Goal: Task Accomplishment & Management: Manage account settings

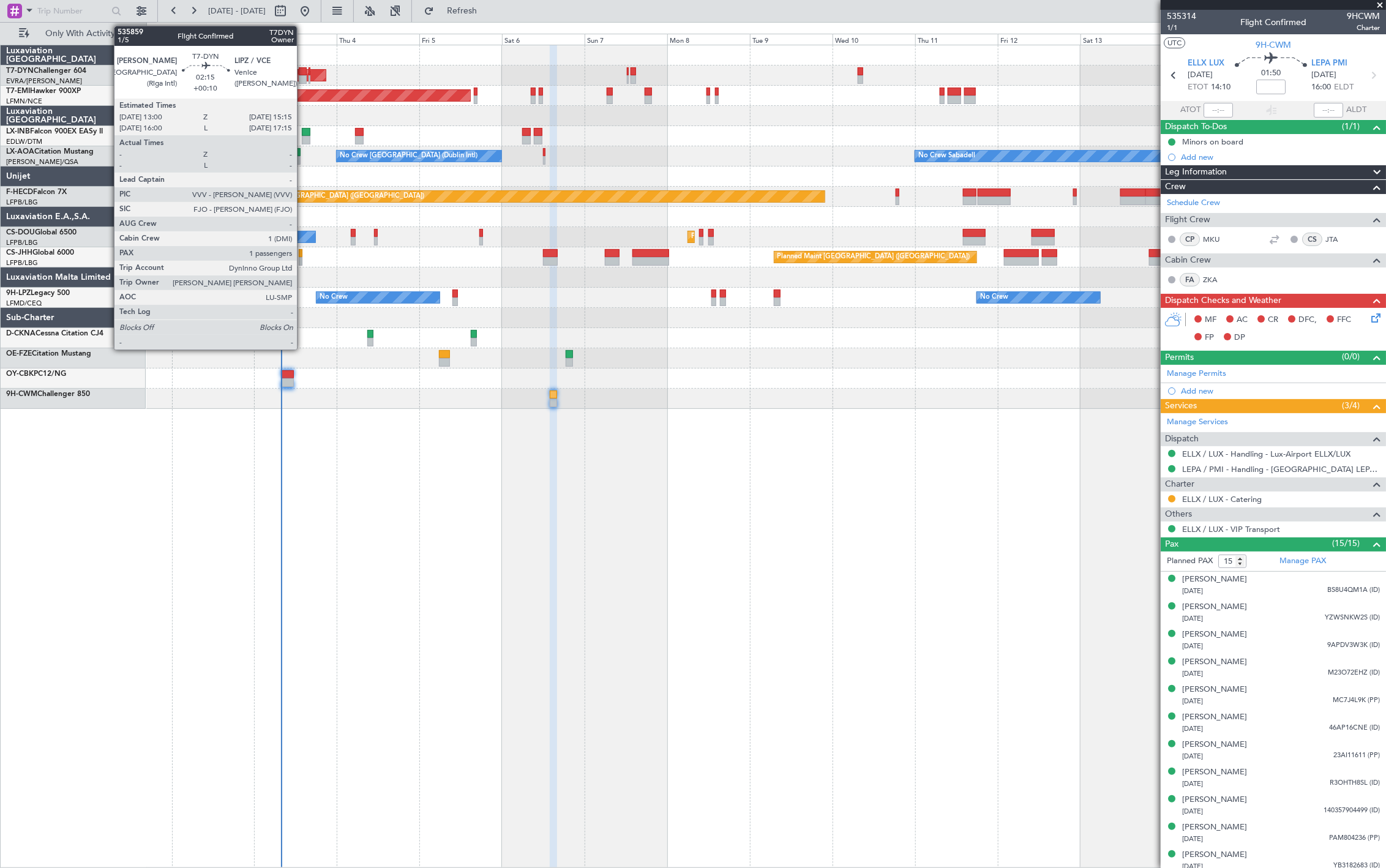
click at [301, 68] on div at bounding box center [302, 72] width 8 height 9
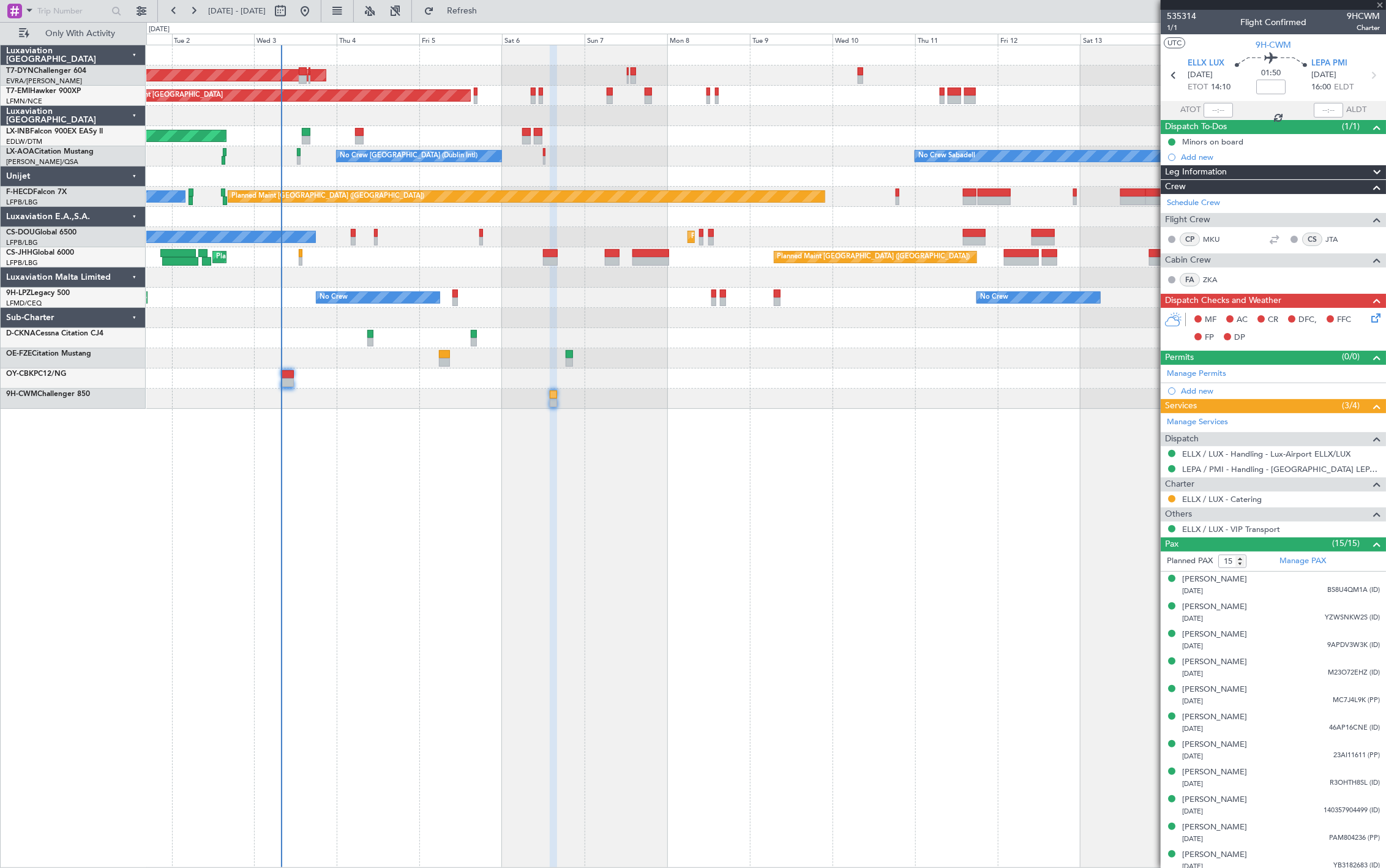
type input "+00:10"
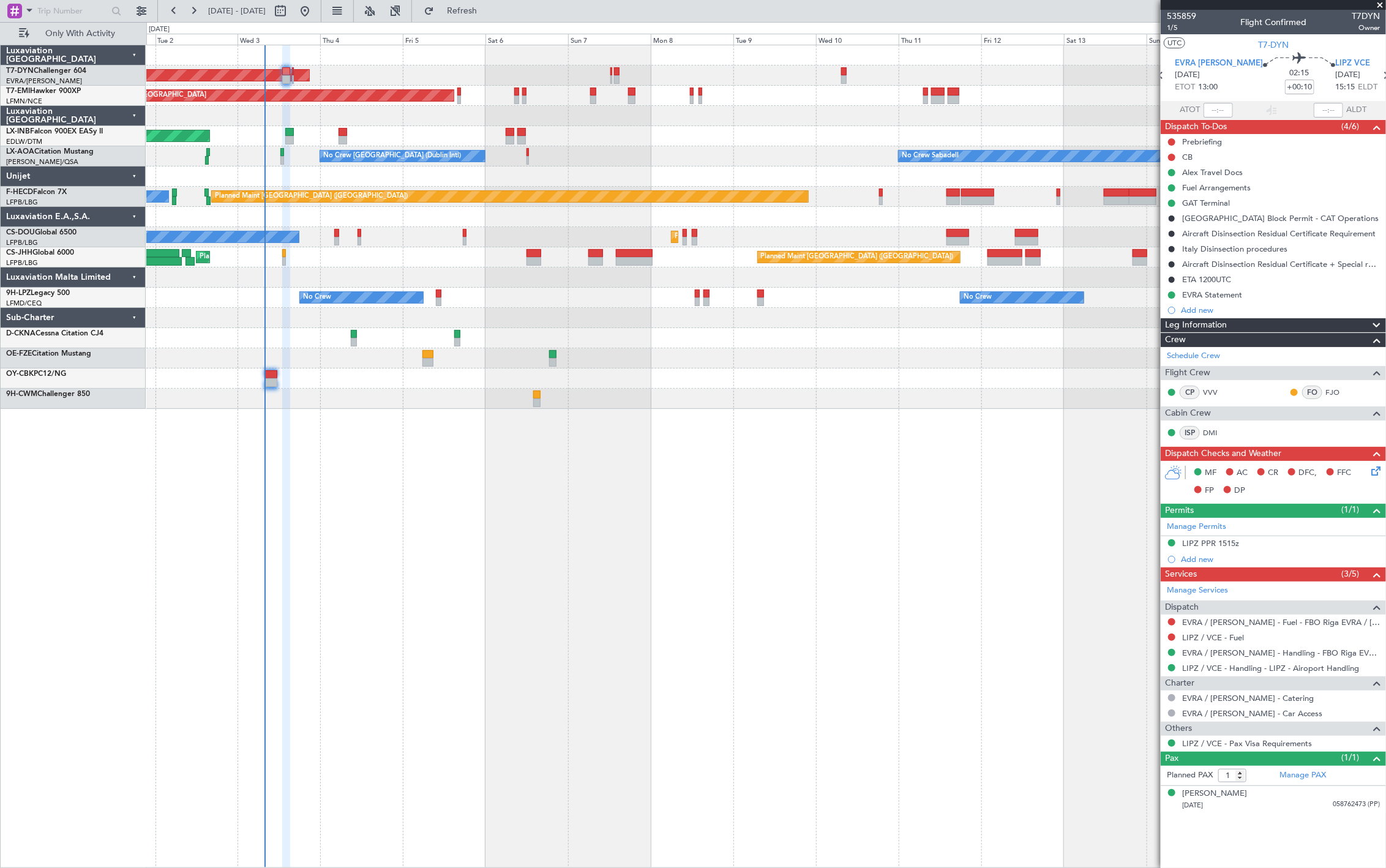
click at [515, 328] on div "AOG Maint Riga (Riga Intl) Planned Maint [GEOGRAPHIC_DATA] Unplanned Maint [GEO…" at bounding box center [765, 226] width 1239 height 364
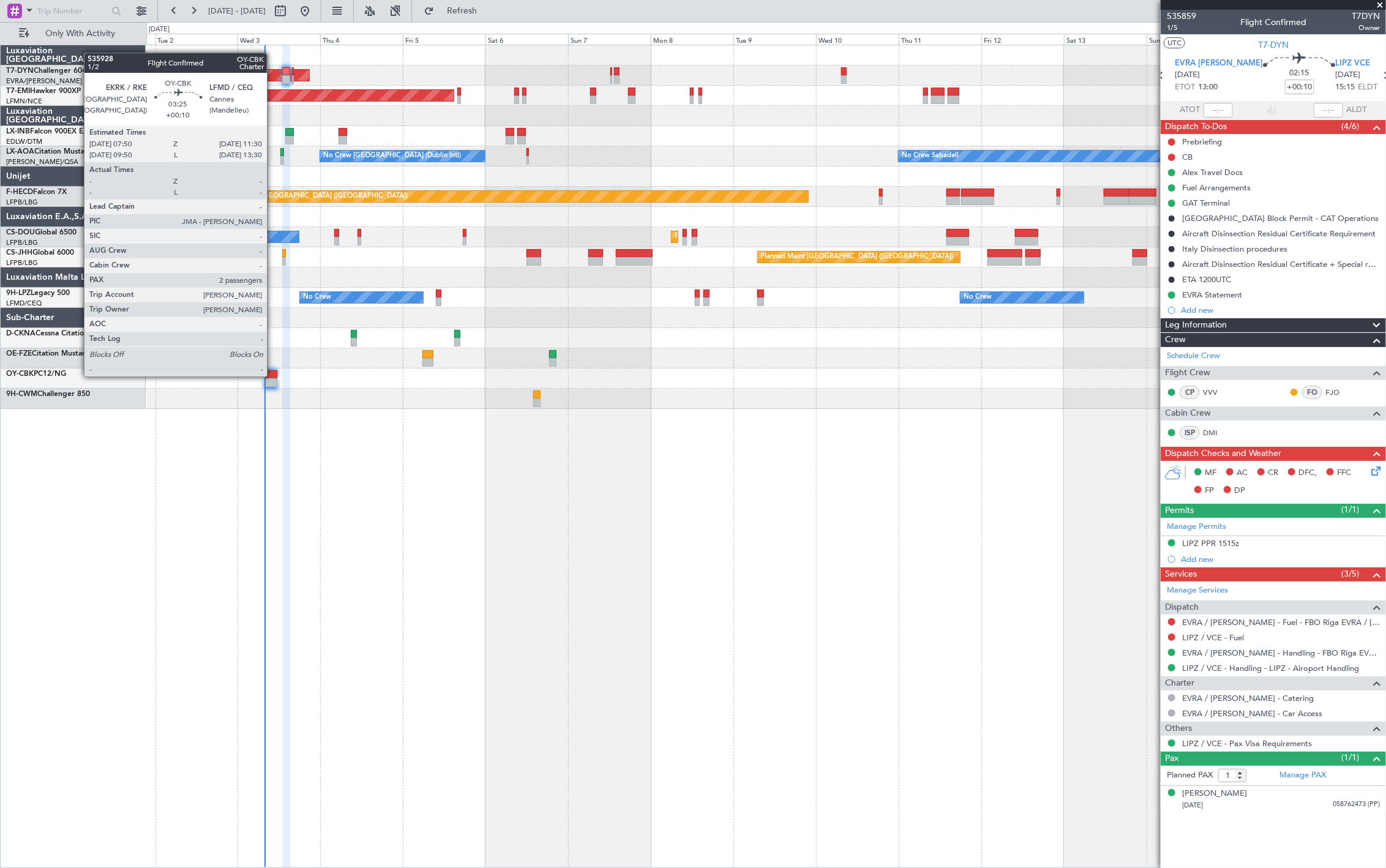
click at [273, 375] on div at bounding box center [271, 375] width 13 height 9
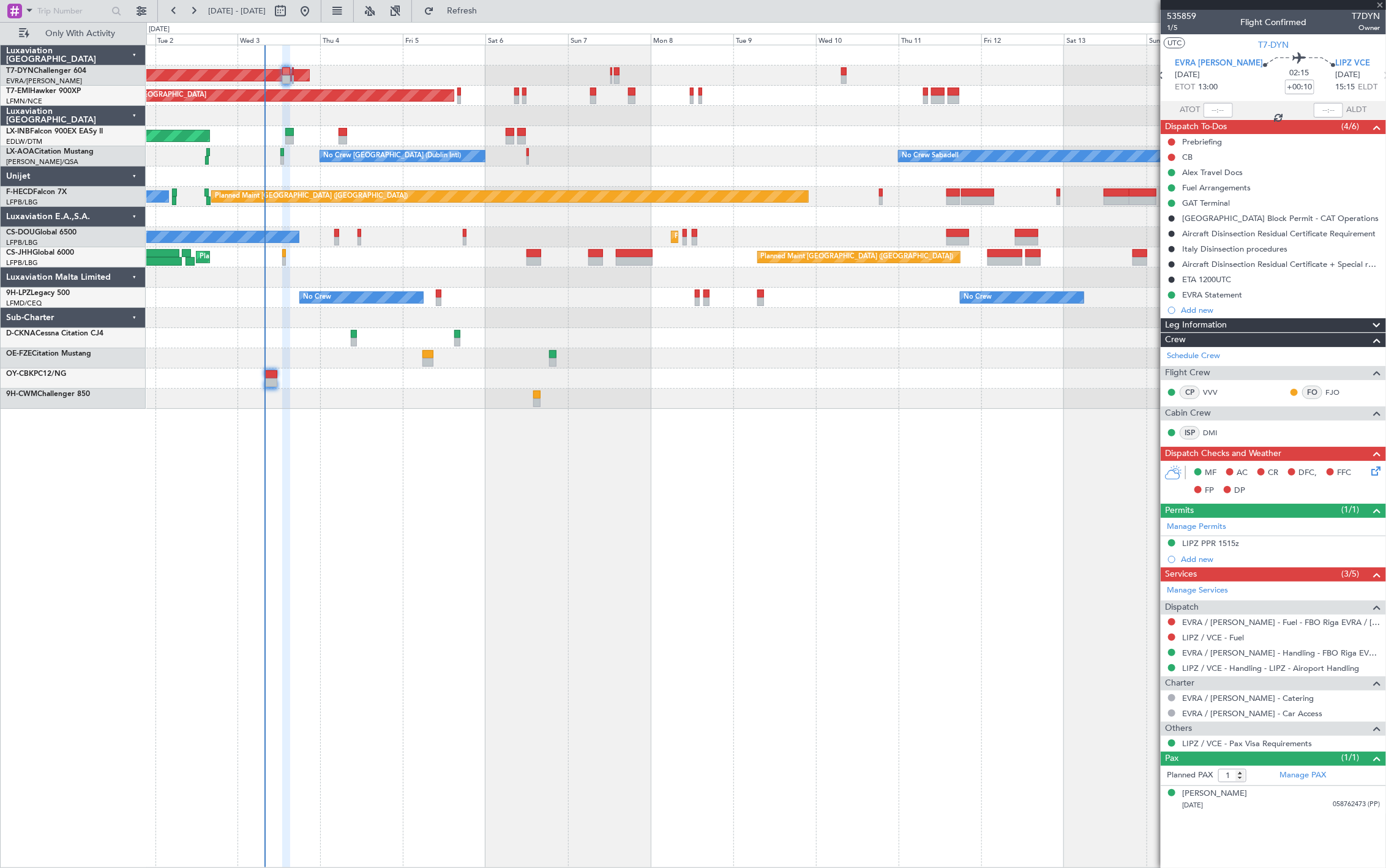
type input "2"
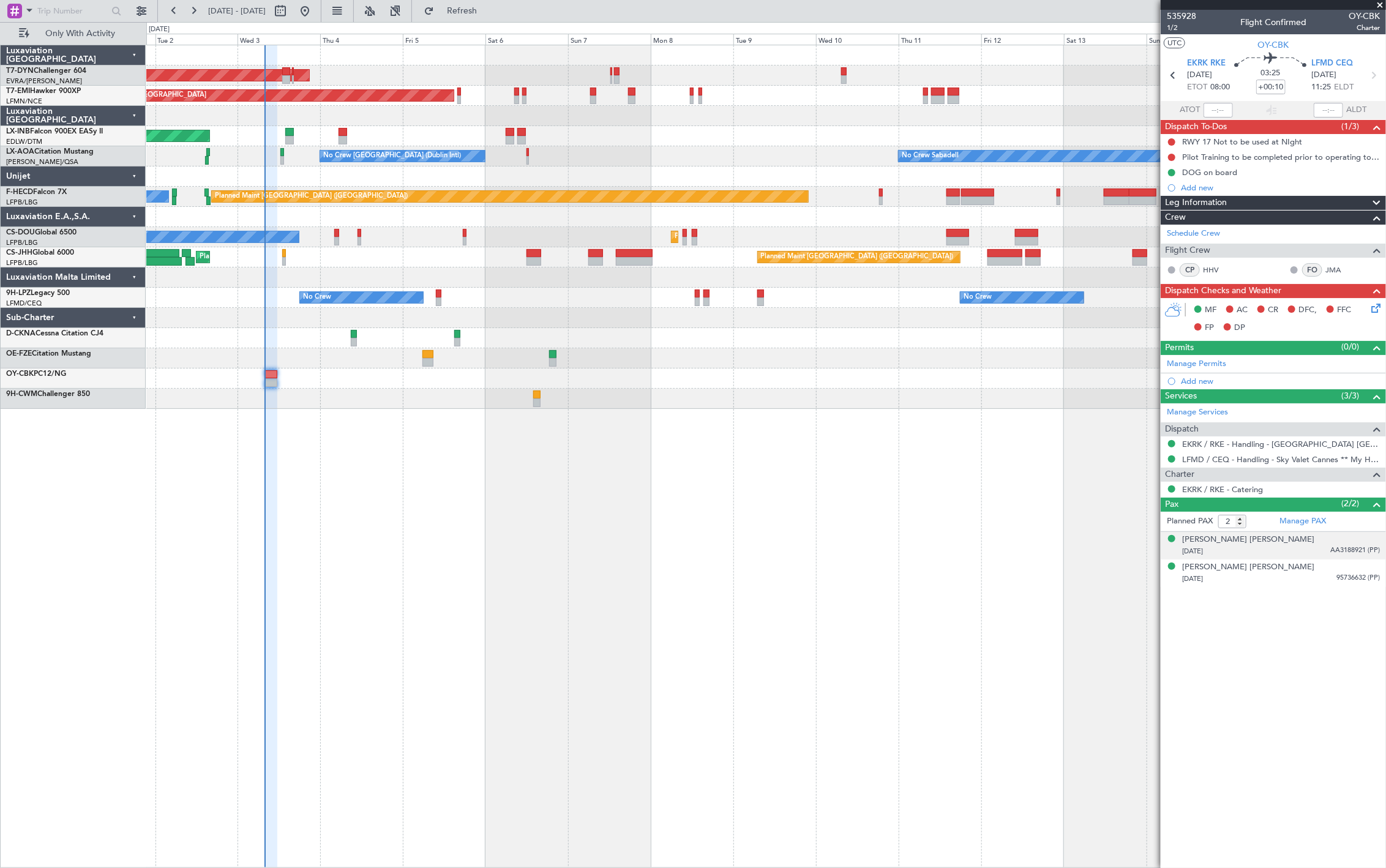
click at [1293, 555] on div "09/04/1942 AA3188921 (PP)" at bounding box center [1280, 552] width 198 height 13
click at [1327, 605] on div "18/08/1948 95736632 (PP)" at bounding box center [1280, 609] width 198 height 13
click at [1268, 706] on article "535928 1/2 Flight Confirmed OY-CBK Charter UTC OY-CBK EKRK RKE 03/09/2025 ETOT …" at bounding box center [1274, 439] width 226 height 858
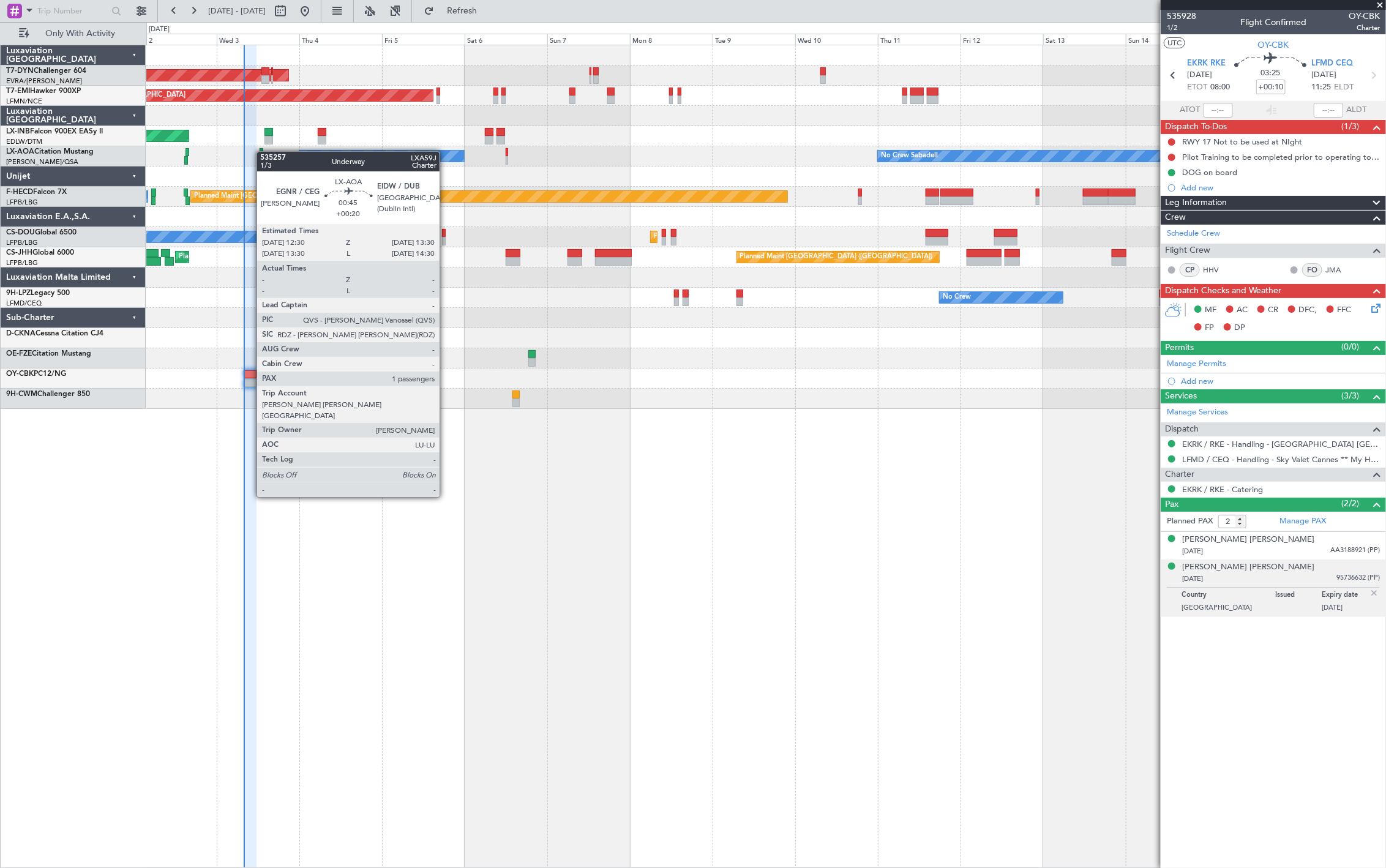
click at [262, 152] on div "No Crew [GEOGRAPHIC_DATA] (Dublin Intl) No Crew Sabadell" at bounding box center [765, 156] width 1239 height 20
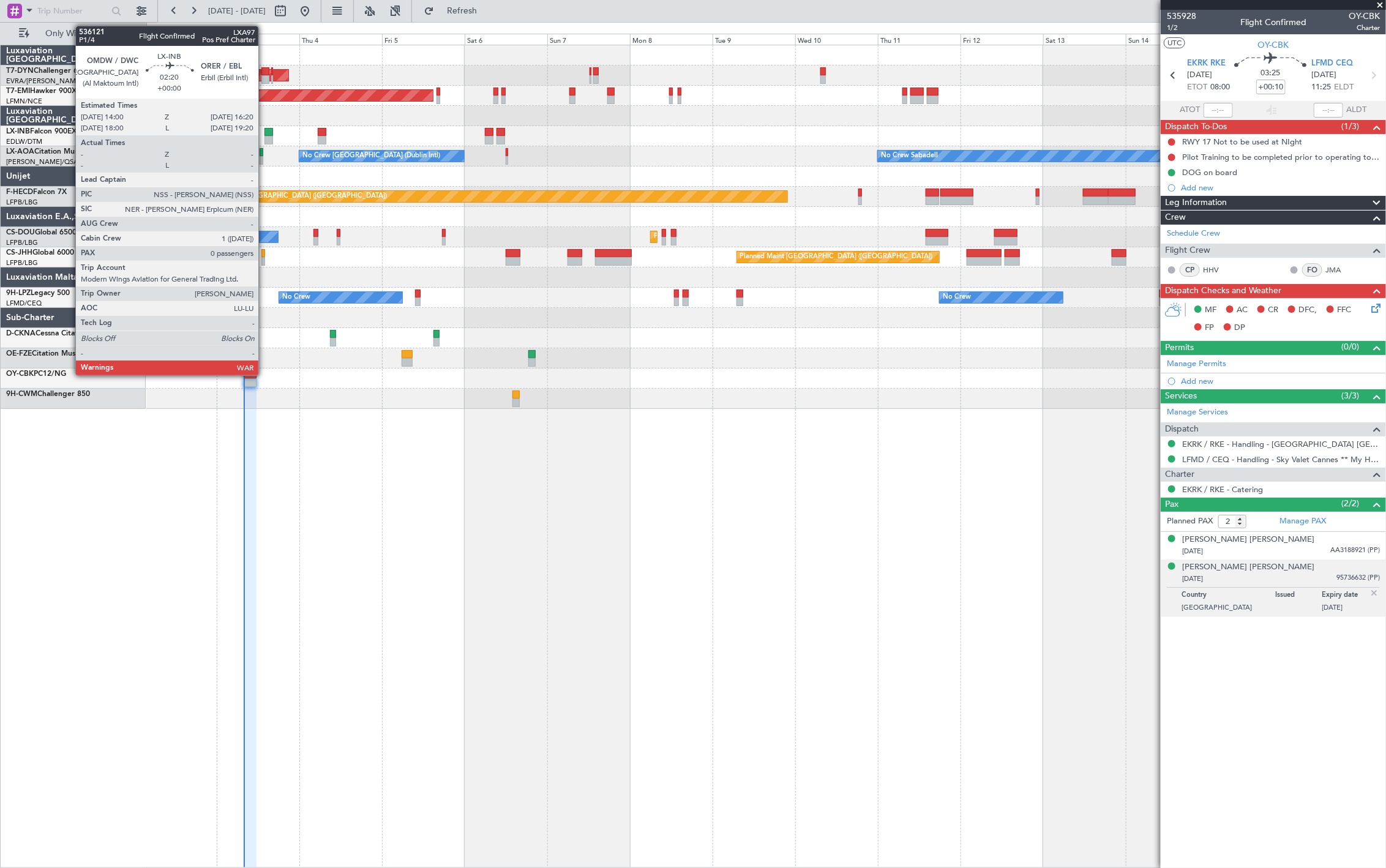
click at [264, 136] on div at bounding box center [269, 141] width 9 height 9
type input "0"
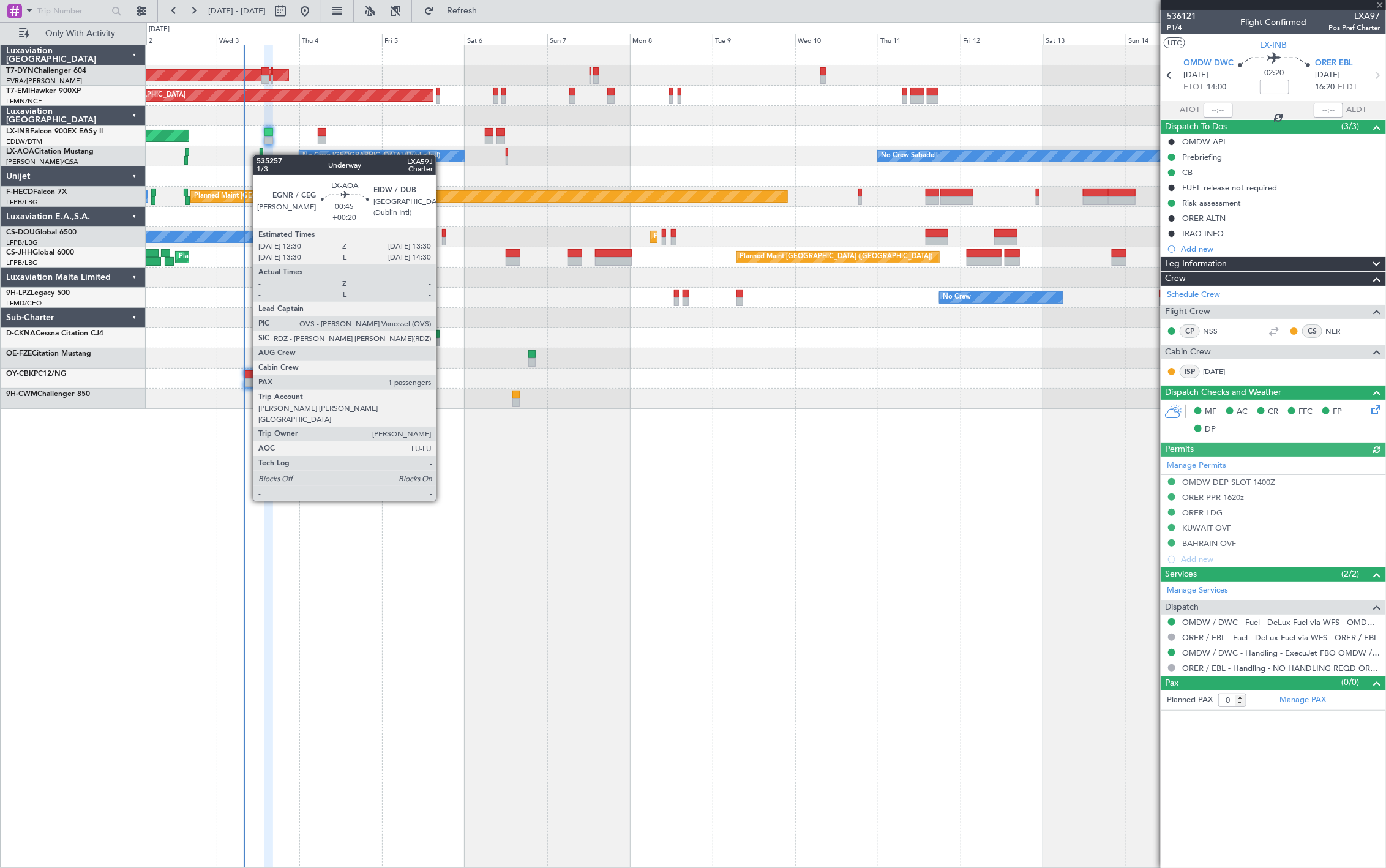
click at [260, 156] on div "No Crew [GEOGRAPHIC_DATA] (Dublin Intl) No Crew Sabadell" at bounding box center [765, 156] width 1239 height 20
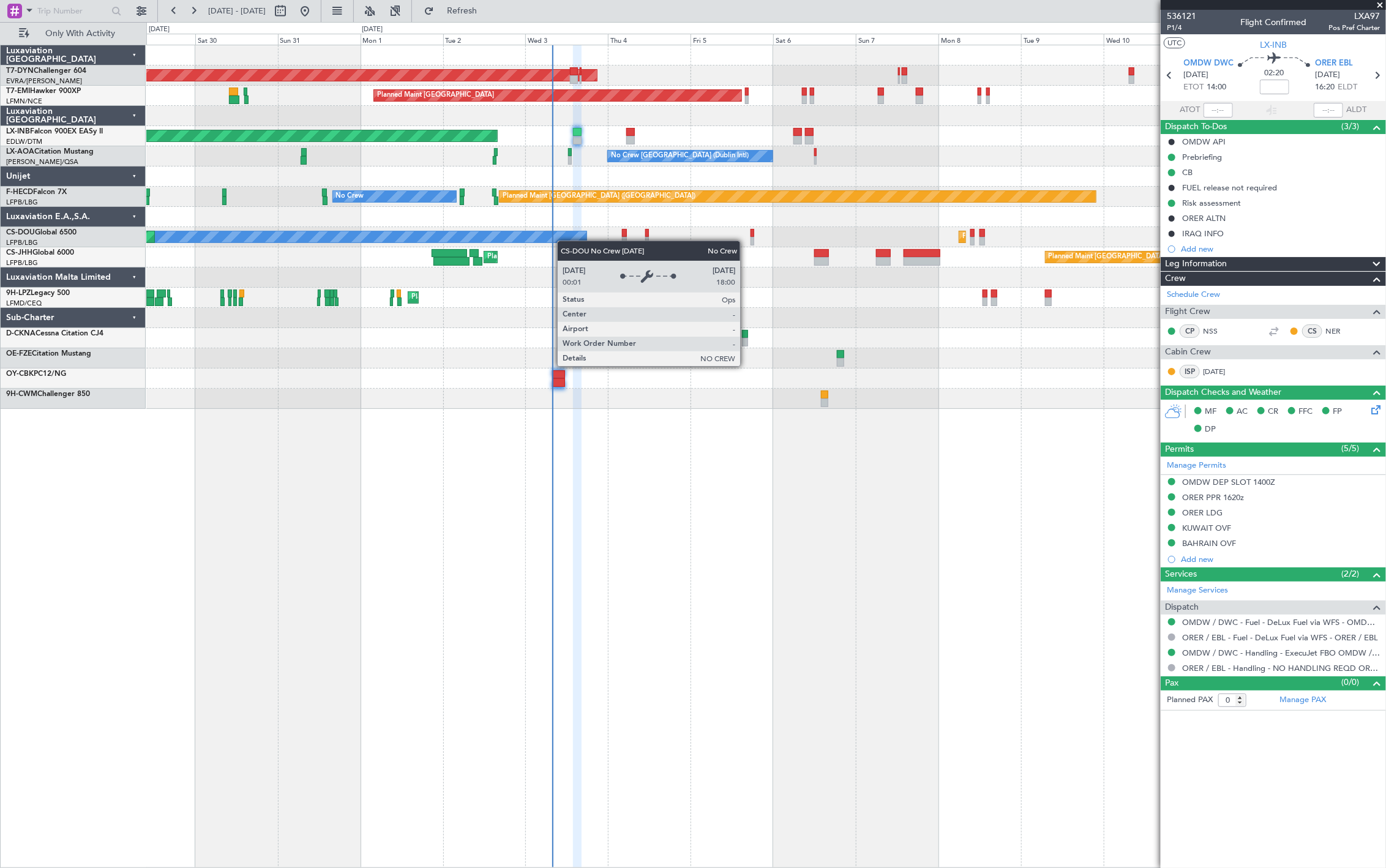
click at [565, 241] on div "No Crew" at bounding box center [226, 237] width 722 height 11
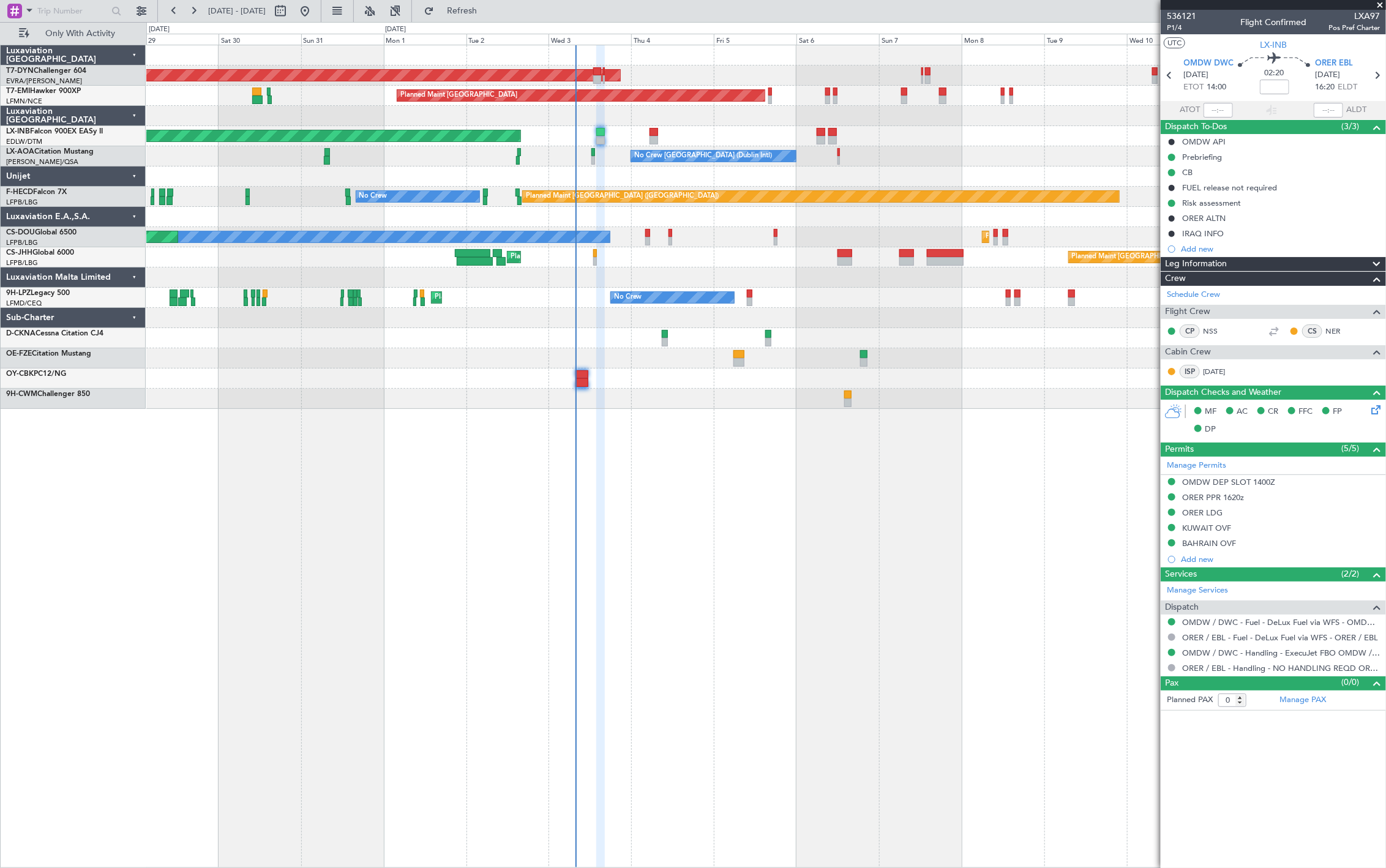
click at [528, 252] on div "Planned Maint [GEOGRAPHIC_DATA] ([GEOGRAPHIC_DATA]) Planned Maint [GEOGRAPHIC_D…" at bounding box center [765, 257] width 1239 height 20
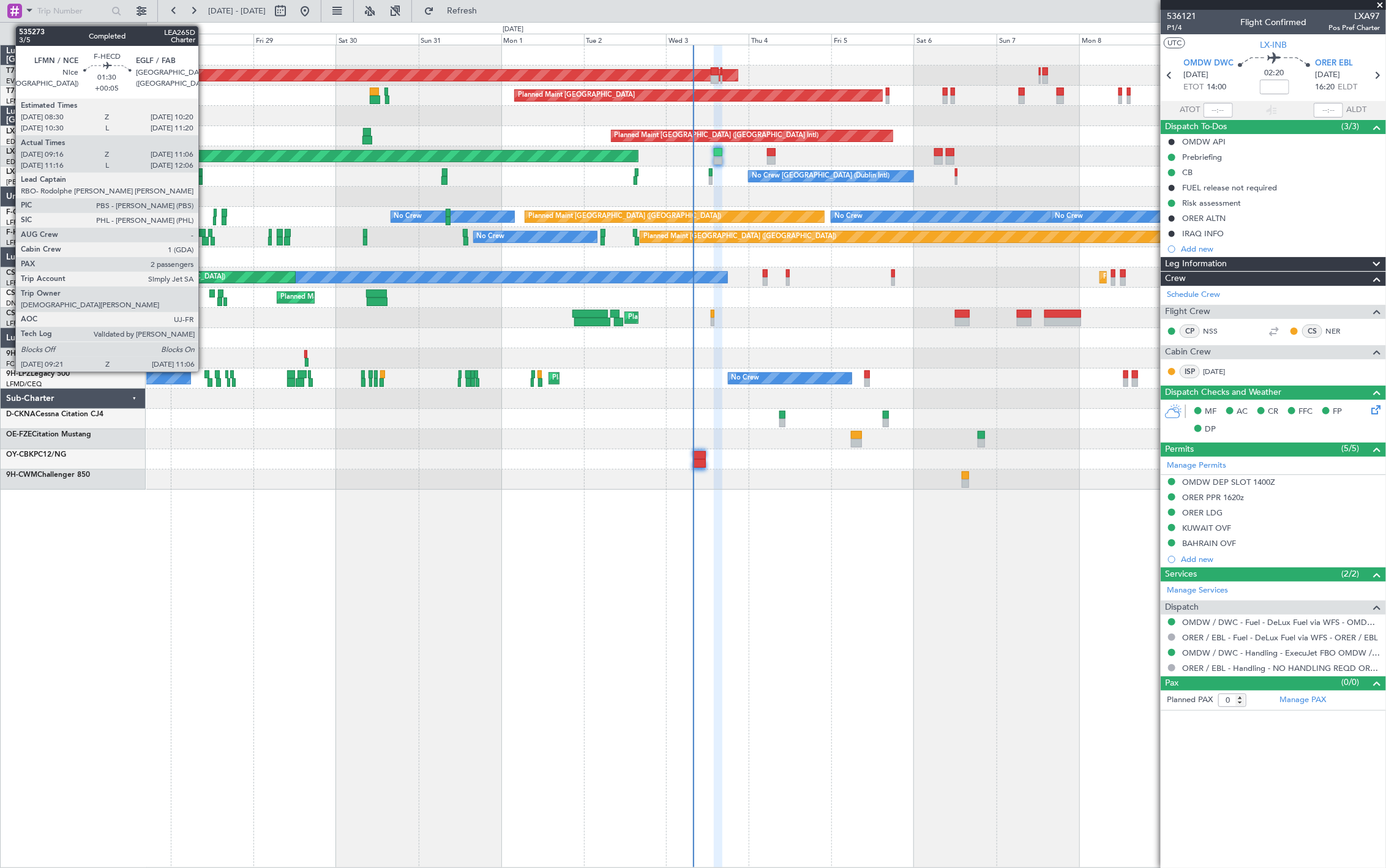
click at [205, 237] on div at bounding box center [205, 242] width 6 height 9
type input "+00:05"
type input "09:31"
type input "11:01"
type input "2"
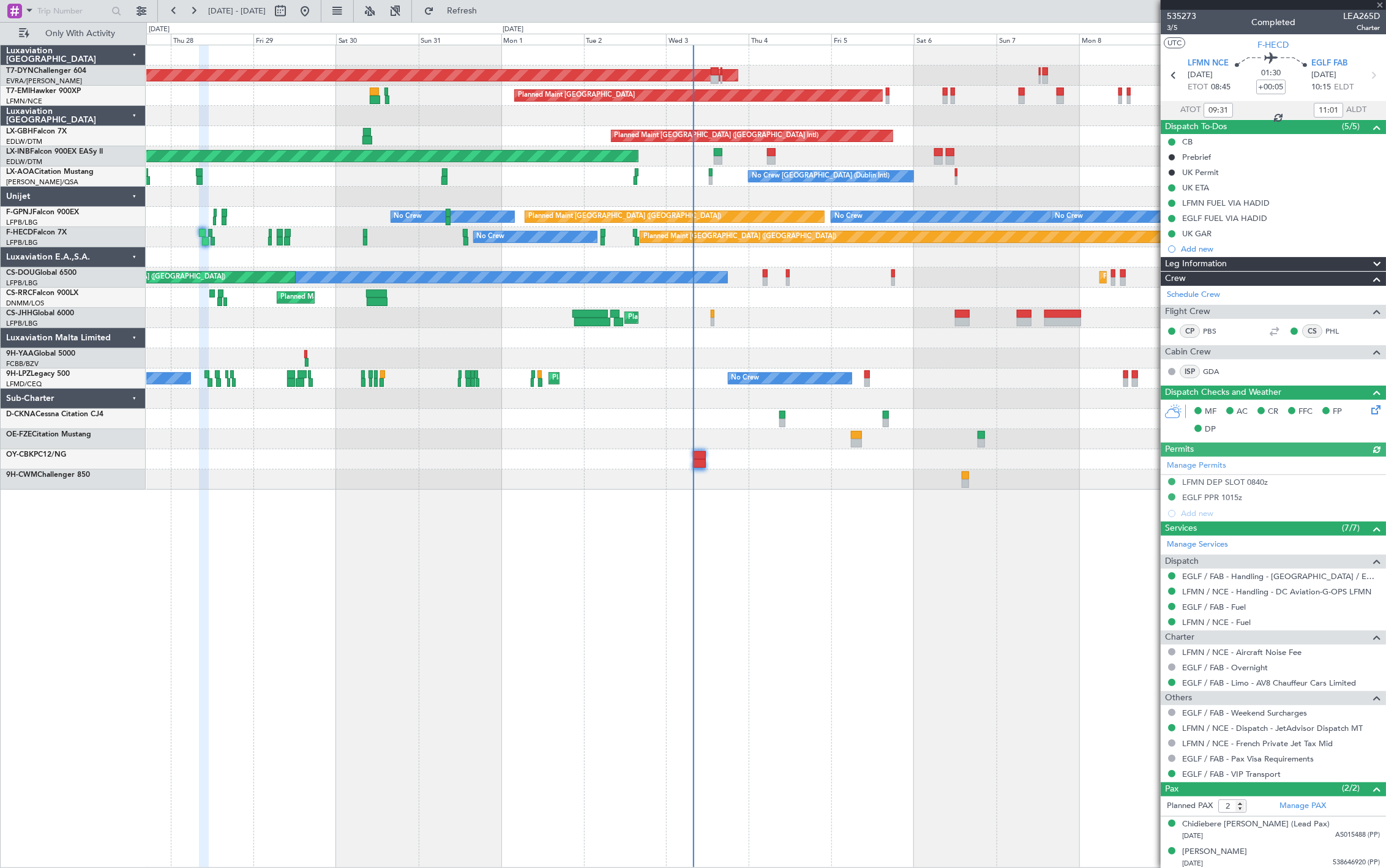
click at [1224, 776] on mat-tooltip-component "EGLF / FAB - Pax Visa Requirements" at bounding box center [1249, 780] width 134 height 32
click at [1200, 775] on link "EGLF / FAB - VIP Transport" at bounding box center [1231, 774] width 98 height 11
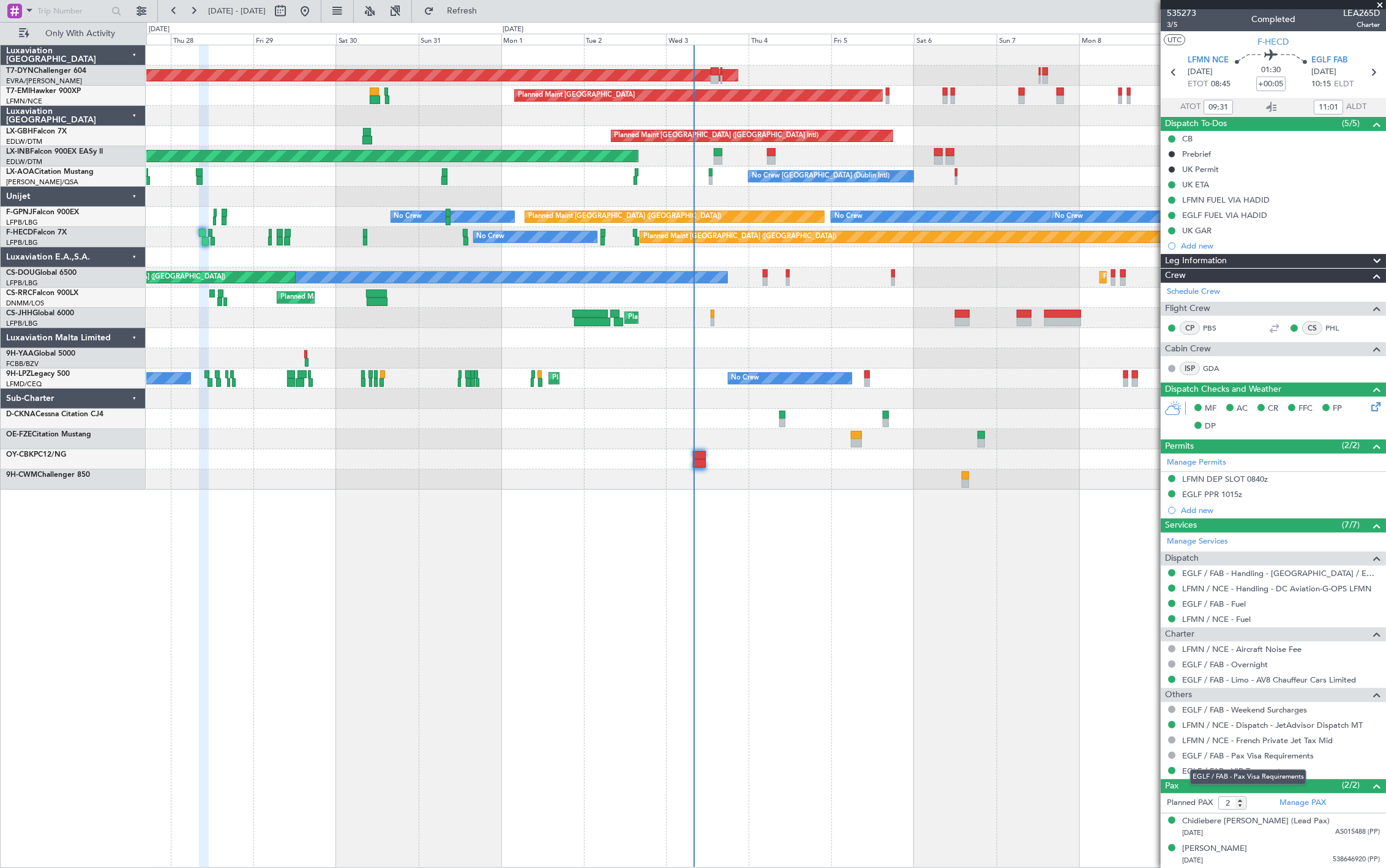
drag, startPoint x: 1241, startPoint y: 772, endPoint x: 1225, endPoint y: 774, distance: 16.1
click at [1239, 772] on div "EGLF / FAB - Pax Visa Requirements" at bounding box center [1248, 777] width 116 height 15
click at [1209, 770] on link "EGLF / FAB - VIP Transport" at bounding box center [1231, 771] width 98 height 11
click at [1205, 774] on div "EGLF / FAB - Pax Visa Requirements" at bounding box center [1248, 777] width 116 height 15
click at [1205, 769] on link "EGLF / FAB - VIP Transport" at bounding box center [1231, 771] width 98 height 11
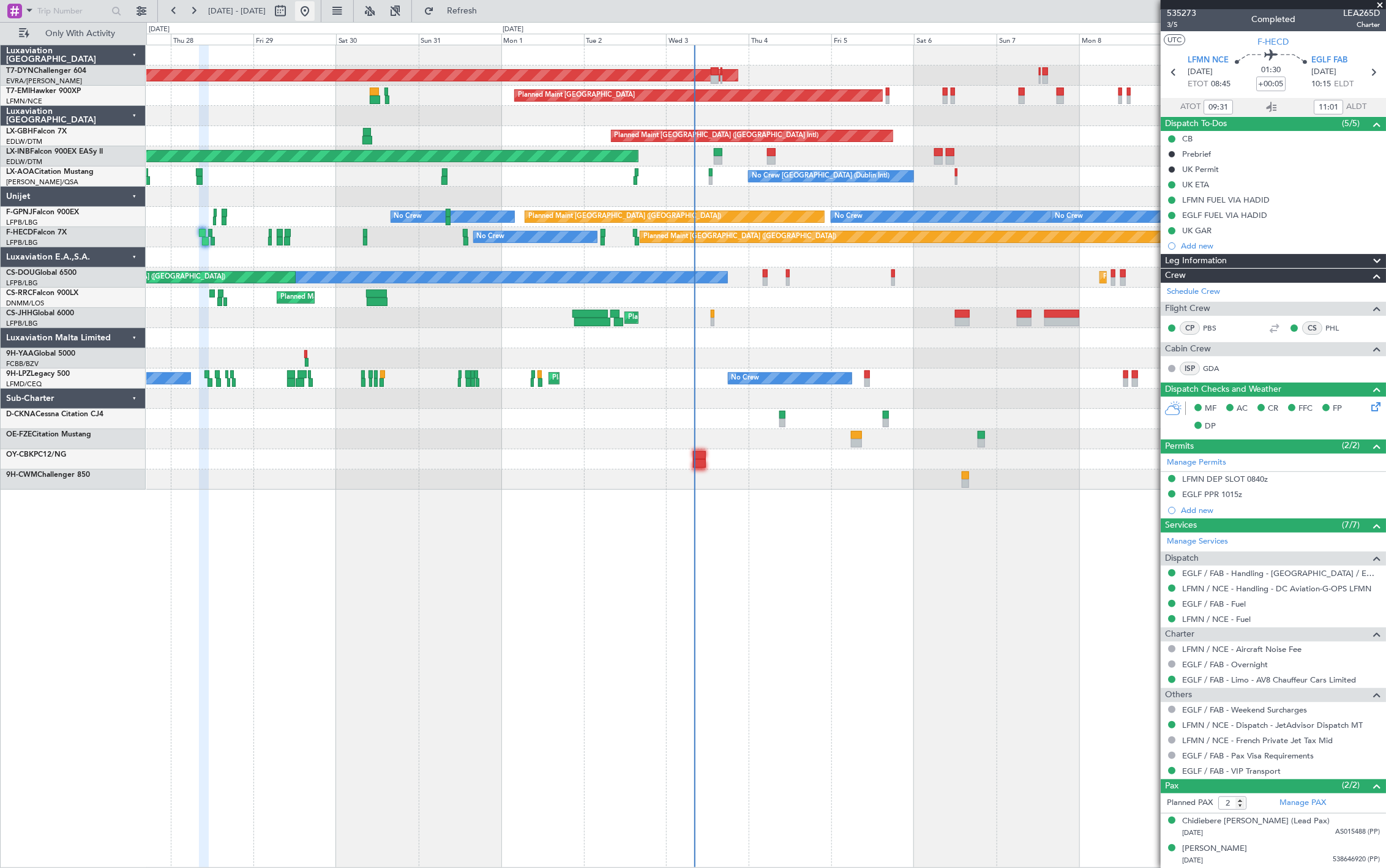
click at [315, 6] on button at bounding box center [305, 11] width 20 height 20
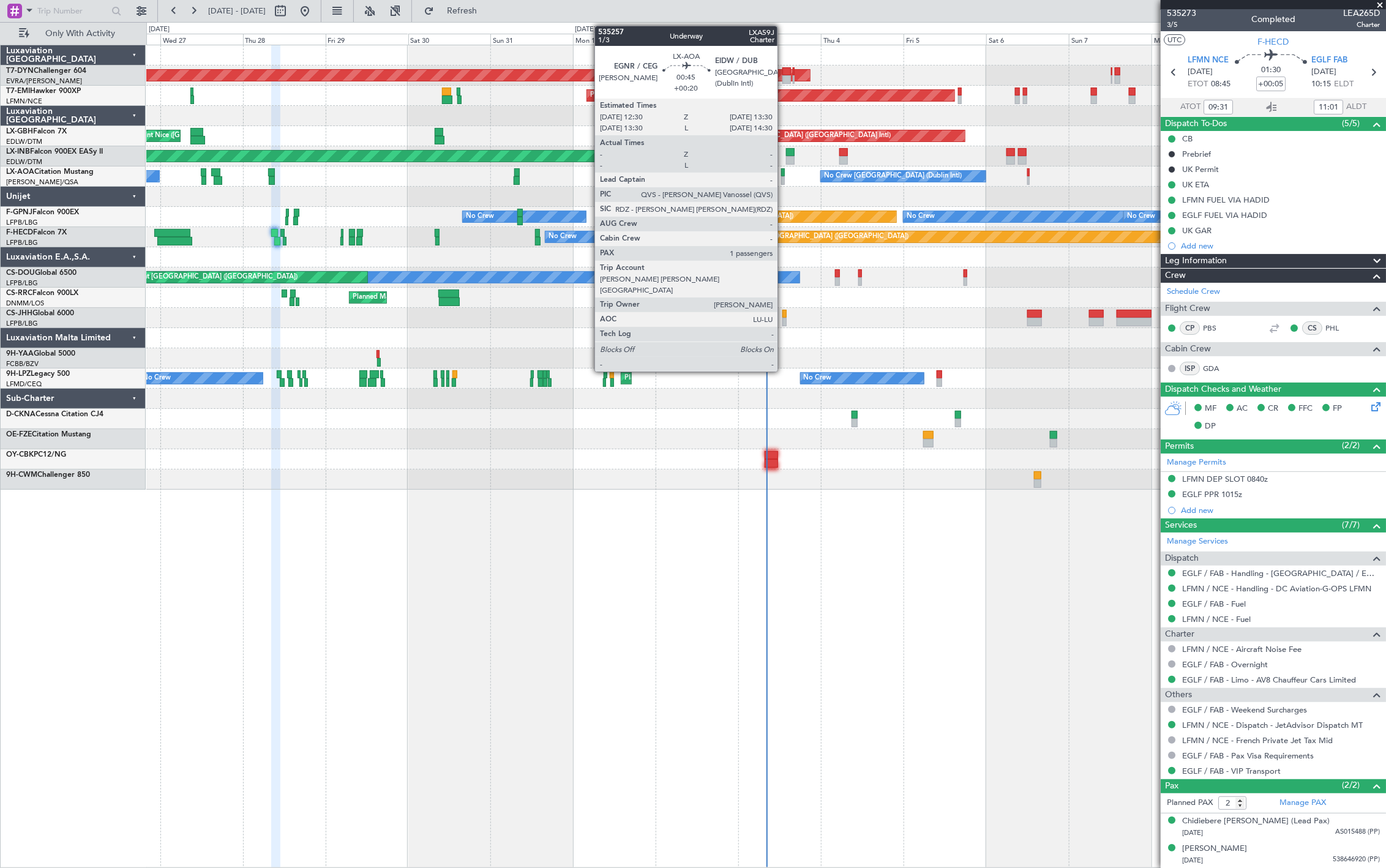
click at [784, 175] on div at bounding box center [783, 173] width 4 height 9
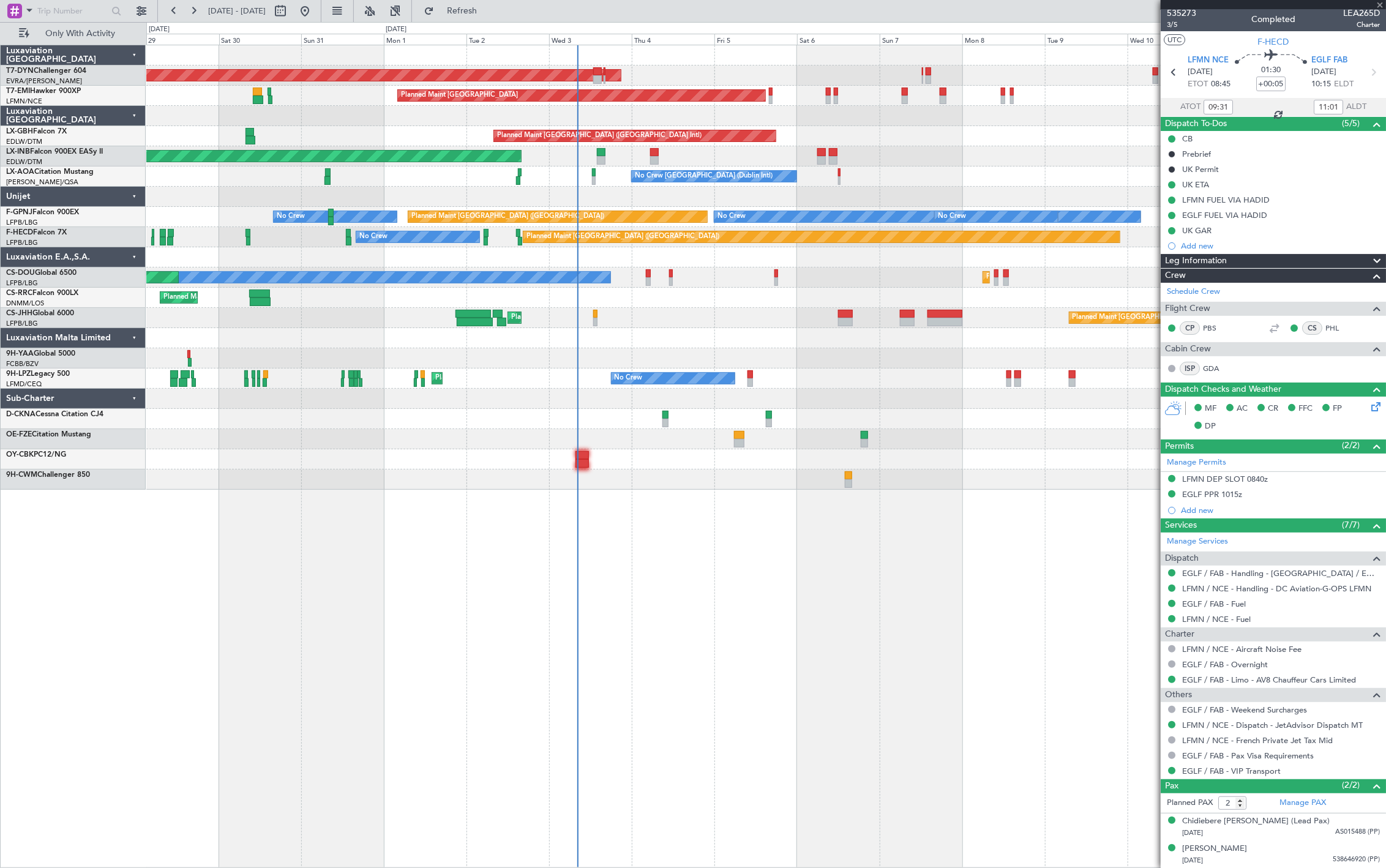
click at [613, 279] on div "AOG Maint Riga (Riga Intl) Planned Maint Zurich Planned Maint Dubai (Dubai Intl…" at bounding box center [765, 267] width 1239 height 445
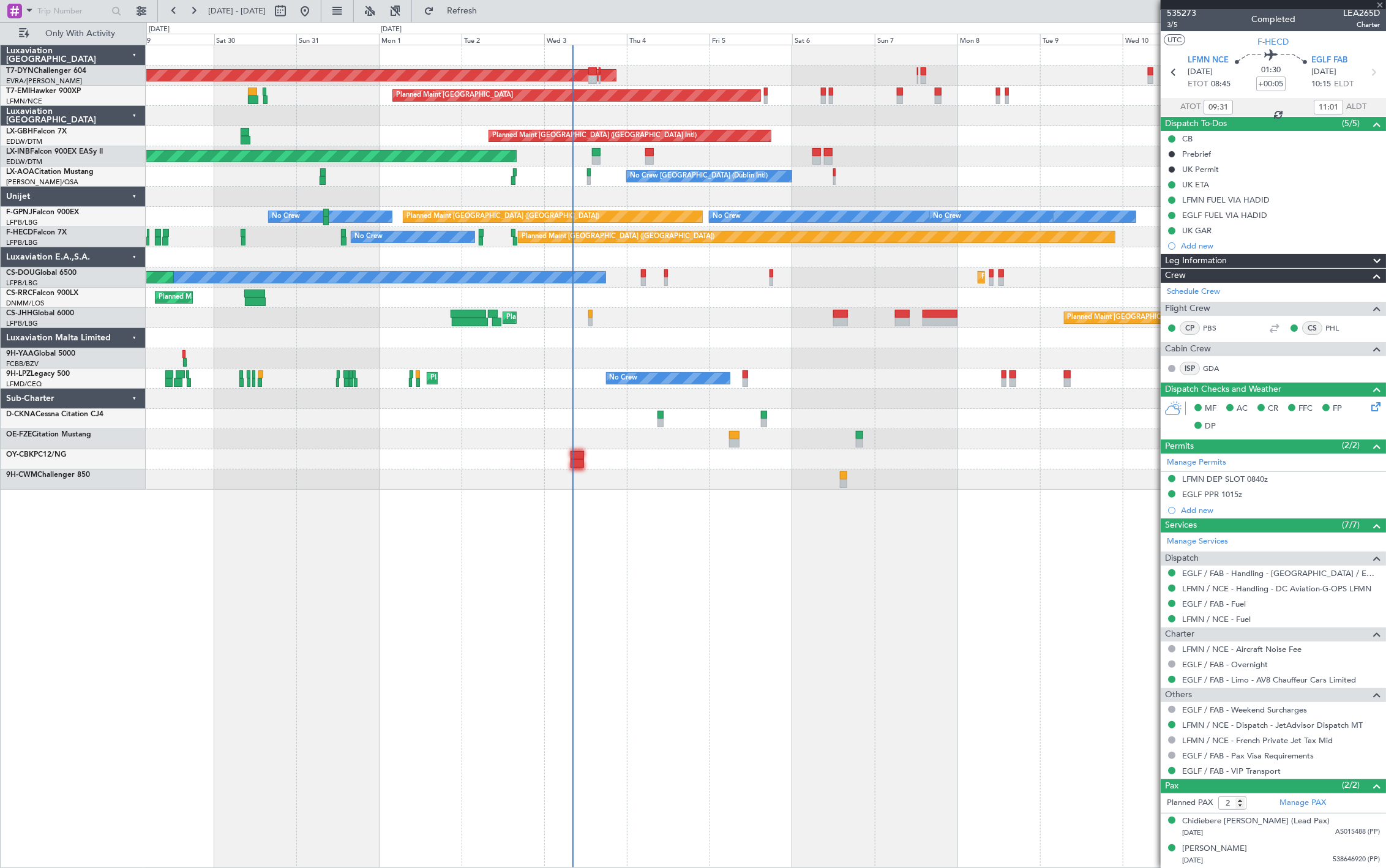
type input "+00:20"
type input "1"
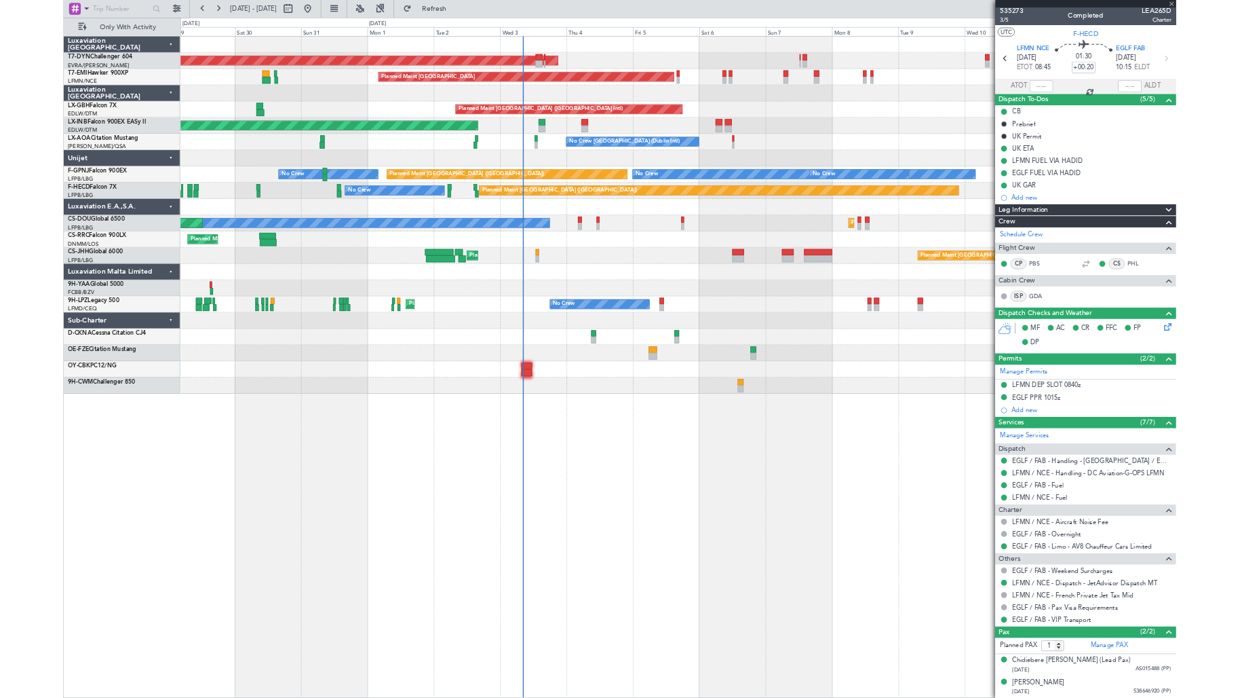
scroll to position [0, 0]
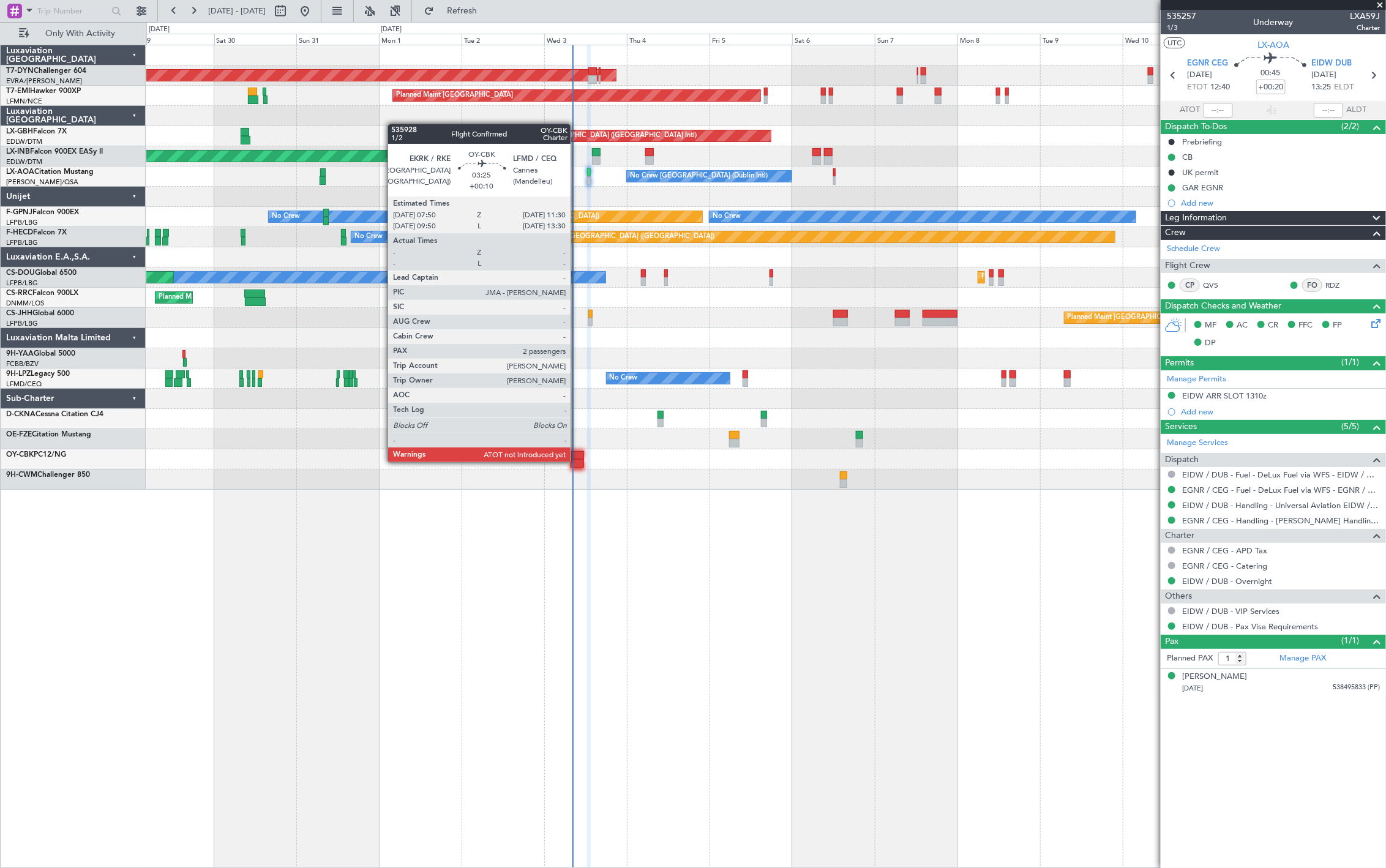
click at [575, 459] on div at bounding box center [577, 464] width 13 height 9
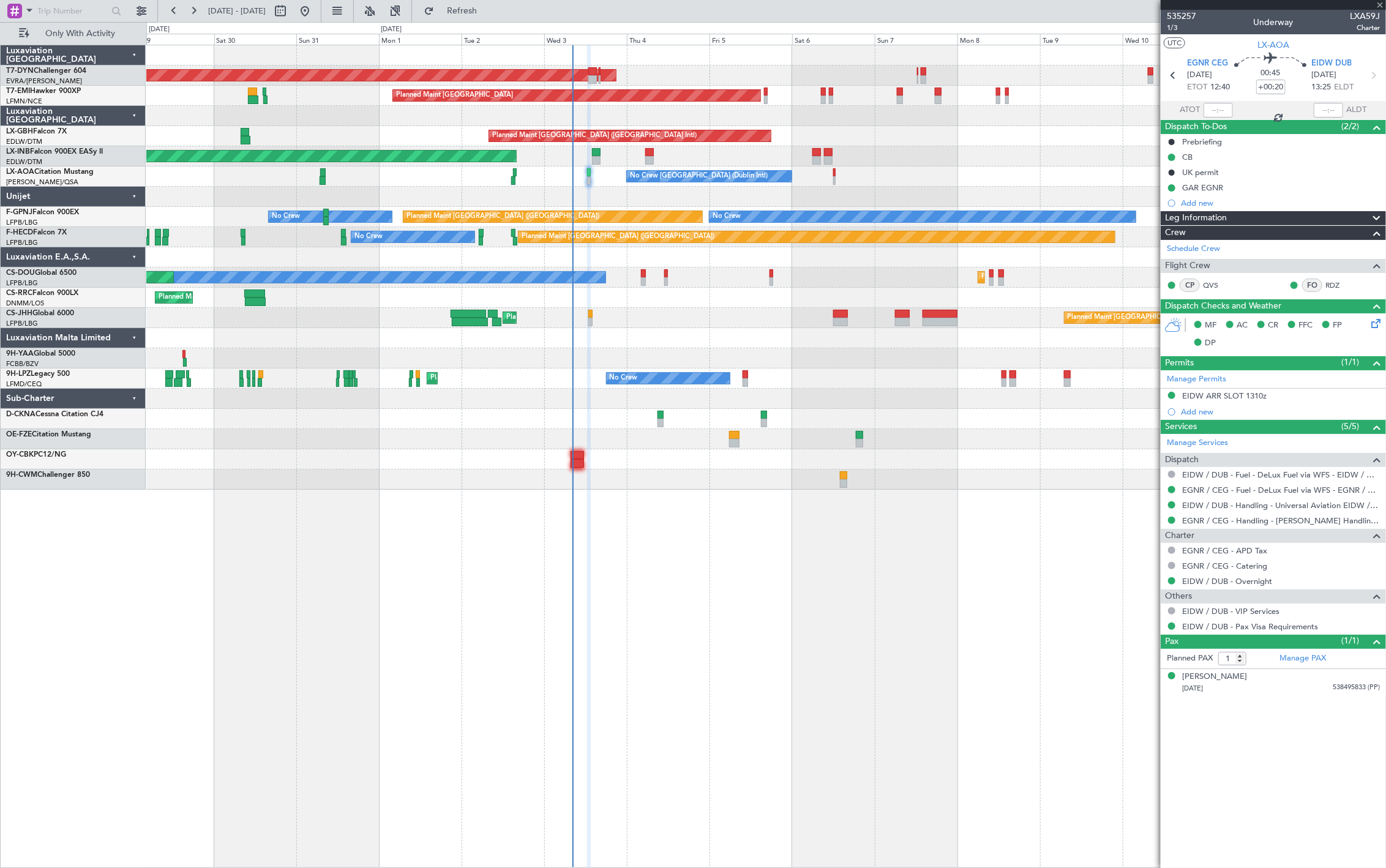
type input "+00:10"
type input "2"
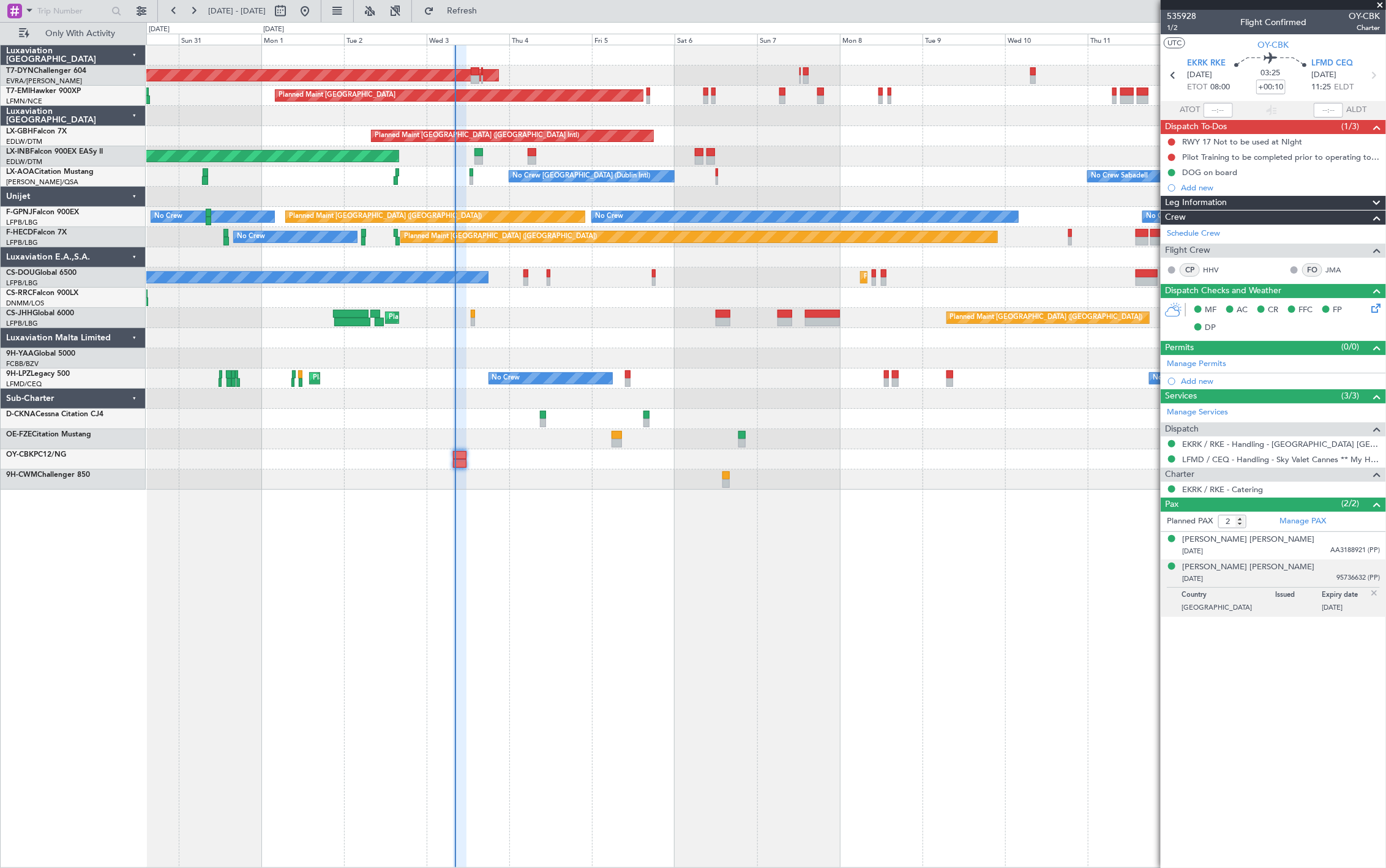
click at [356, 444] on div "AOG Maint Riga (Riga Intl) Planned Maint Zurich Planned Maint Dubai (Dubai Intl…" at bounding box center [765, 267] width 1239 height 445
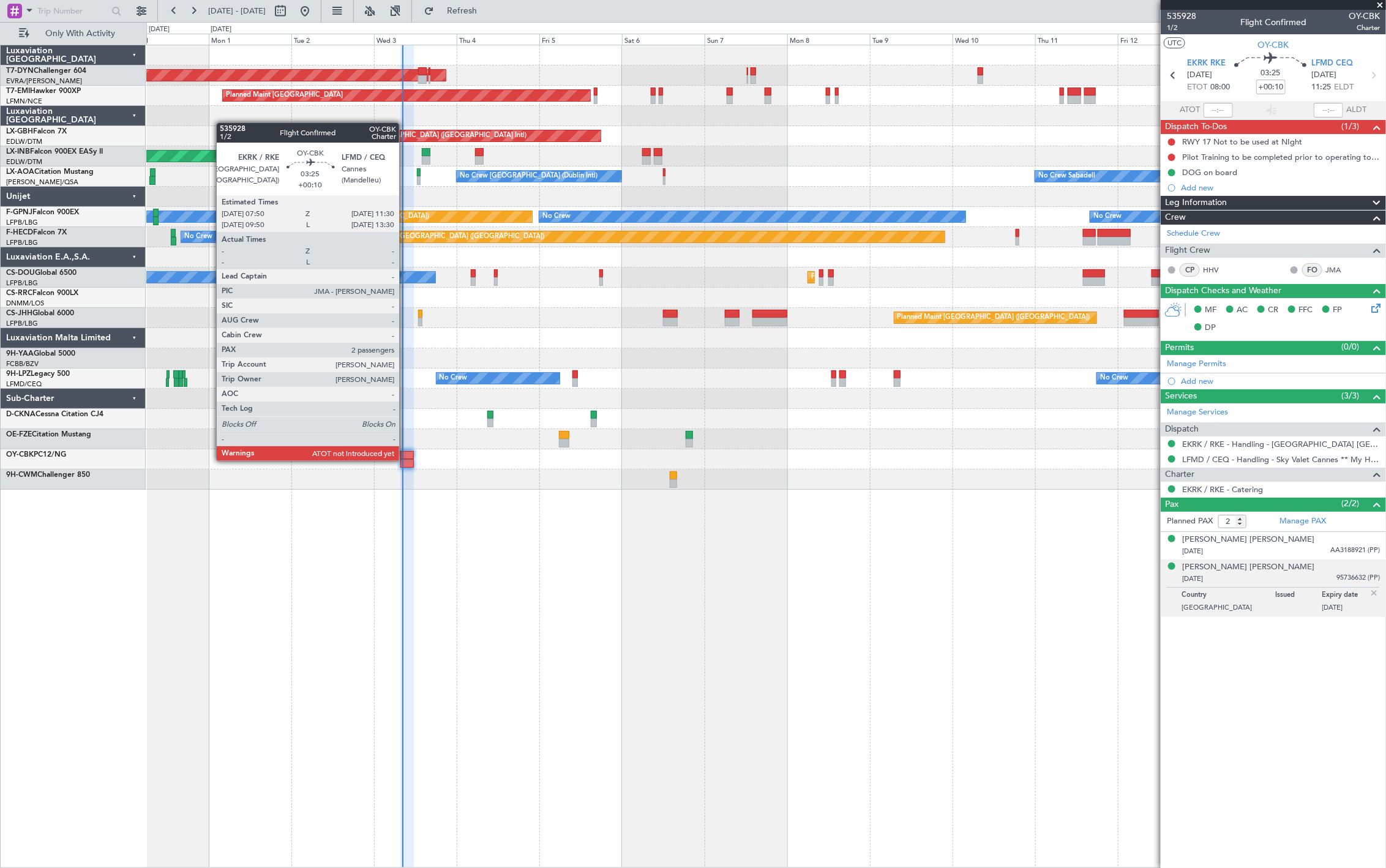
click at [405, 460] on div at bounding box center [407, 457] width 13 height 824
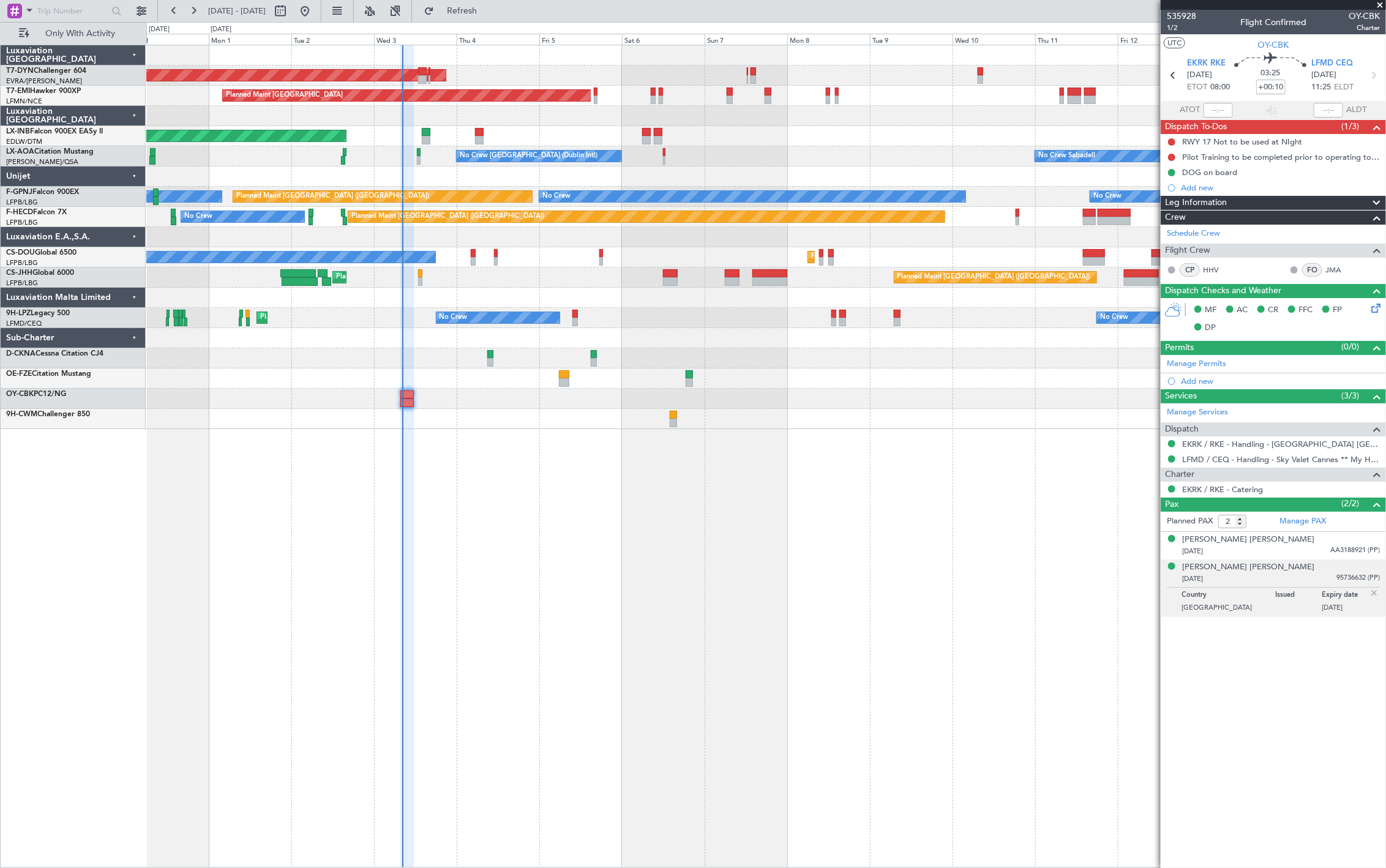
click at [405, 399] on div at bounding box center [407, 403] width 13 height 9
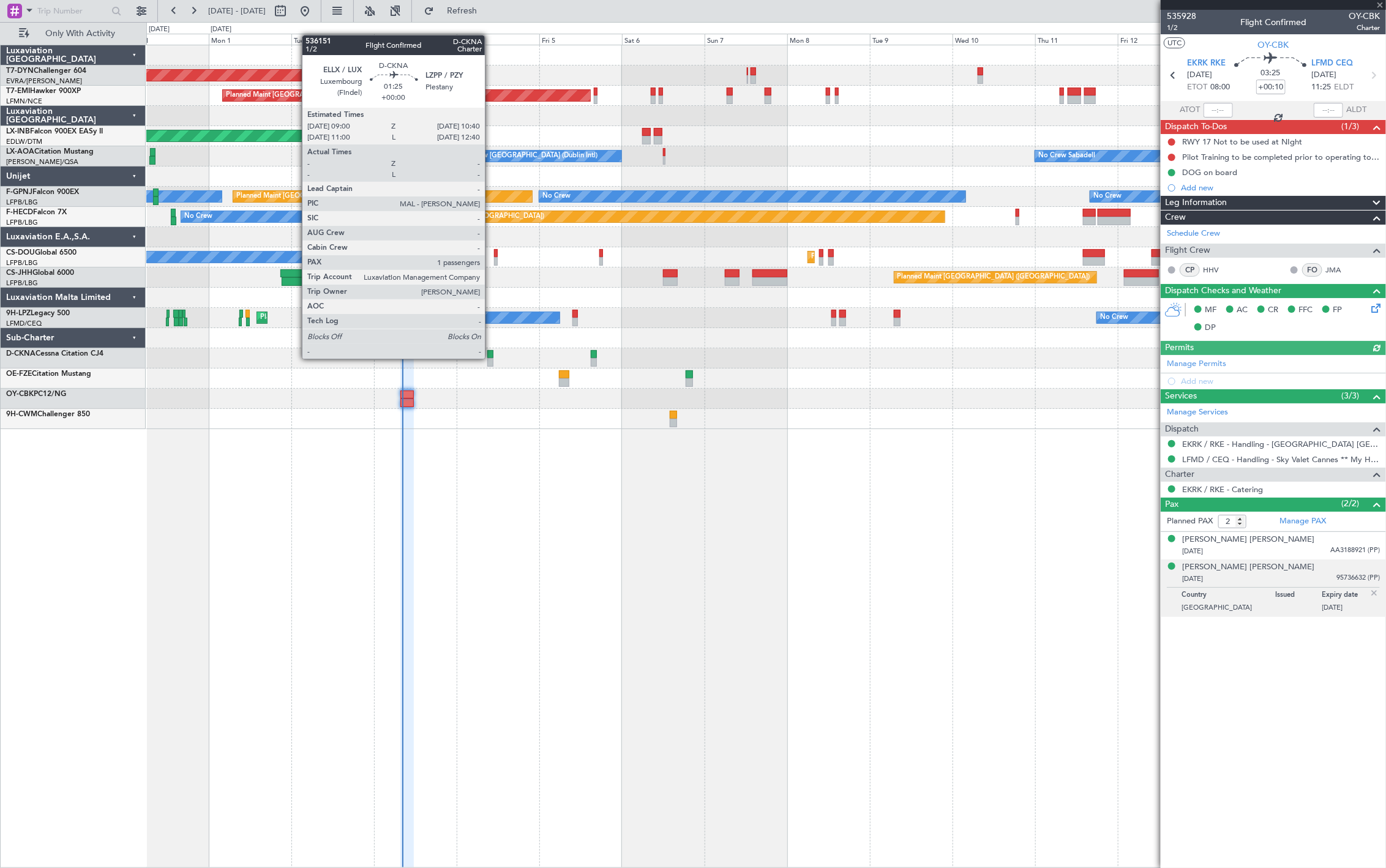
click at [491, 358] on div at bounding box center [490, 363] width 6 height 9
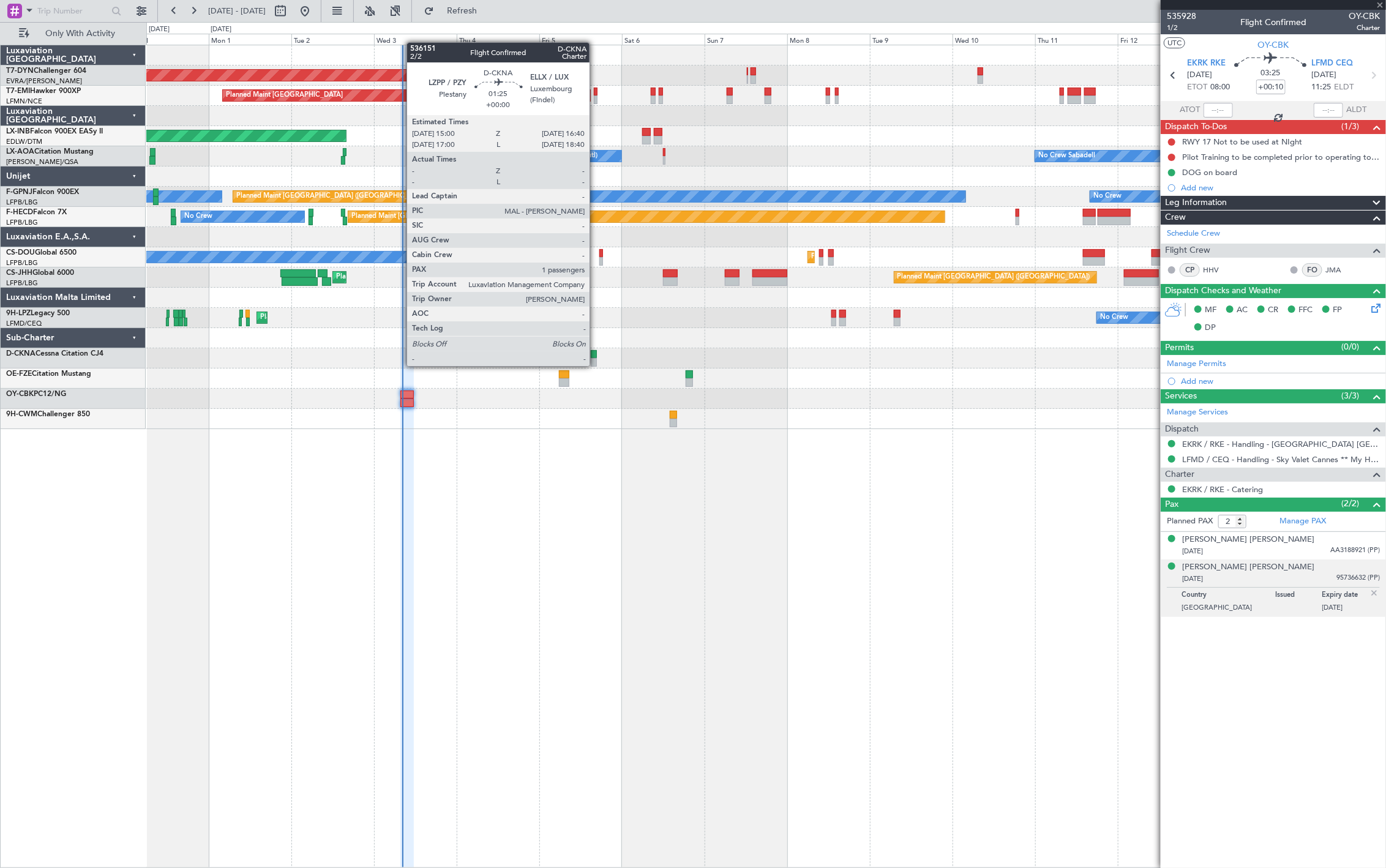
type input "1"
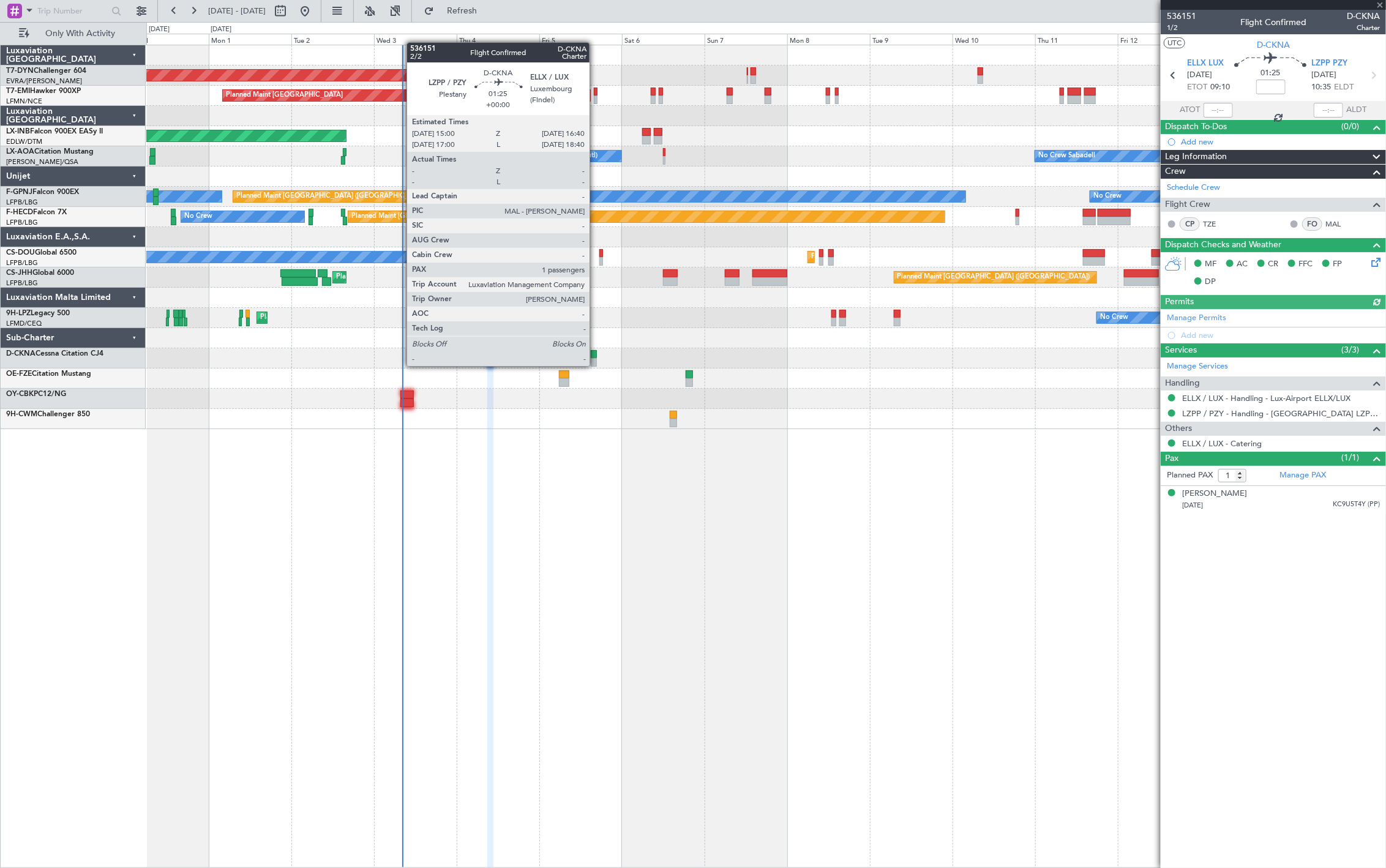
click at [596, 365] on div at bounding box center [594, 363] width 6 height 9
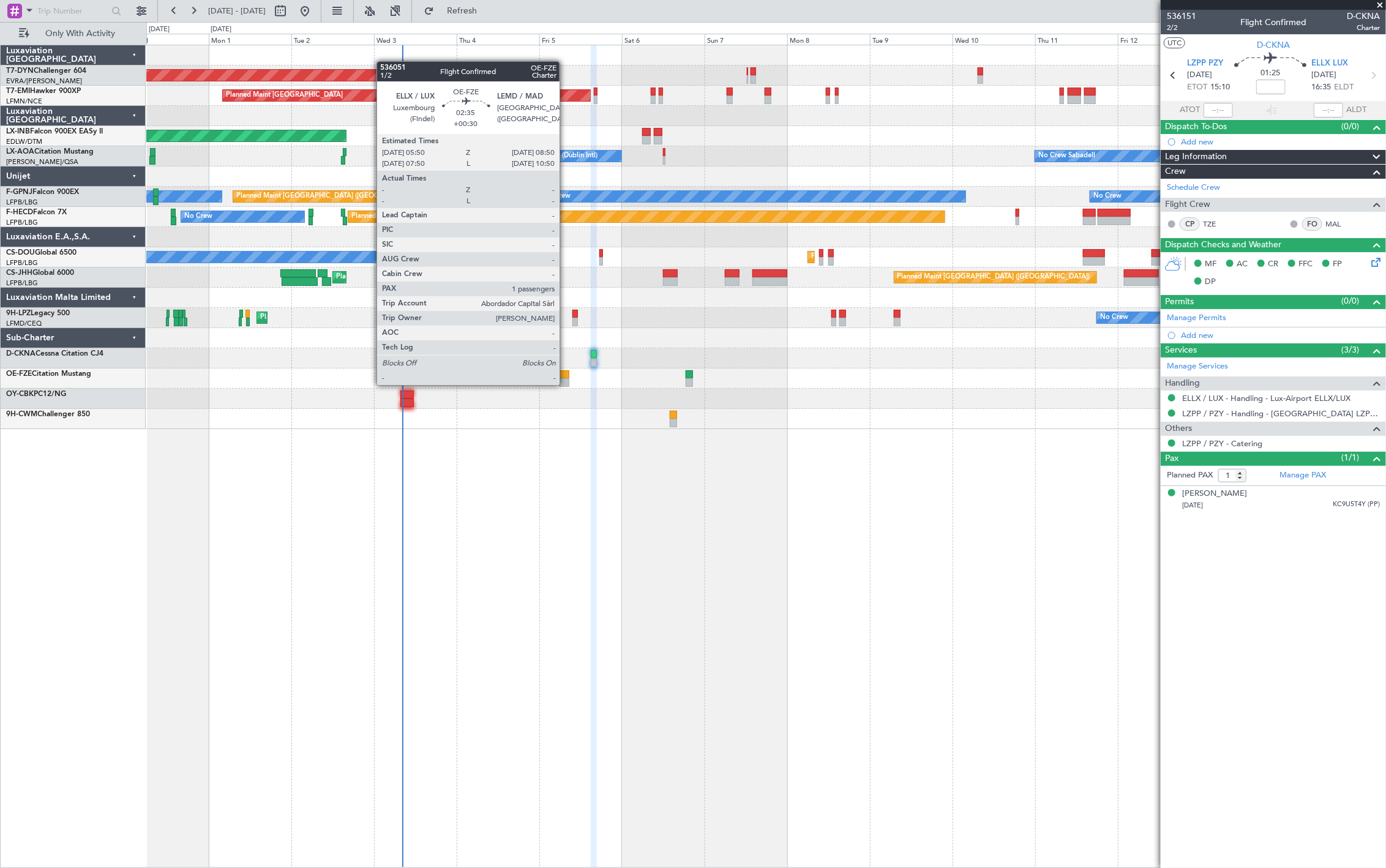
click at [566, 383] on div at bounding box center [565, 383] width 11 height 9
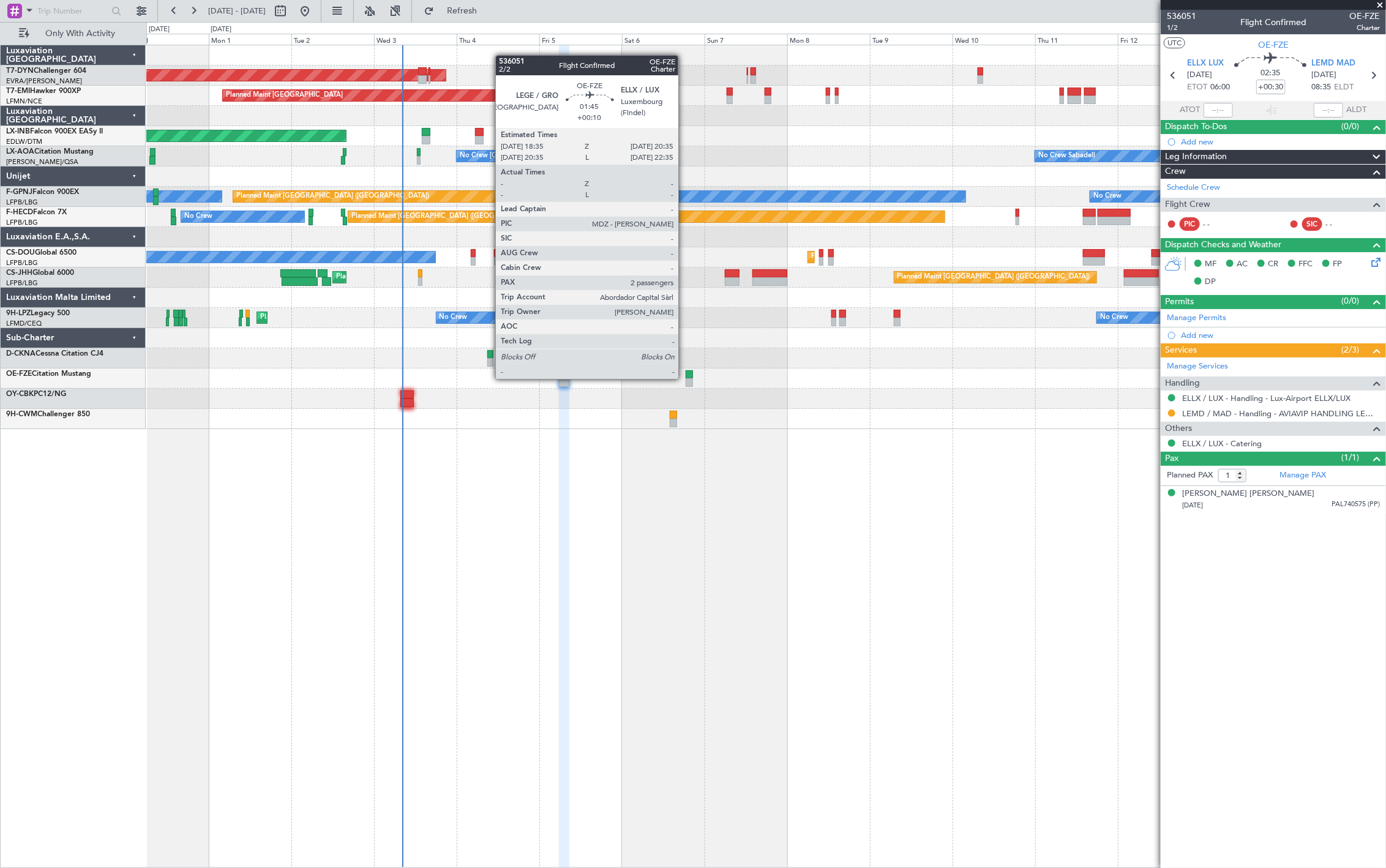
click at [686, 378] on div at bounding box center [689, 383] width 7 height 9
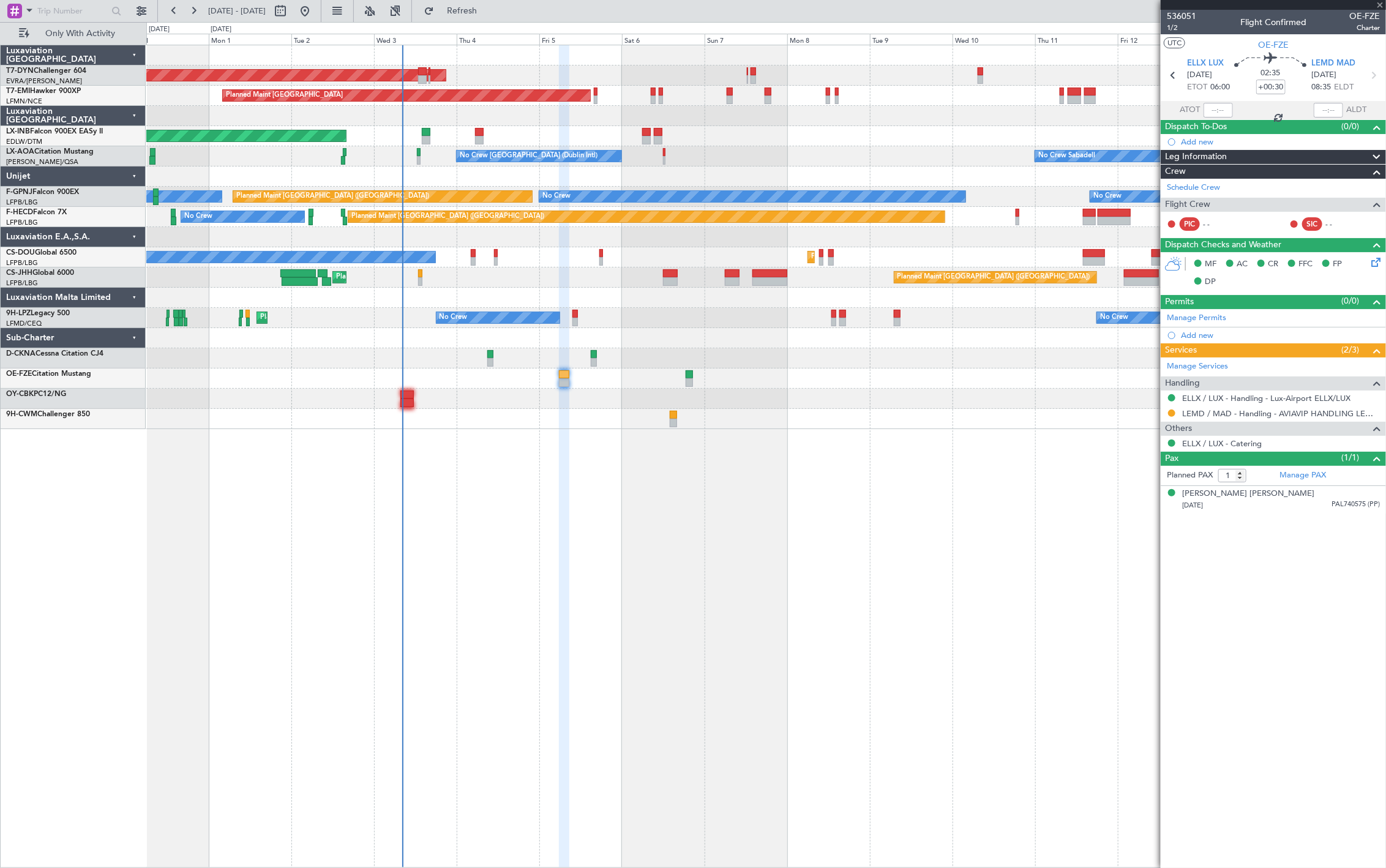
type input "+00:10"
type input "2"
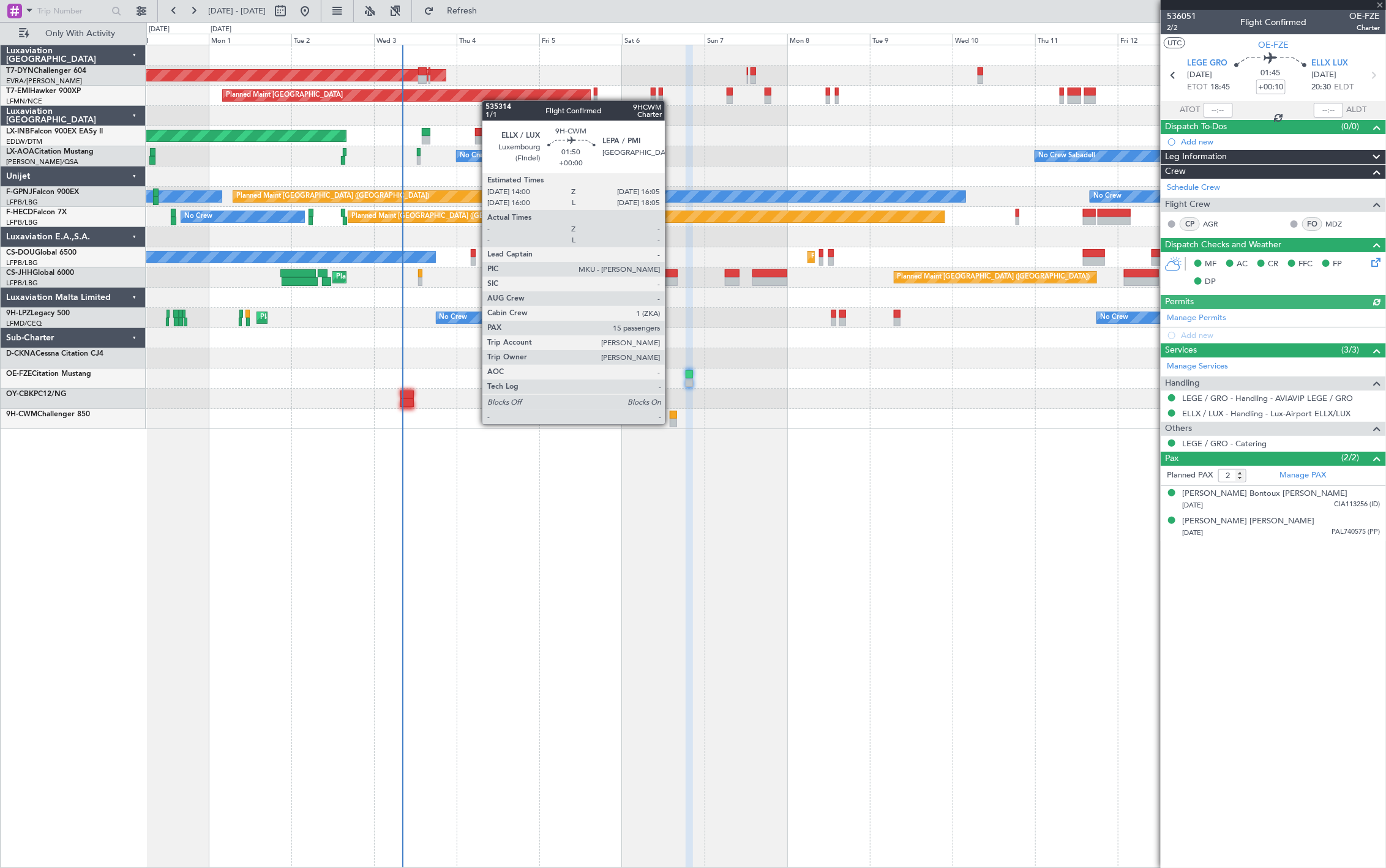
click at [673, 424] on div at bounding box center [673, 423] width 7 height 9
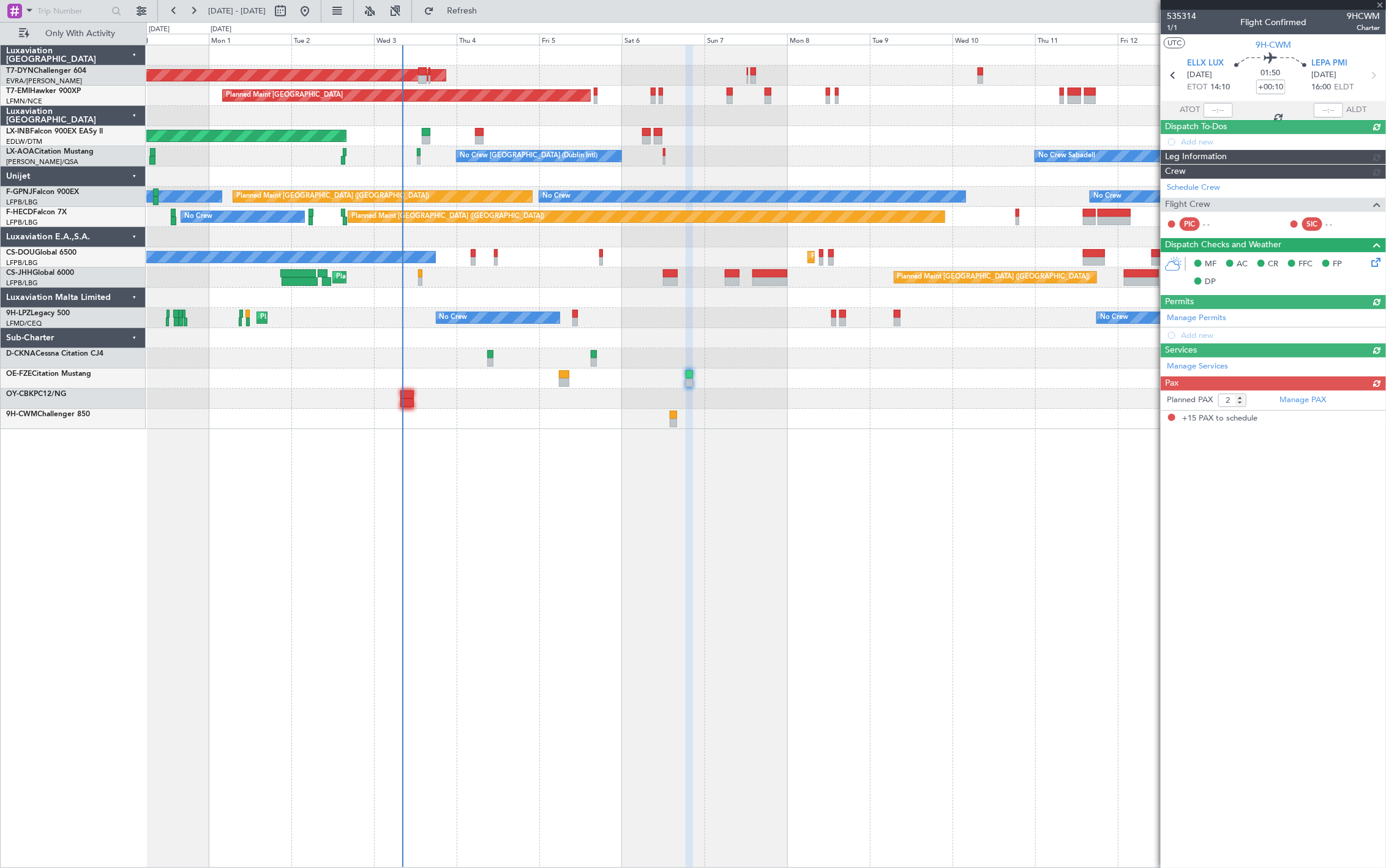
type input "15"
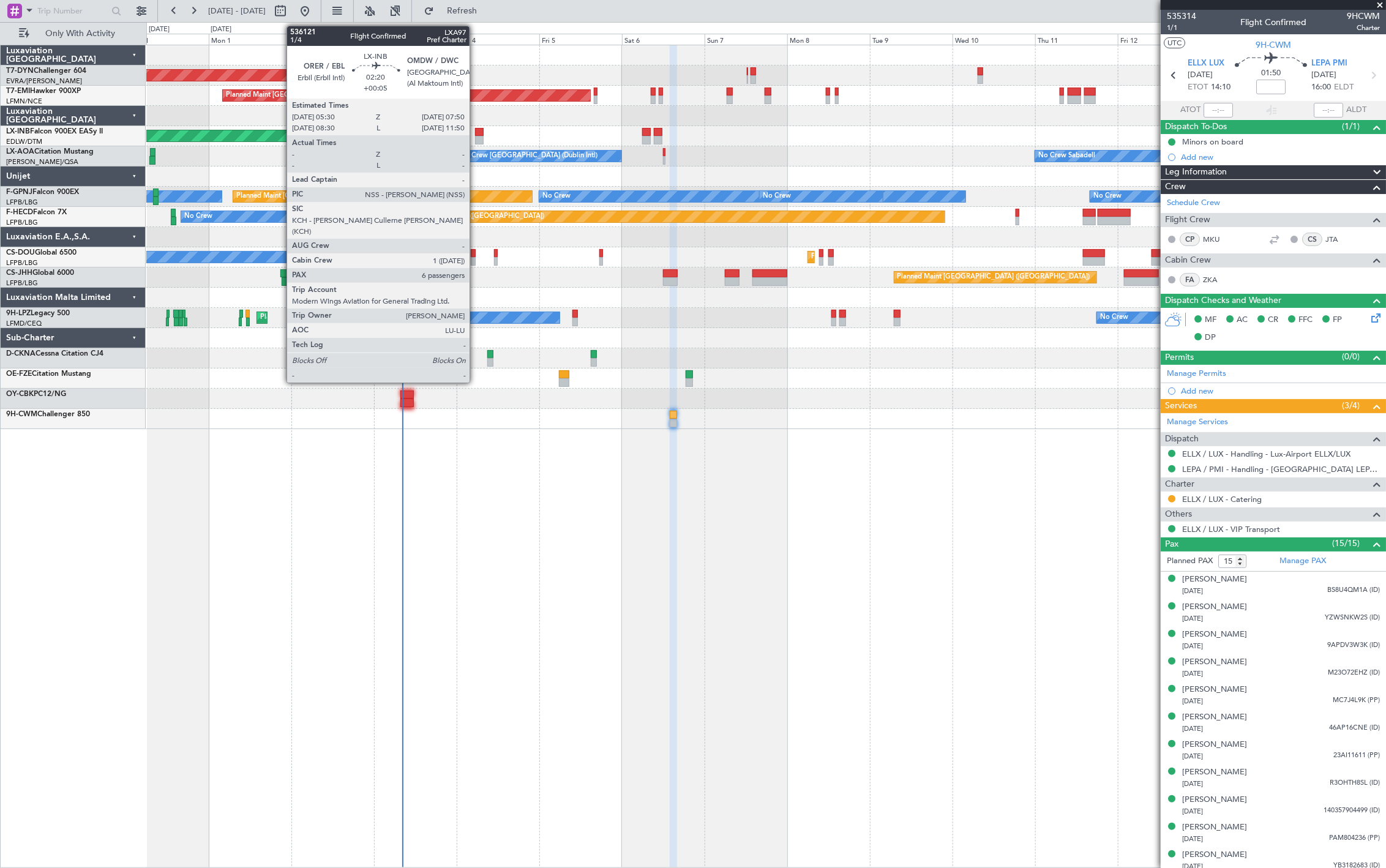
click at [479, 136] on div at bounding box center [480, 141] width 9 height 9
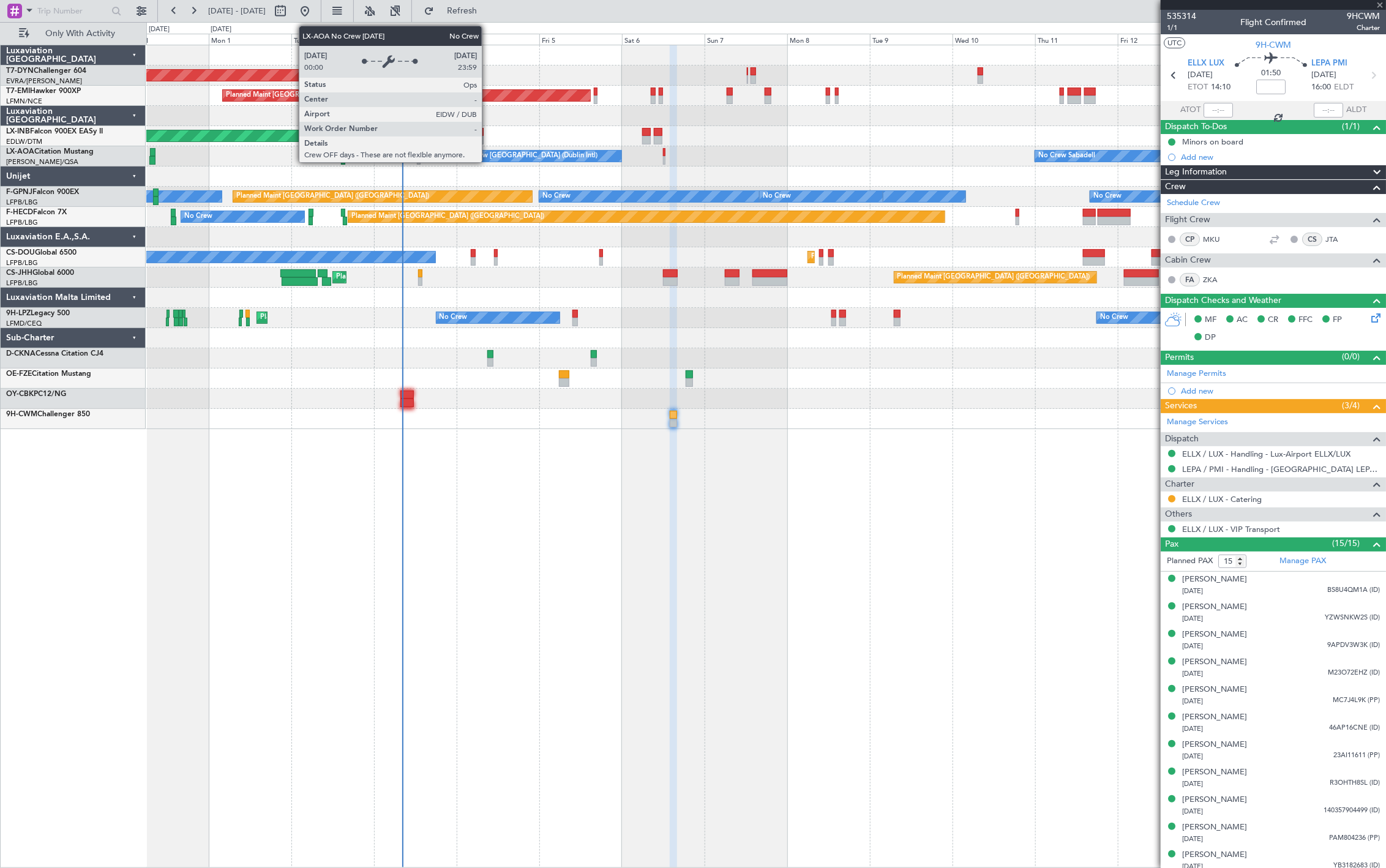
type input "+00:05"
type input "6"
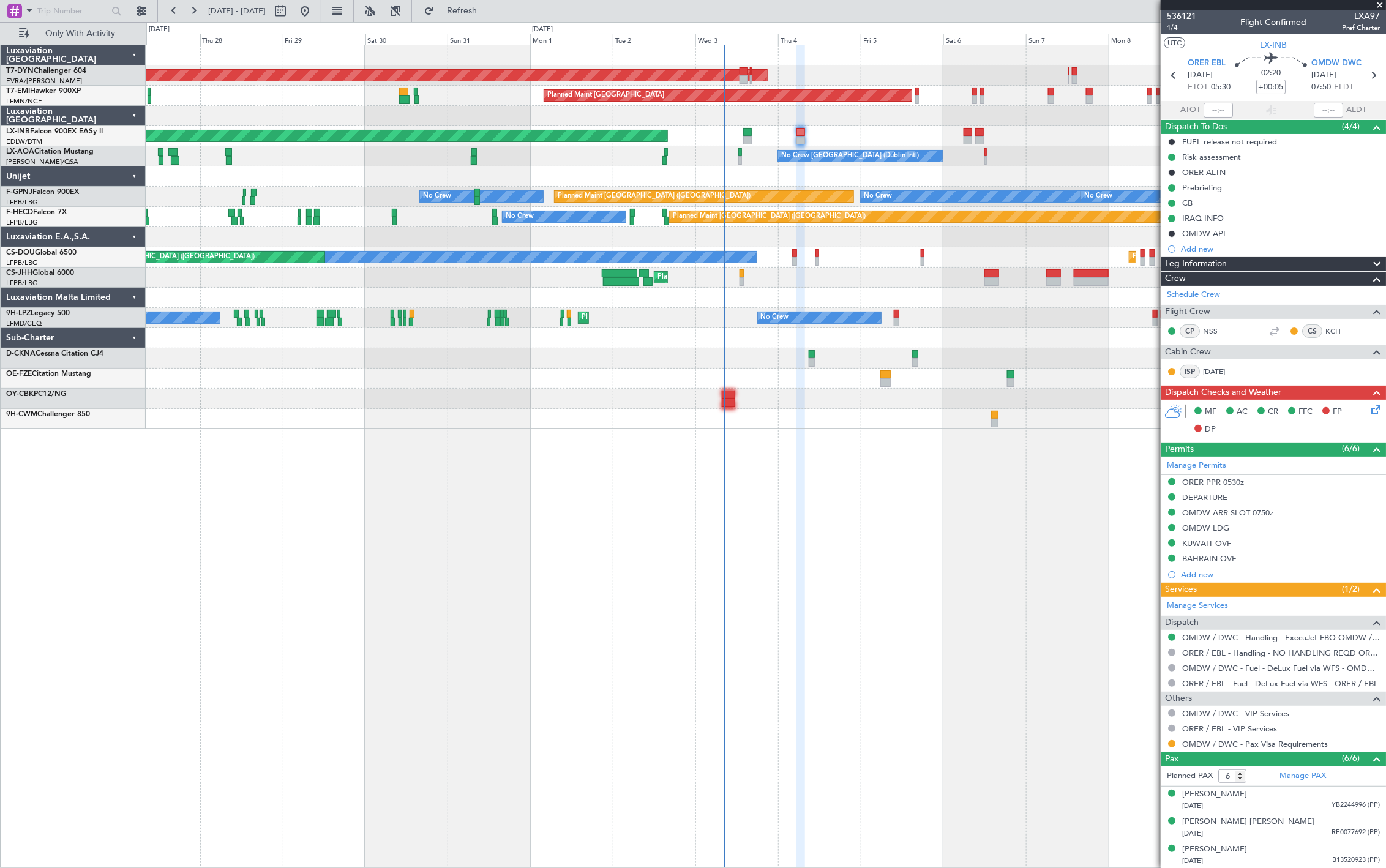
click at [519, 184] on div at bounding box center [765, 177] width 1239 height 20
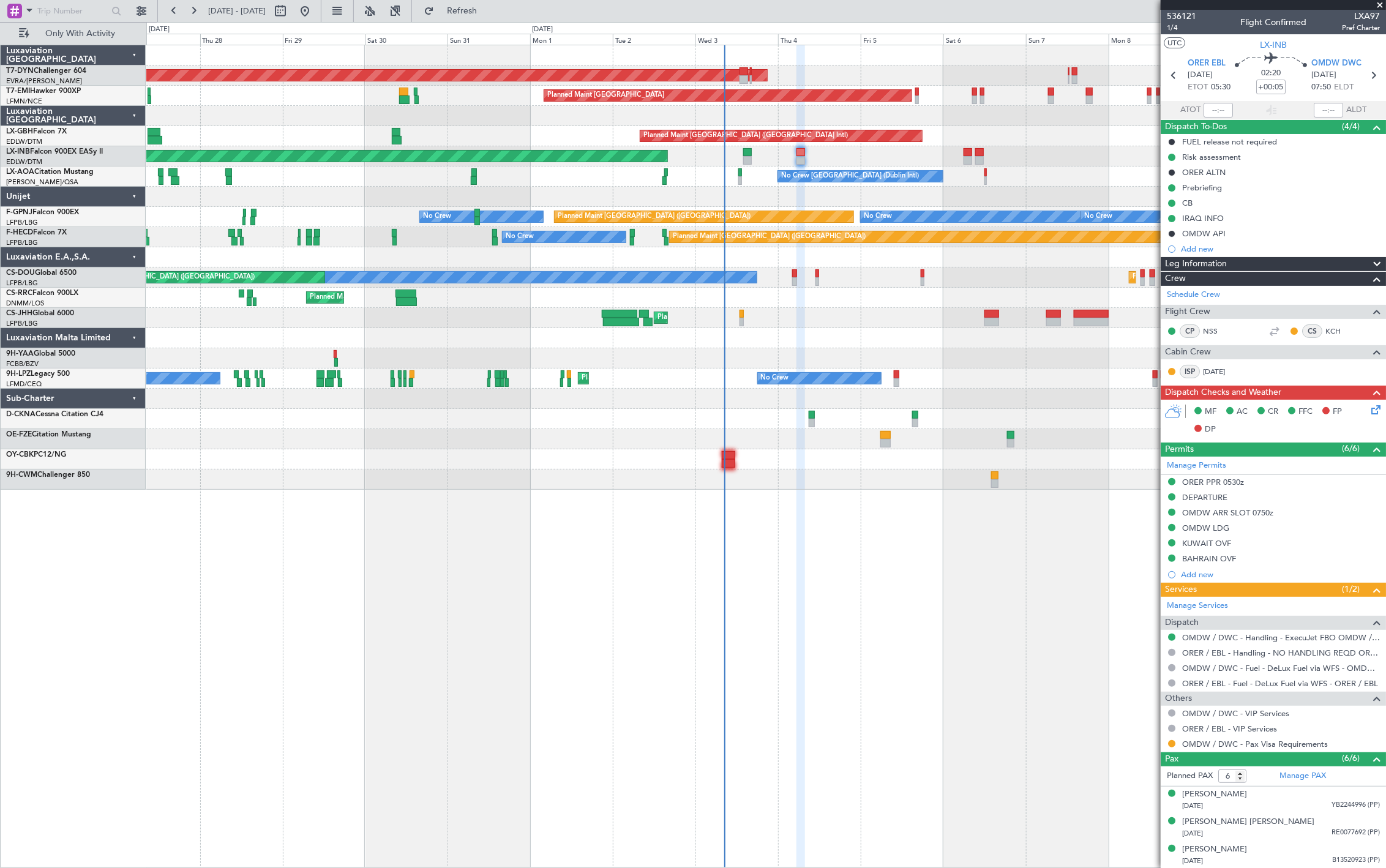
click at [281, 192] on div at bounding box center [765, 197] width 1239 height 20
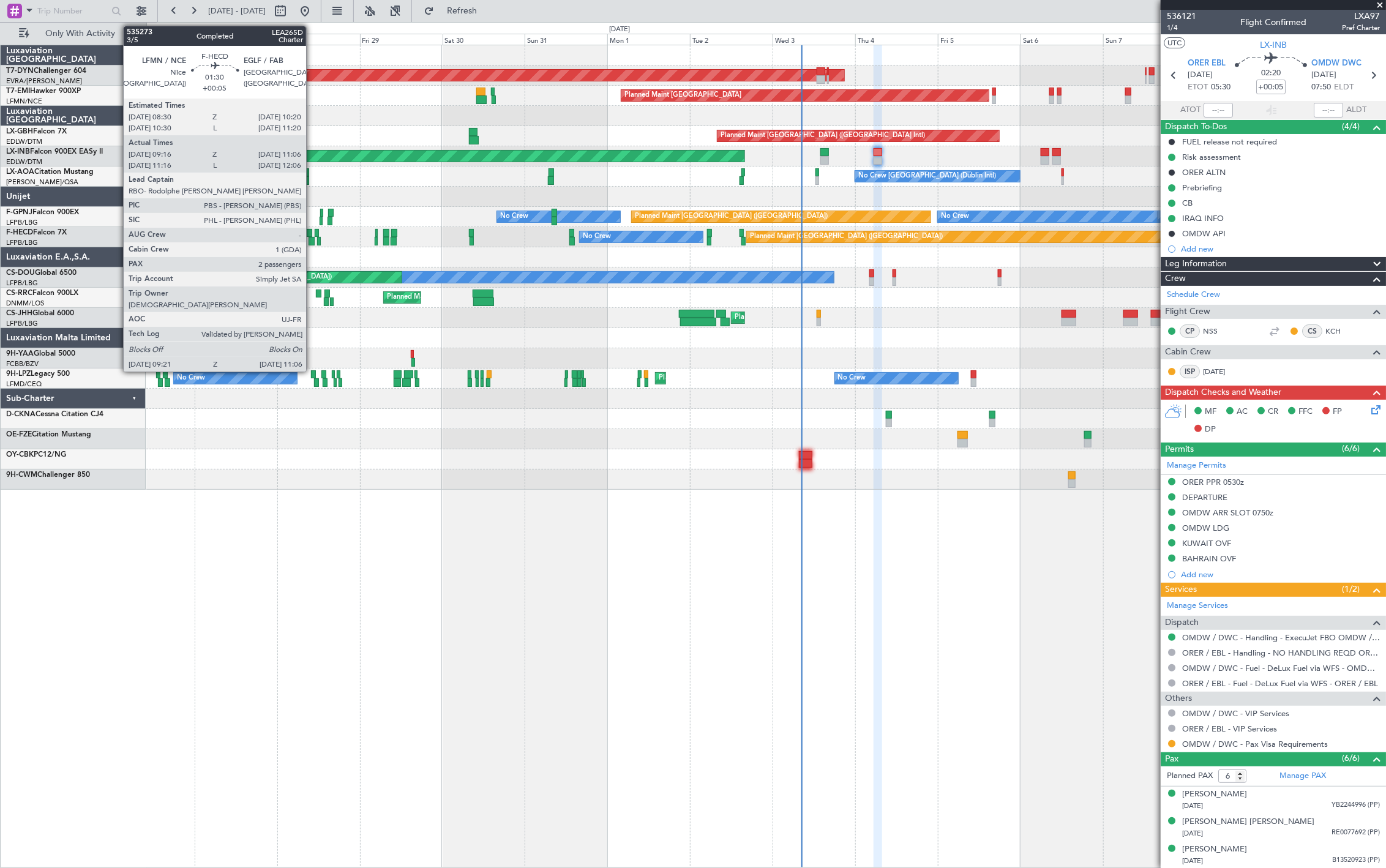
click at [312, 242] on div at bounding box center [311, 242] width 6 height 9
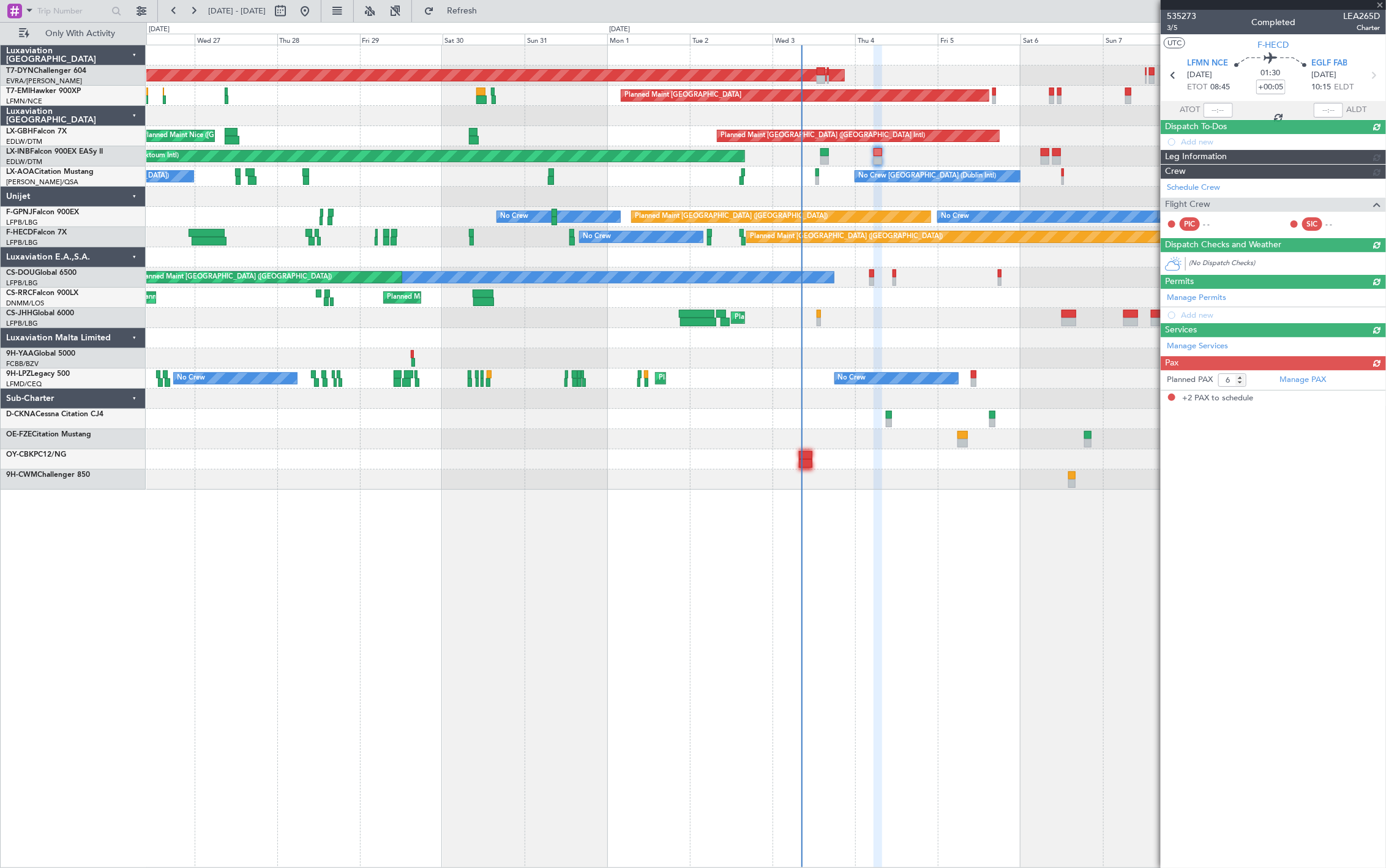
type input "09:31"
type input "11:01"
type input "2"
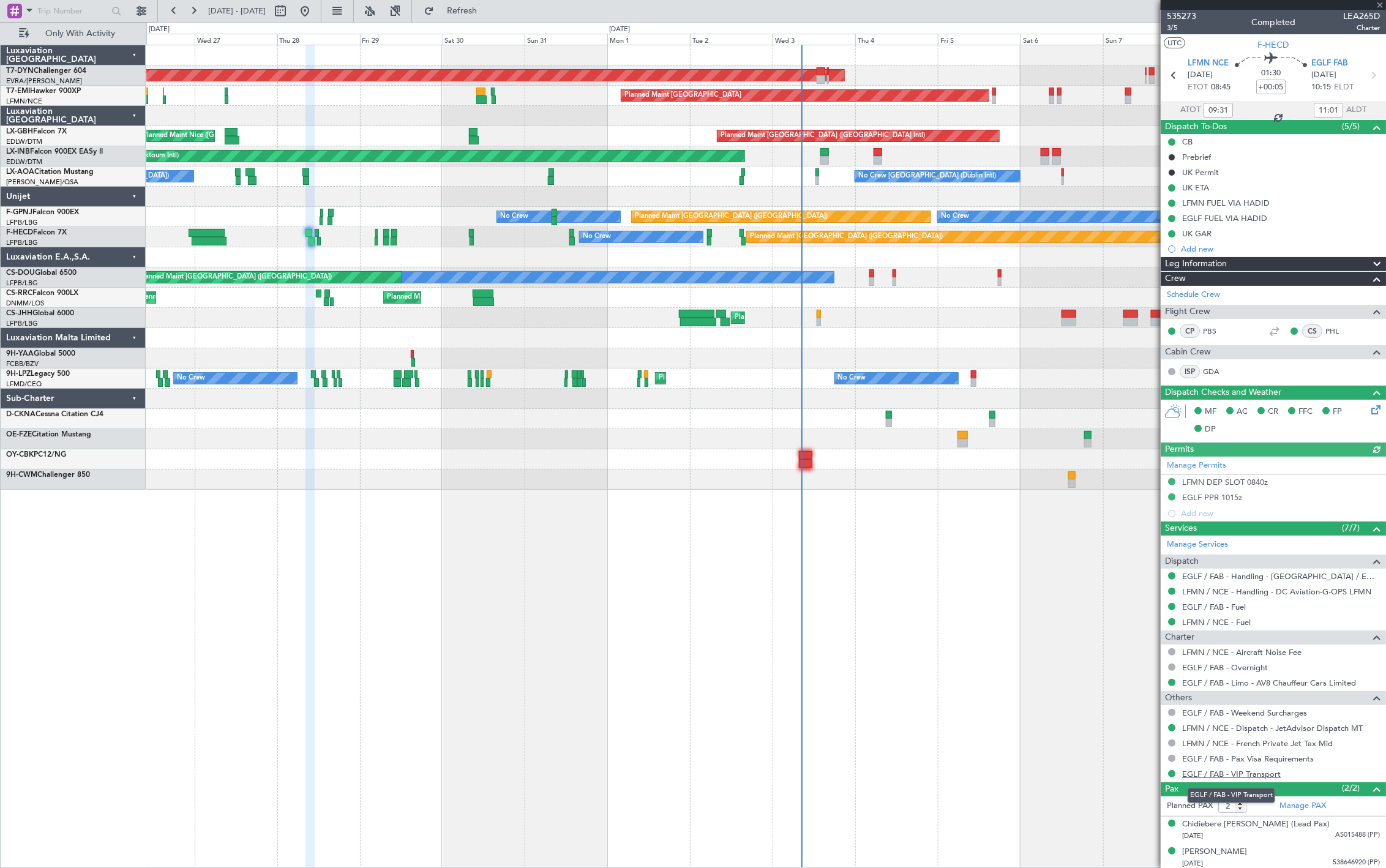
click at [1206, 775] on link "EGLF / FAB - VIP Transport" at bounding box center [1231, 774] width 98 height 11
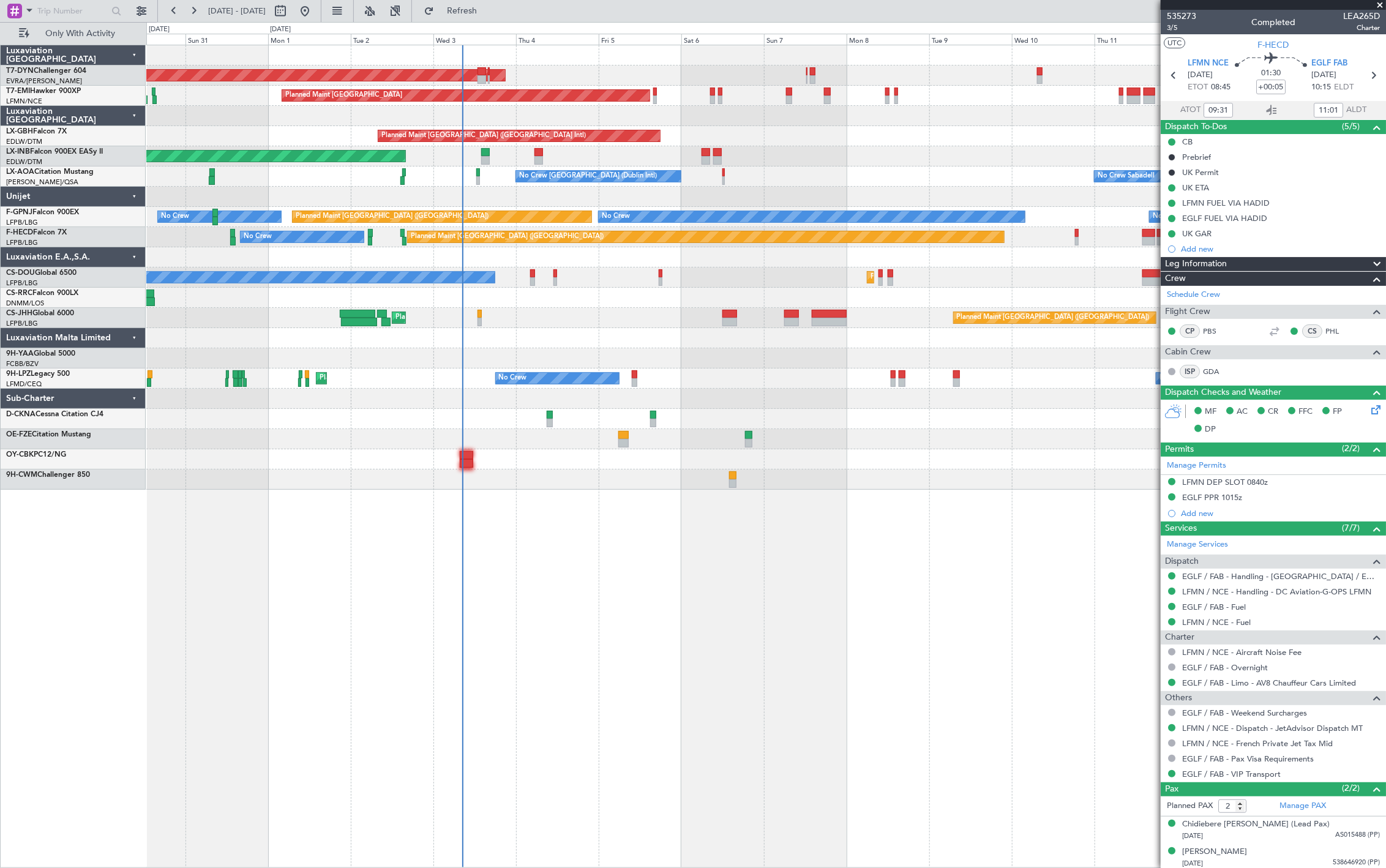
click at [383, 462] on div "AOG Maint Riga (Riga Intl) Planned Maint Zurich Planned Maint Dubai (Dubai Intl…" at bounding box center [765, 267] width 1239 height 445
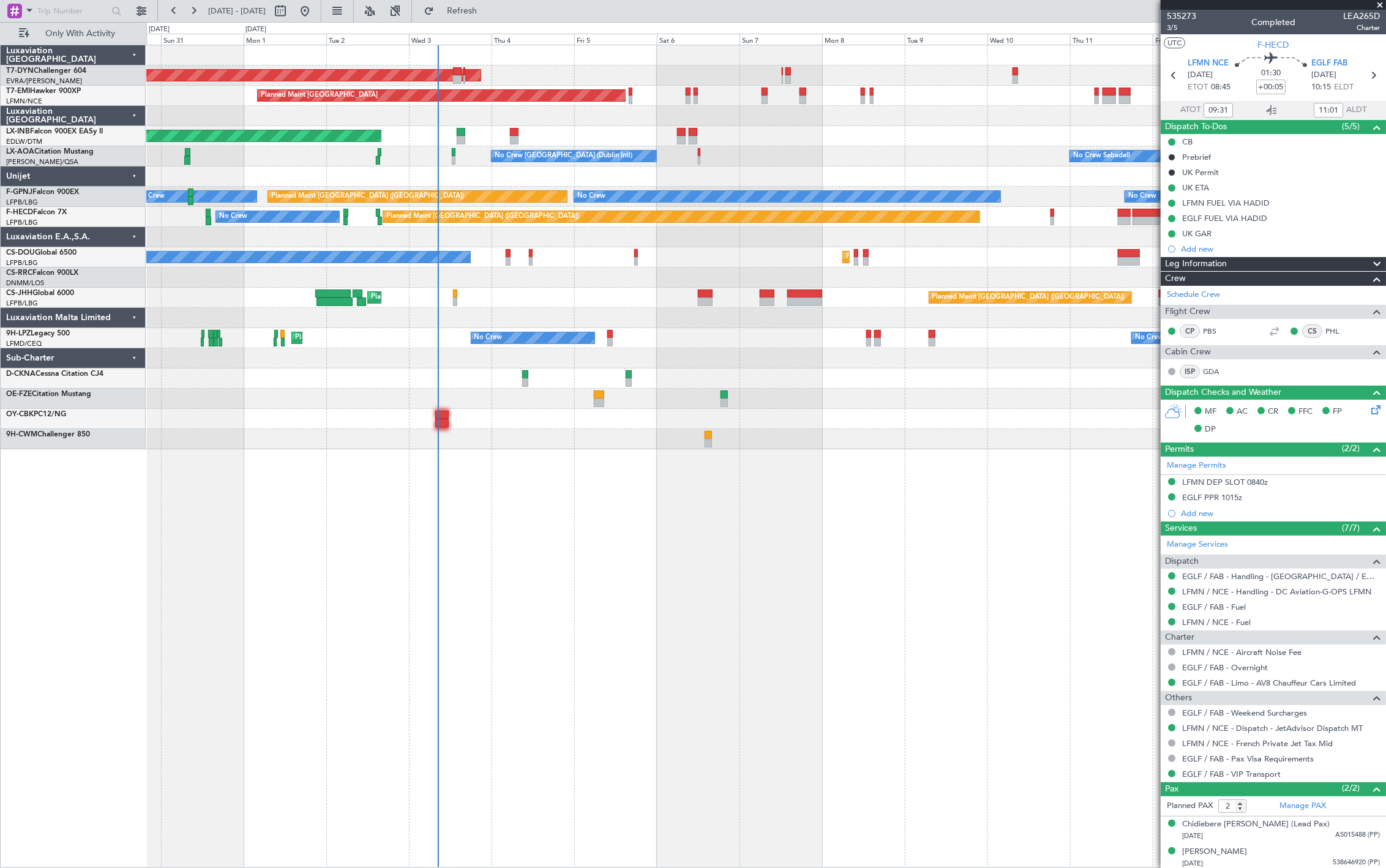
click at [421, 157] on div "AOG Maint Riga (Riga Intl) Planned Maint Zurich Unplanned Maint Dubai (Al Makto…" at bounding box center [765, 247] width 1239 height 404
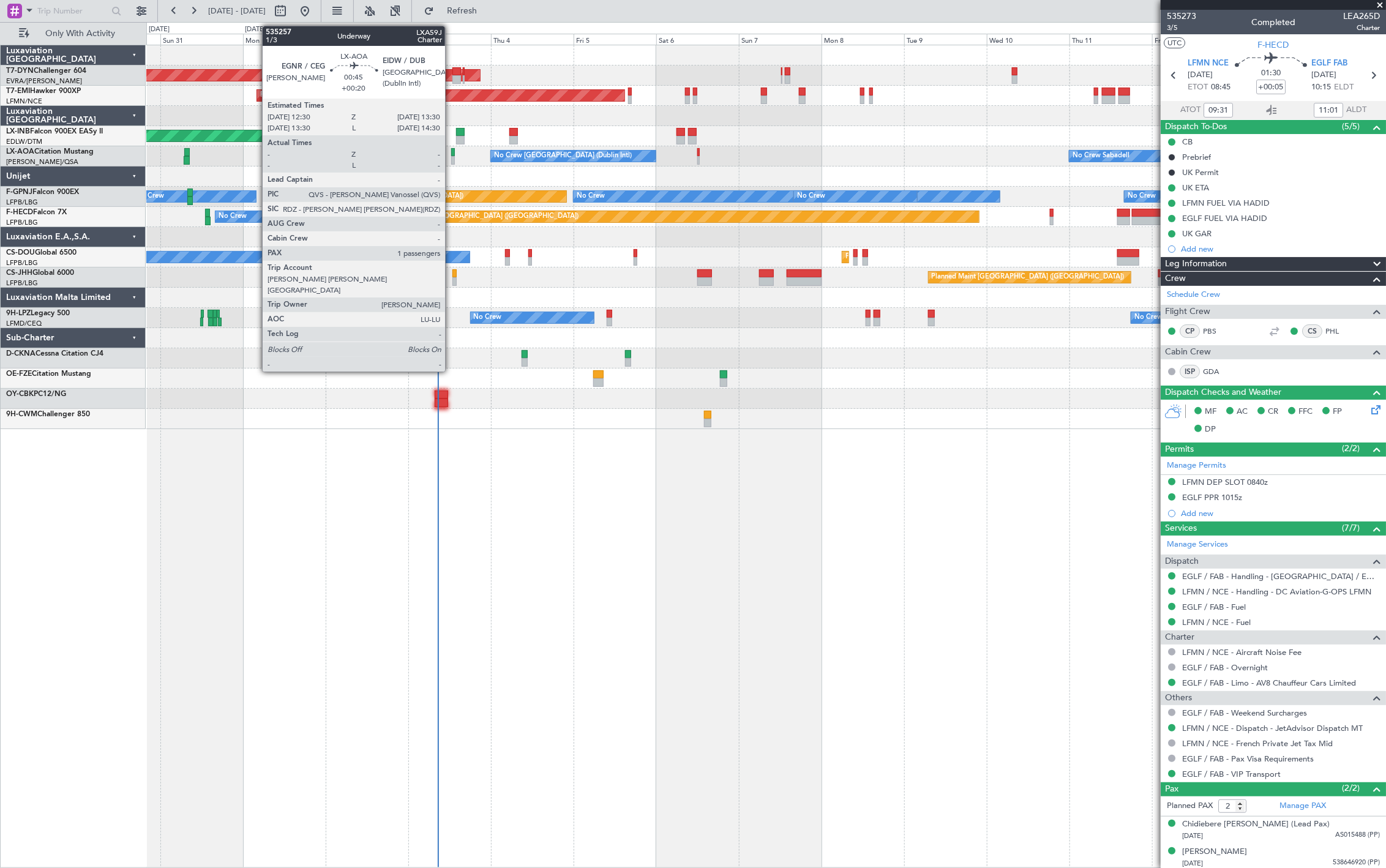
click at [451, 159] on div at bounding box center [453, 161] width 4 height 9
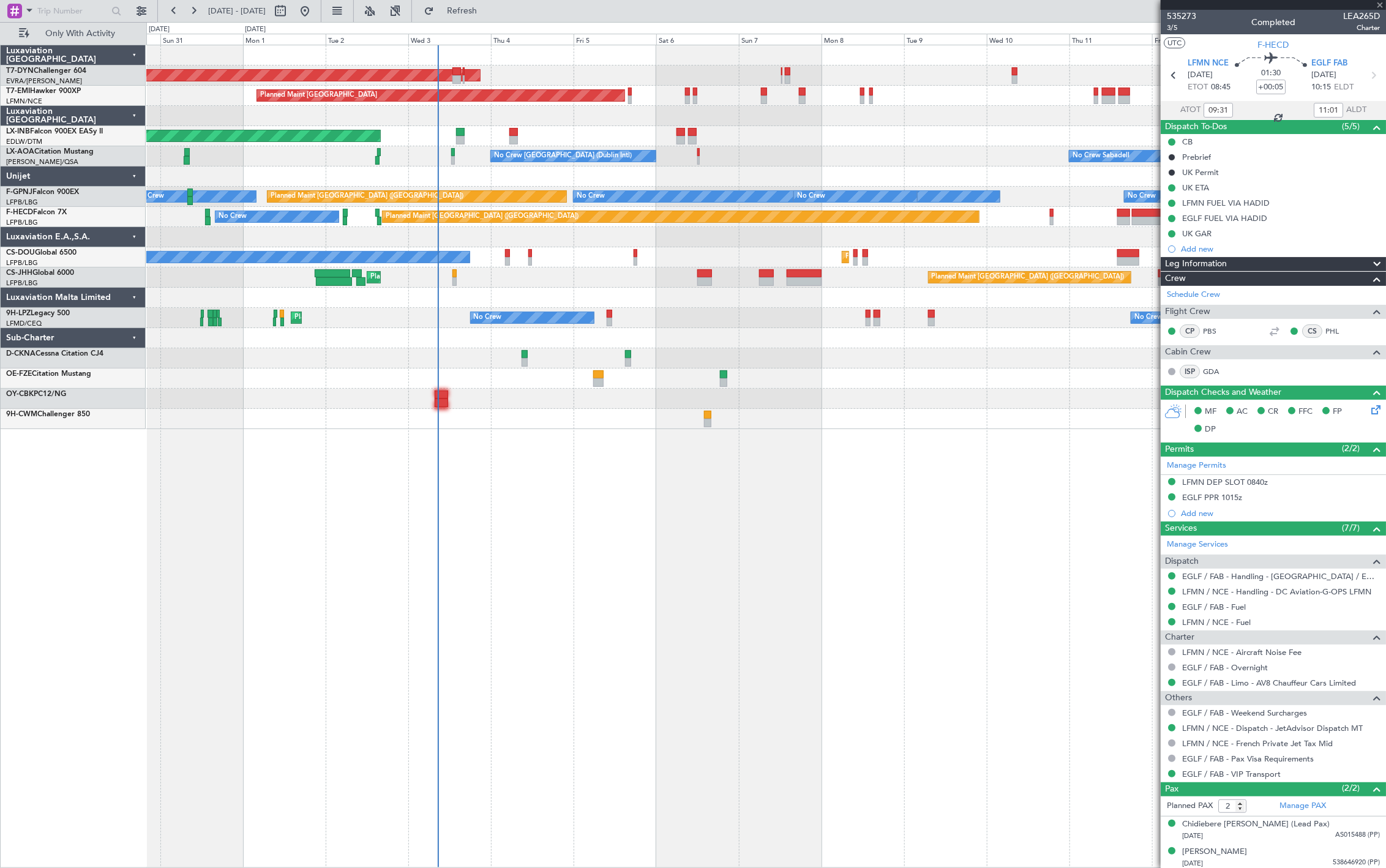
type input "+00:20"
type input "1"
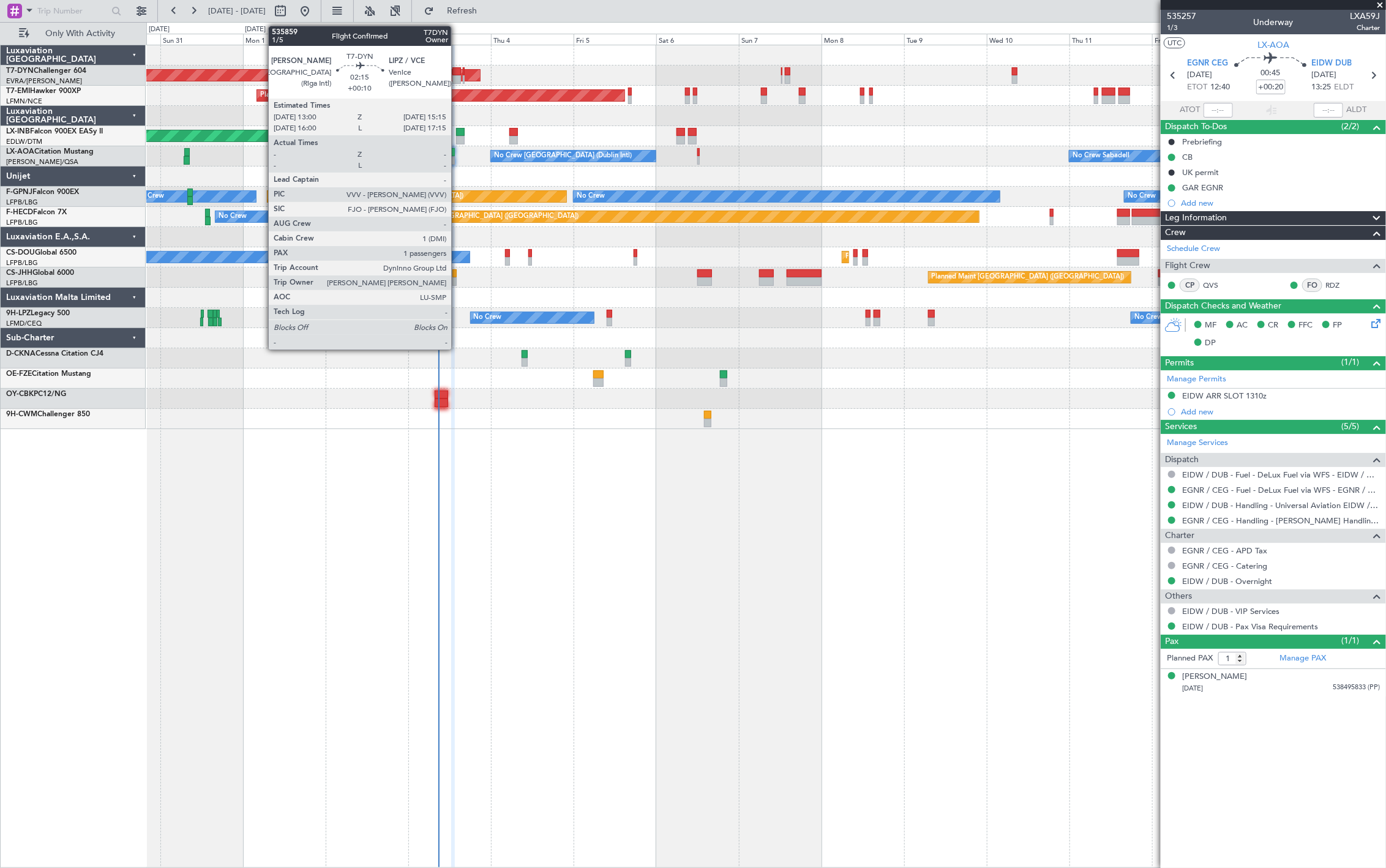
click at [457, 75] on div at bounding box center [456, 79] width 8 height 9
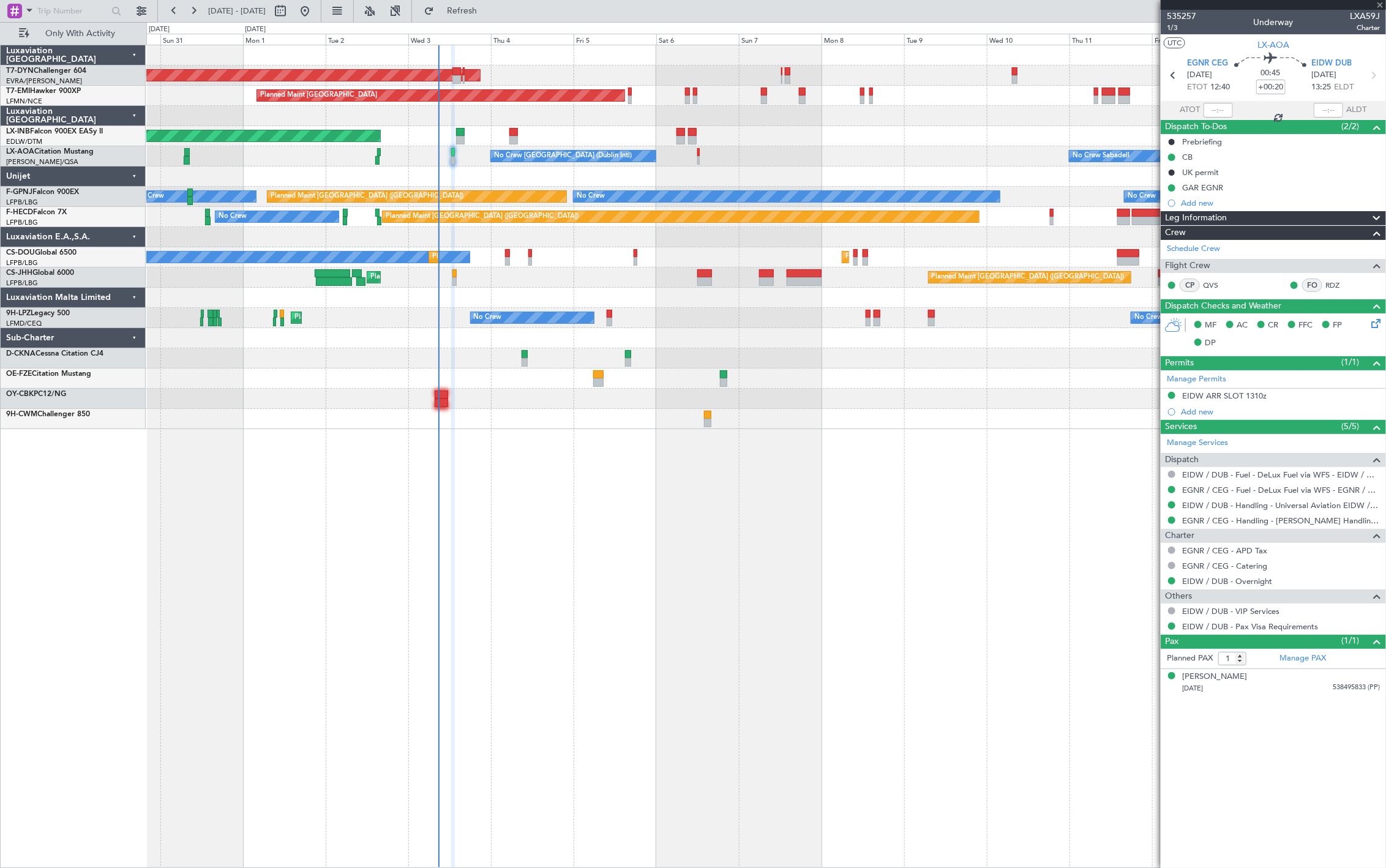
type input "+00:10"
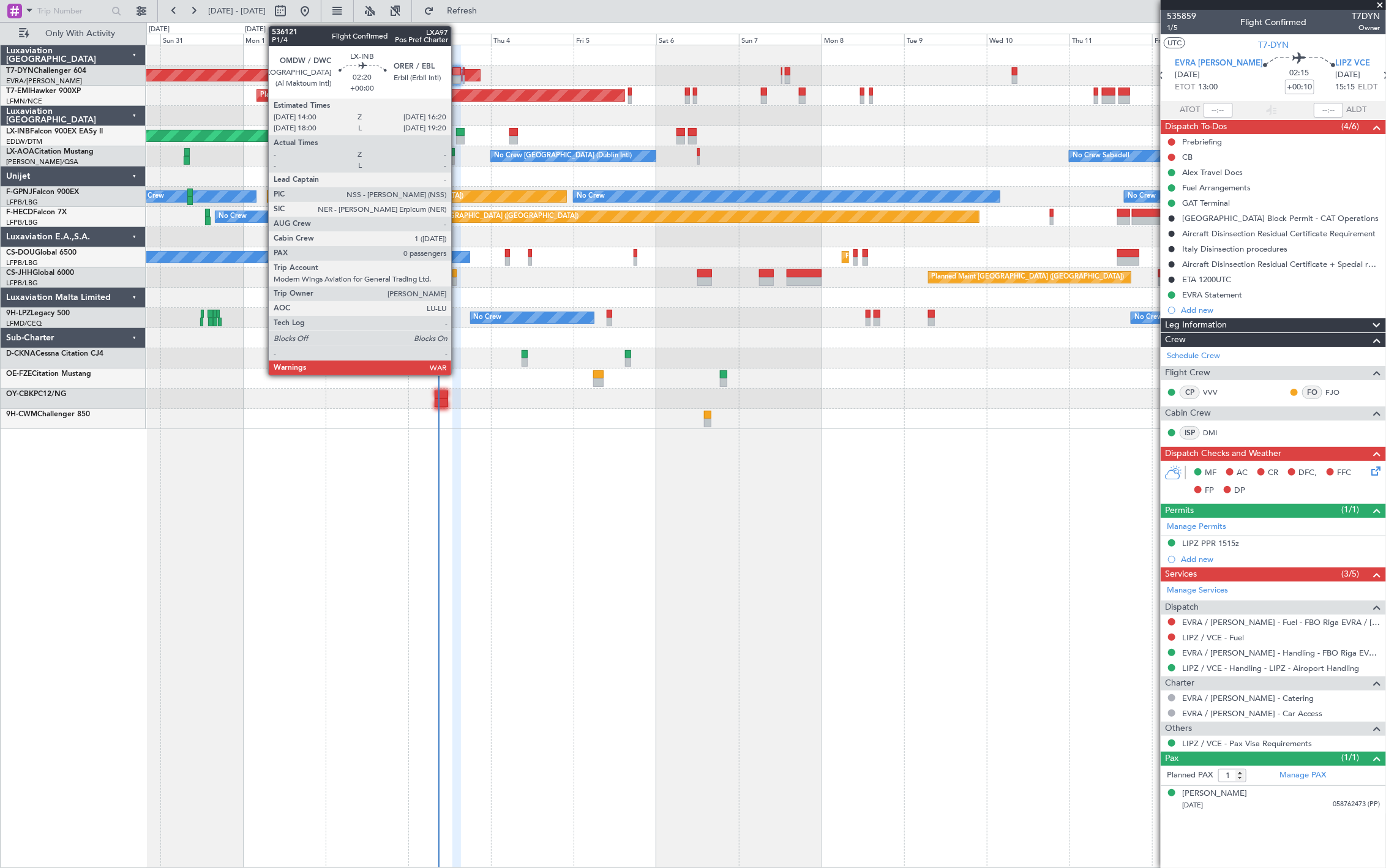
click at [457, 138] on div at bounding box center [461, 141] width 9 height 9
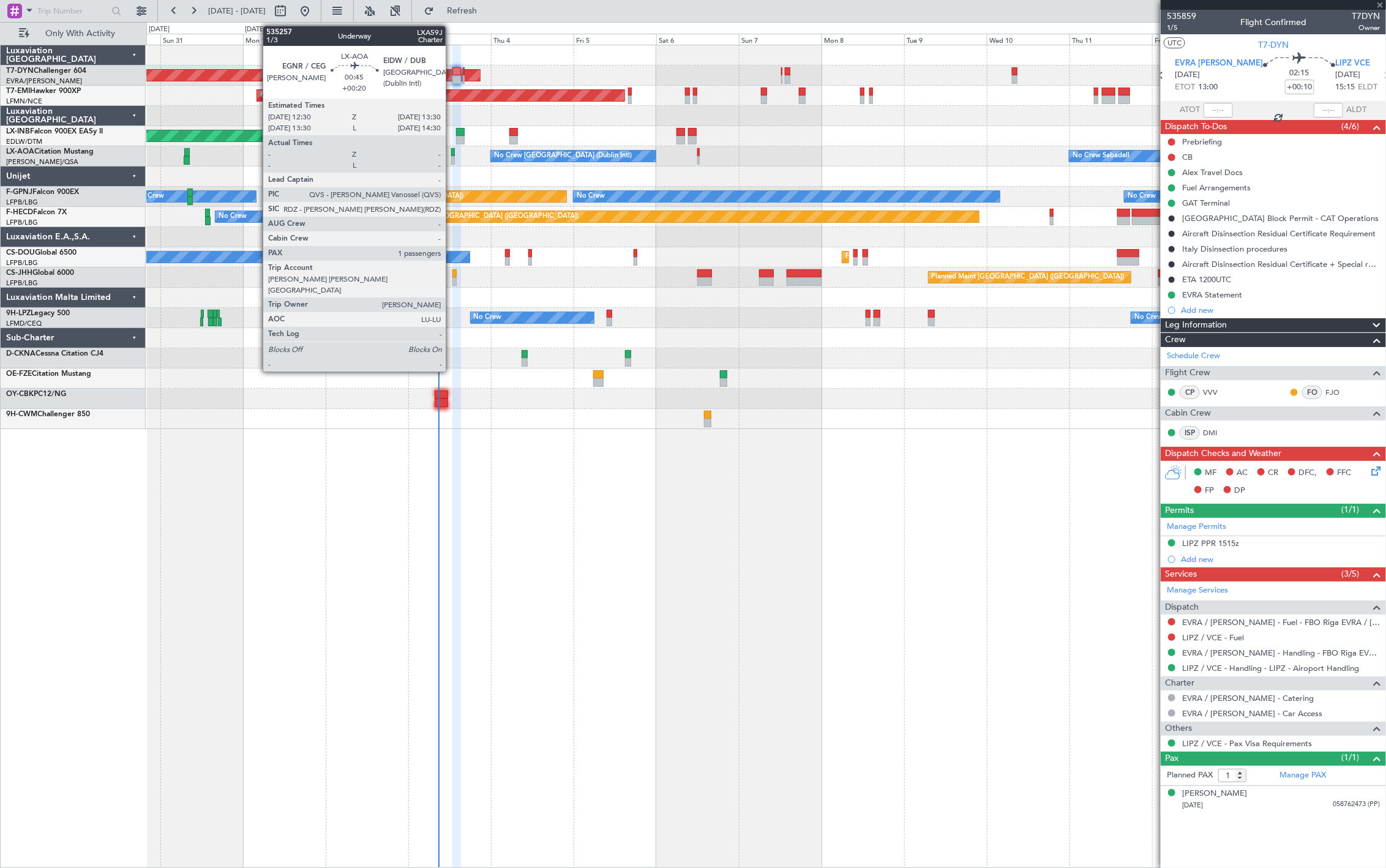
type input "0"
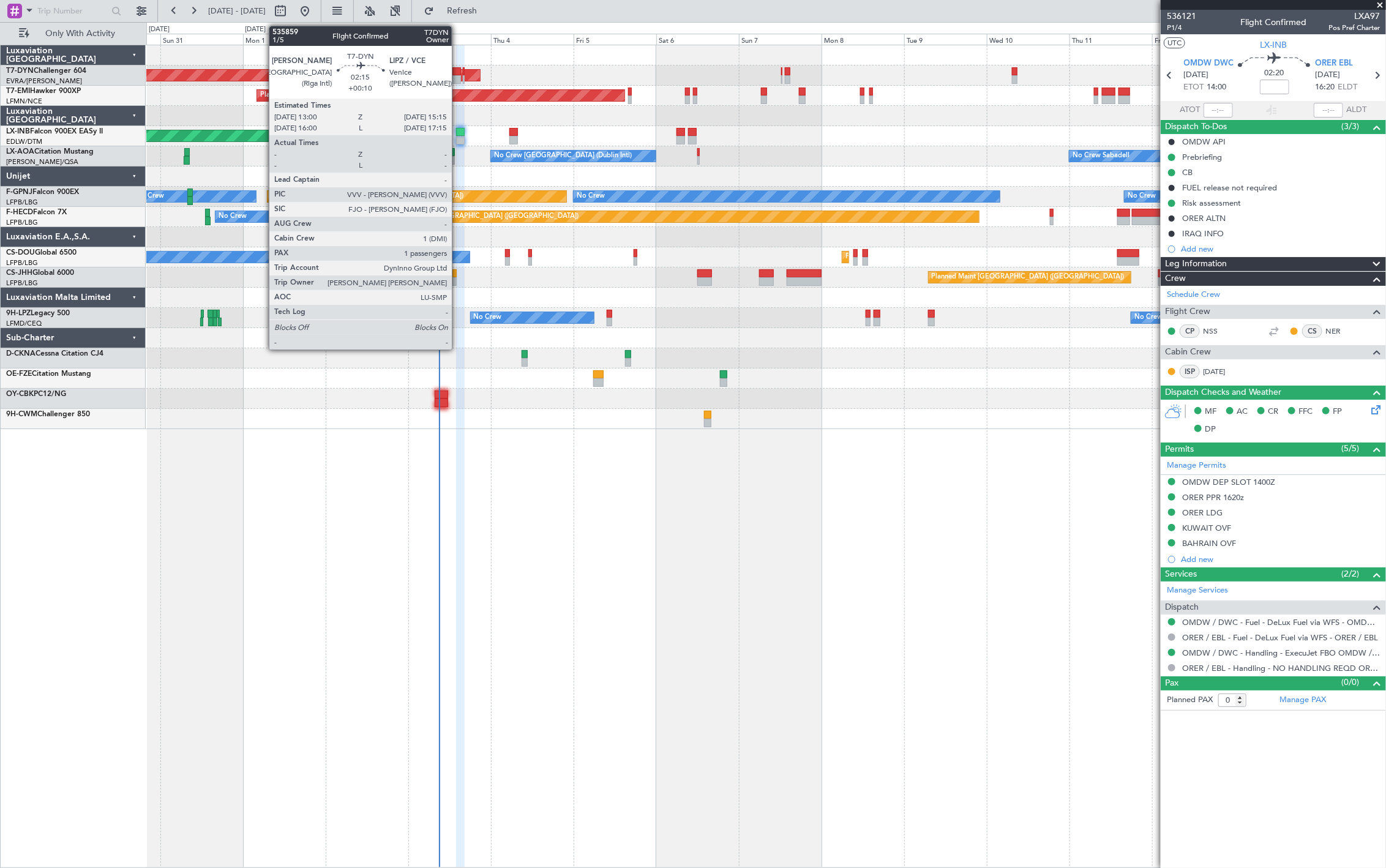
click at [457, 78] on div at bounding box center [456, 79] width 8 height 9
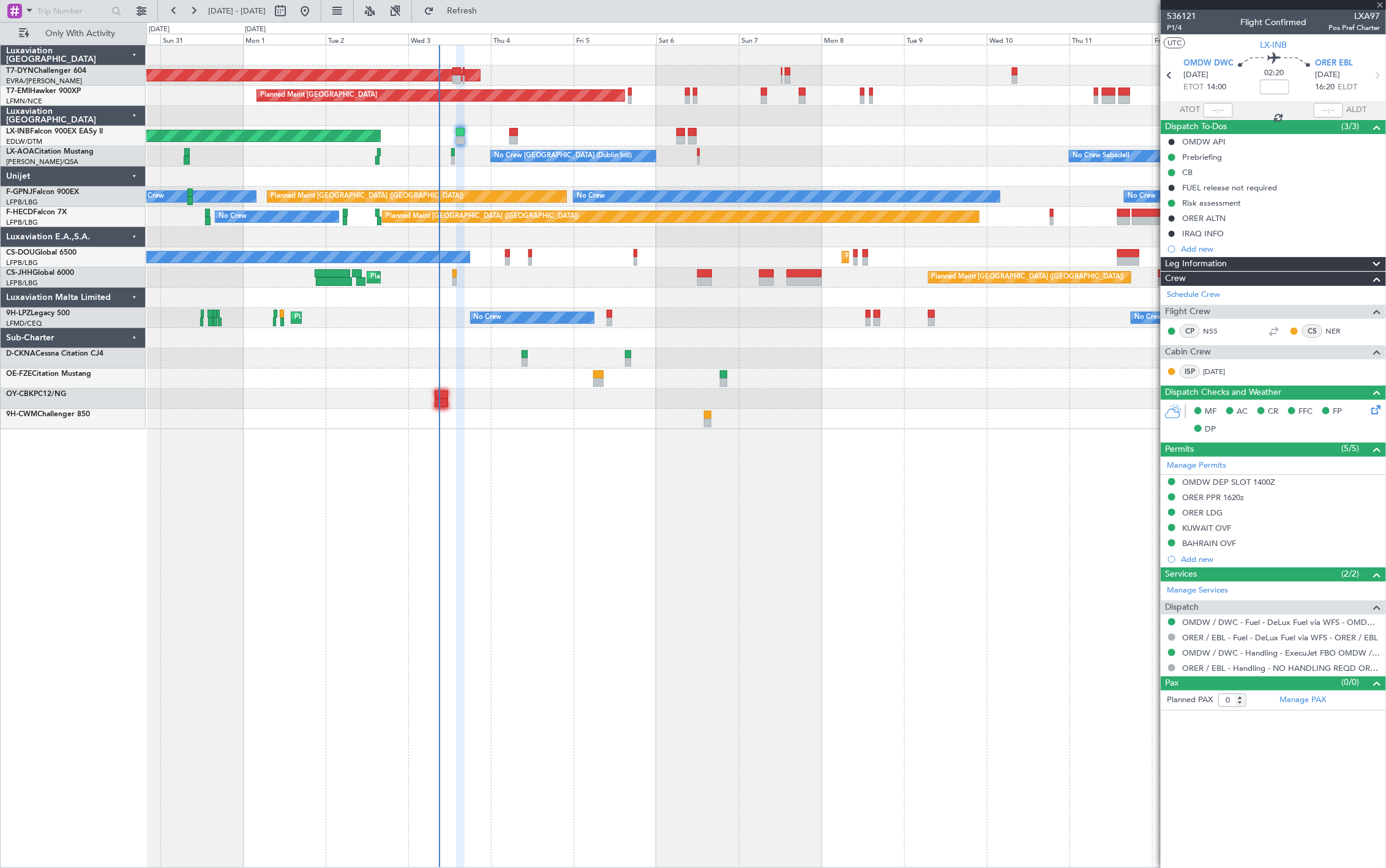
type input "+00:10"
type input "1"
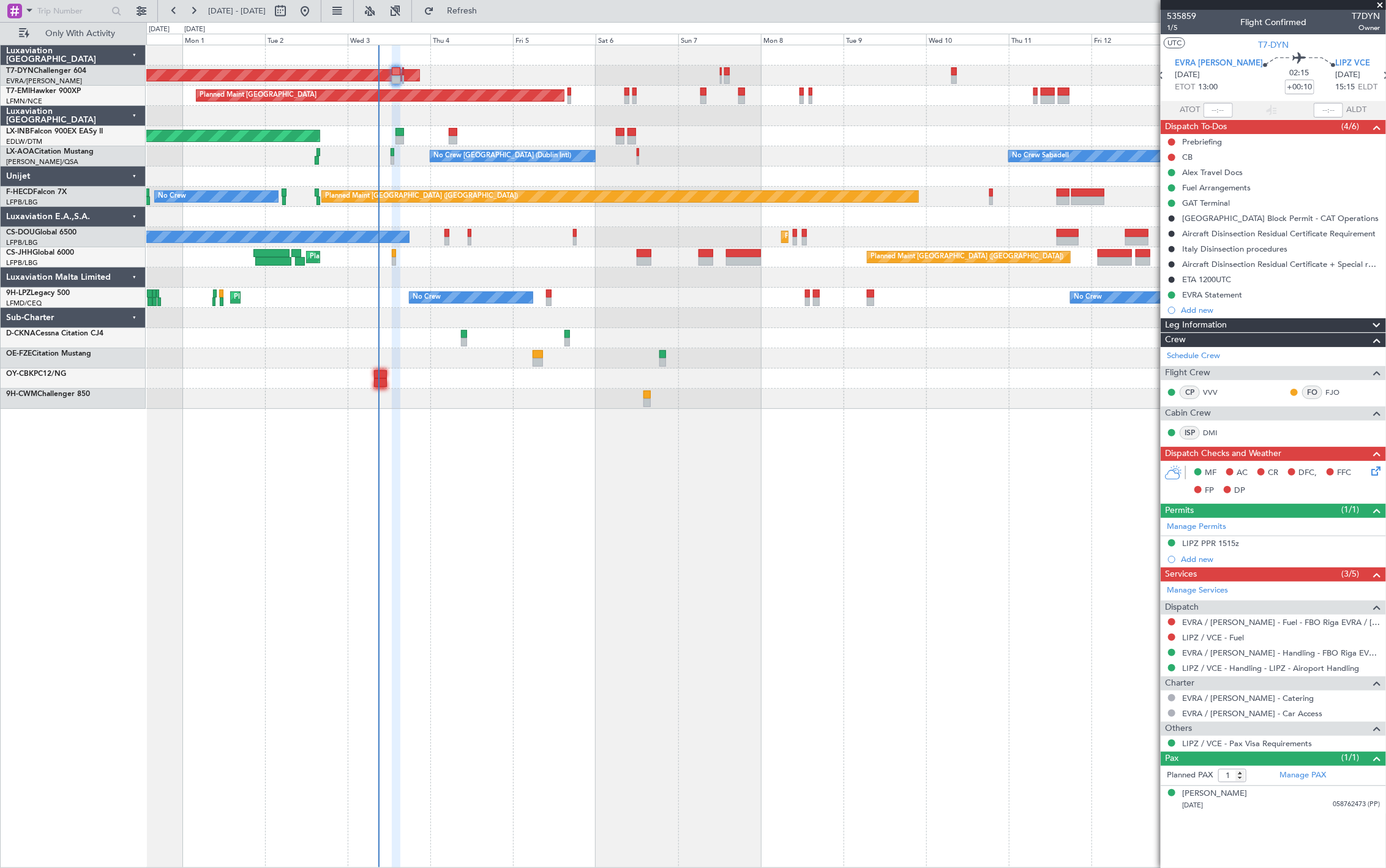
click at [484, 117] on div at bounding box center [765, 115] width 1239 height 20
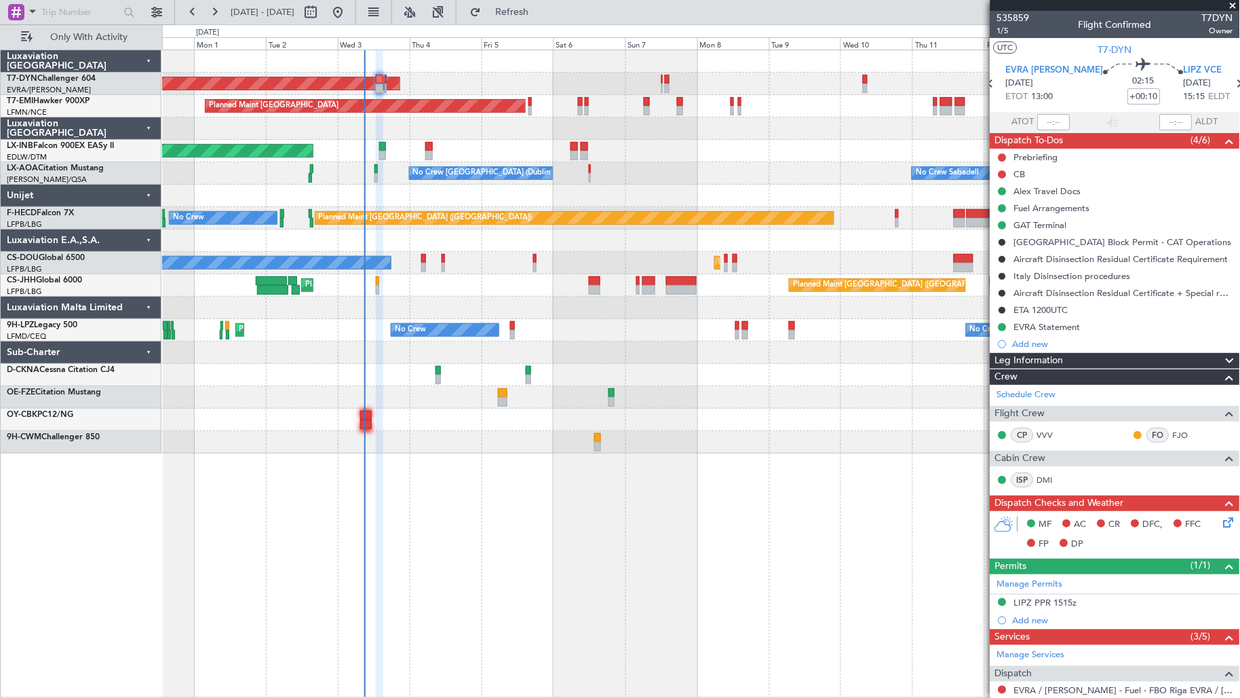
click at [387, 90] on div "AOG Maint Riga (Riga Intl)" at bounding box center [701, 84] width 1078 height 22
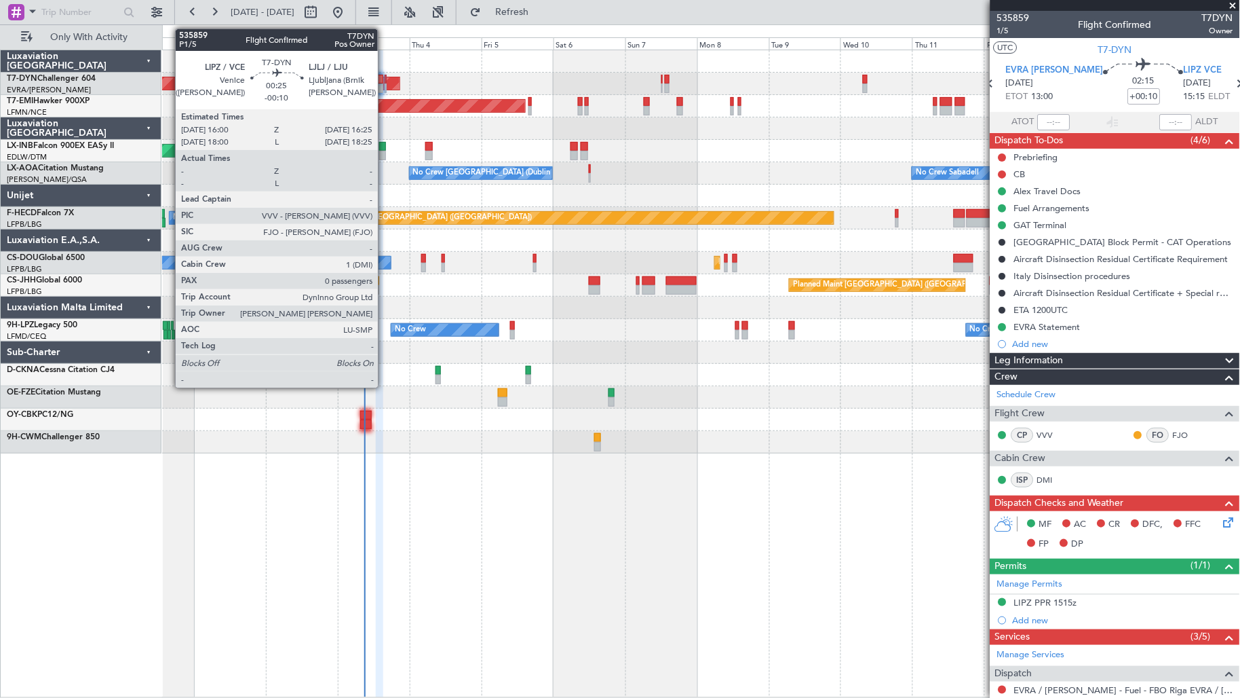
click at [385, 87] on div at bounding box center [385, 88] width 1 height 10
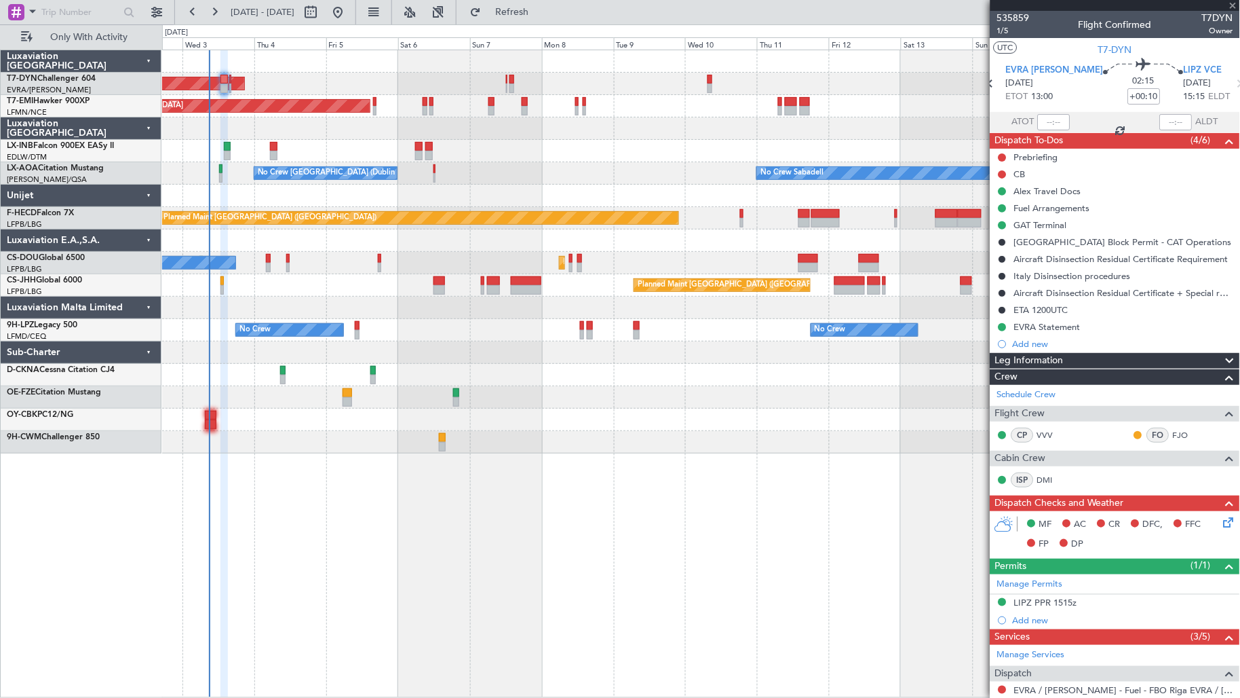
click at [301, 113] on div "Planned Maint [GEOGRAPHIC_DATA]" at bounding box center [701, 106] width 1078 height 22
type input "-00:10"
type input "0"
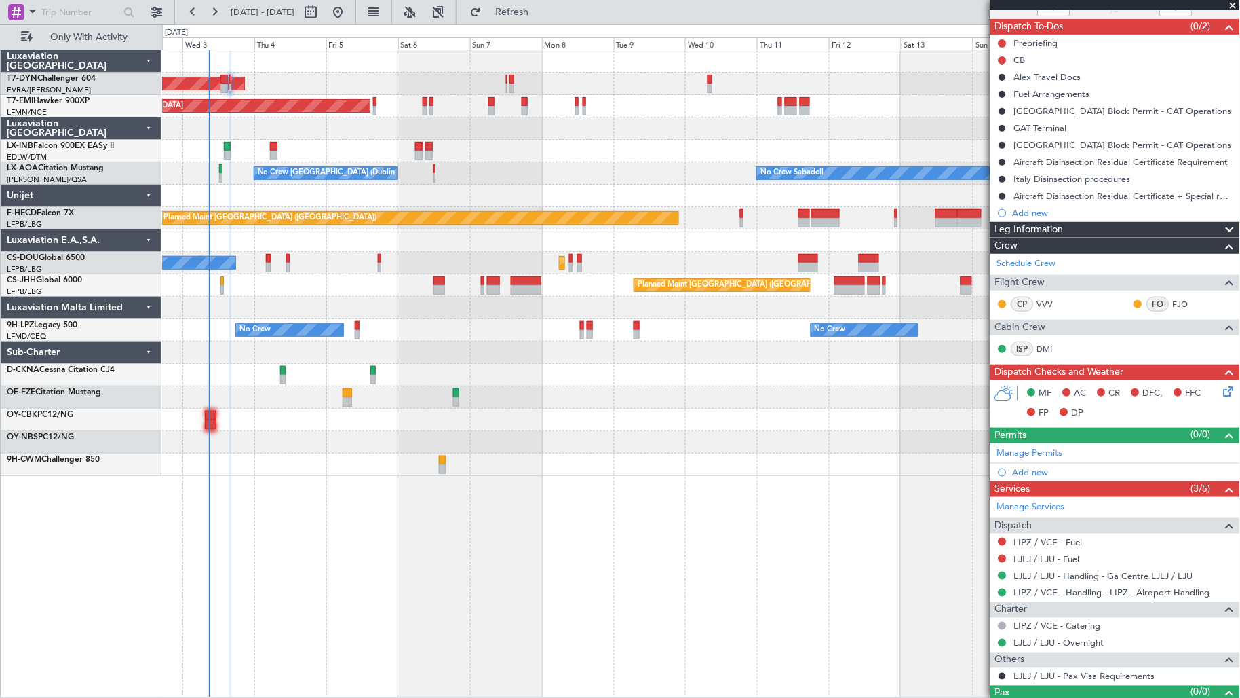
scroll to position [139, 0]
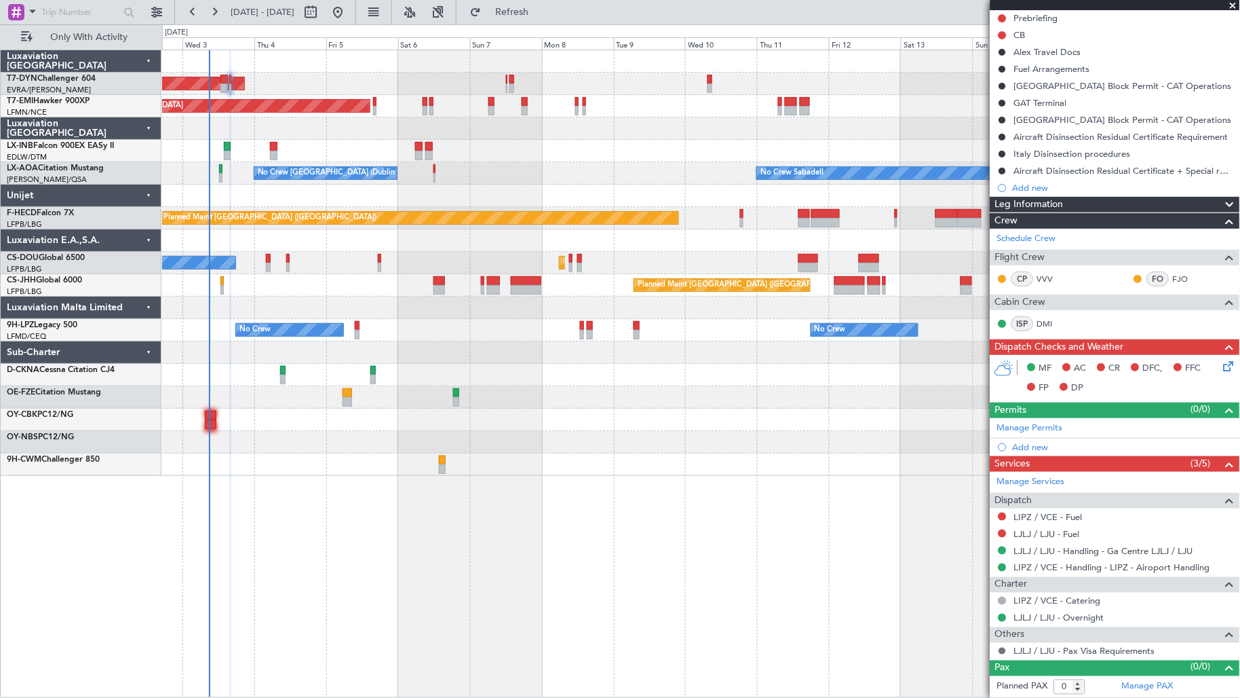
click at [1004, 651] on button at bounding box center [1003, 651] width 8 height 8
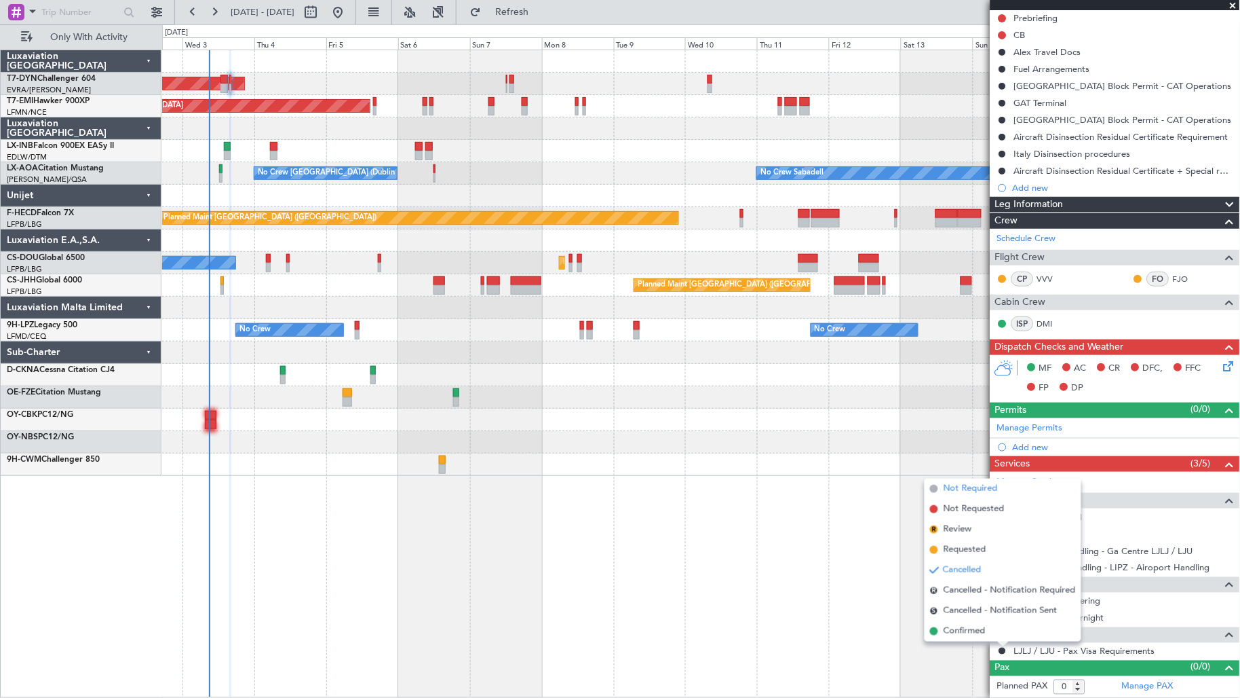
click at [1015, 490] on li "Not Required" at bounding box center [1003, 488] width 157 height 20
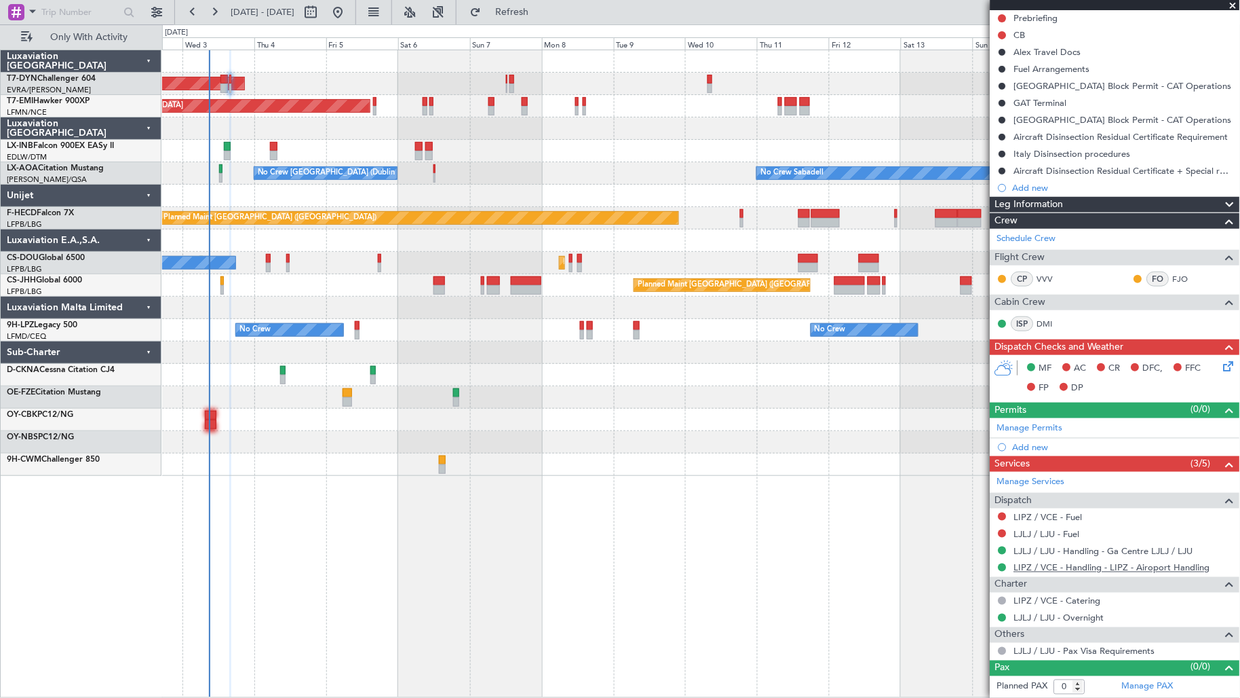
scroll to position [0, 0]
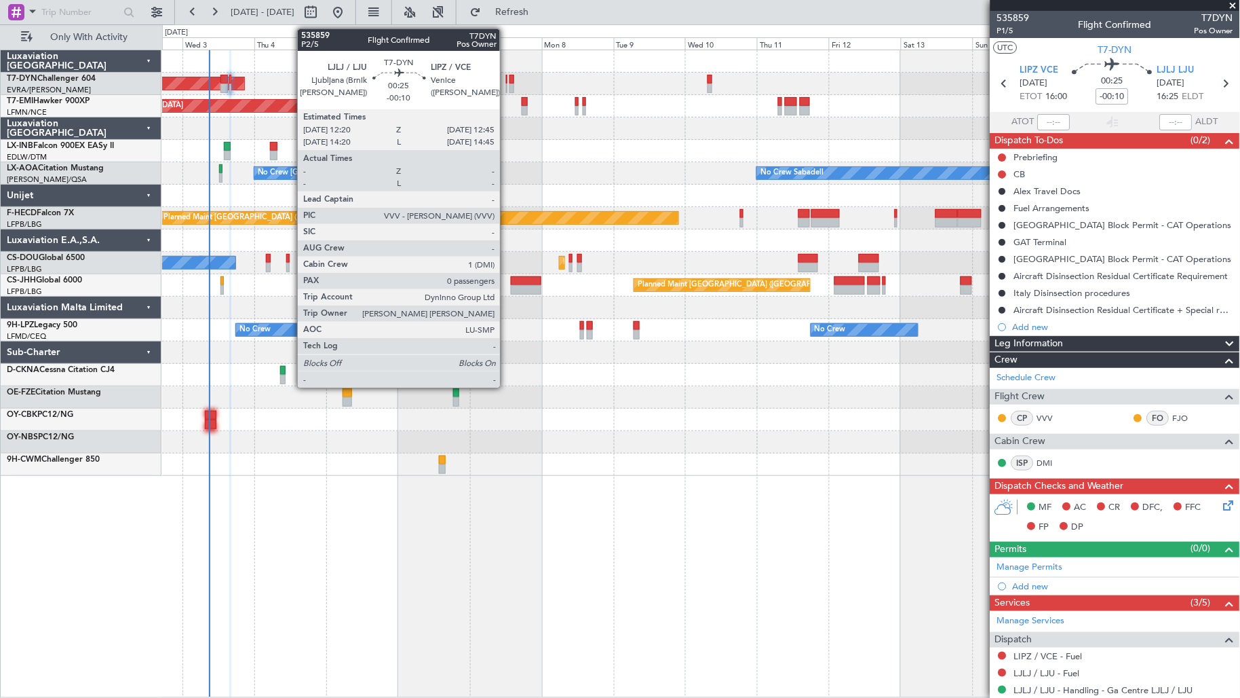
click at [507, 90] on div at bounding box center [506, 88] width 1 height 10
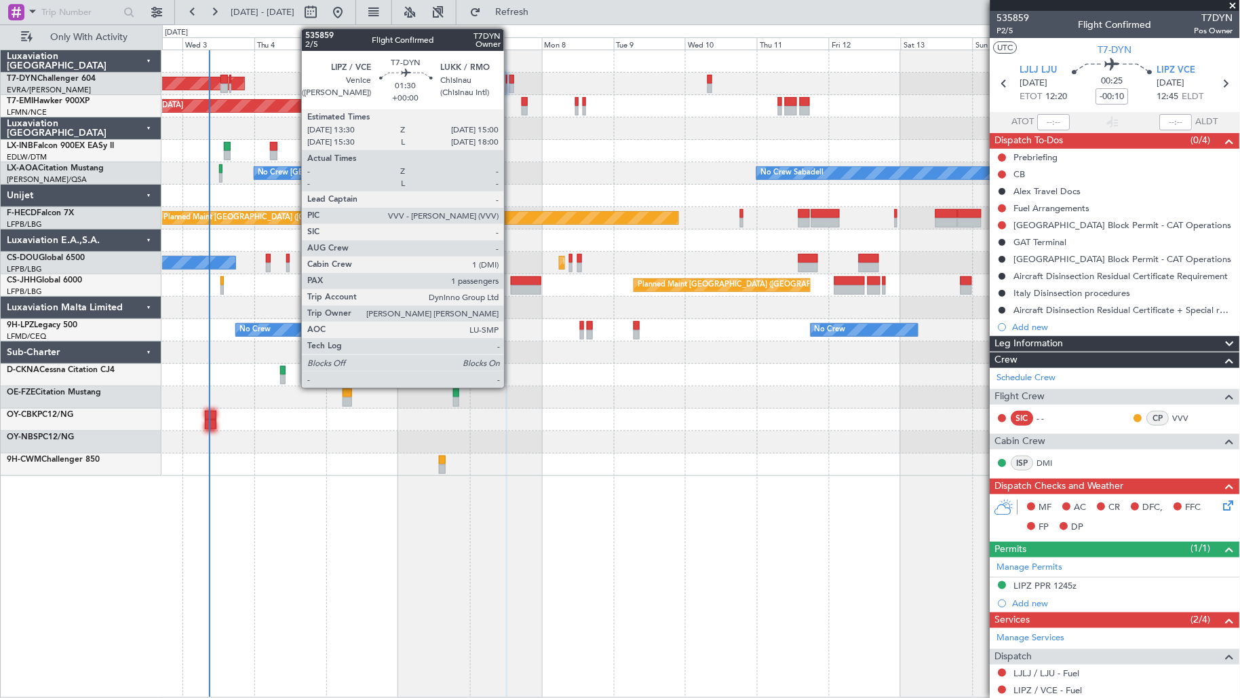
click at [511, 88] on div at bounding box center [512, 88] width 5 height 10
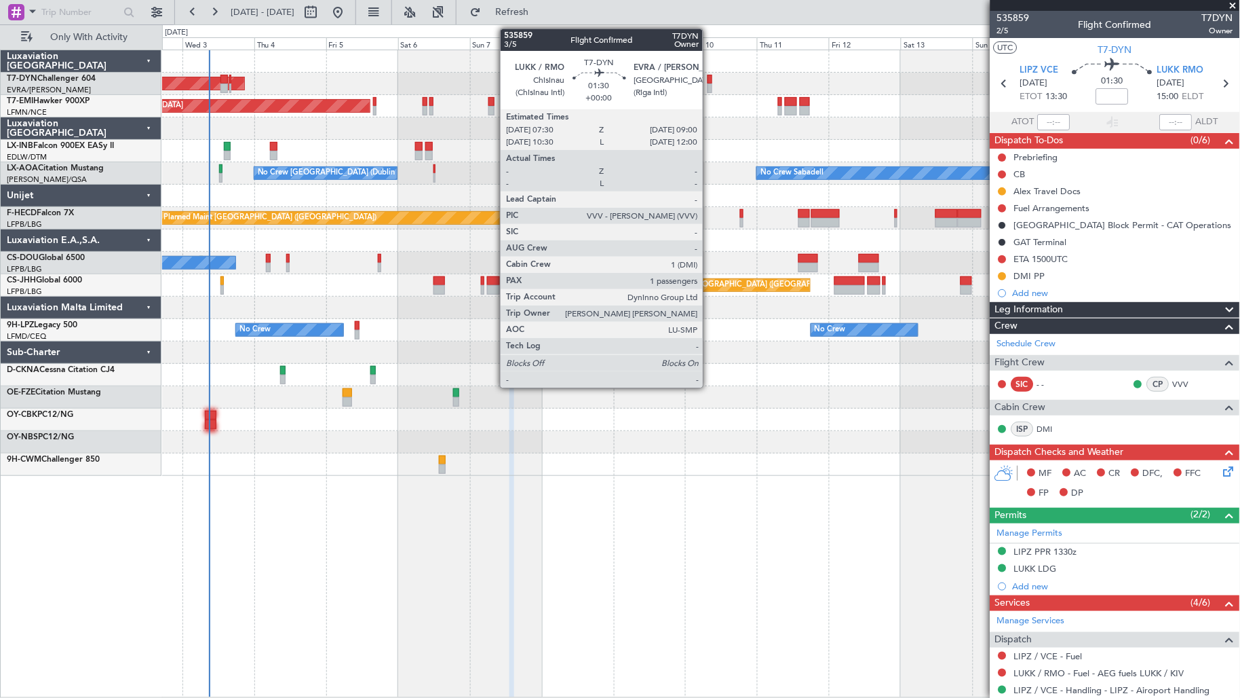
click at [710, 79] on div at bounding box center [710, 80] width 5 height 10
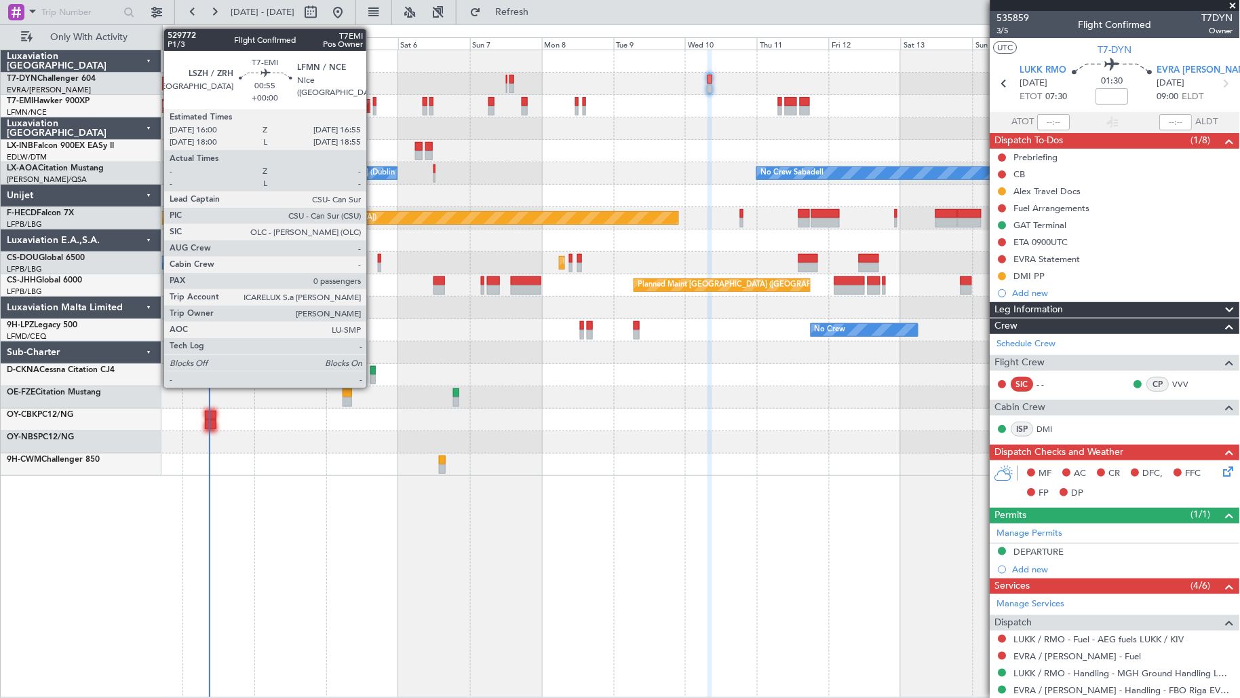
click at [373, 110] on div at bounding box center [374, 111] width 3 height 10
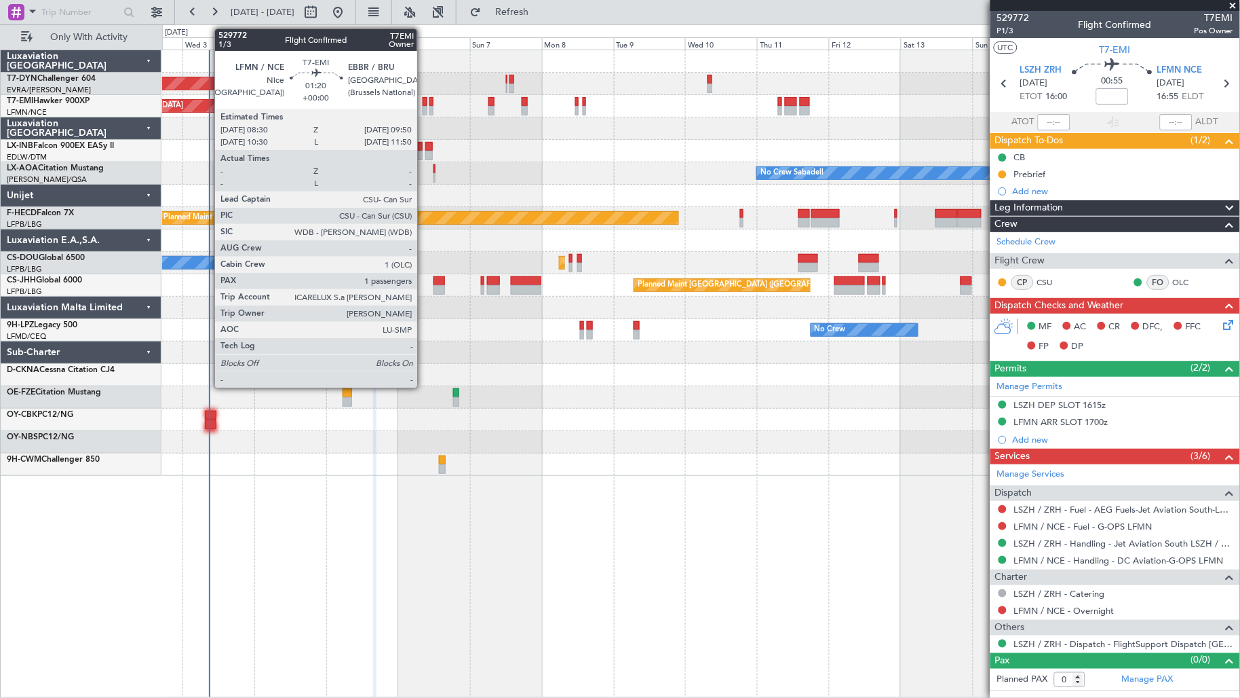
click at [424, 112] on div at bounding box center [425, 111] width 4 height 10
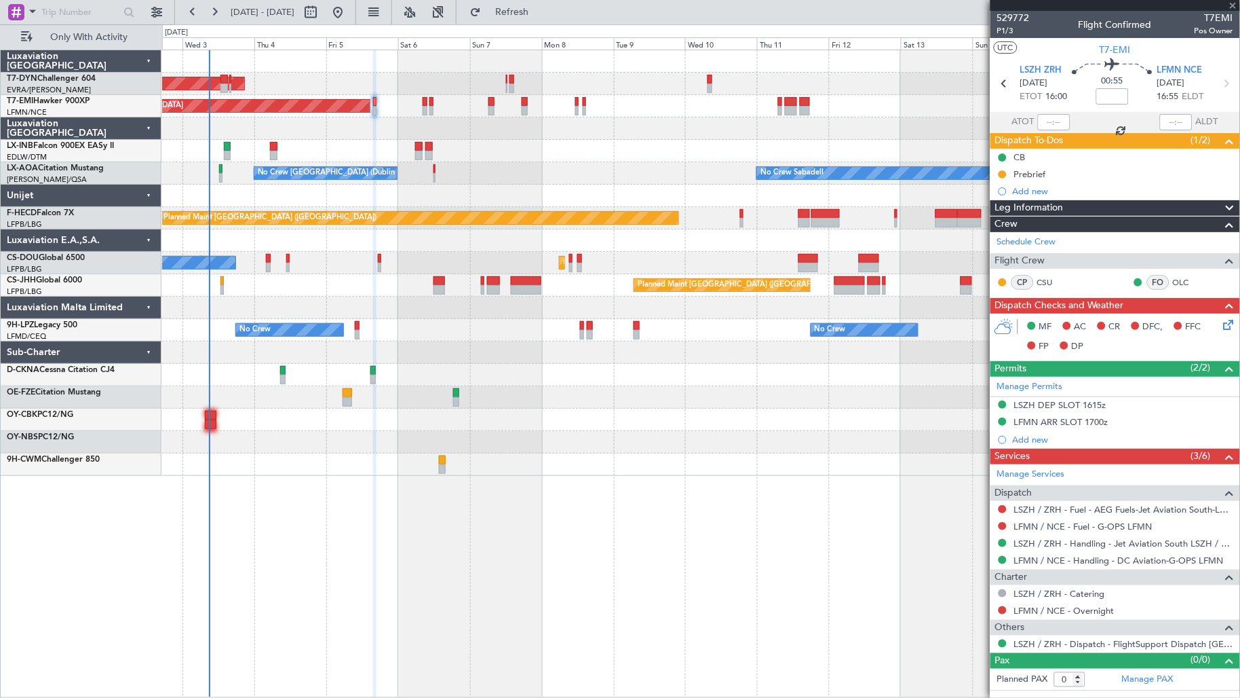
type input "1"
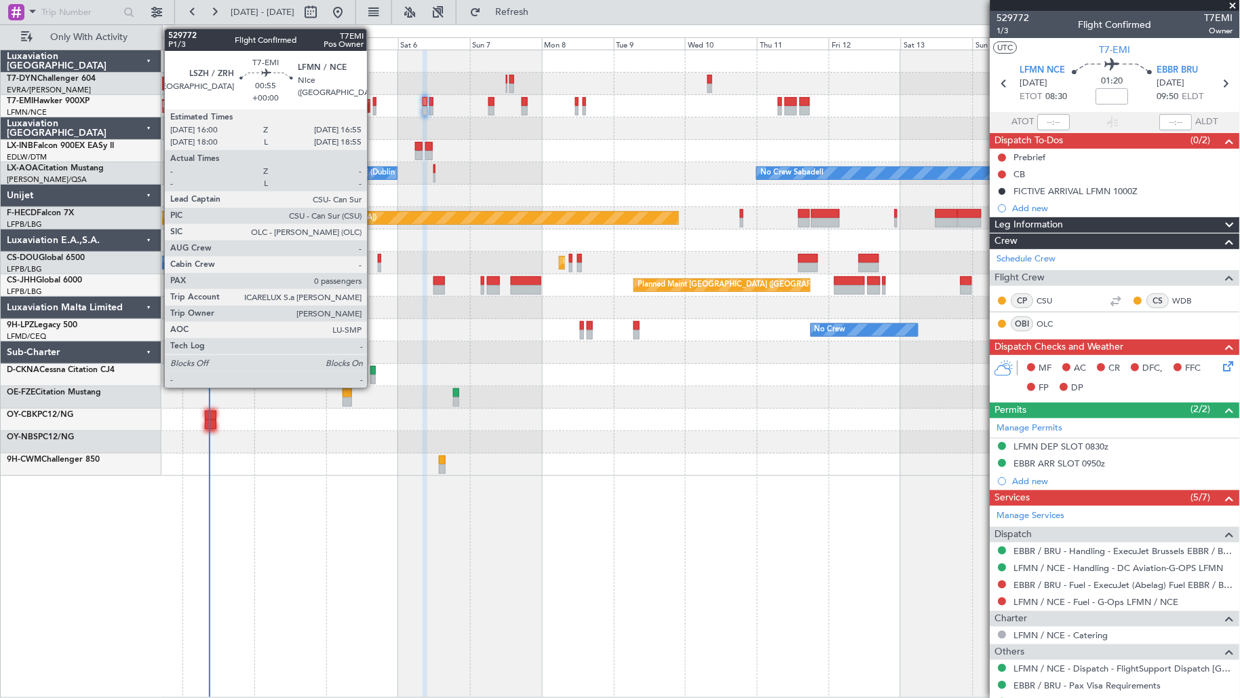
click at [374, 109] on div at bounding box center [374, 111] width 3 height 10
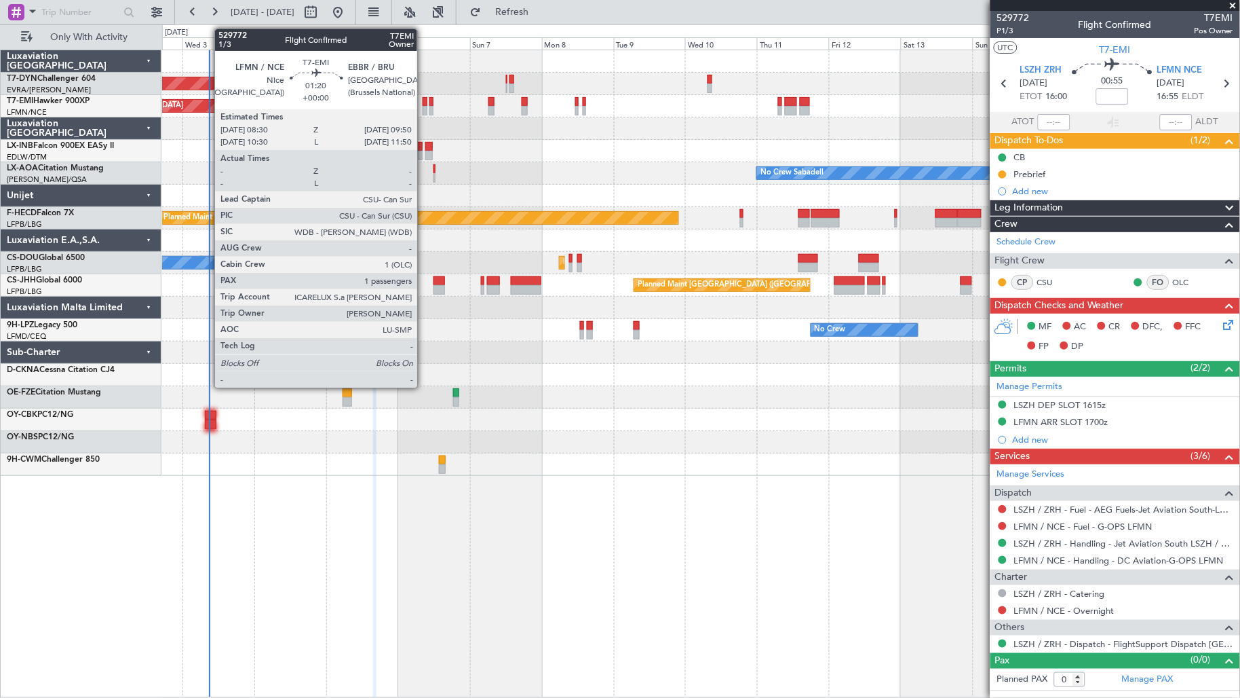
click at [424, 107] on div at bounding box center [425, 111] width 4 height 10
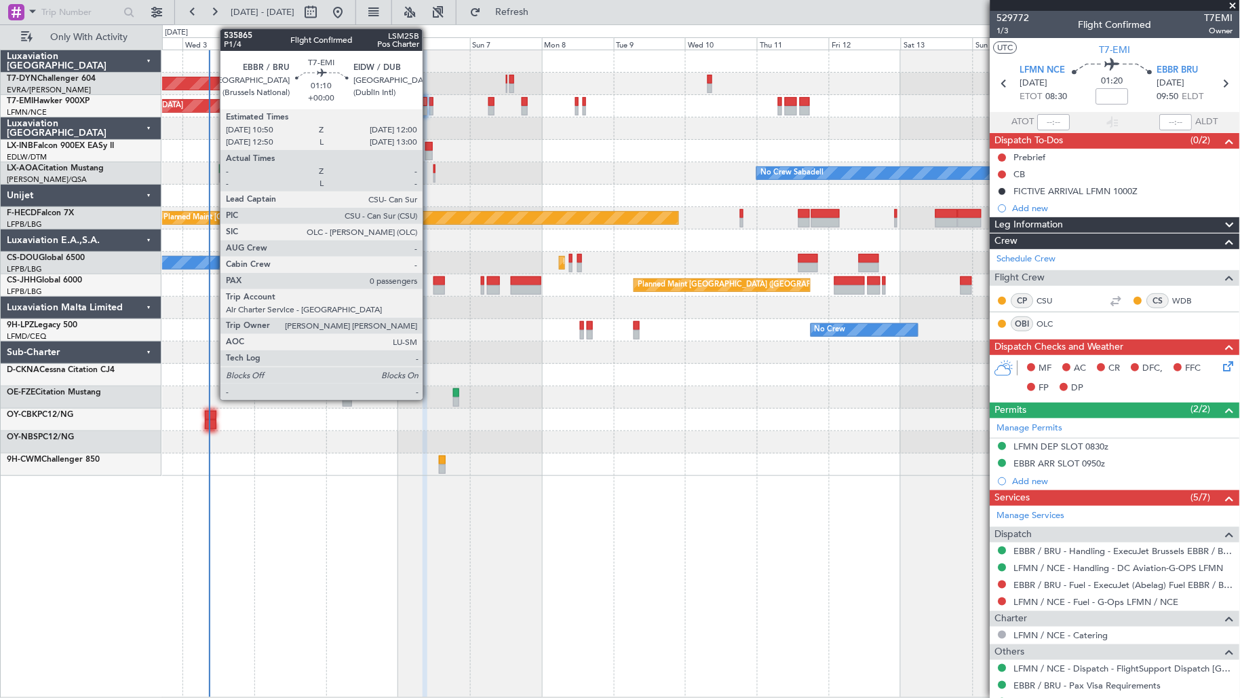
click at [430, 110] on div at bounding box center [432, 111] width 4 height 10
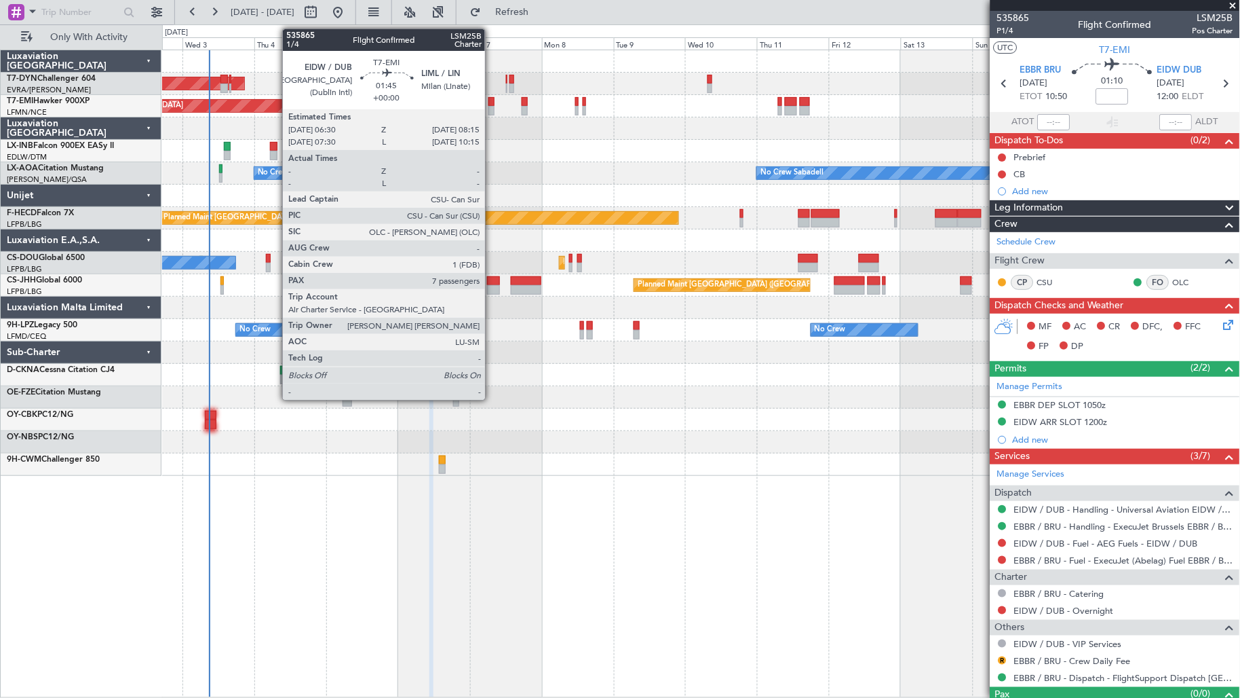
click at [492, 106] on div at bounding box center [491, 111] width 5 height 10
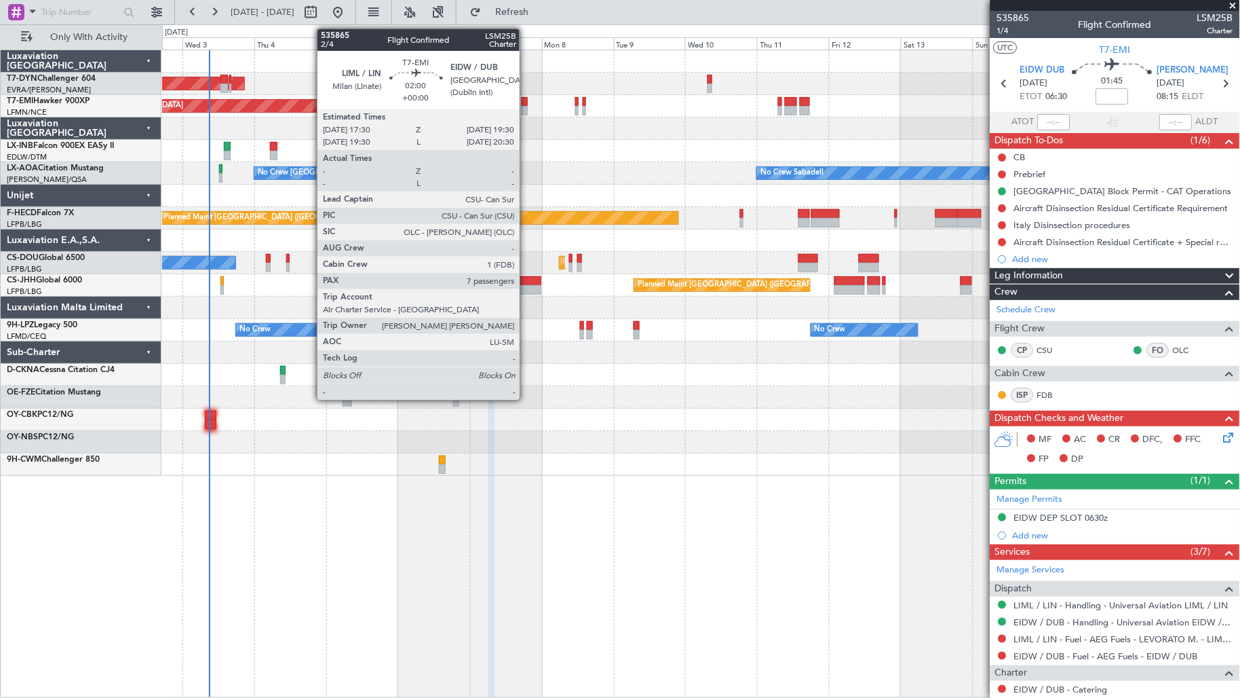
click at [525, 111] on div at bounding box center [525, 111] width 6 height 10
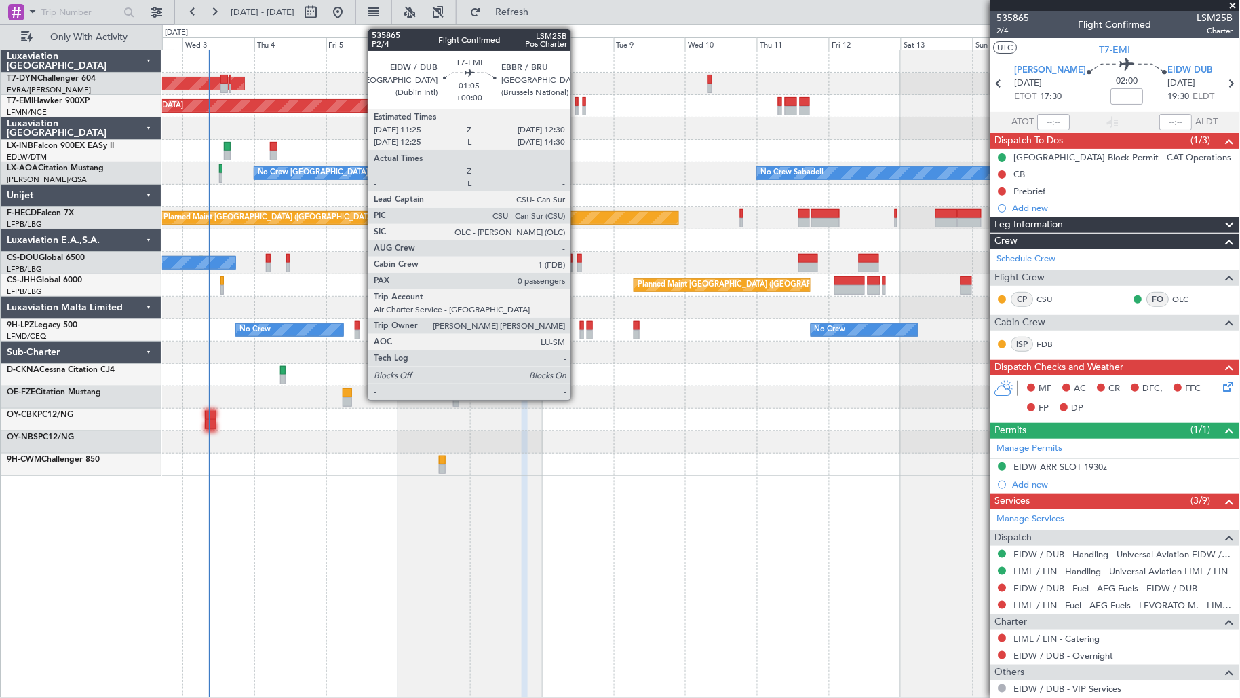
click at [577, 110] on div at bounding box center [576, 111] width 3 height 10
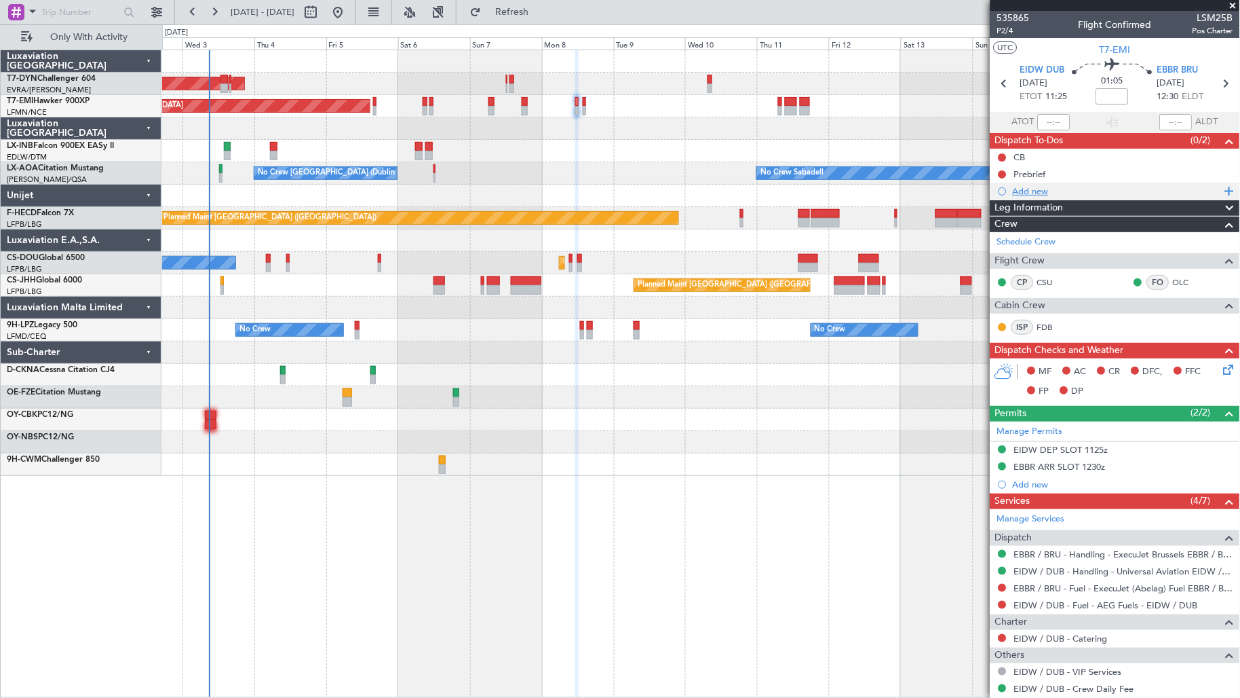
scroll to position [54, 0]
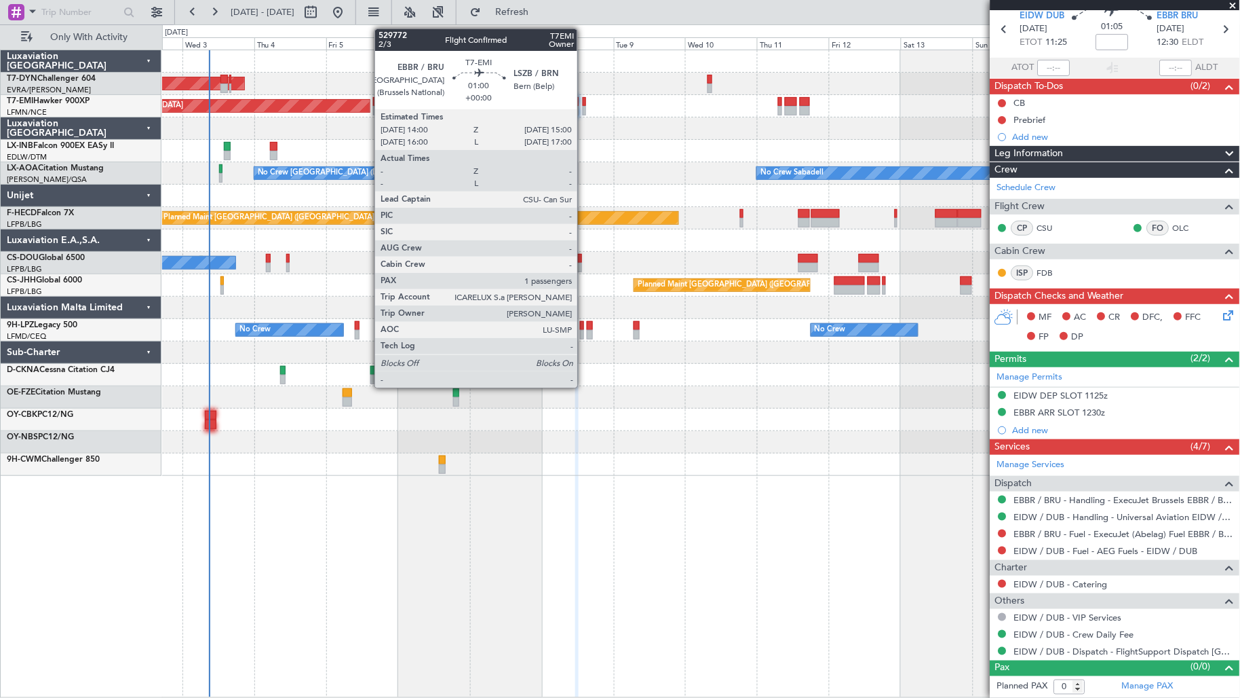
click at [584, 107] on div at bounding box center [584, 111] width 3 height 10
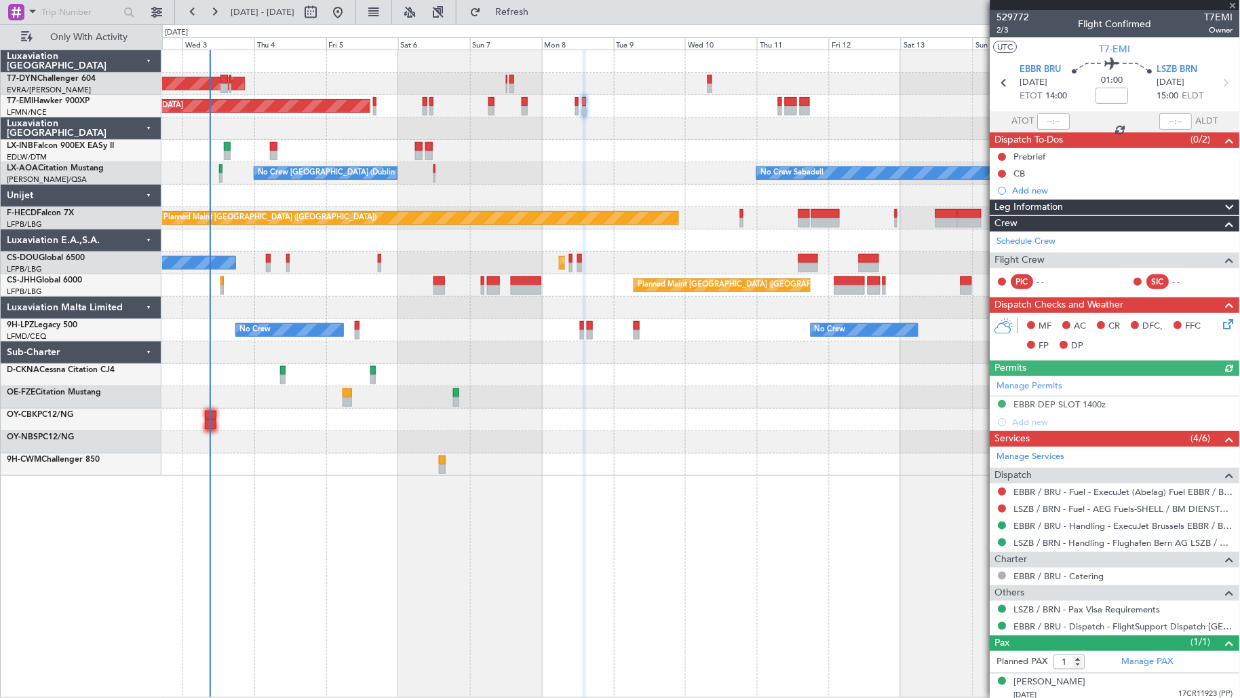
scroll to position [0, 0]
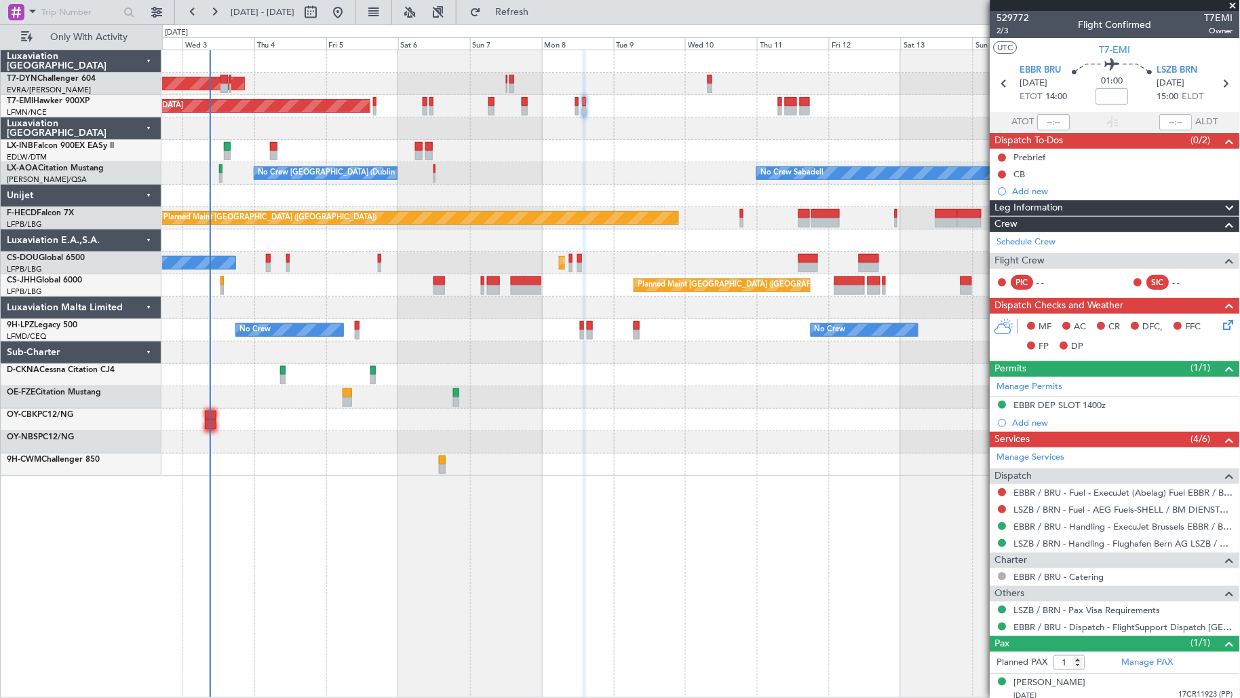
click at [221, 149] on div "Unplanned Maint [GEOGRAPHIC_DATA] (Al Maktoum Intl)" at bounding box center [701, 151] width 1078 height 22
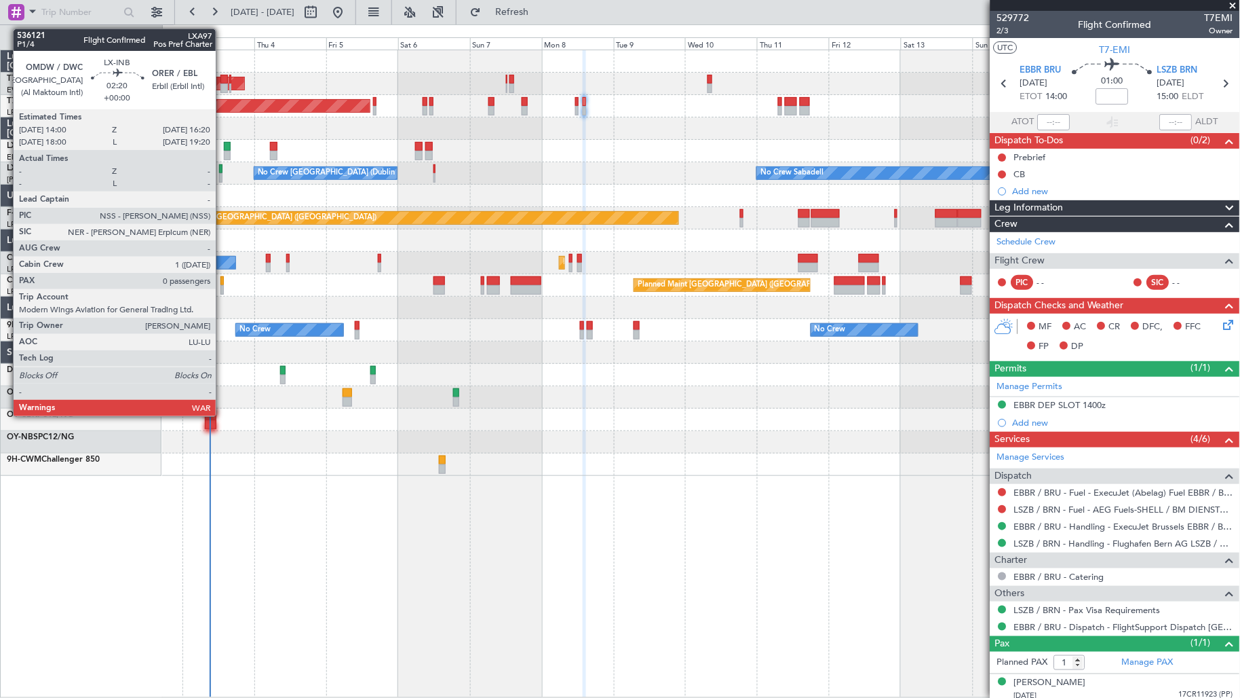
click at [225, 151] on div at bounding box center [227, 156] width 7 height 10
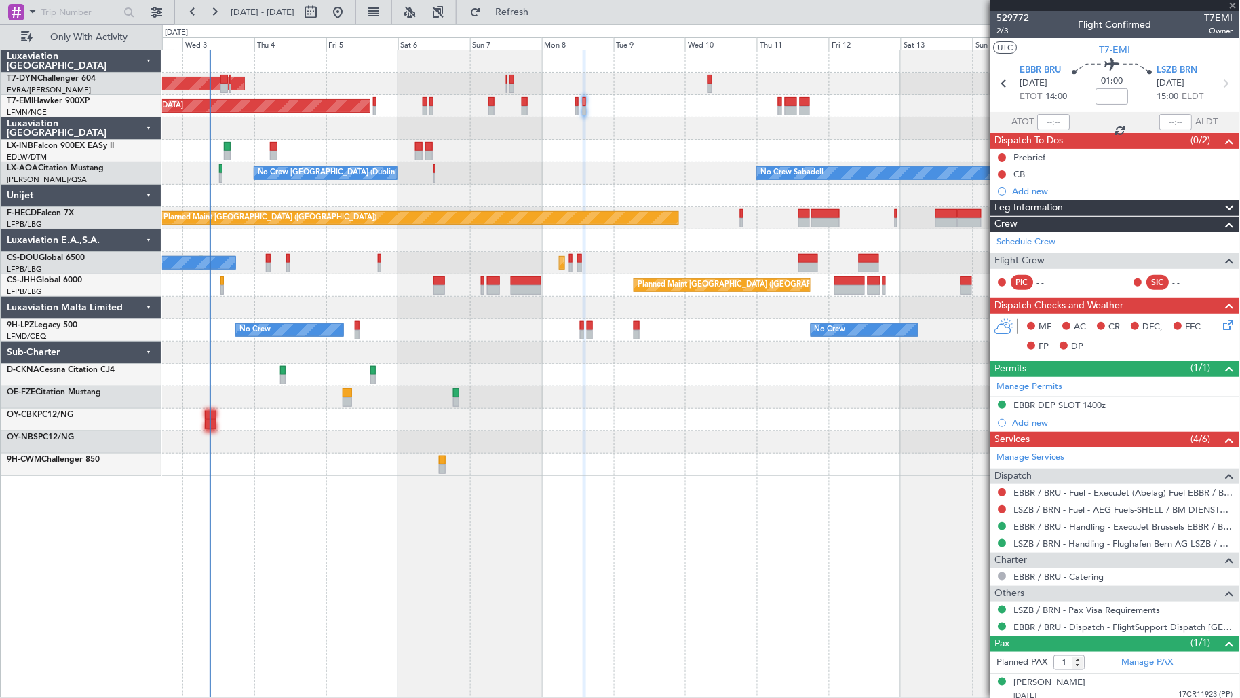
type input "0"
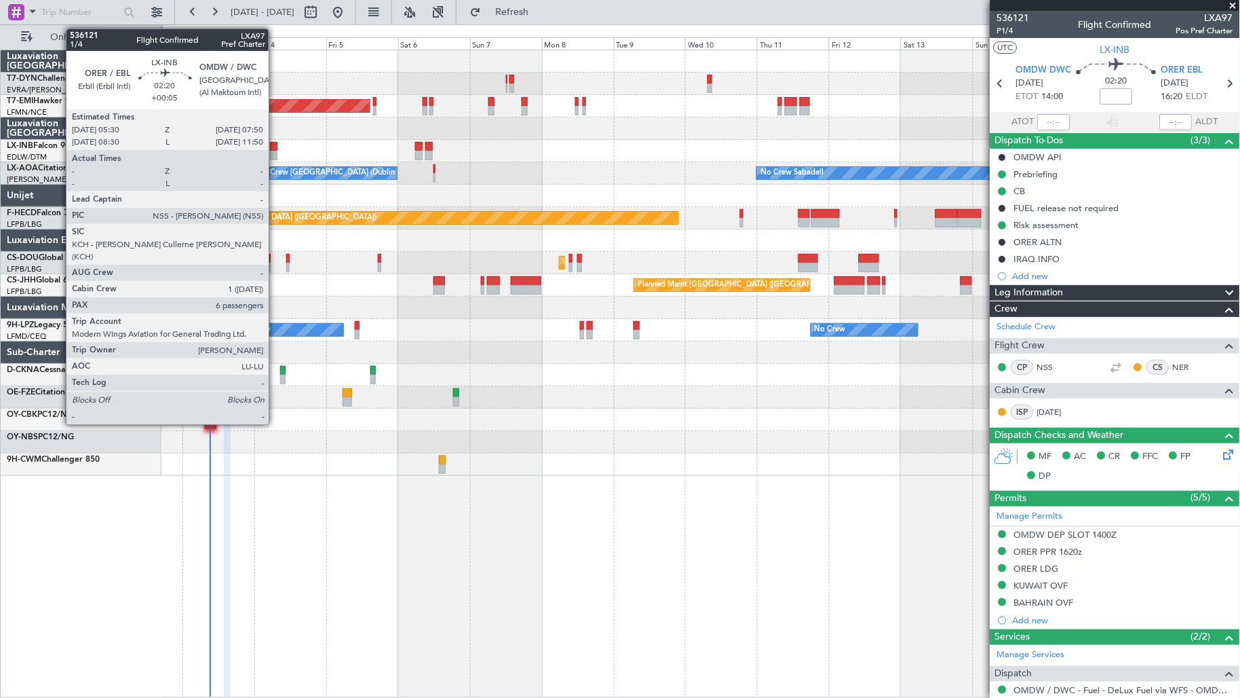
click at [274, 154] on div at bounding box center [273, 156] width 7 height 10
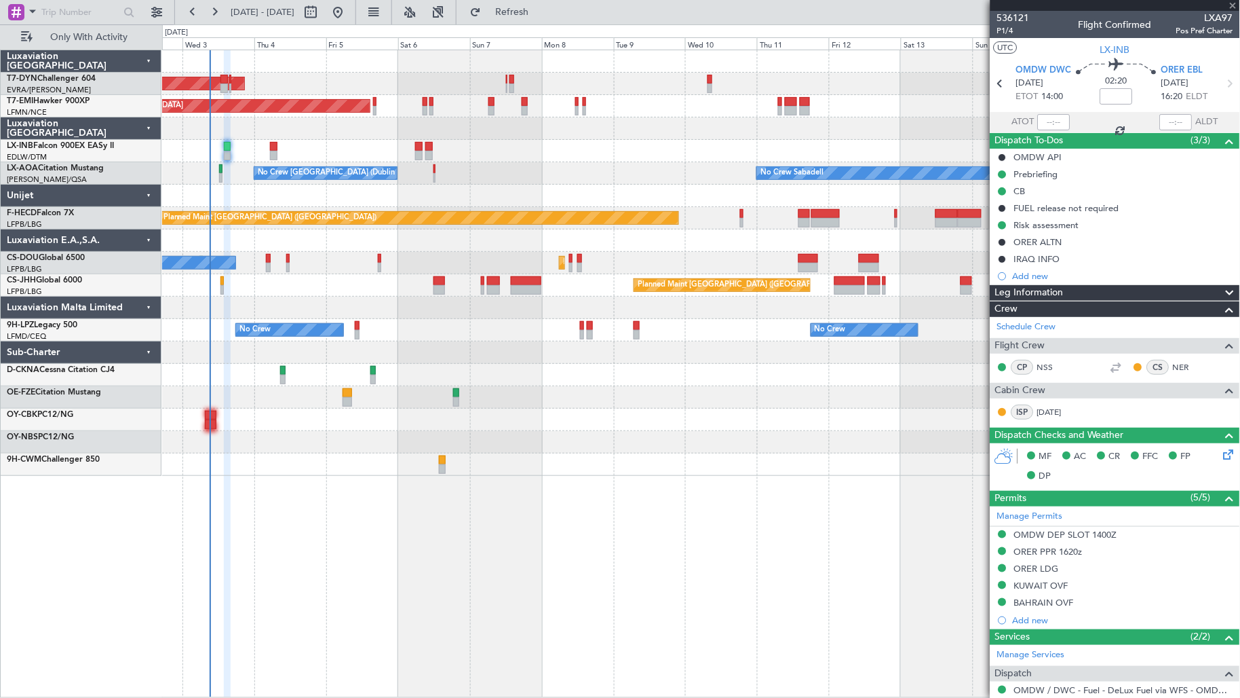
type input "+00:05"
type input "6"
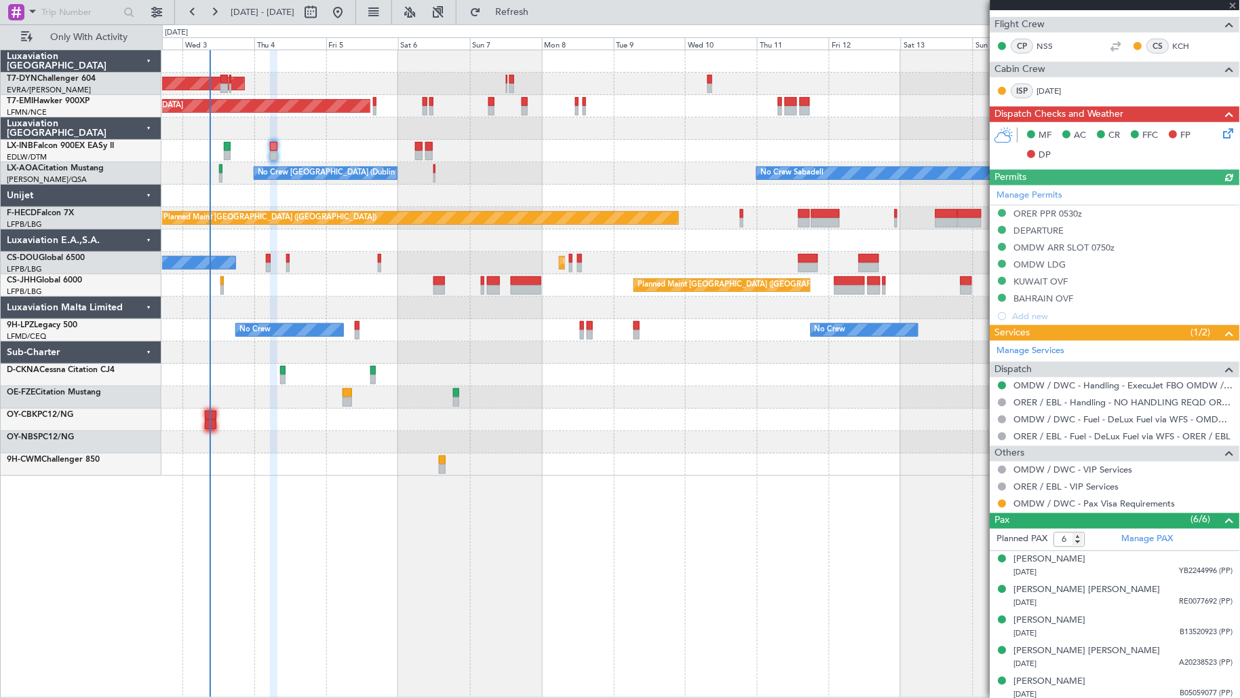
scroll to position [356, 0]
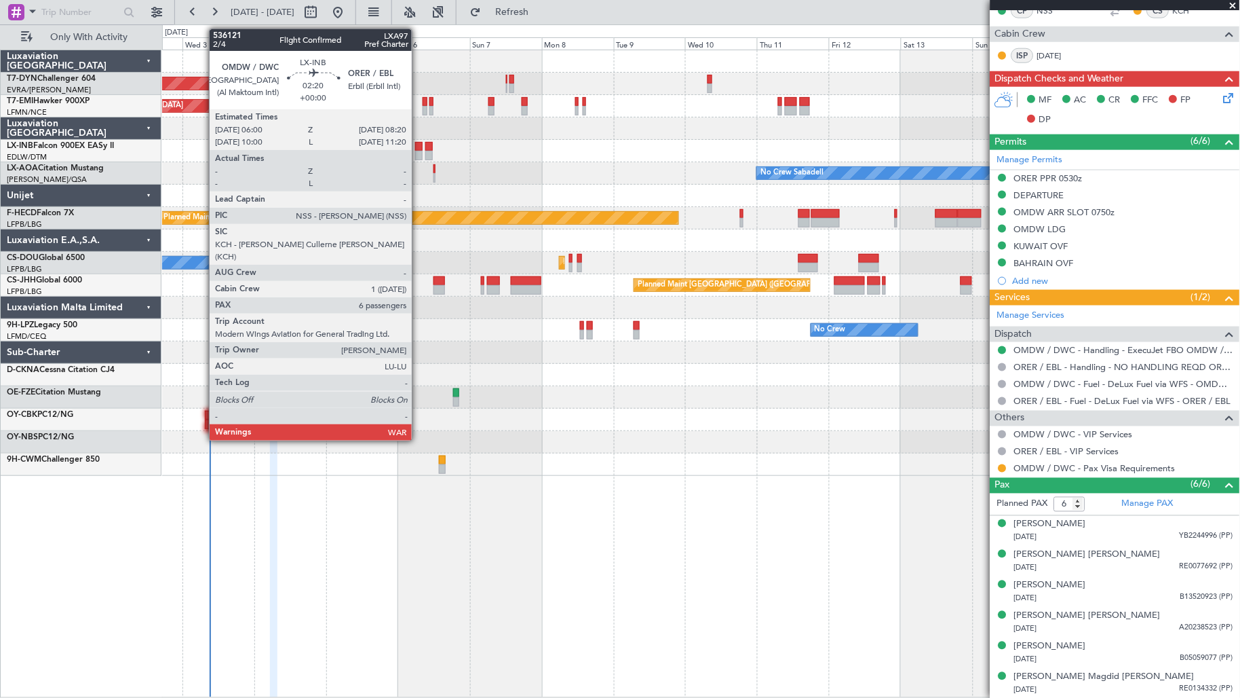
click at [418, 153] on div at bounding box center [418, 156] width 7 height 10
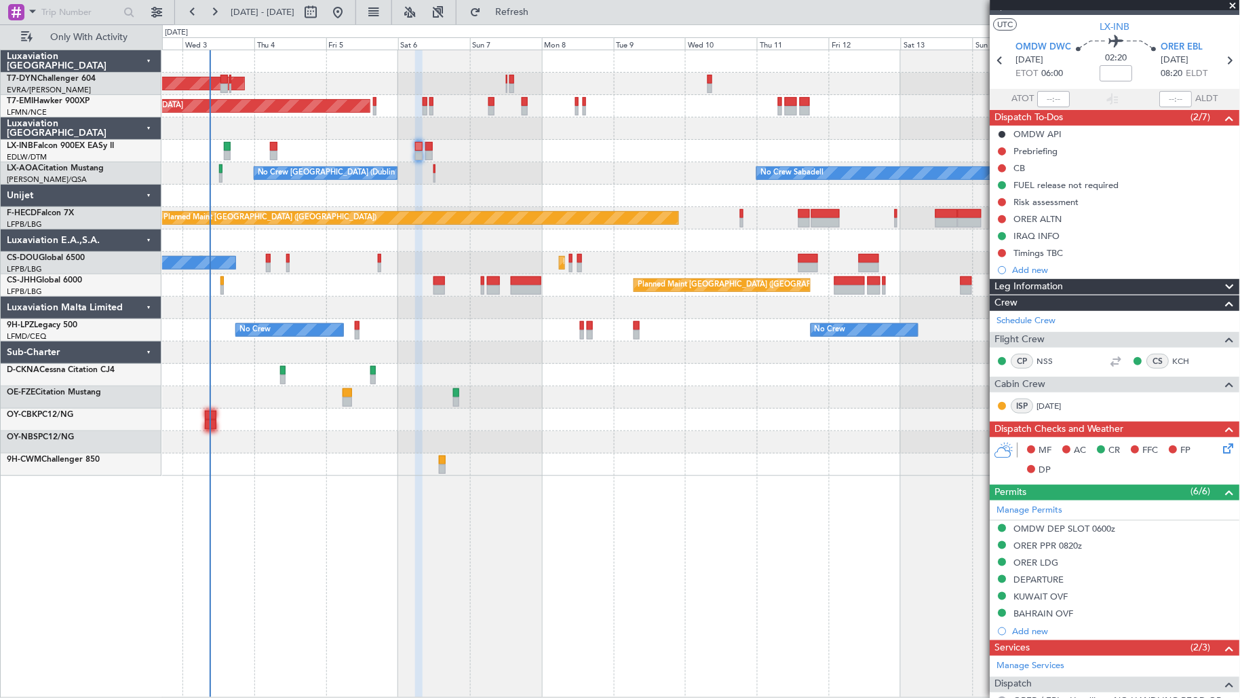
scroll to position [0, 0]
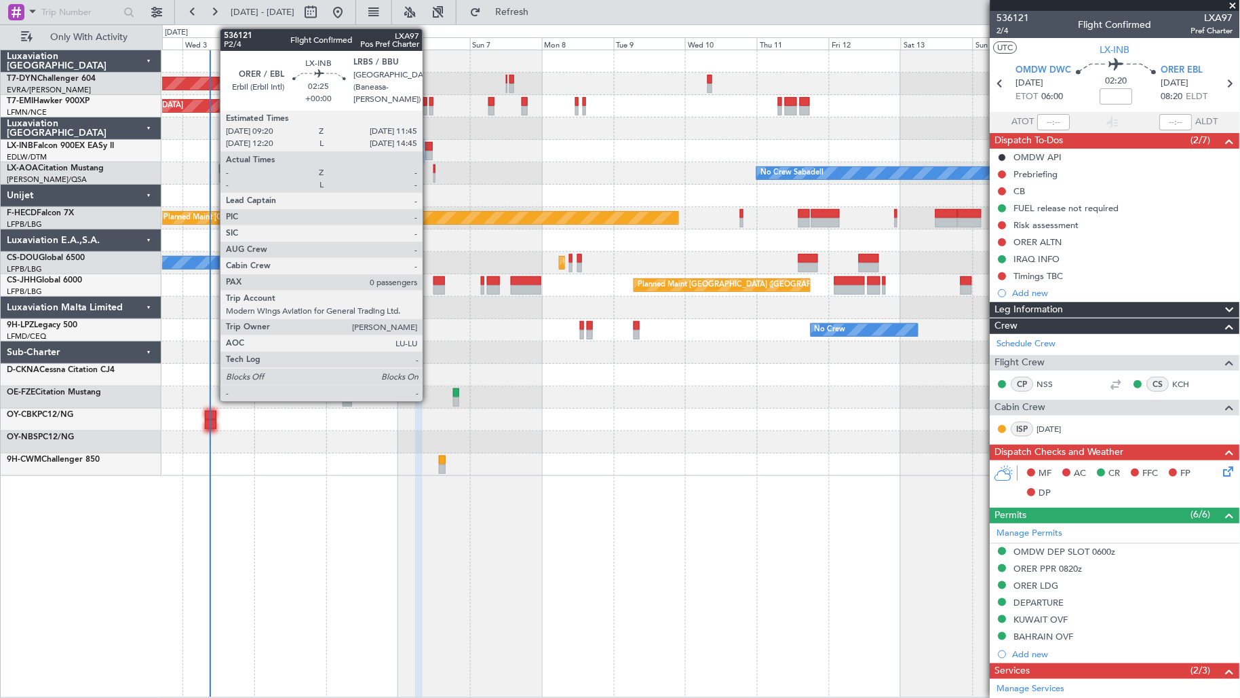
click at [430, 149] on div at bounding box center [428, 147] width 7 height 10
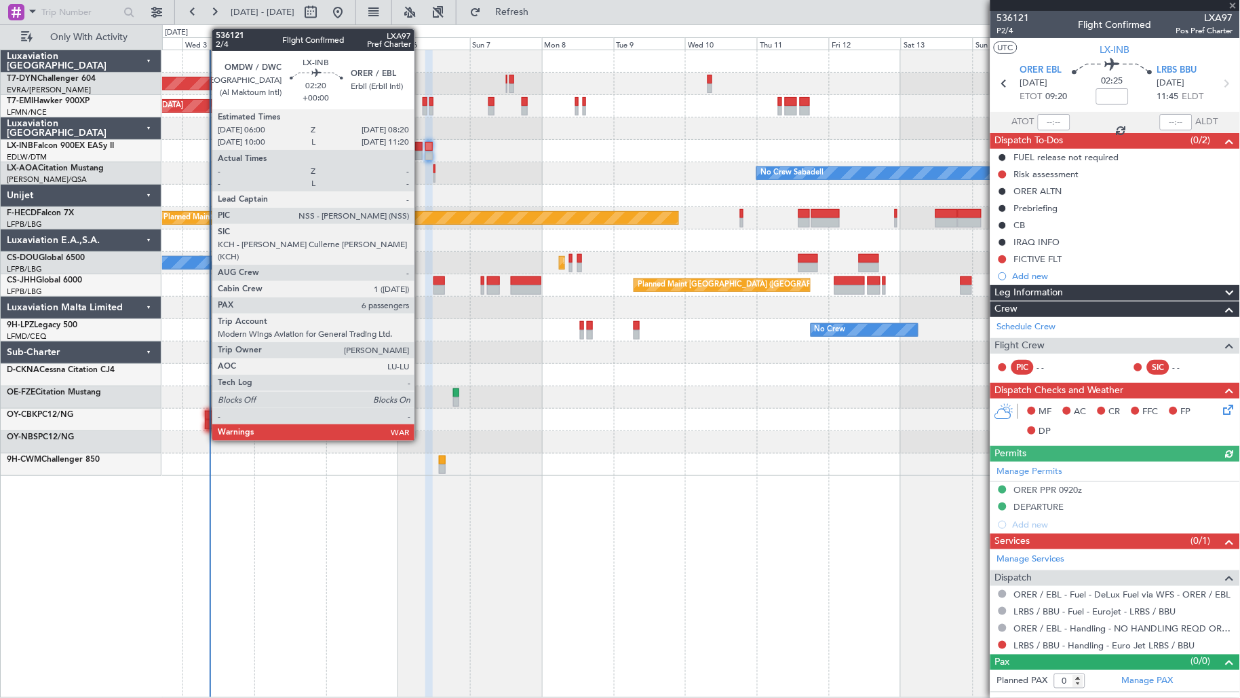
click at [421, 154] on div at bounding box center [418, 156] width 7 height 10
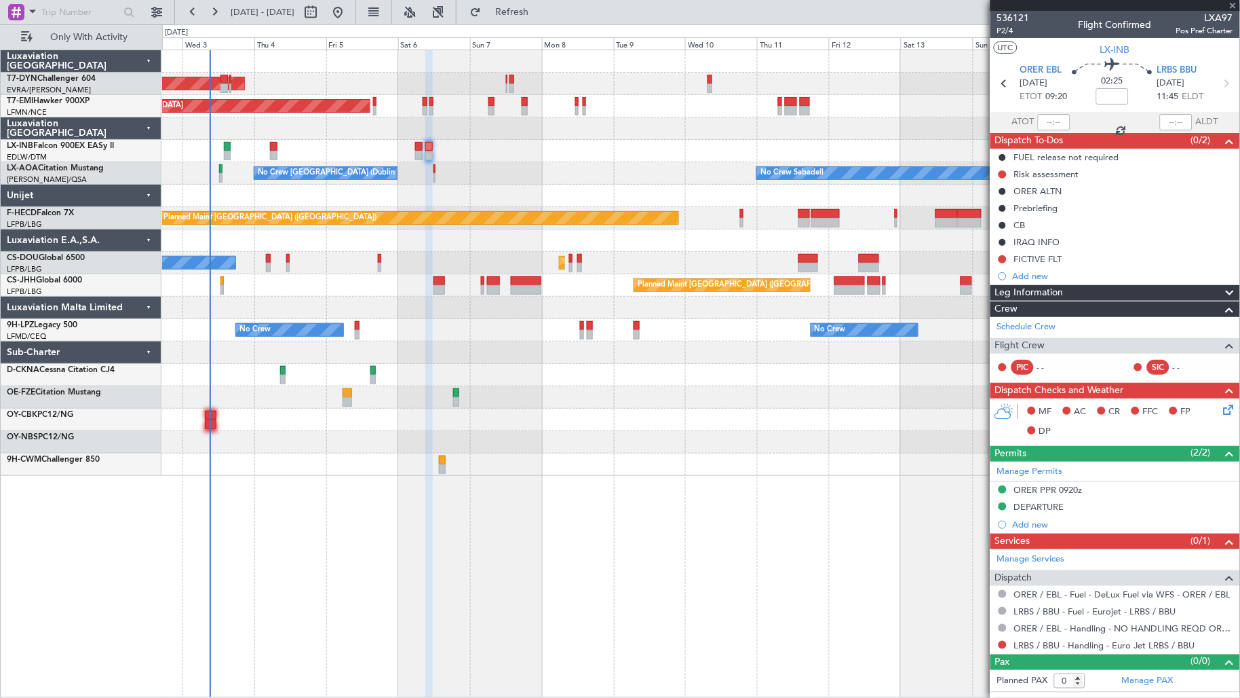
type input "6"
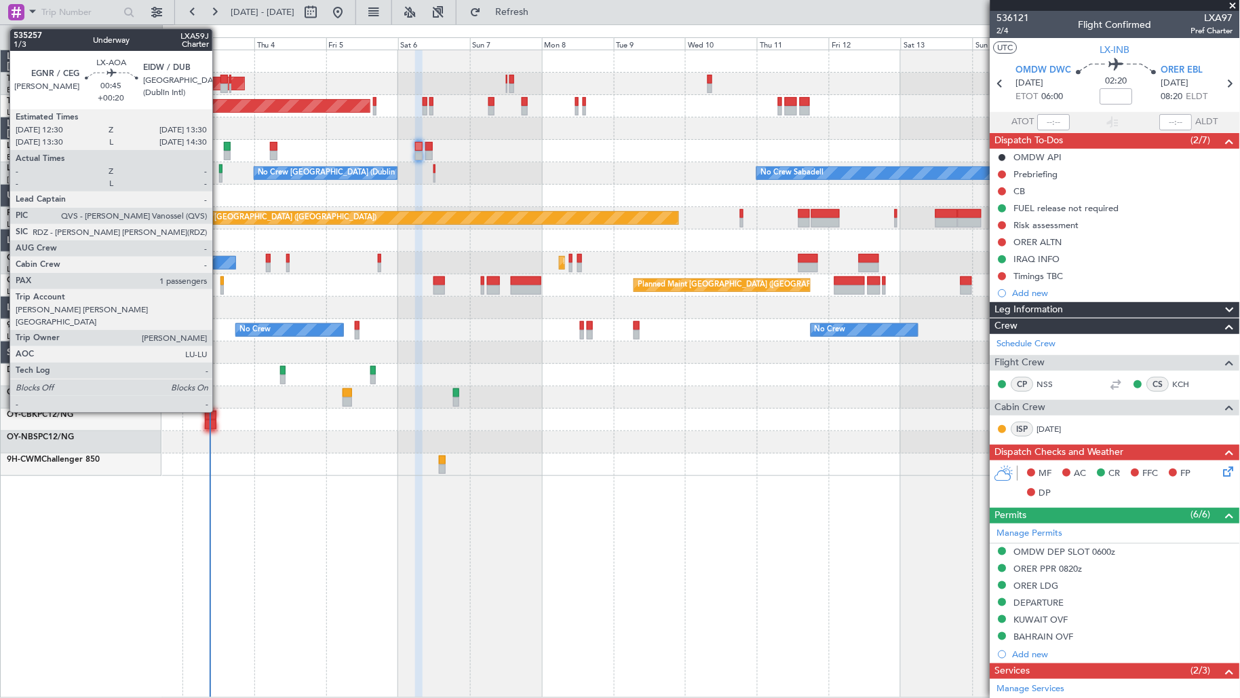
click at [219, 175] on div at bounding box center [220, 178] width 3 height 10
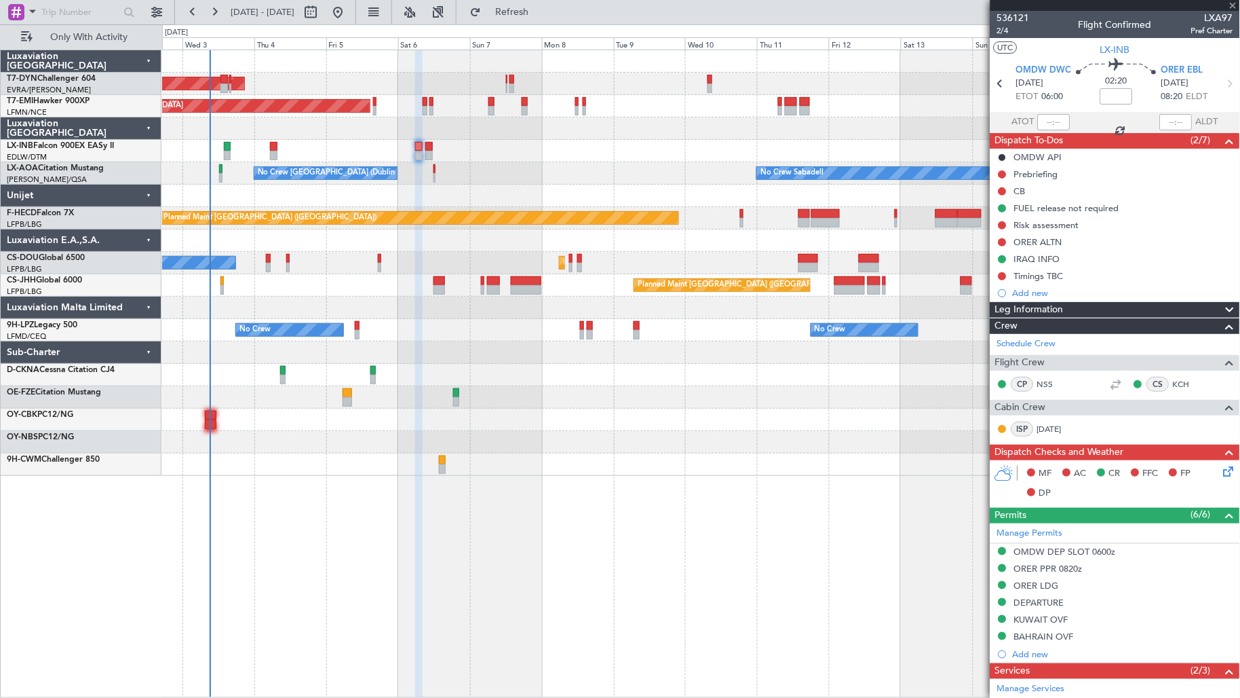
type input "+00:20"
type input "1"
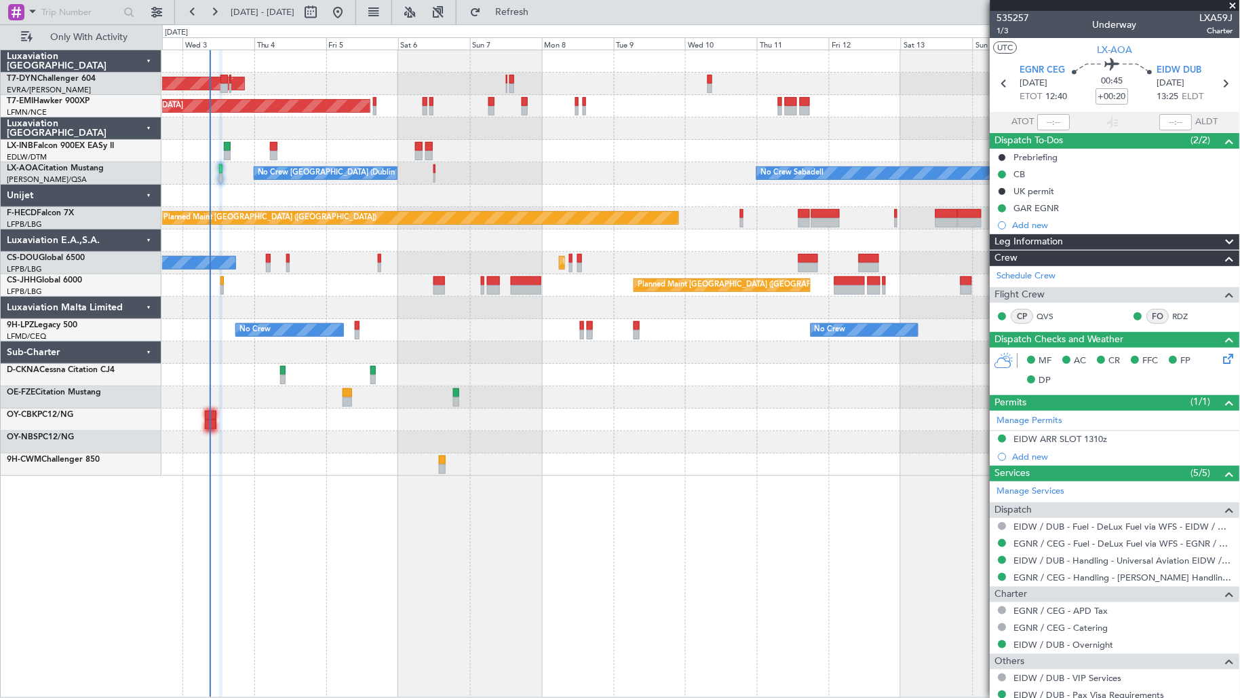
click at [436, 175] on div "No Crew [GEOGRAPHIC_DATA] (Dublin Intl) No Crew Sabadell" at bounding box center [701, 173] width 1078 height 22
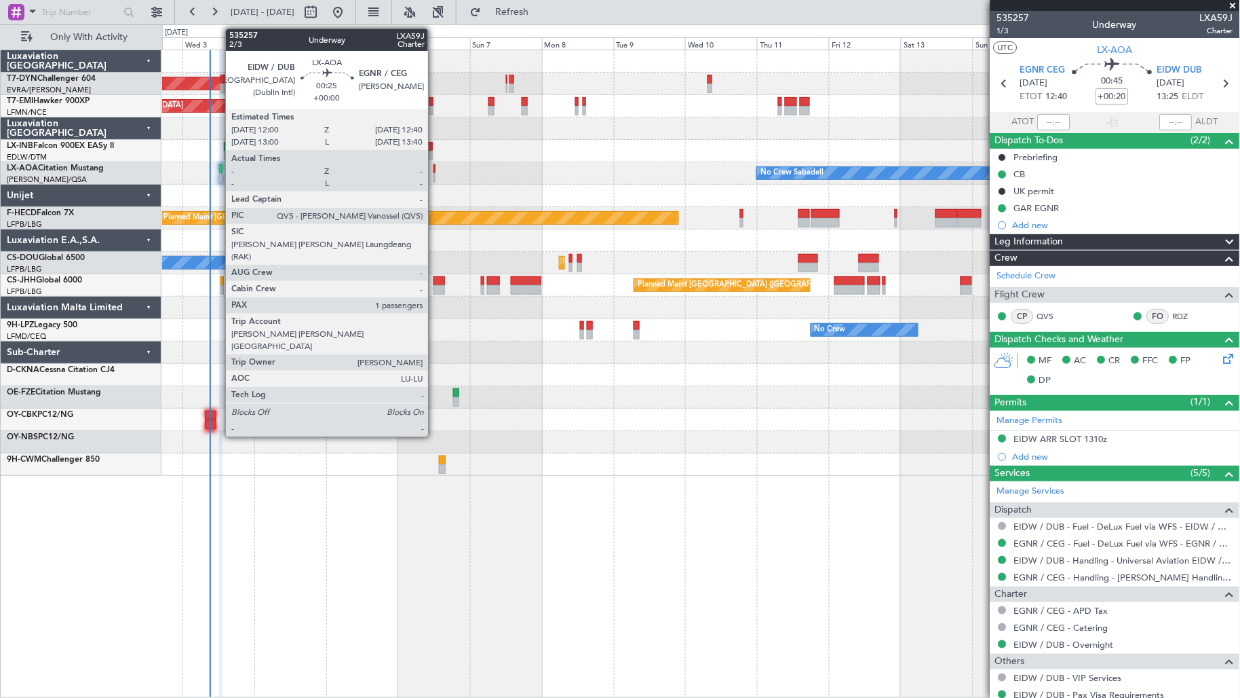
click at [435, 175] on div at bounding box center [435, 178] width 2 height 10
click at [434, 174] on div at bounding box center [435, 178] width 2 height 10
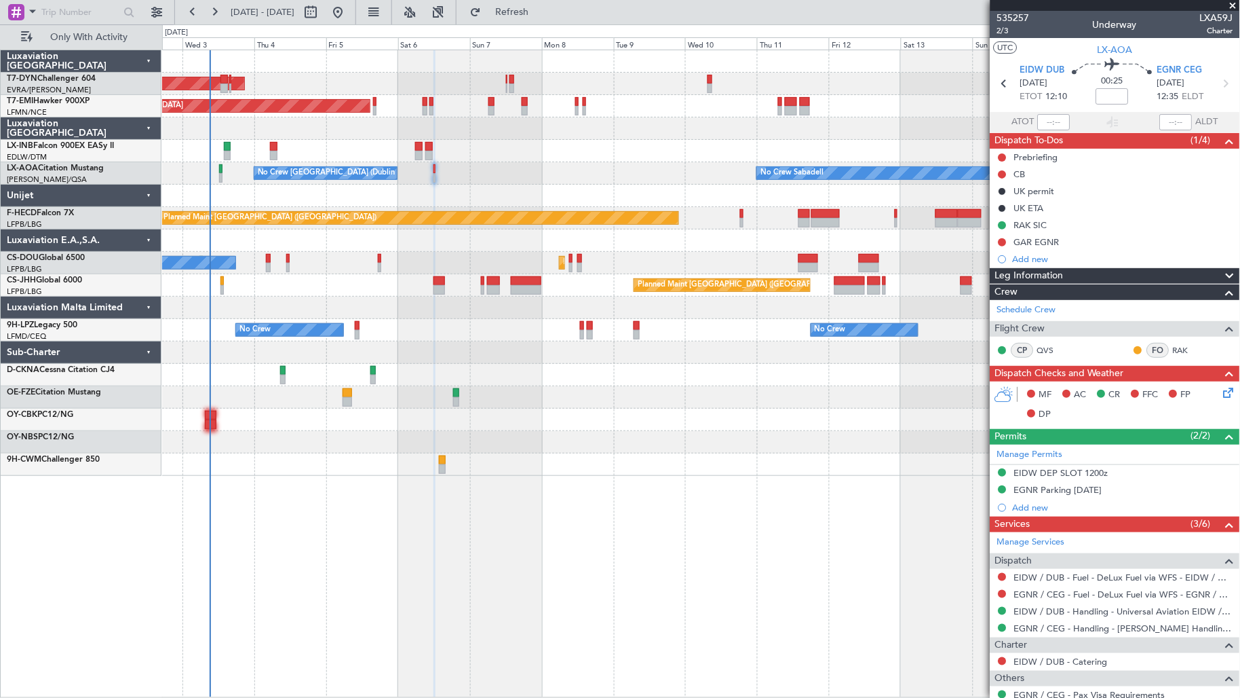
scroll to position [91, 0]
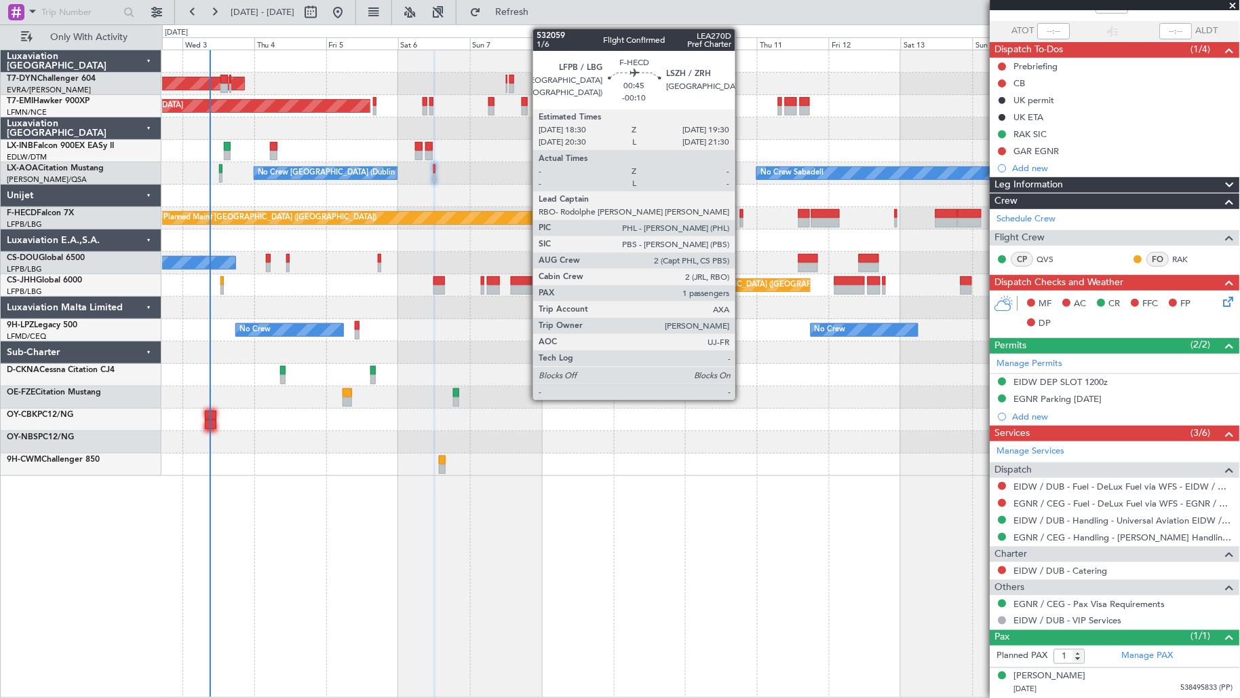
click at [742, 218] on div at bounding box center [741, 223] width 3 height 10
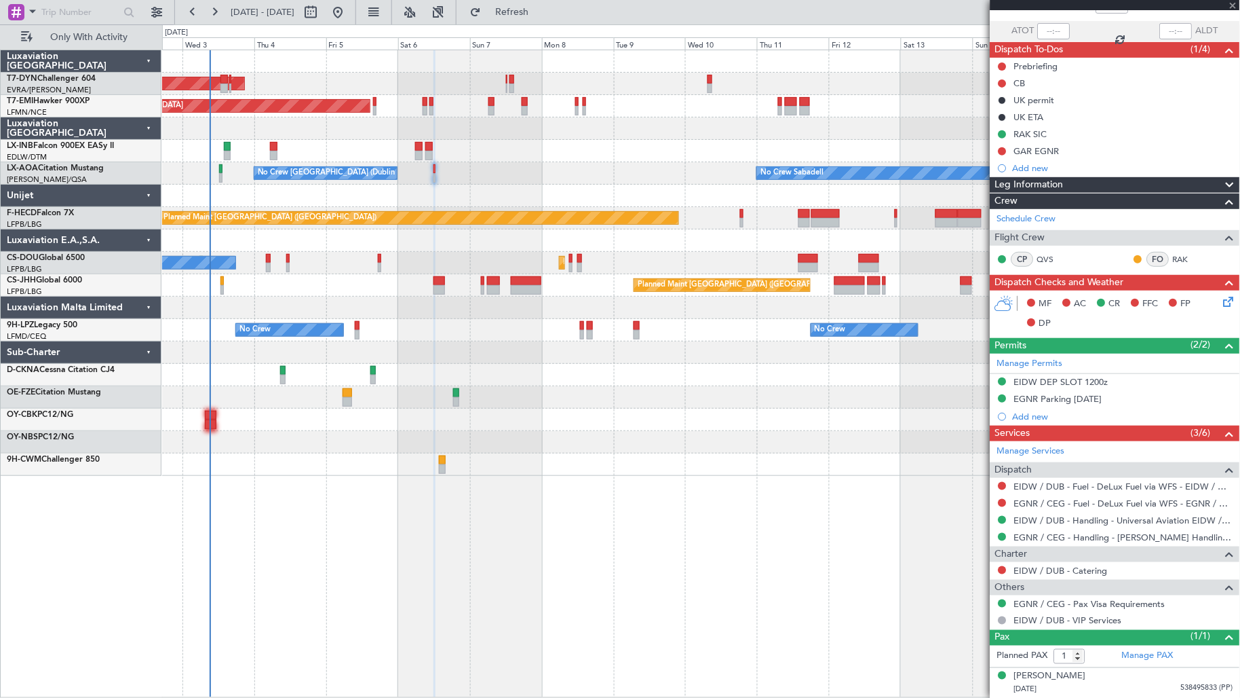
type input "-00:10"
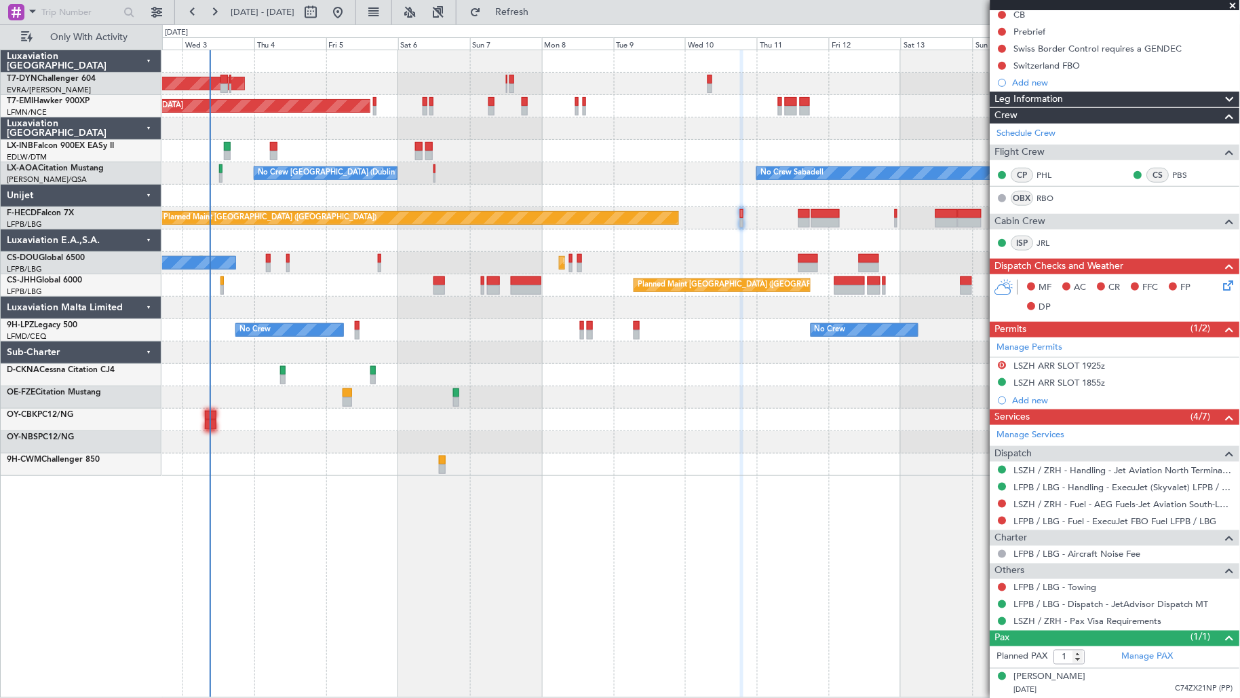
scroll to position [0, 0]
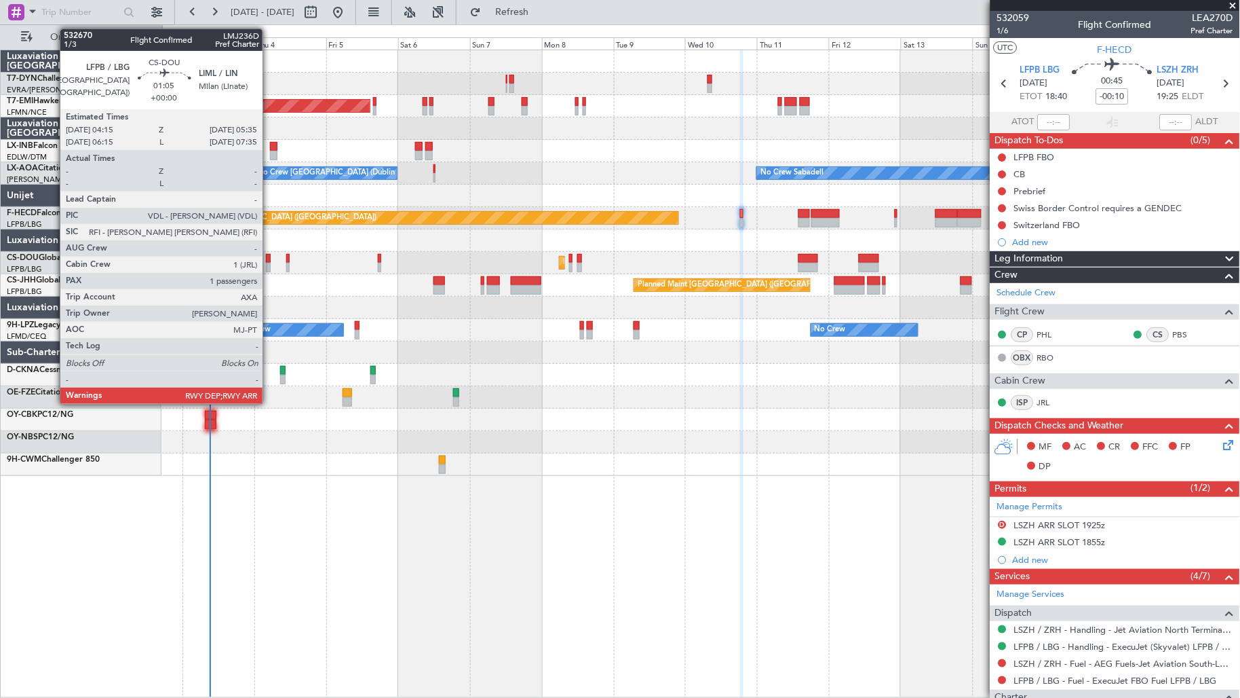
click at [269, 263] on div at bounding box center [268, 268] width 4 height 10
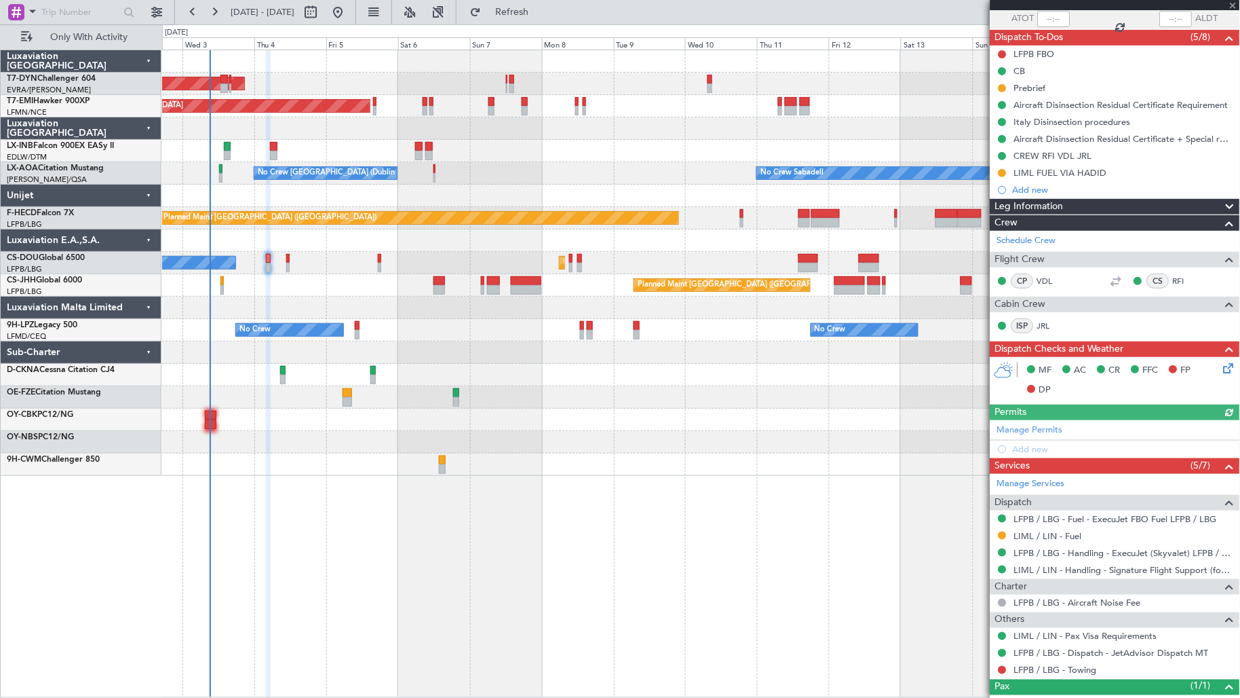
scroll to position [153, 0]
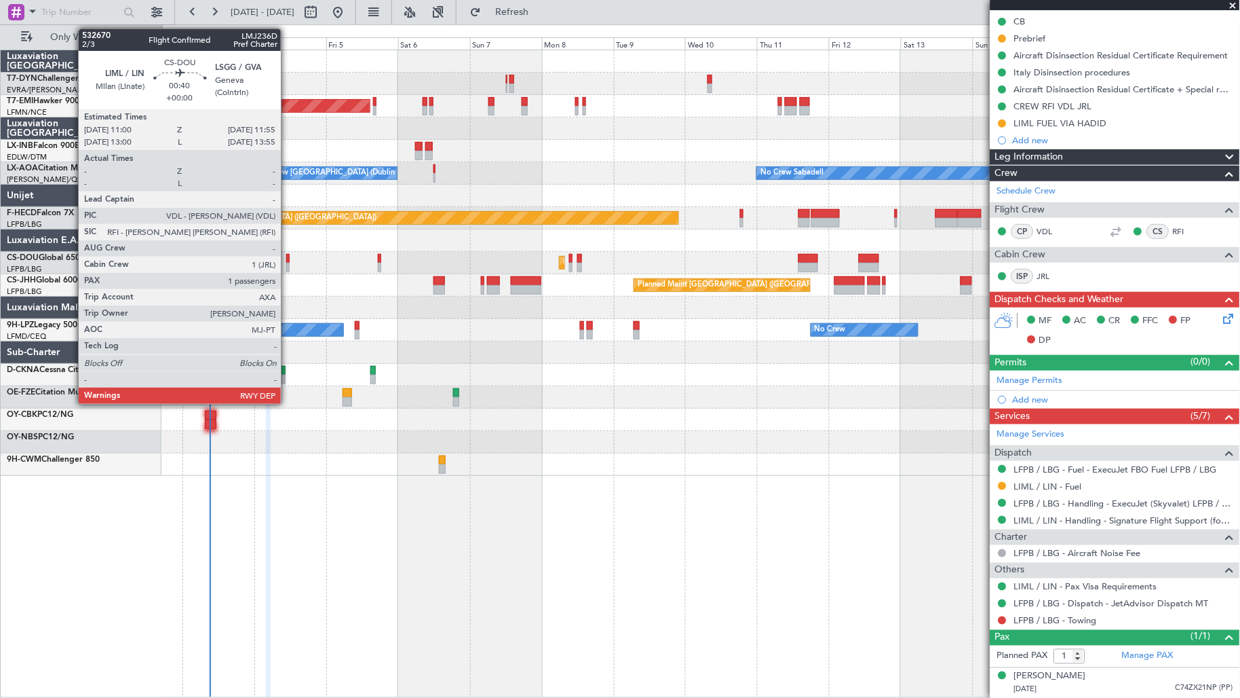
click at [288, 261] on div at bounding box center [287, 259] width 3 height 10
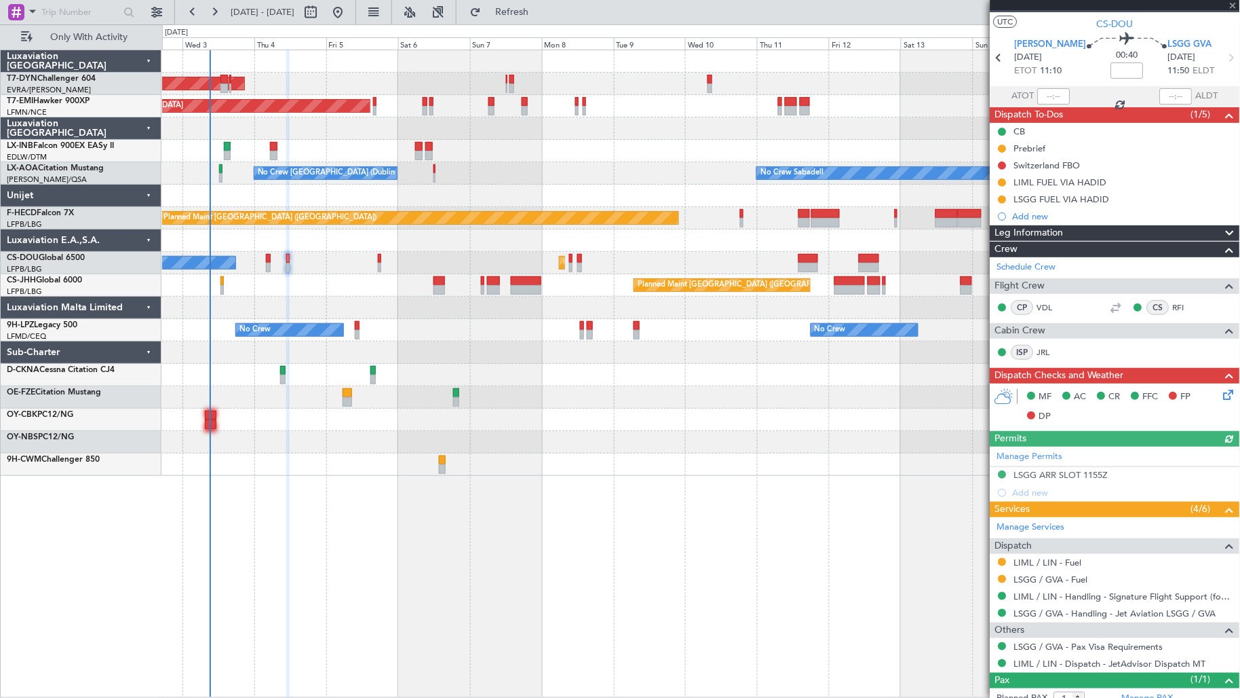
scroll to position [69, 0]
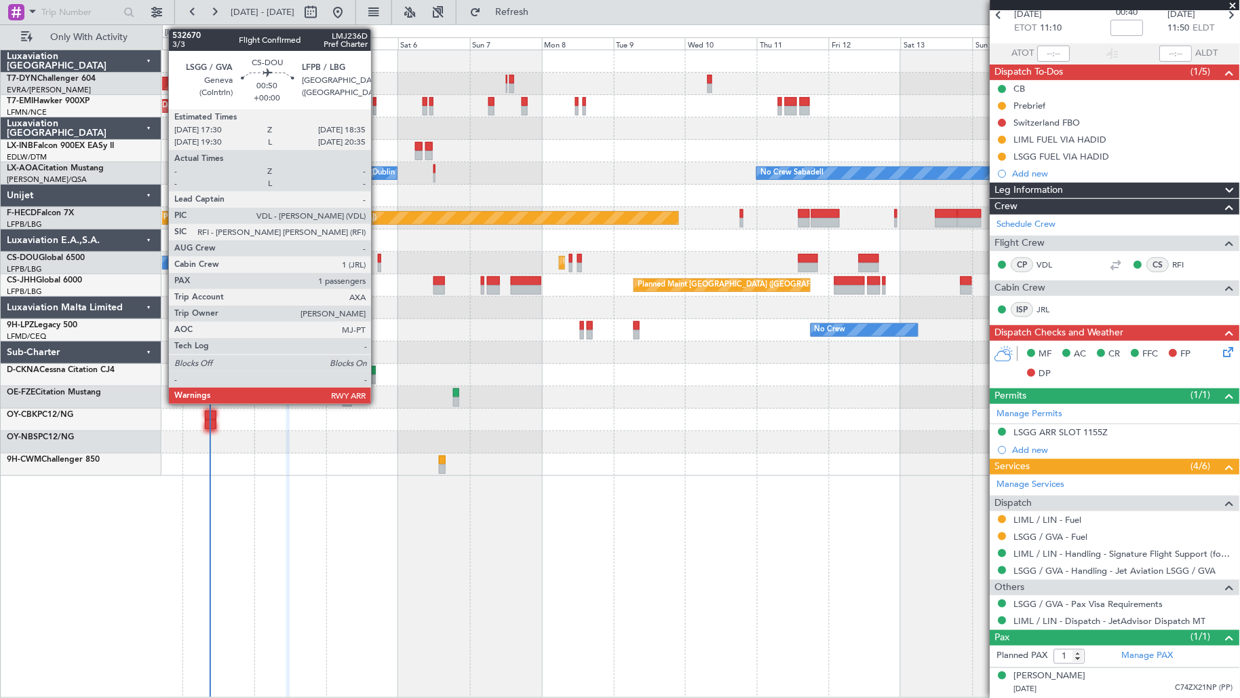
click at [378, 263] on div at bounding box center [379, 268] width 3 height 10
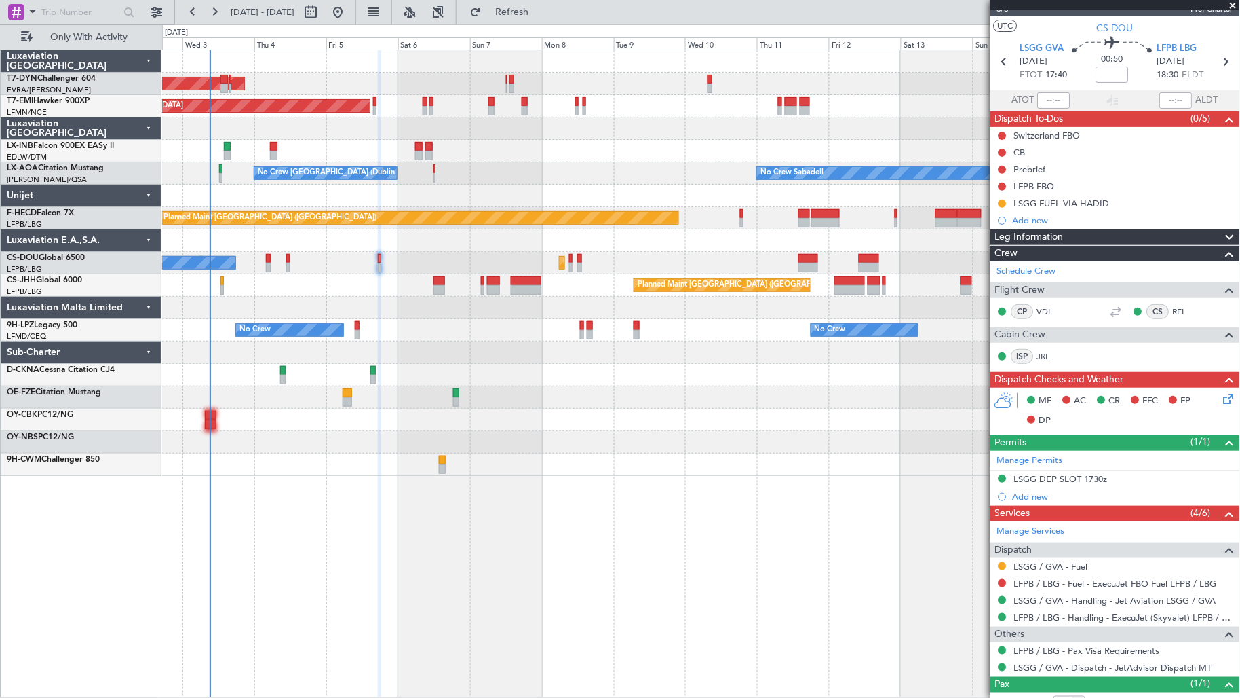
scroll to position [0, 0]
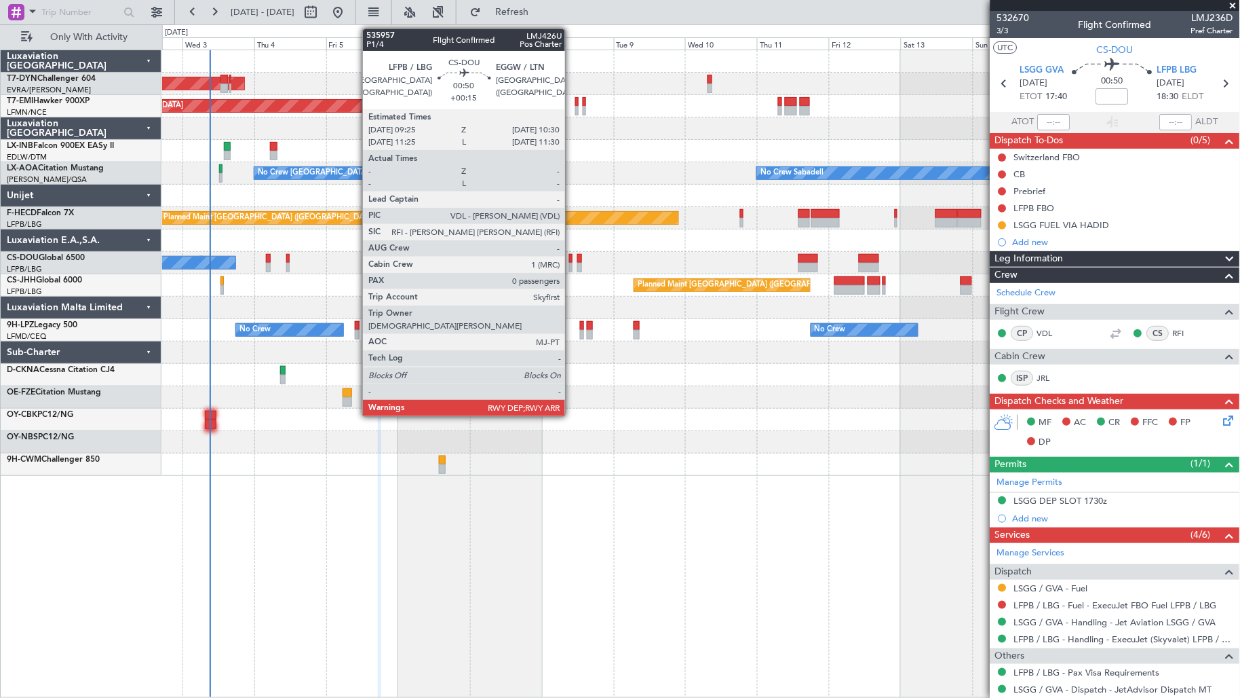
click at [572, 269] on div at bounding box center [570, 268] width 3 height 10
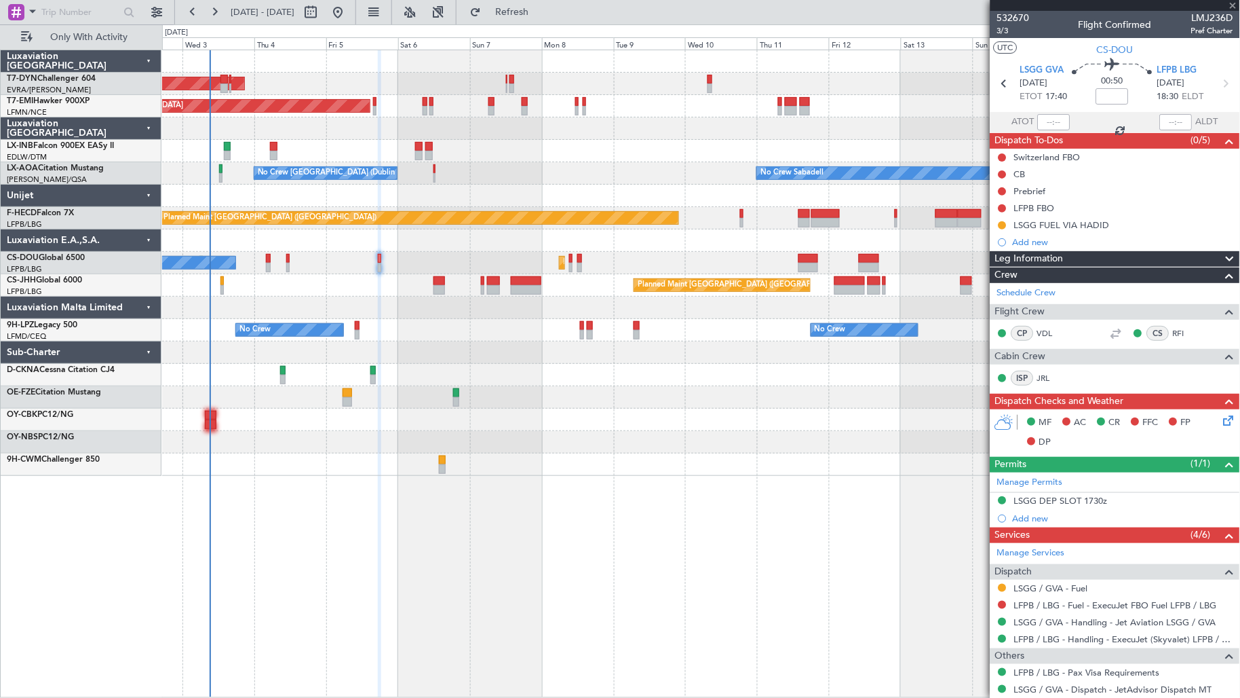
type input "+00:15"
type input "0"
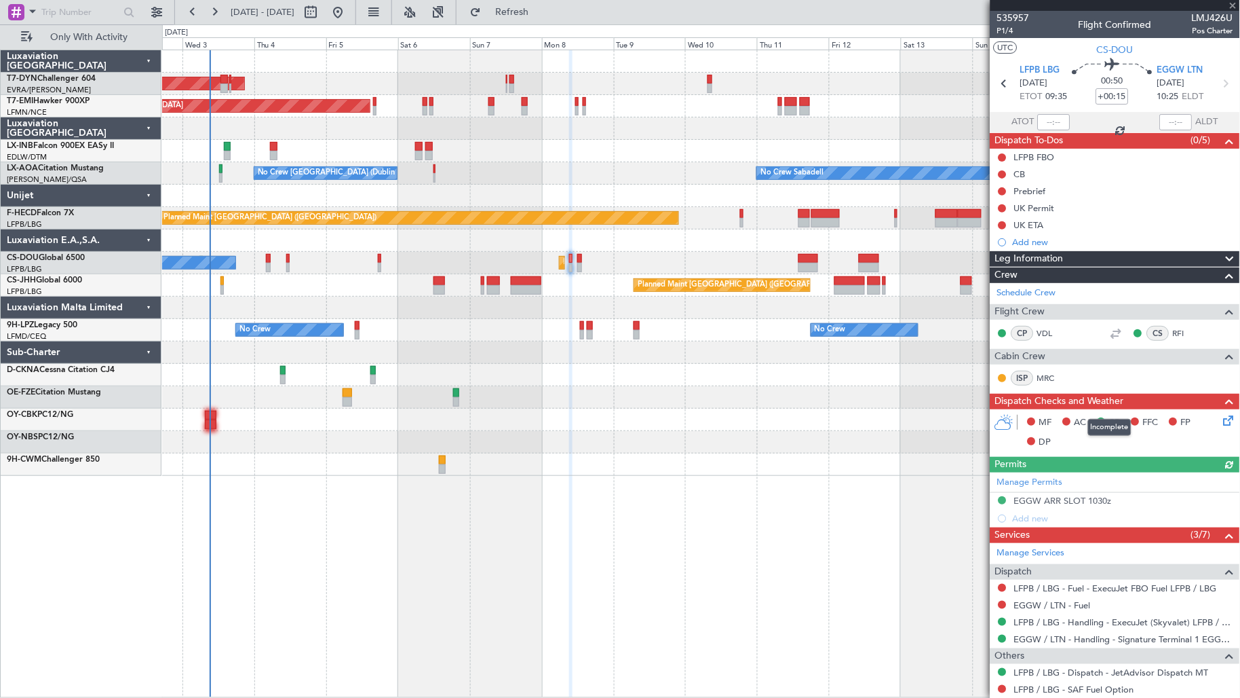
scroll to position [71, 0]
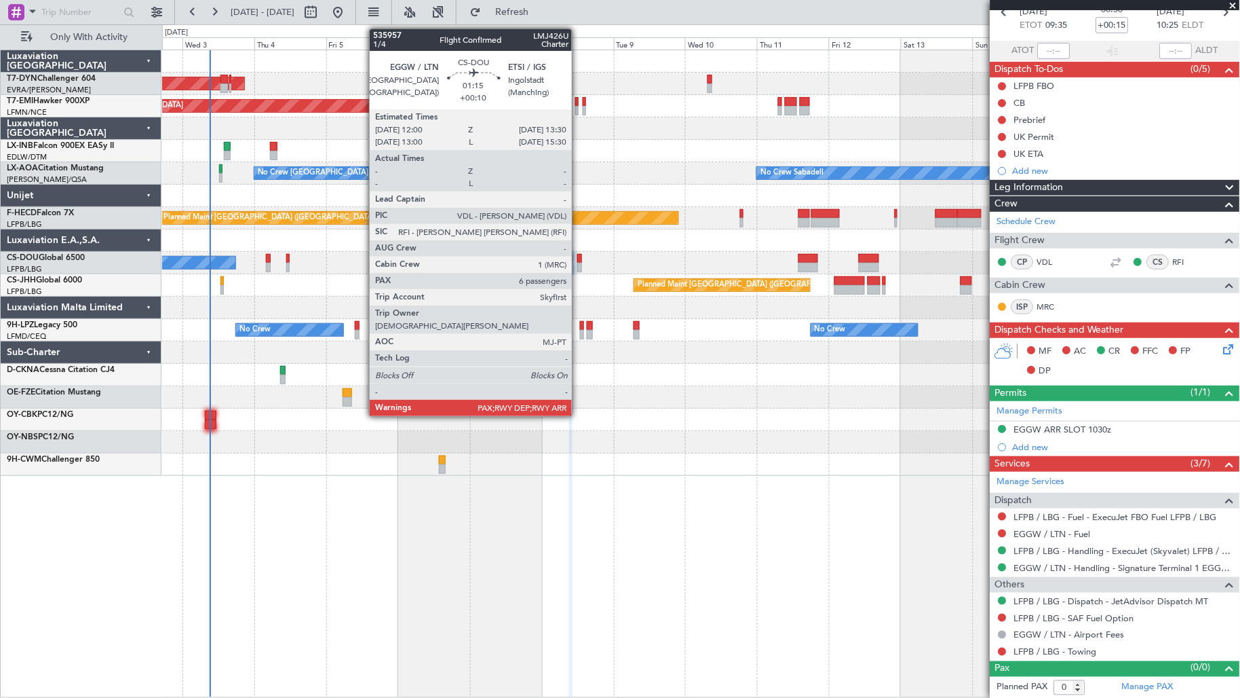
click at [579, 265] on div at bounding box center [579, 268] width 5 height 10
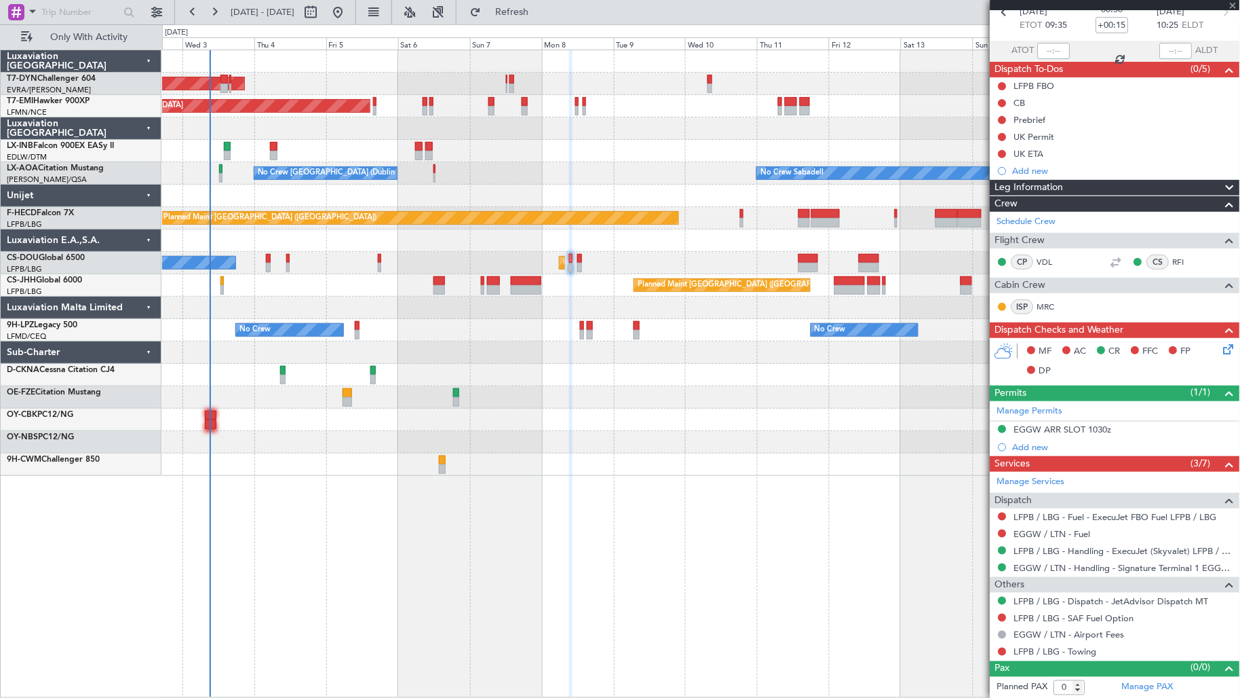
type input "+00:10"
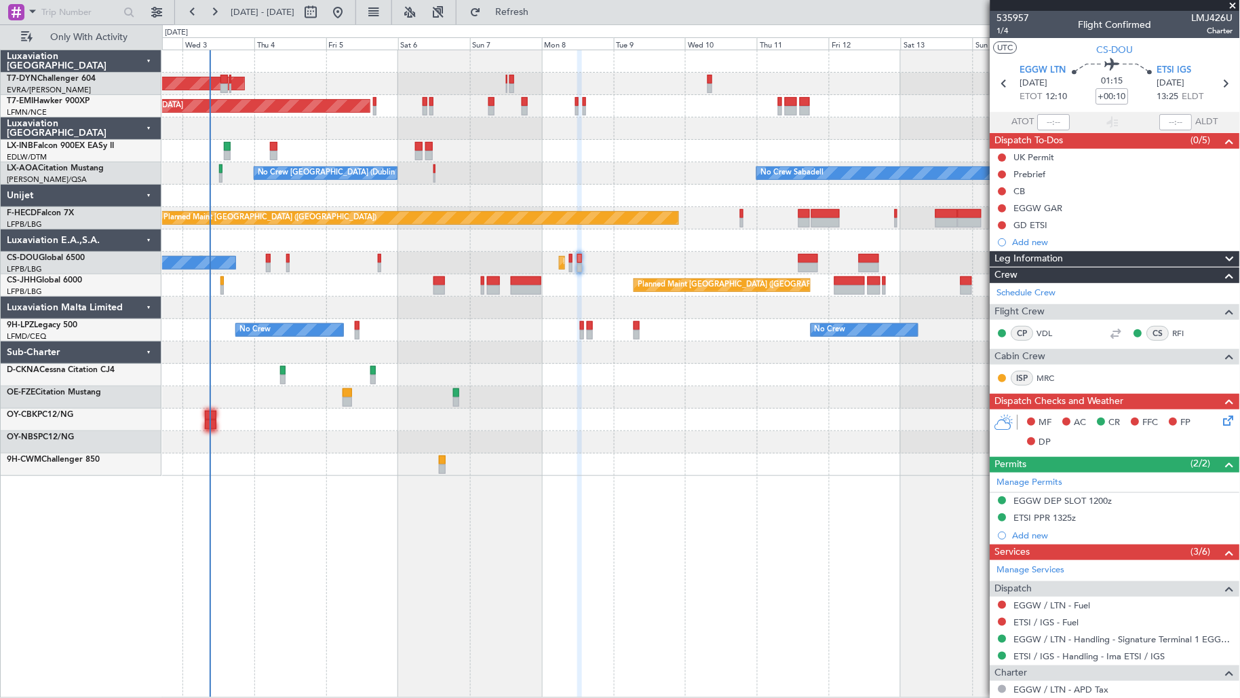
drag, startPoint x: 1089, startPoint y: 228, endPoint x: 1072, endPoint y: 234, distance: 18.0
click at [1088, 229] on div "GD ETSI" at bounding box center [1116, 224] width 250 height 17
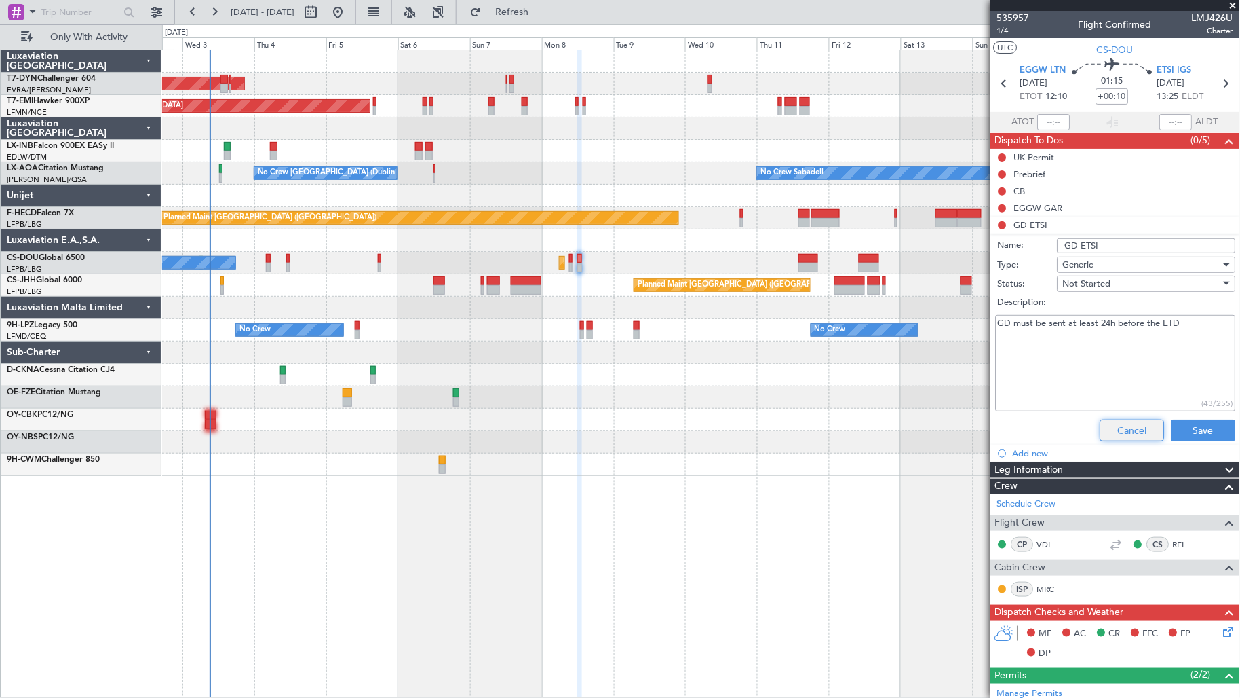
click at [1114, 426] on button "Cancel" at bounding box center [1133, 430] width 64 height 22
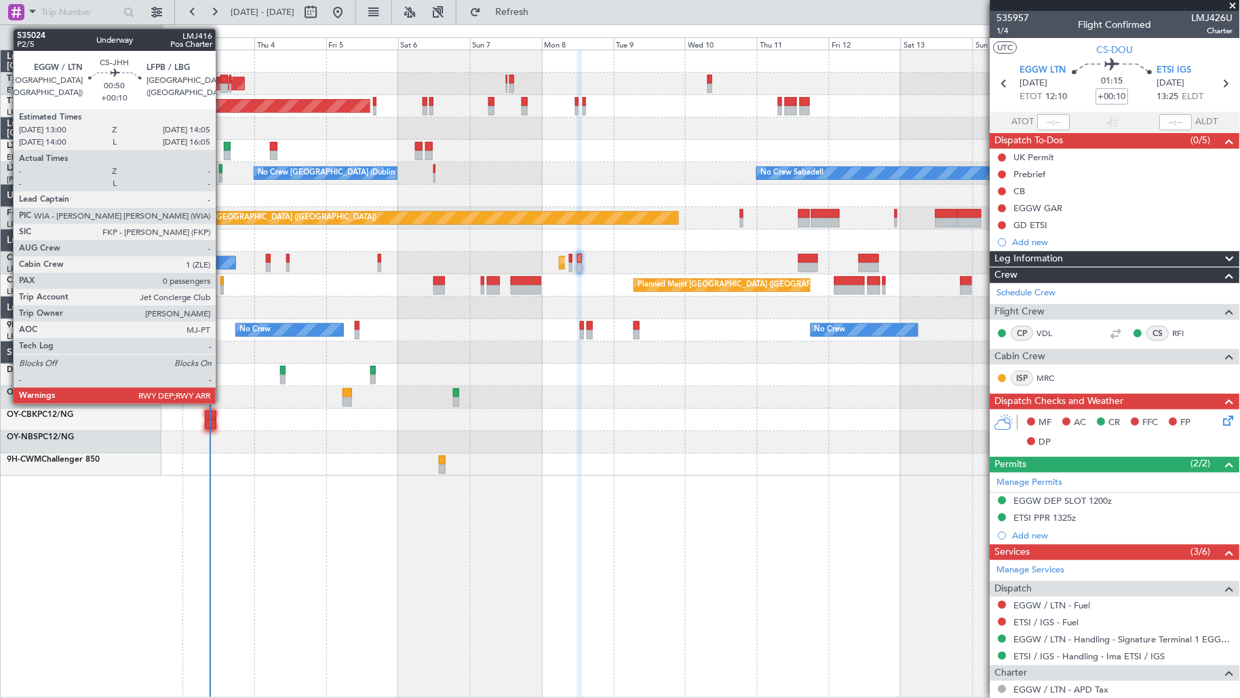
click at [222, 287] on div at bounding box center [222, 290] width 3 height 10
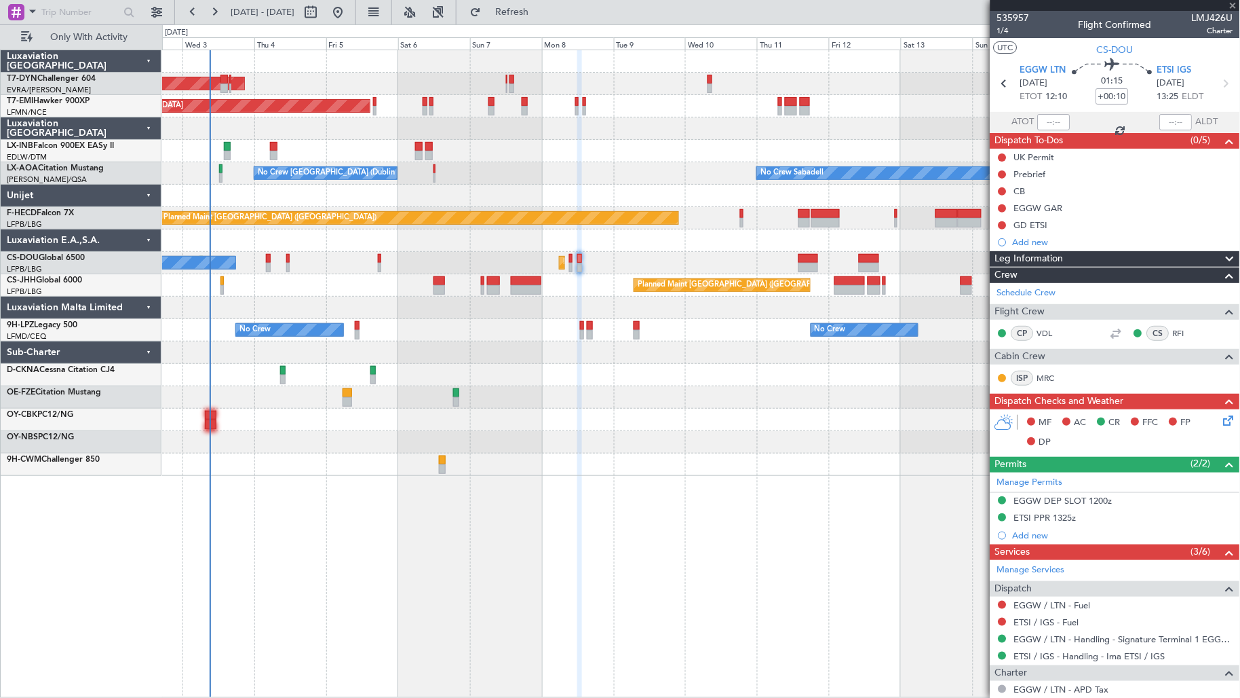
type input "0"
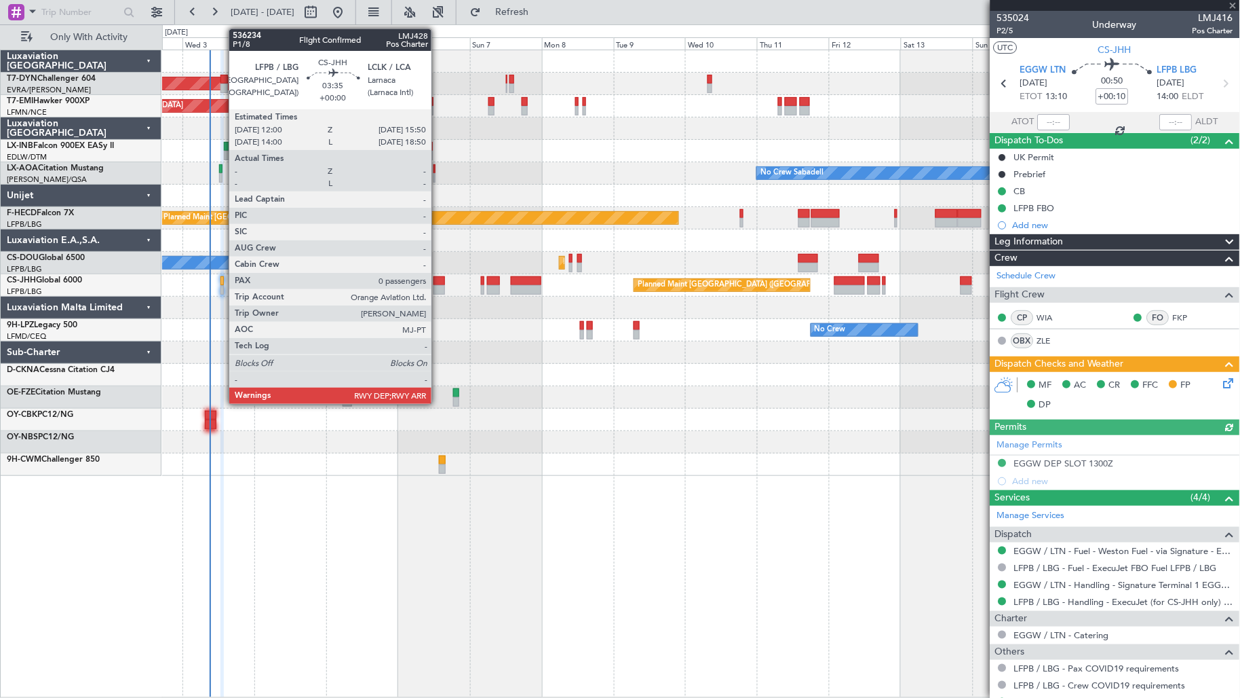
click at [438, 286] on div at bounding box center [440, 290] width 12 height 10
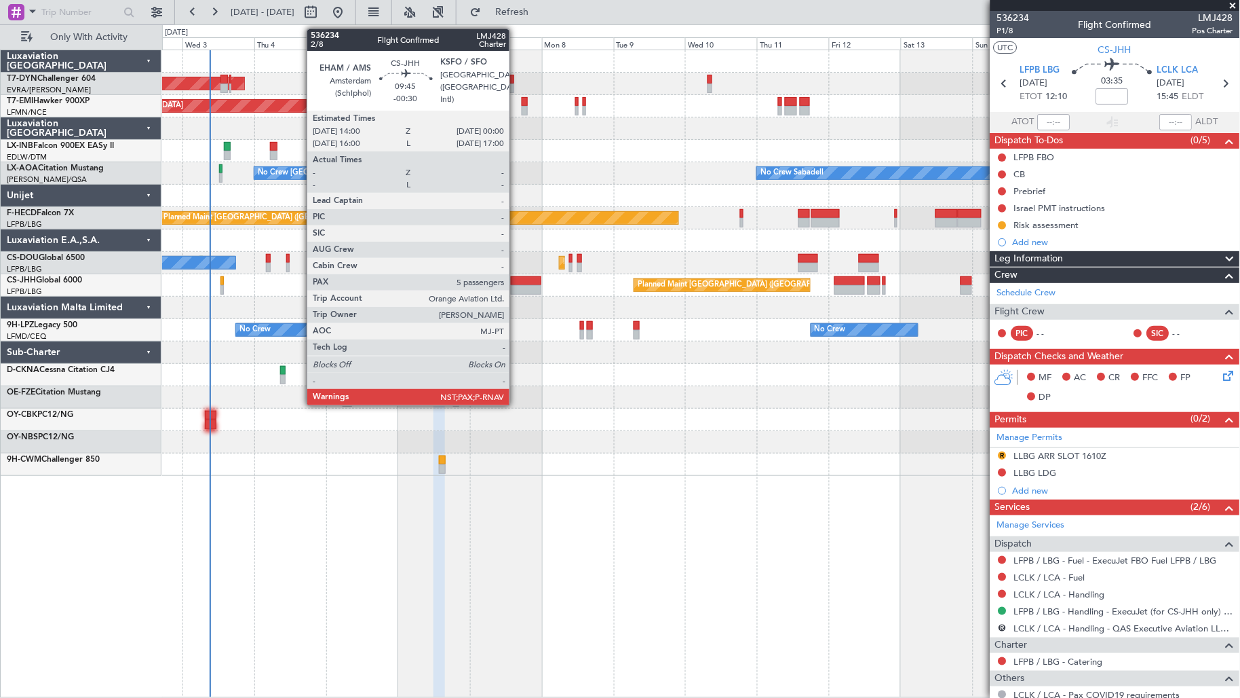
click at [516, 287] on div at bounding box center [526, 290] width 31 height 10
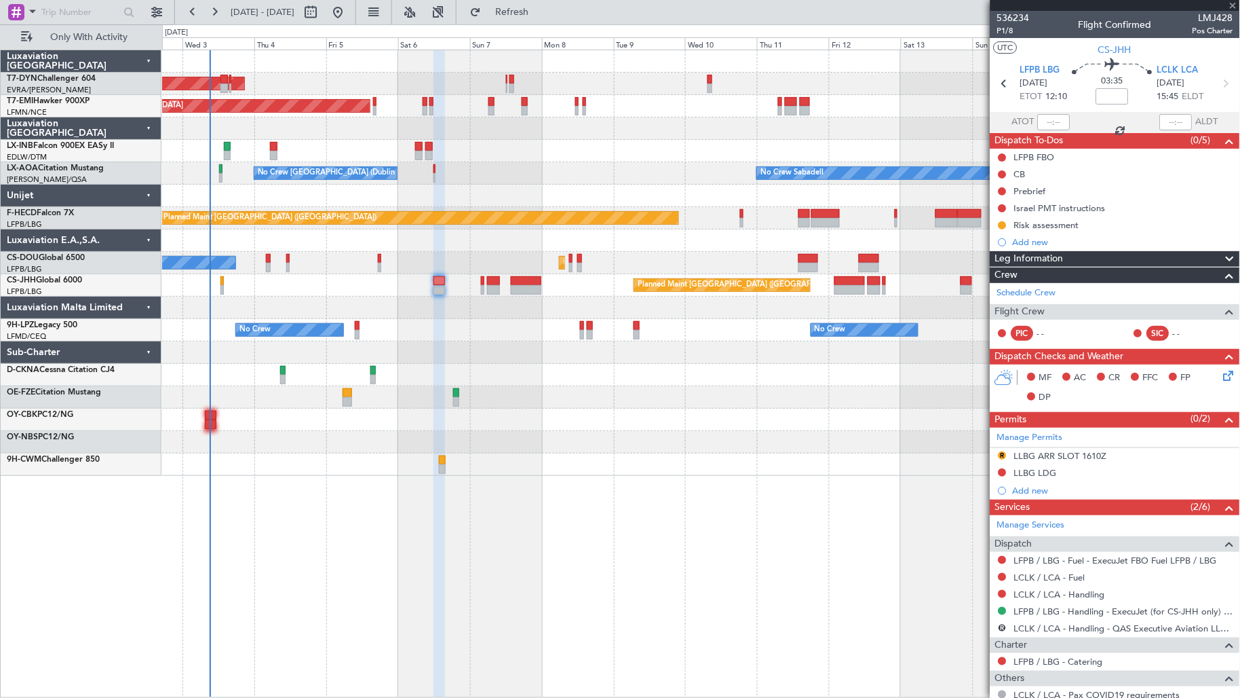
type input "-00:30"
type input "5"
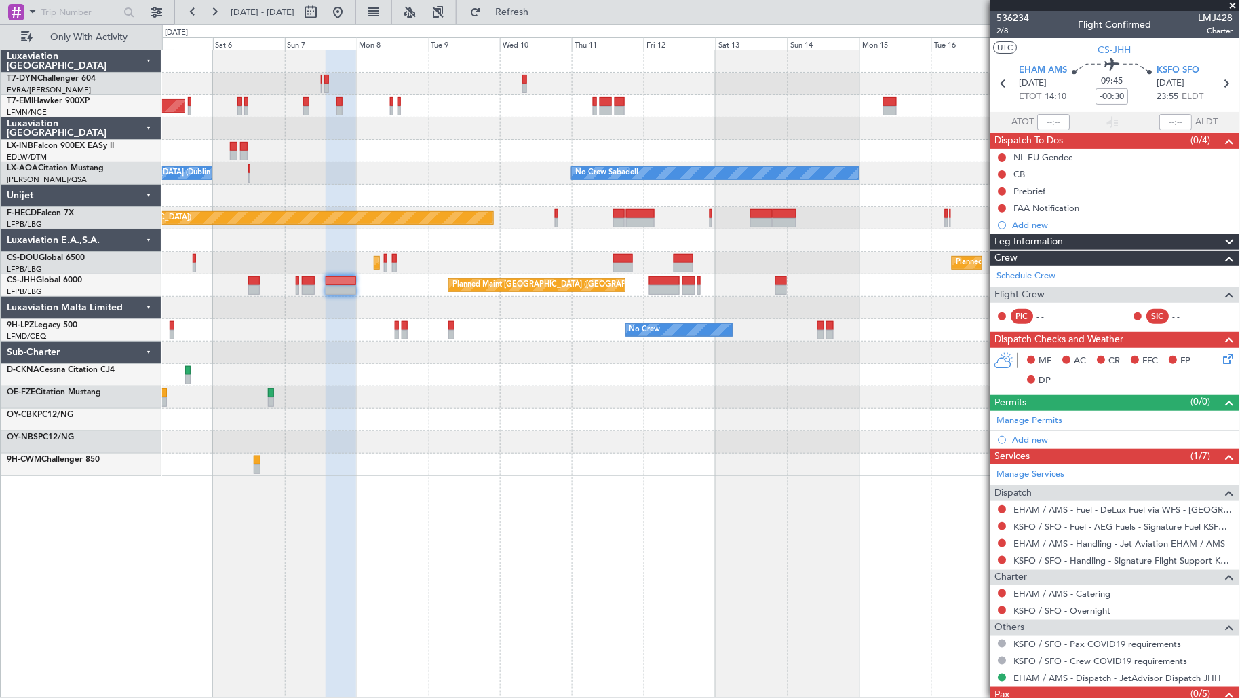
click at [669, 301] on div "AOG Maint Riga (Riga Intl) Planned Maint [GEOGRAPHIC_DATA] Unplanned Maint [GEO…" at bounding box center [701, 262] width 1078 height 425
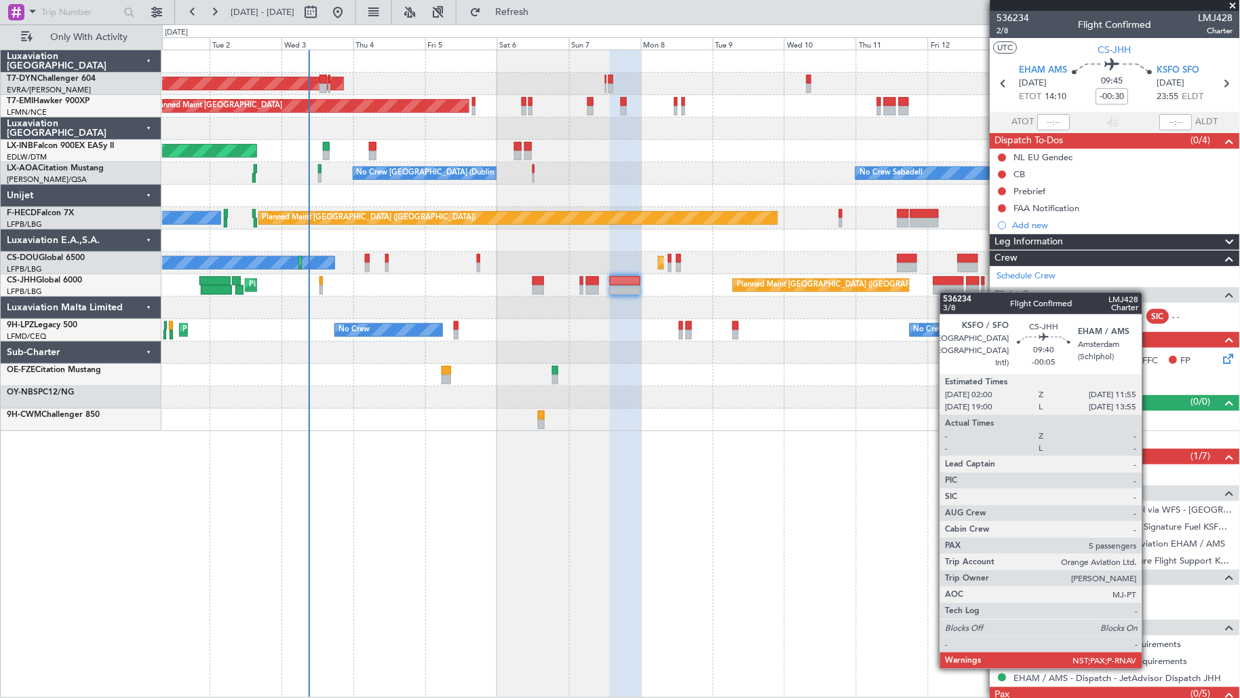
click at [943, 292] on div "Planned Maint [GEOGRAPHIC_DATA] ([GEOGRAPHIC_DATA]) Planned Maint [GEOGRAPHIC_D…" at bounding box center [701, 285] width 1078 height 22
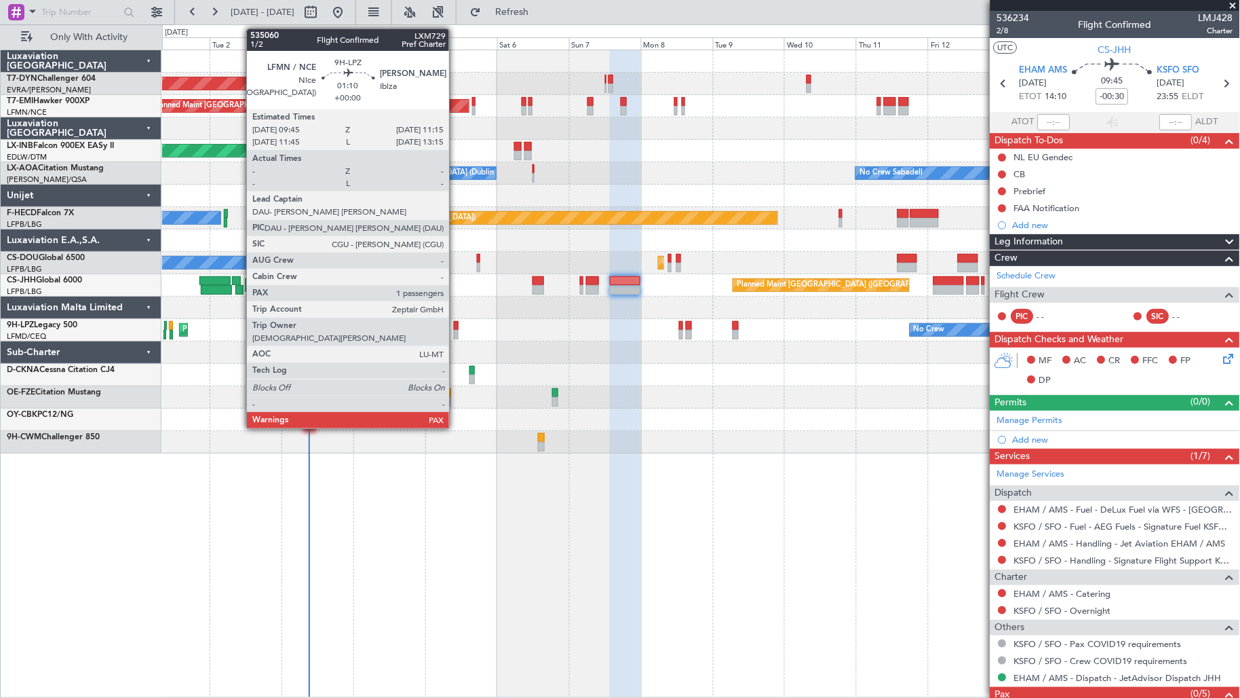
click at [456, 330] on div at bounding box center [456, 335] width 5 height 10
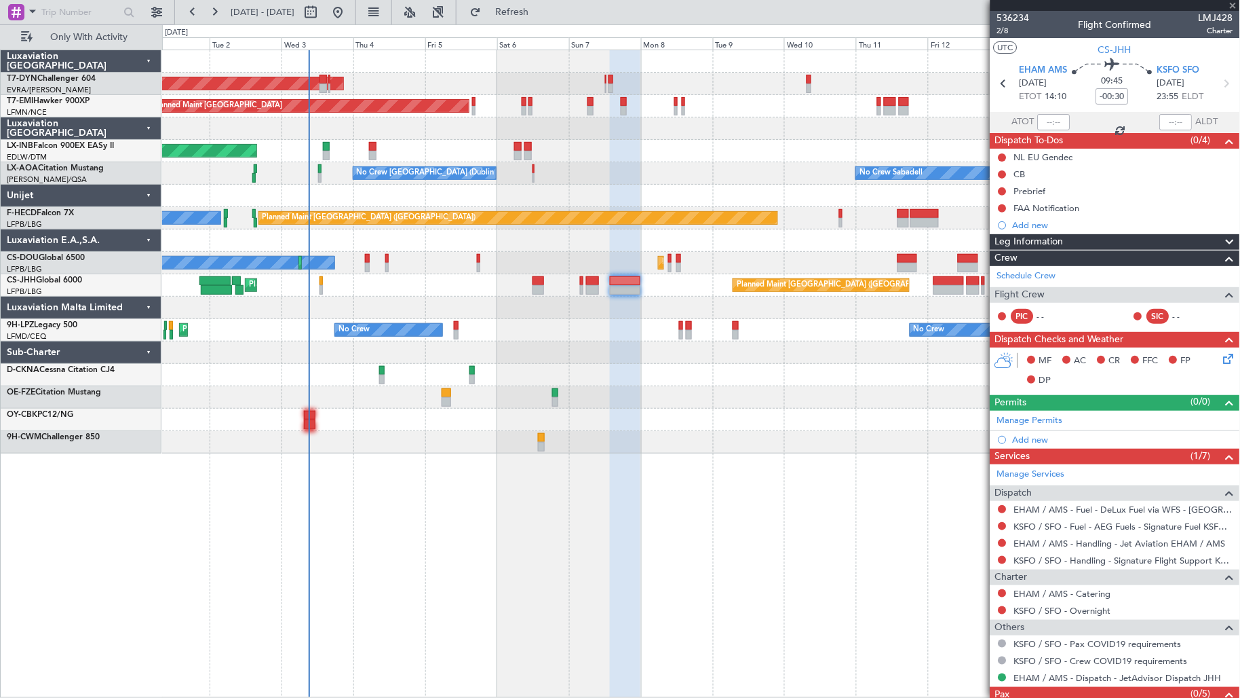
type input "1"
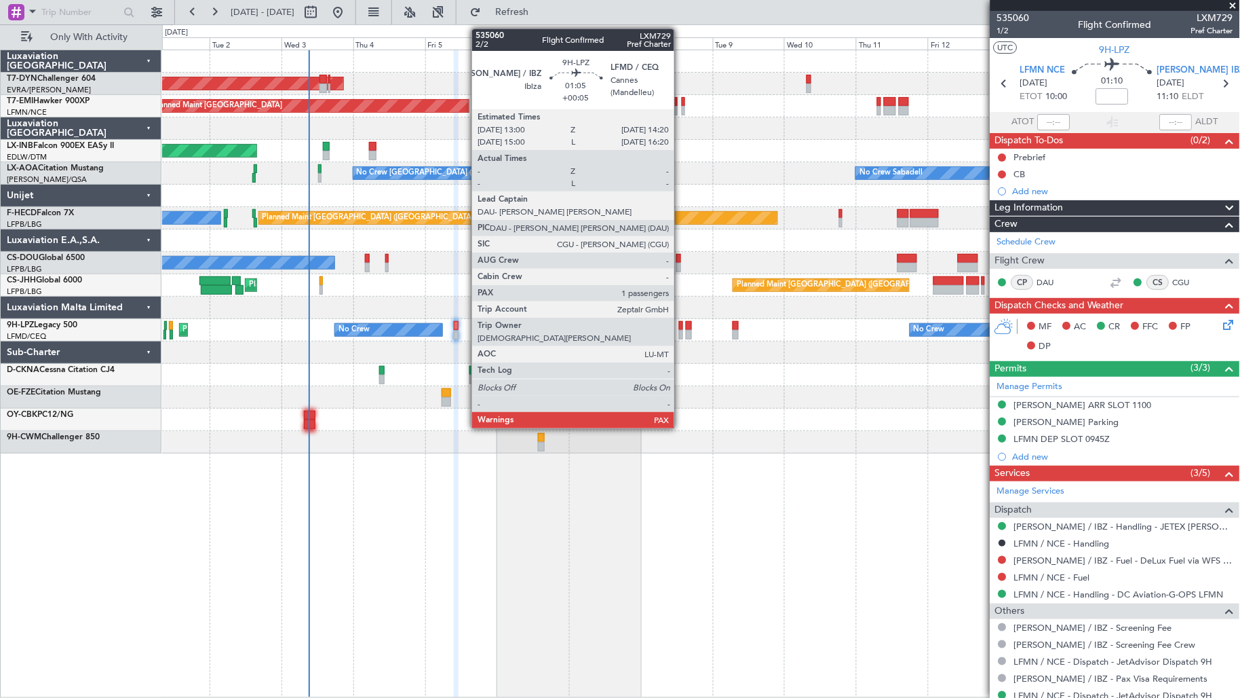
click at [681, 335] on div at bounding box center [681, 335] width 4 height 10
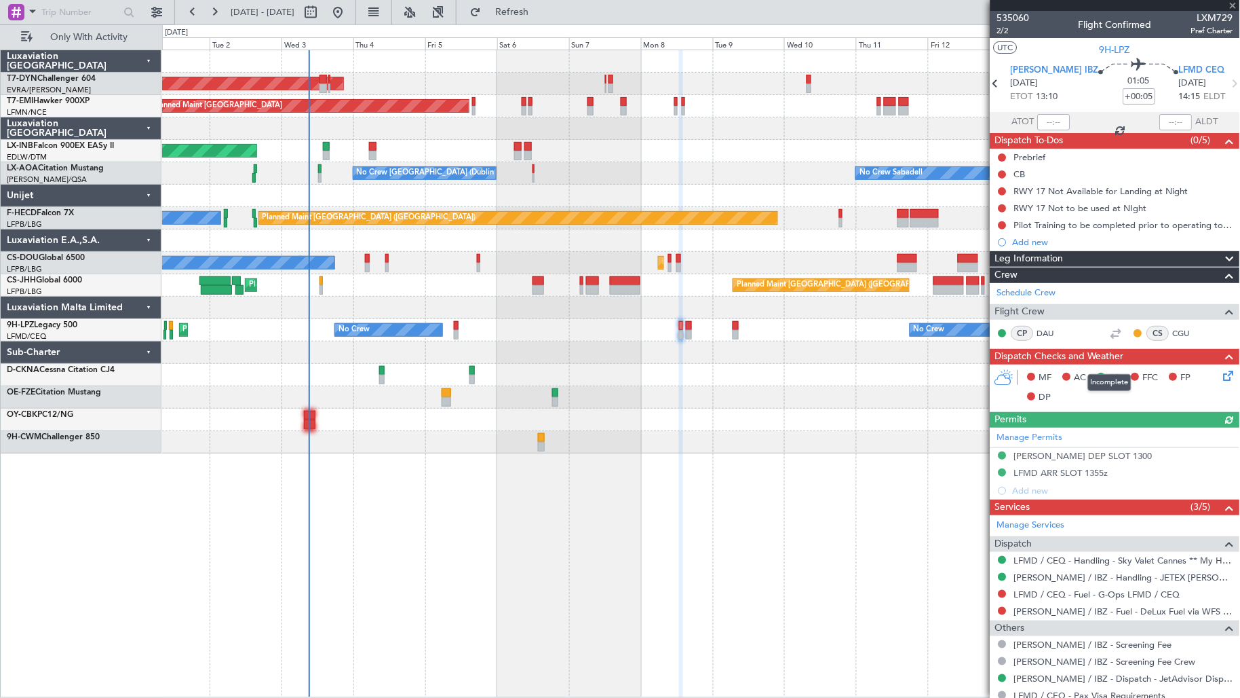
scroll to position [61, 0]
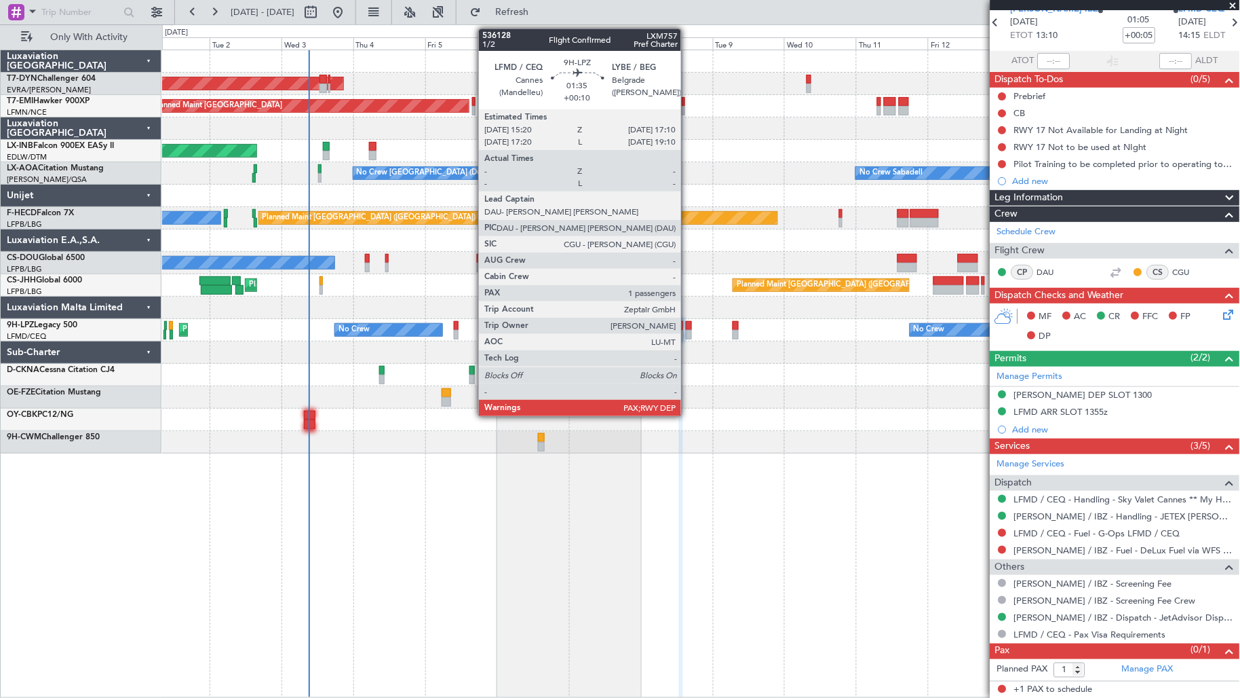
click at [688, 330] on div at bounding box center [689, 335] width 6 height 10
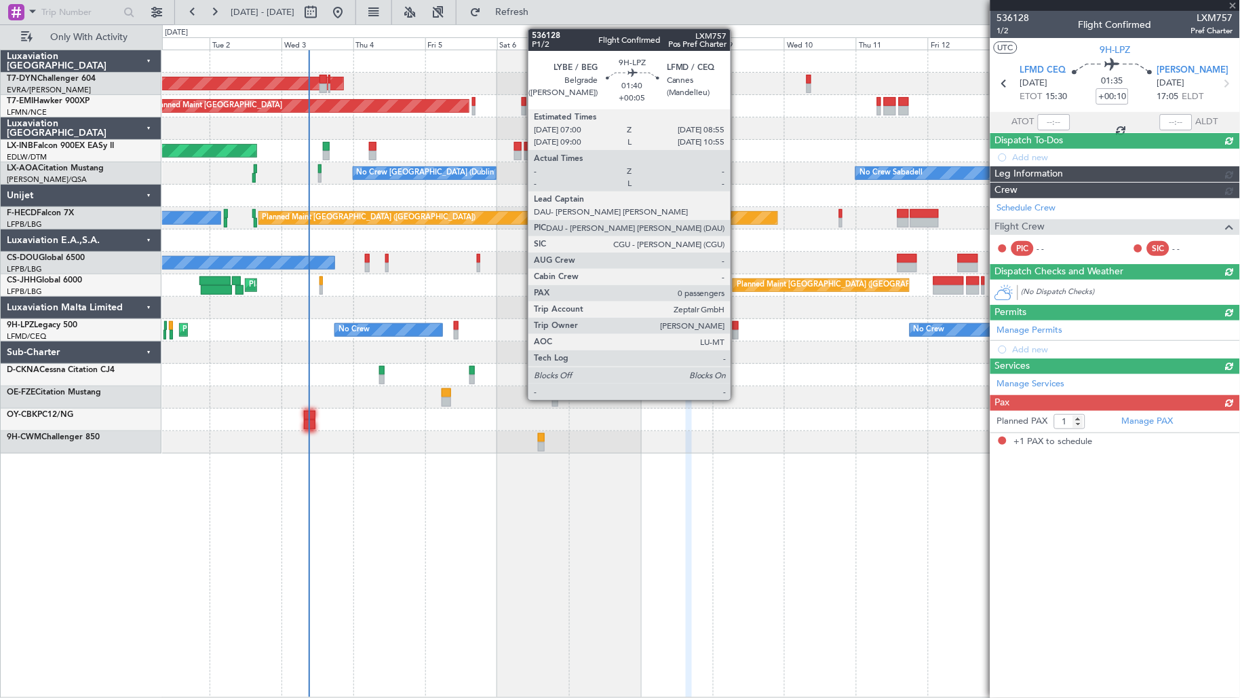
scroll to position [0, 0]
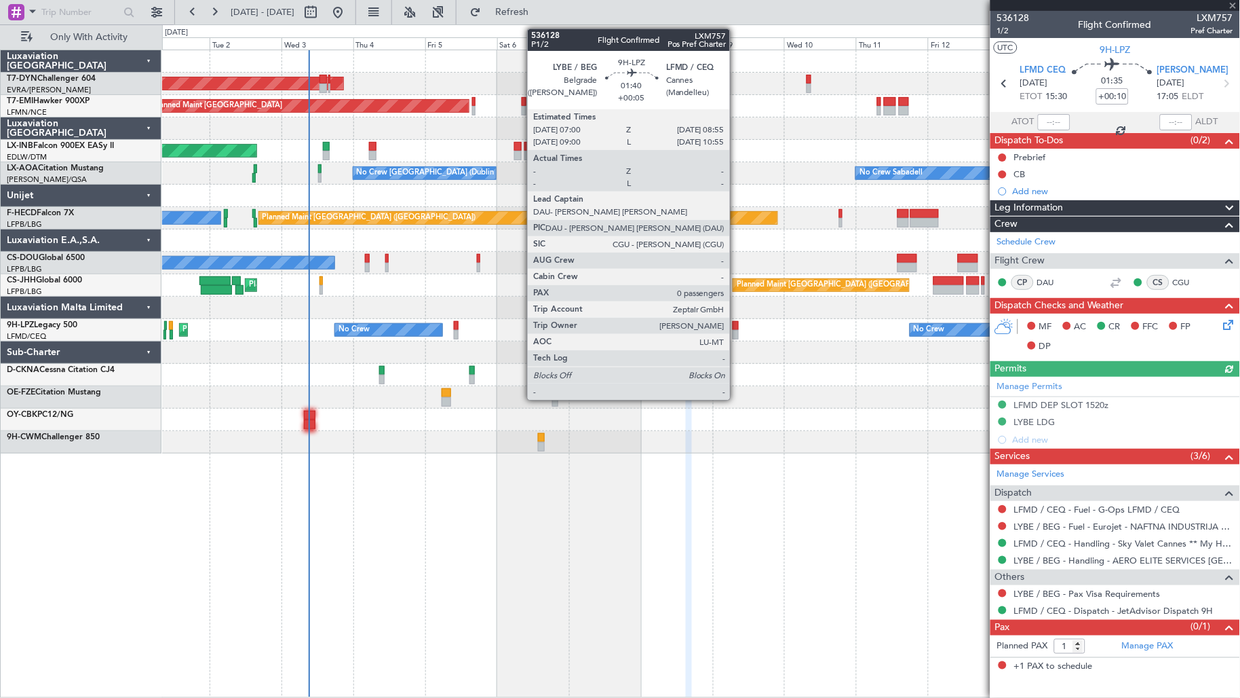
click at [737, 333] on div at bounding box center [736, 335] width 6 height 10
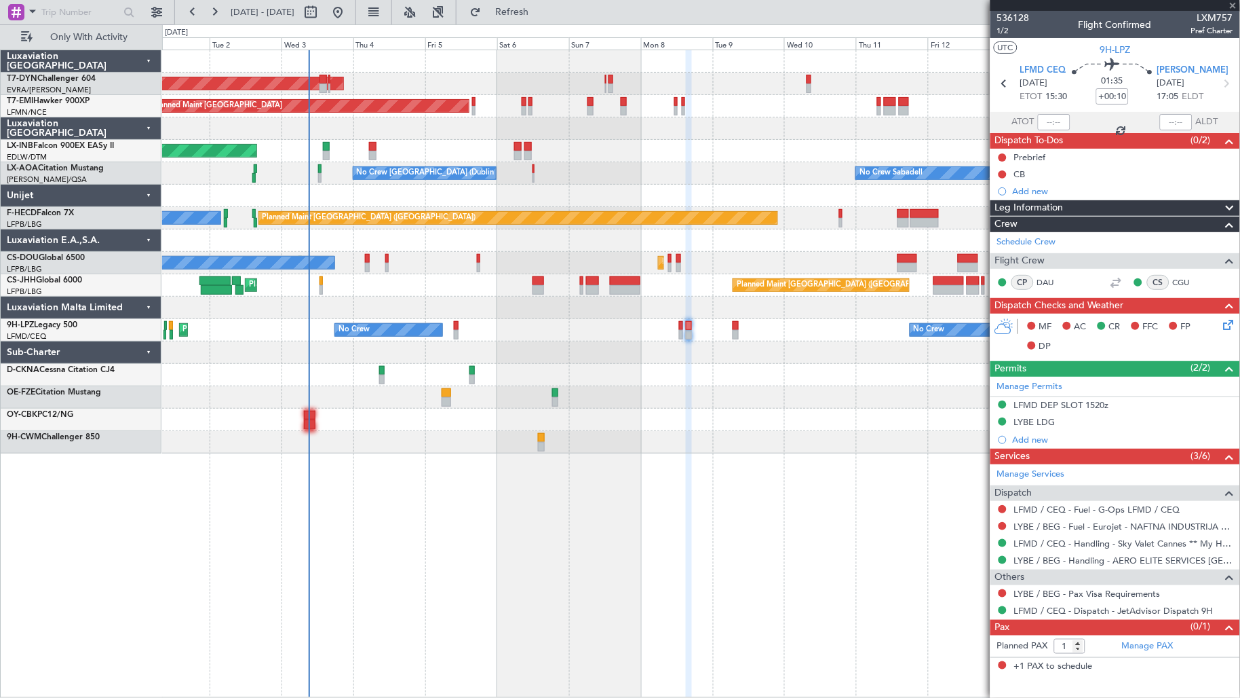
type input "+00:05"
type input "0"
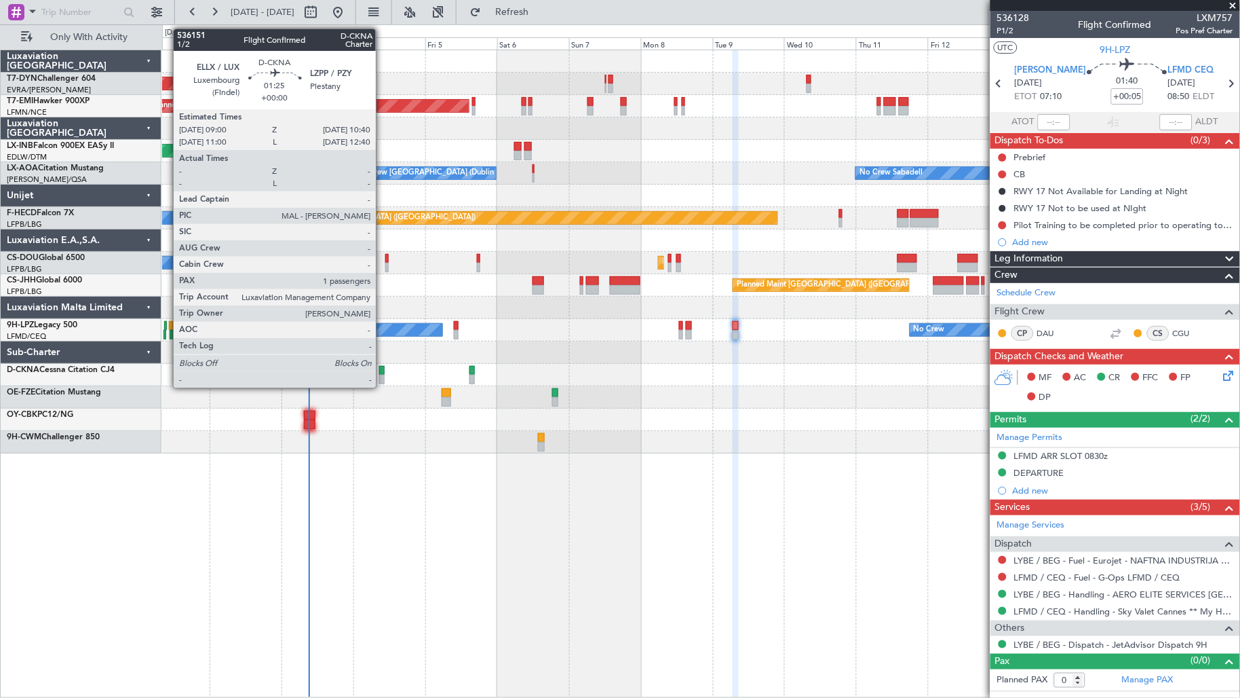
click at [383, 377] on div at bounding box center [381, 380] width 5 height 10
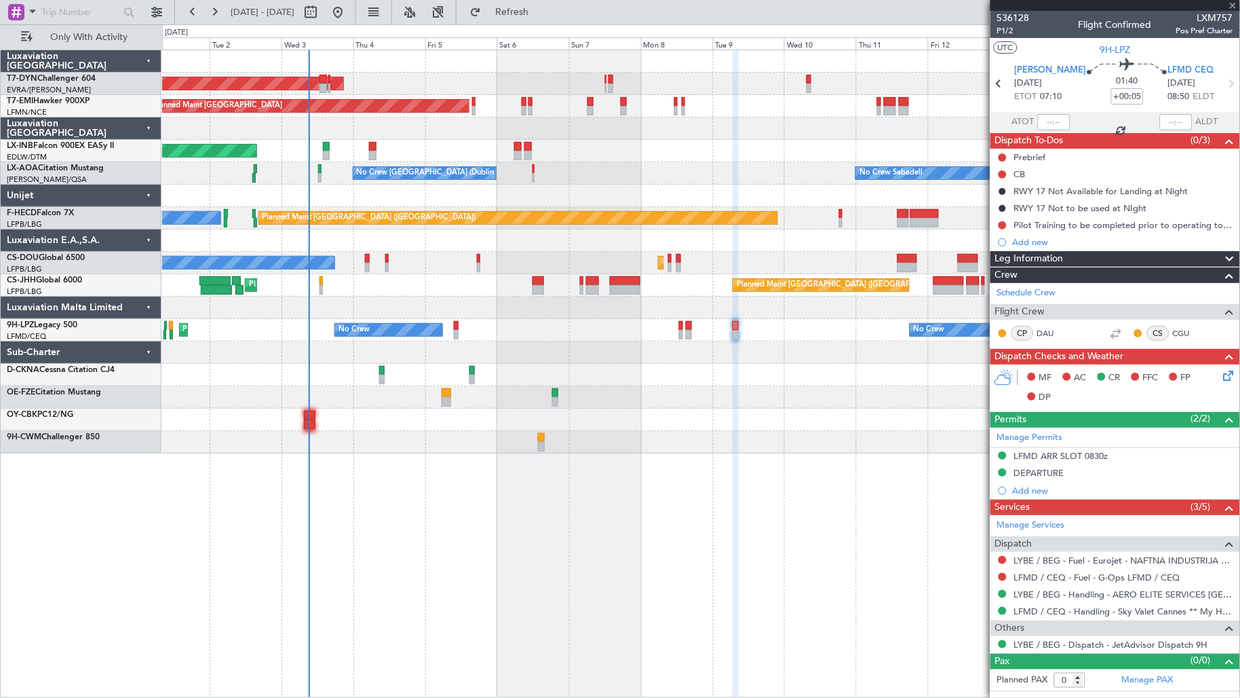
type input "1"
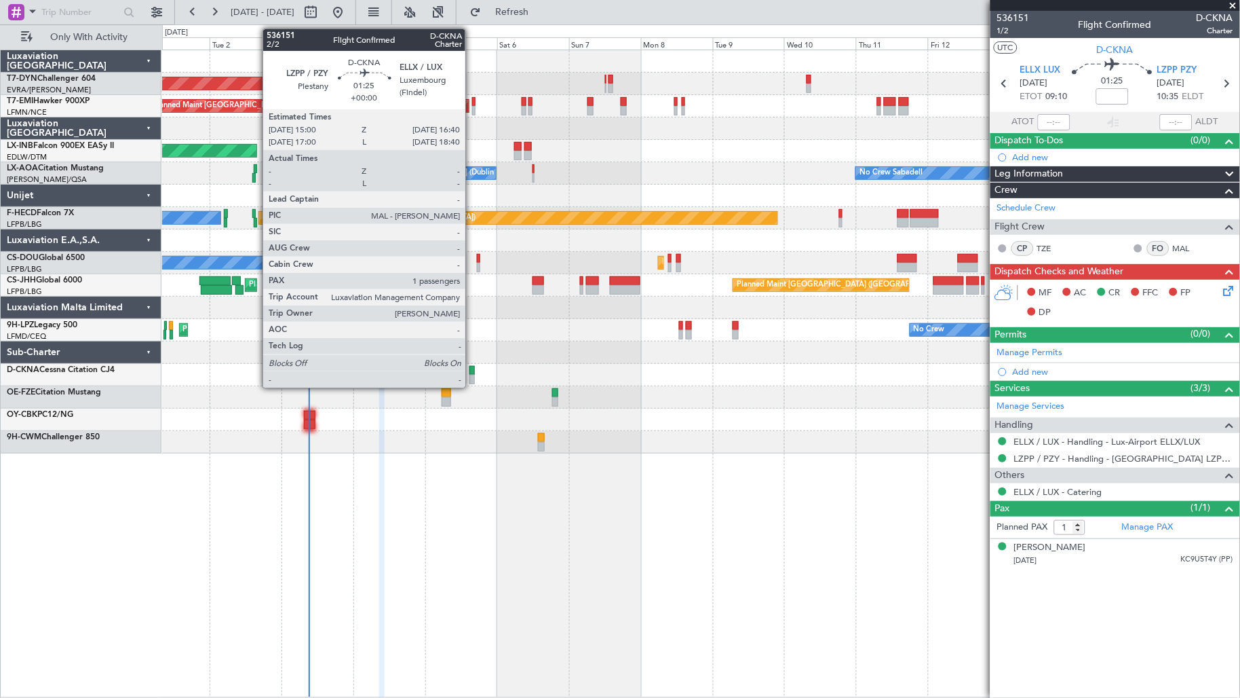
click at [472, 373] on div at bounding box center [472, 371] width 5 height 10
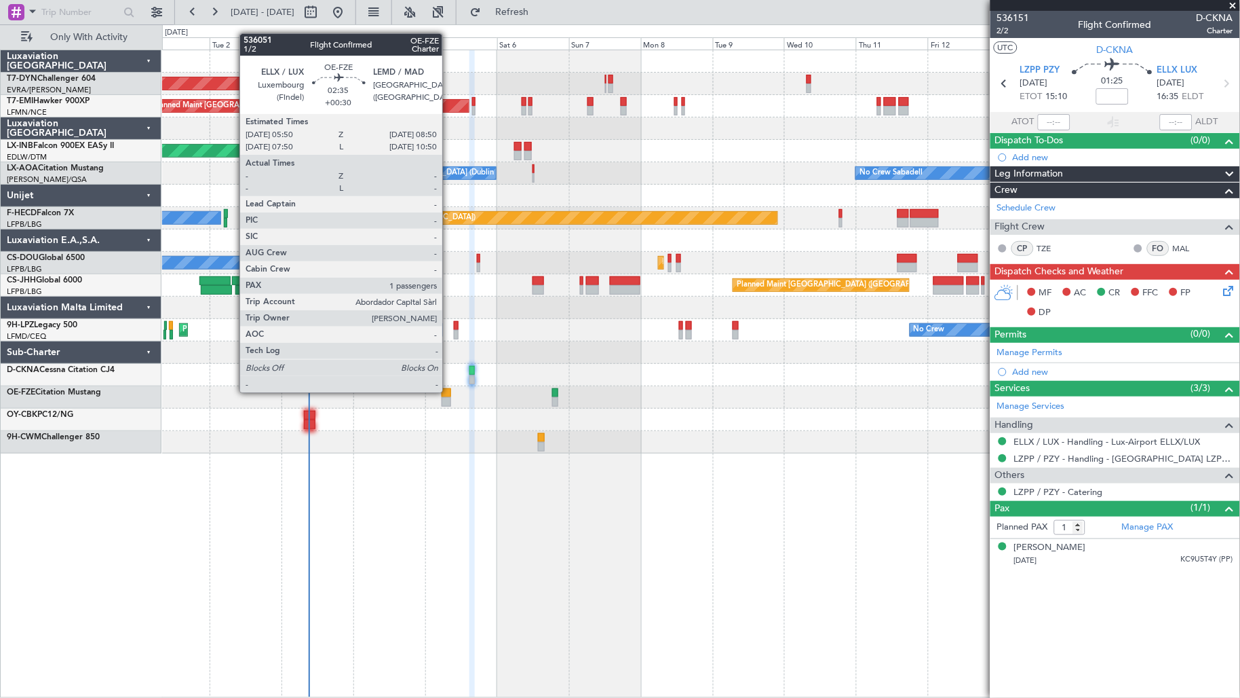
click at [449, 391] on div at bounding box center [447, 393] width 10 height 10
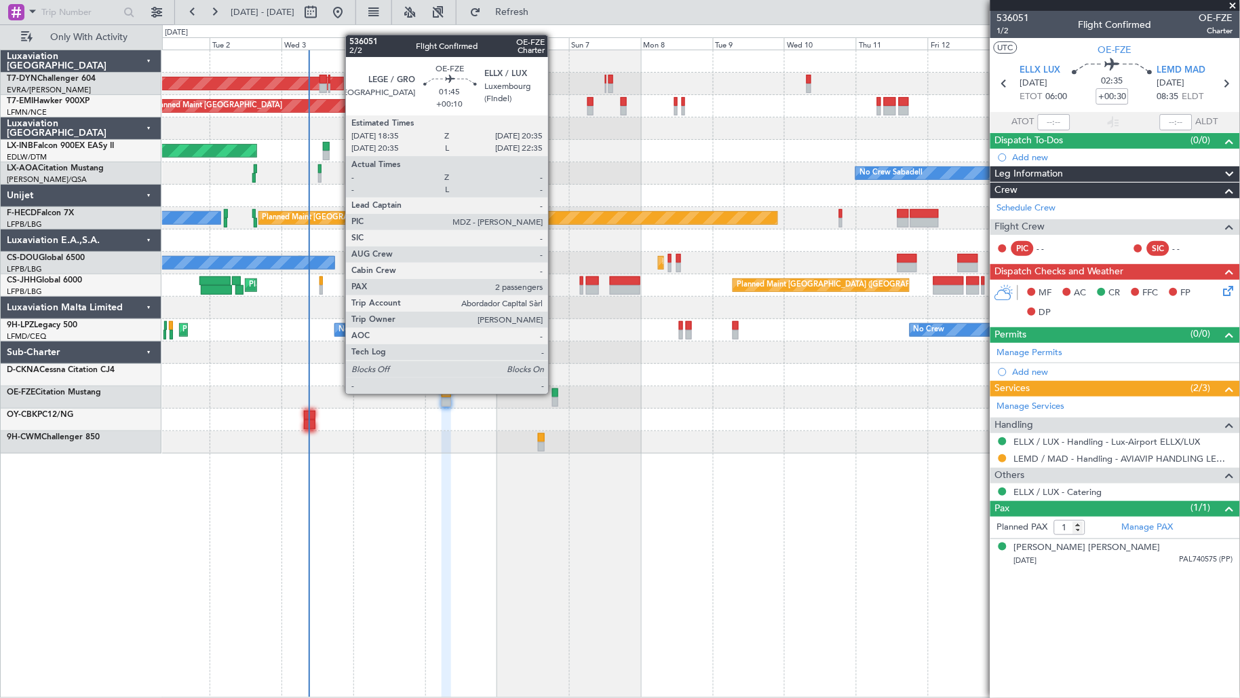
click at [555, 392] on div at bounding box center [555, 393] width 6 height 10
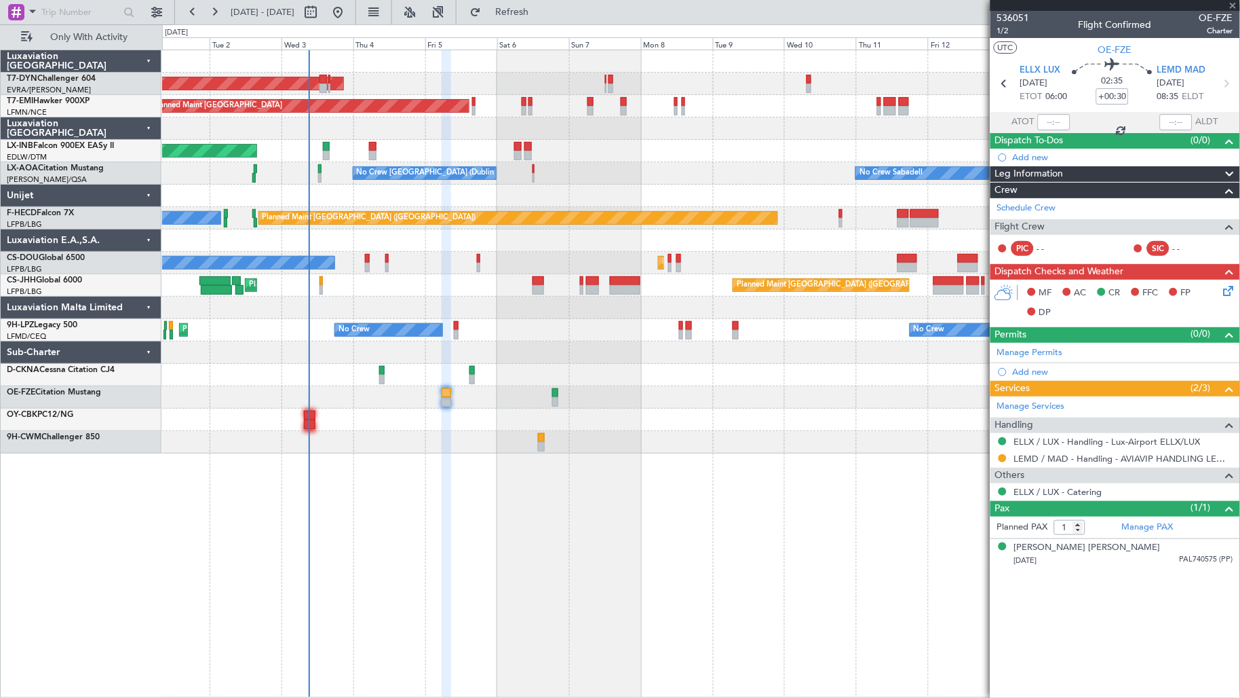
type input "+00:10"
type input "2"
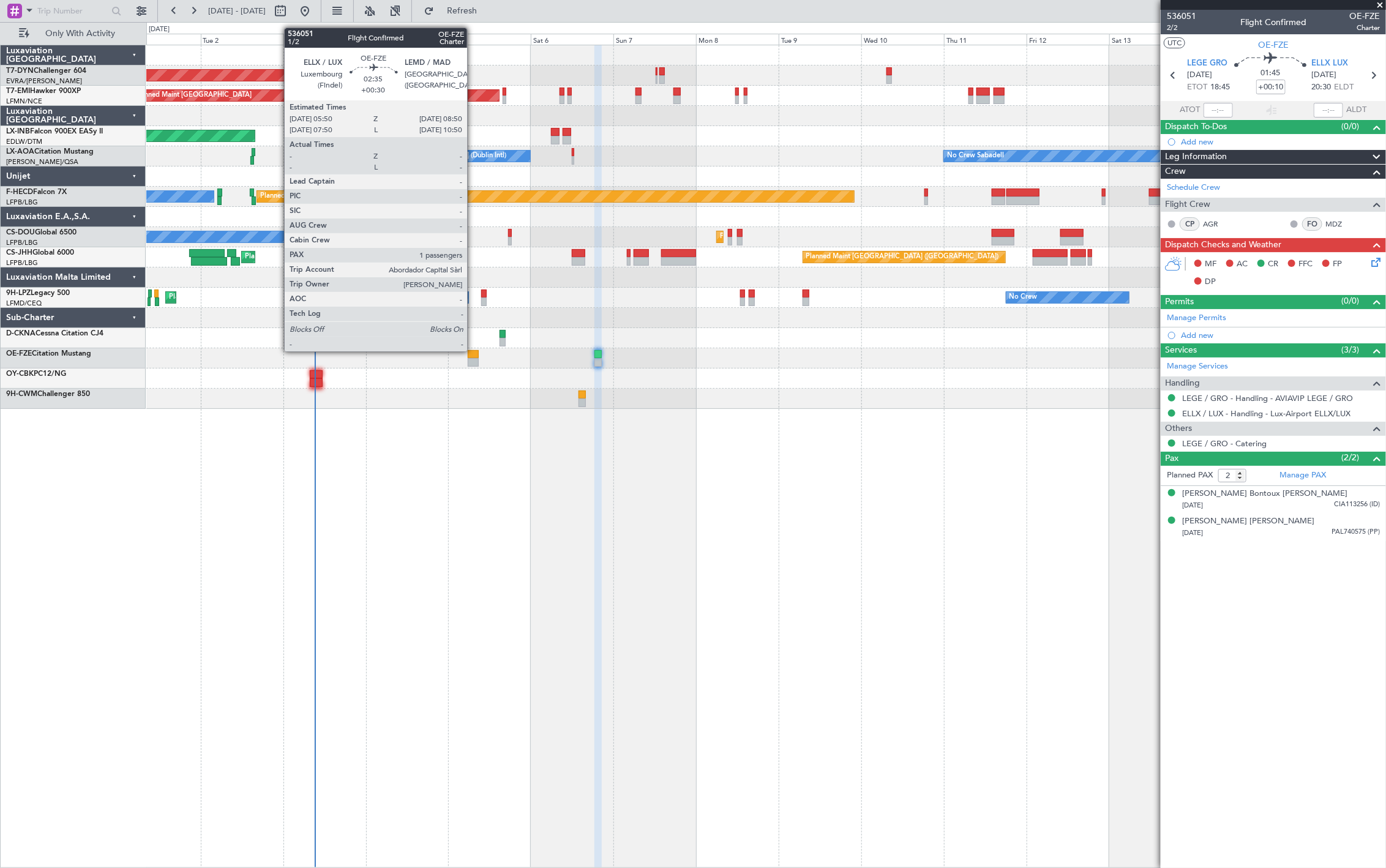
click at [472, 357] on div at bounding box center [765, 358] width 1239 height 20
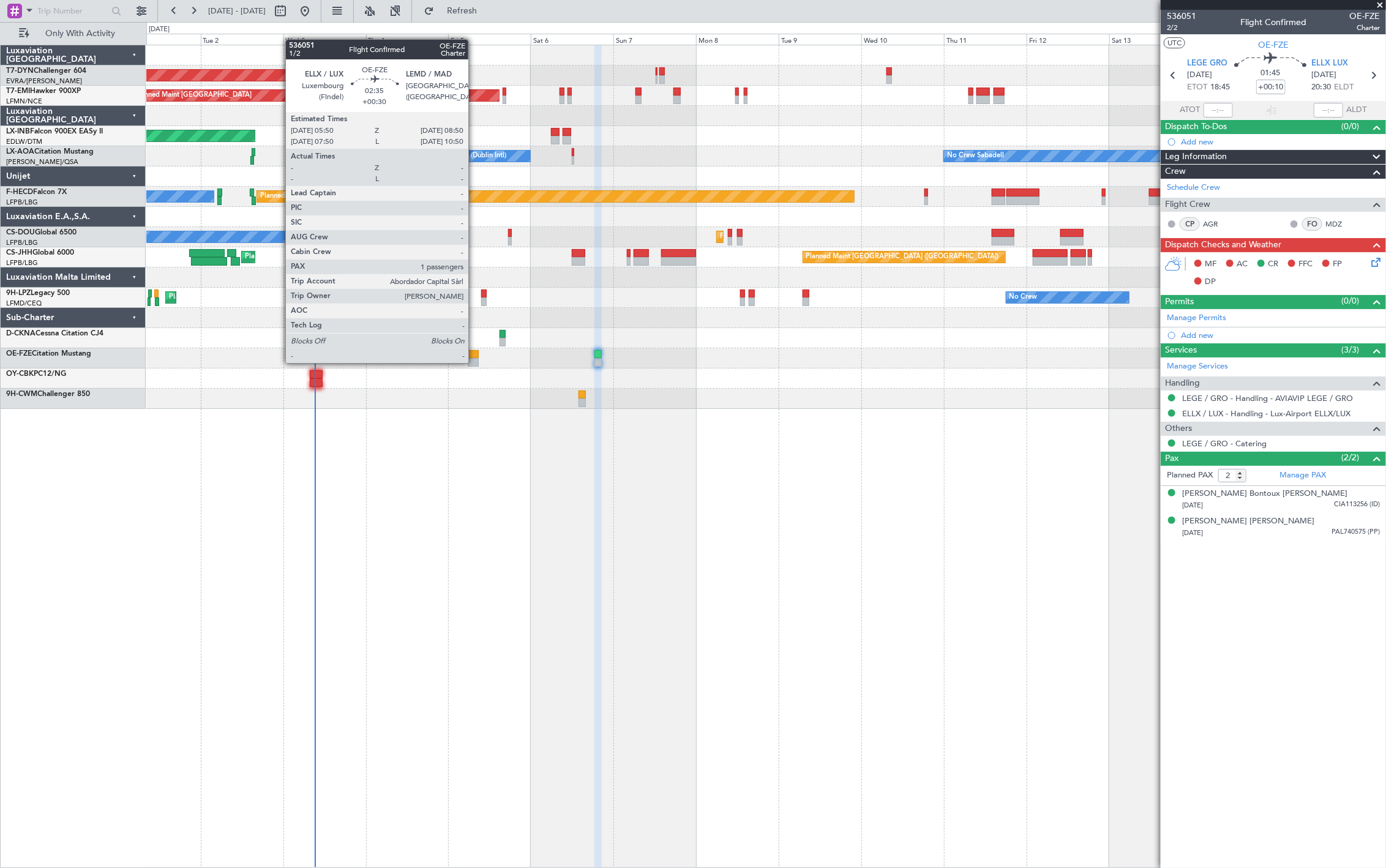
click at [475, 362] on div at bounding box center [473, 363] width 11 height 9
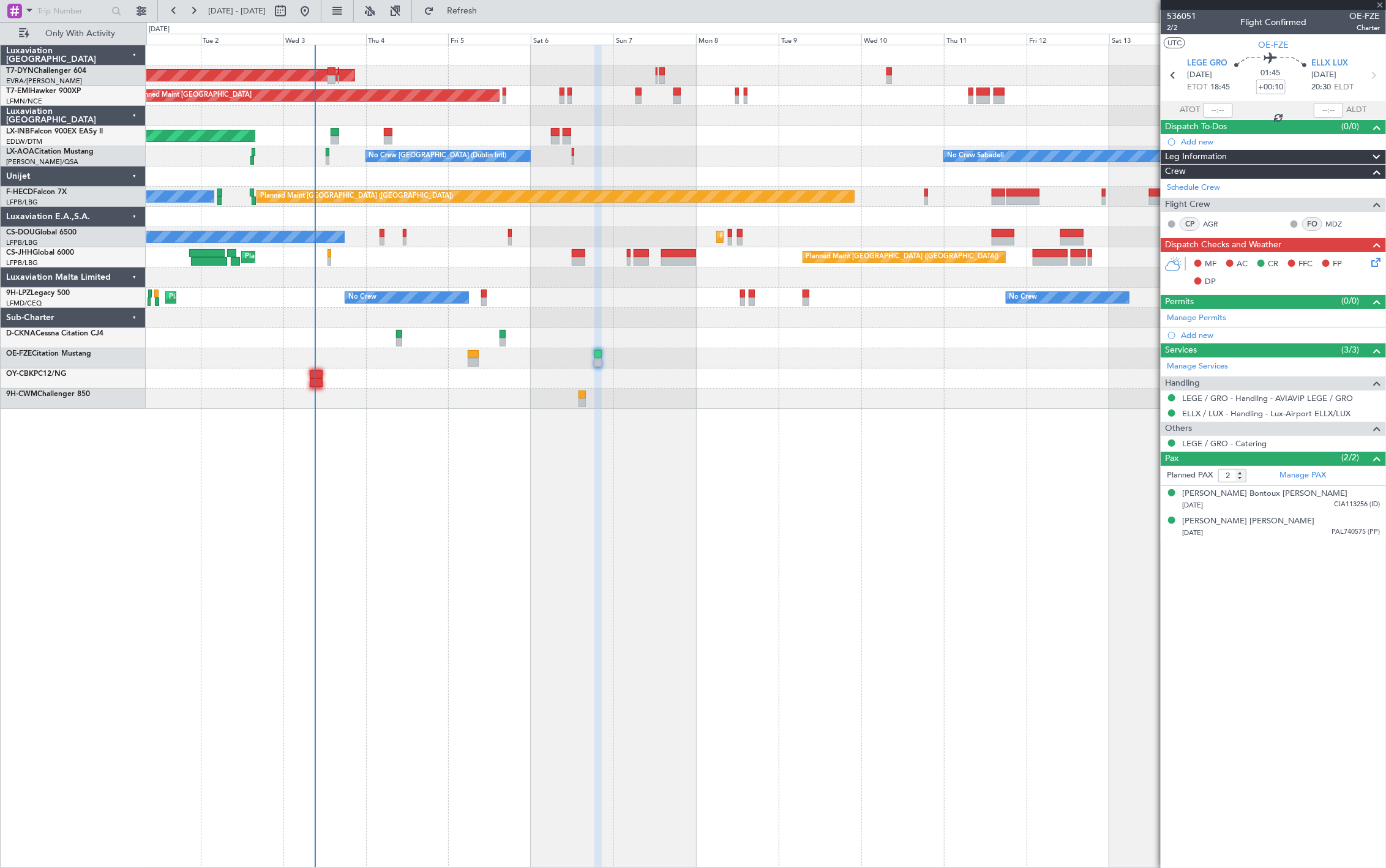
type input "+00:30"
type input "1"
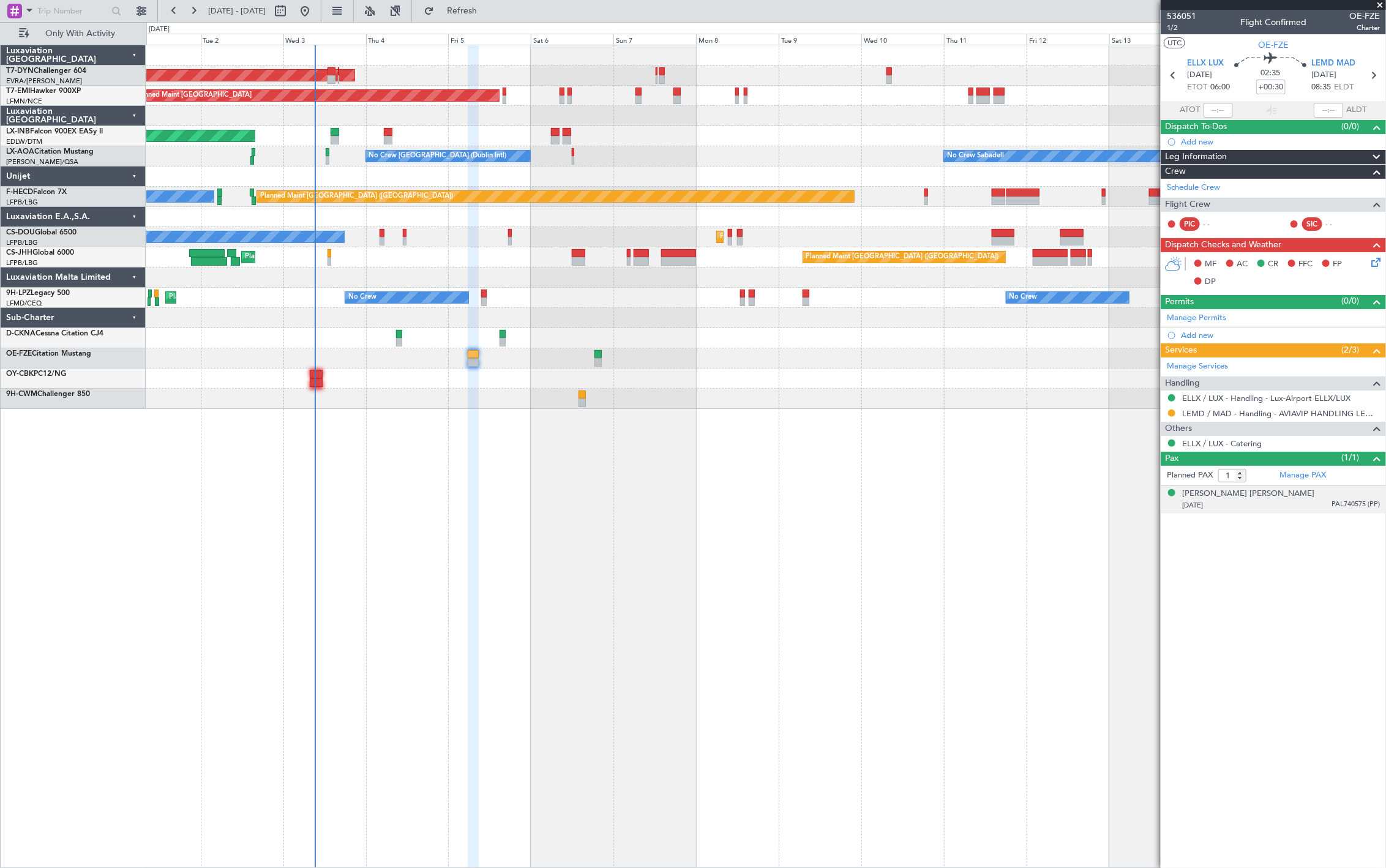
click at [1119, 494] on div "[PERSON_NAME] [PERSON_NAME] [DATE] PAL740575 (PP)" at bounding box center [1280, 500] width 198 height 23
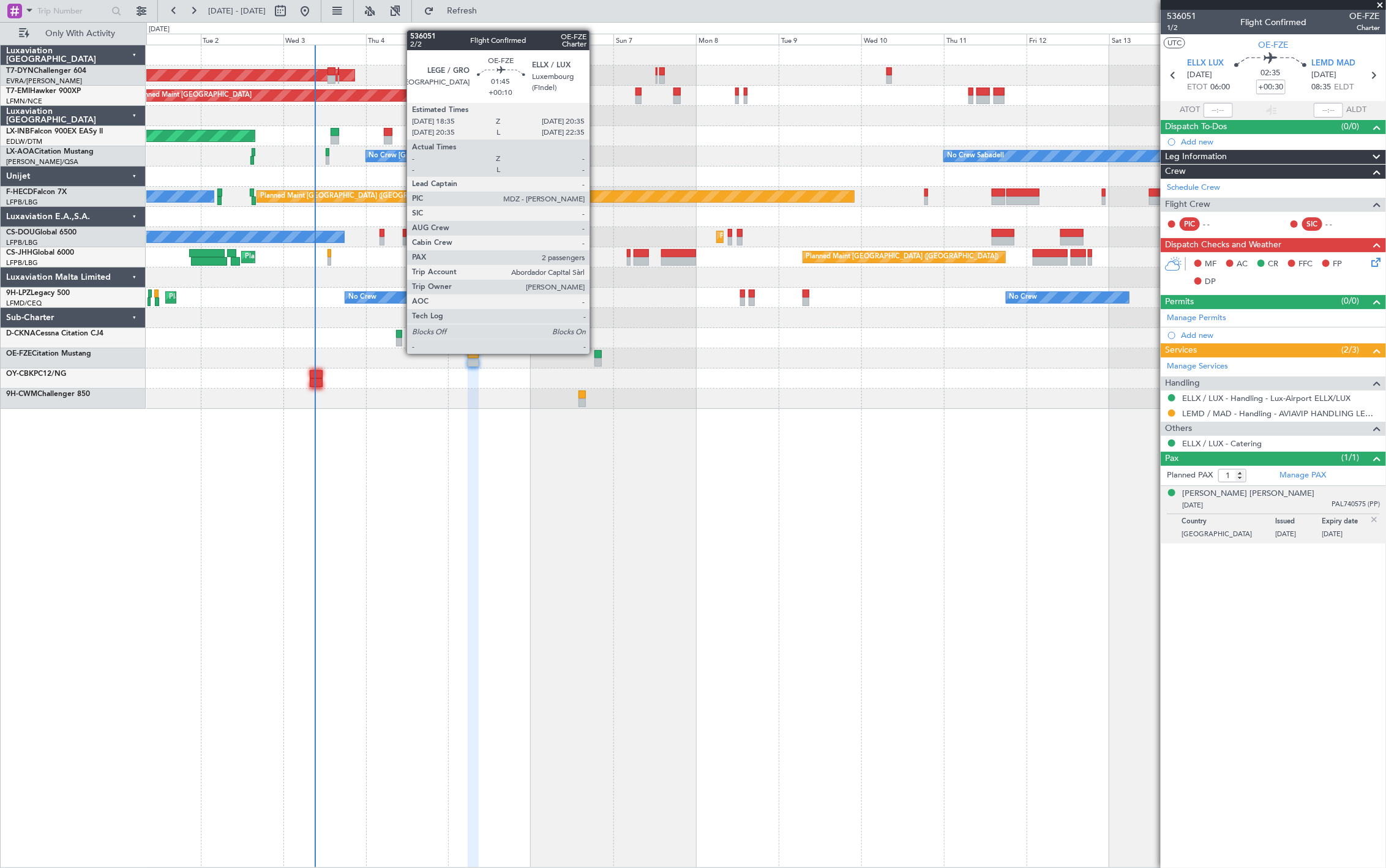
click at [594, 357] on div at bounding box center [765, 358] width 1239 height 20
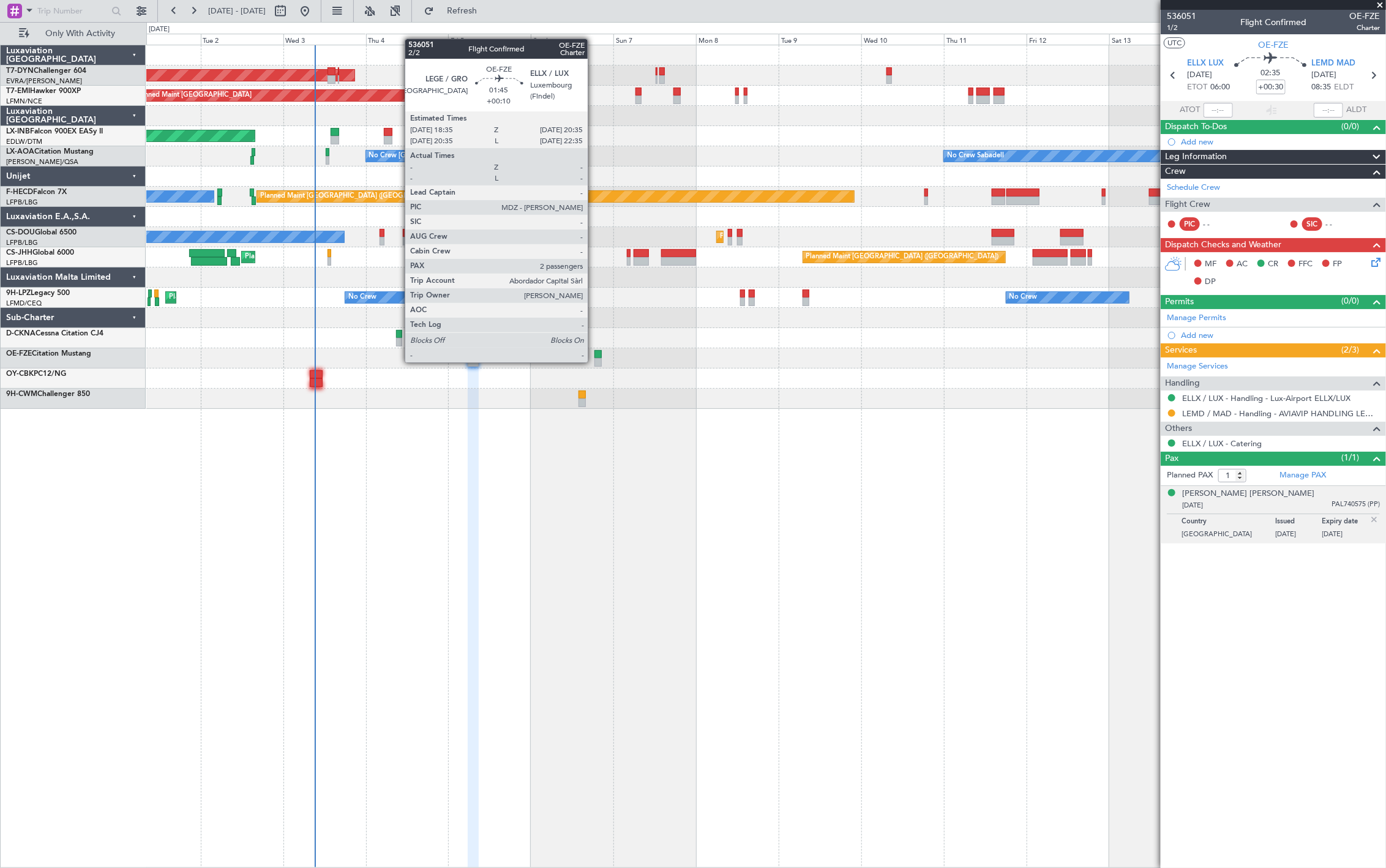
click at [595, 361] on div at bounding box center [598, 363] width 7 height 9
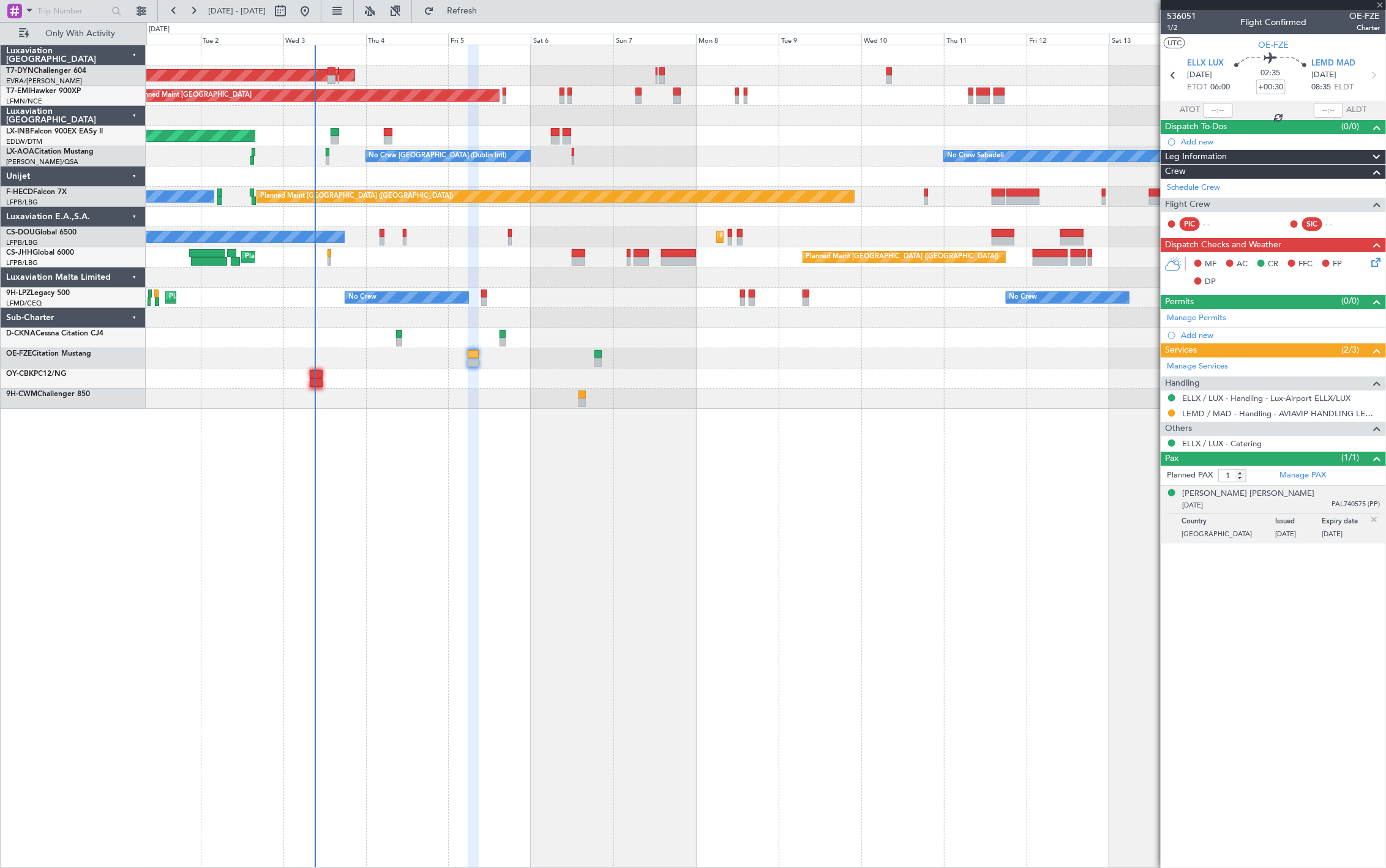
type input "+00:10"
type input "2"
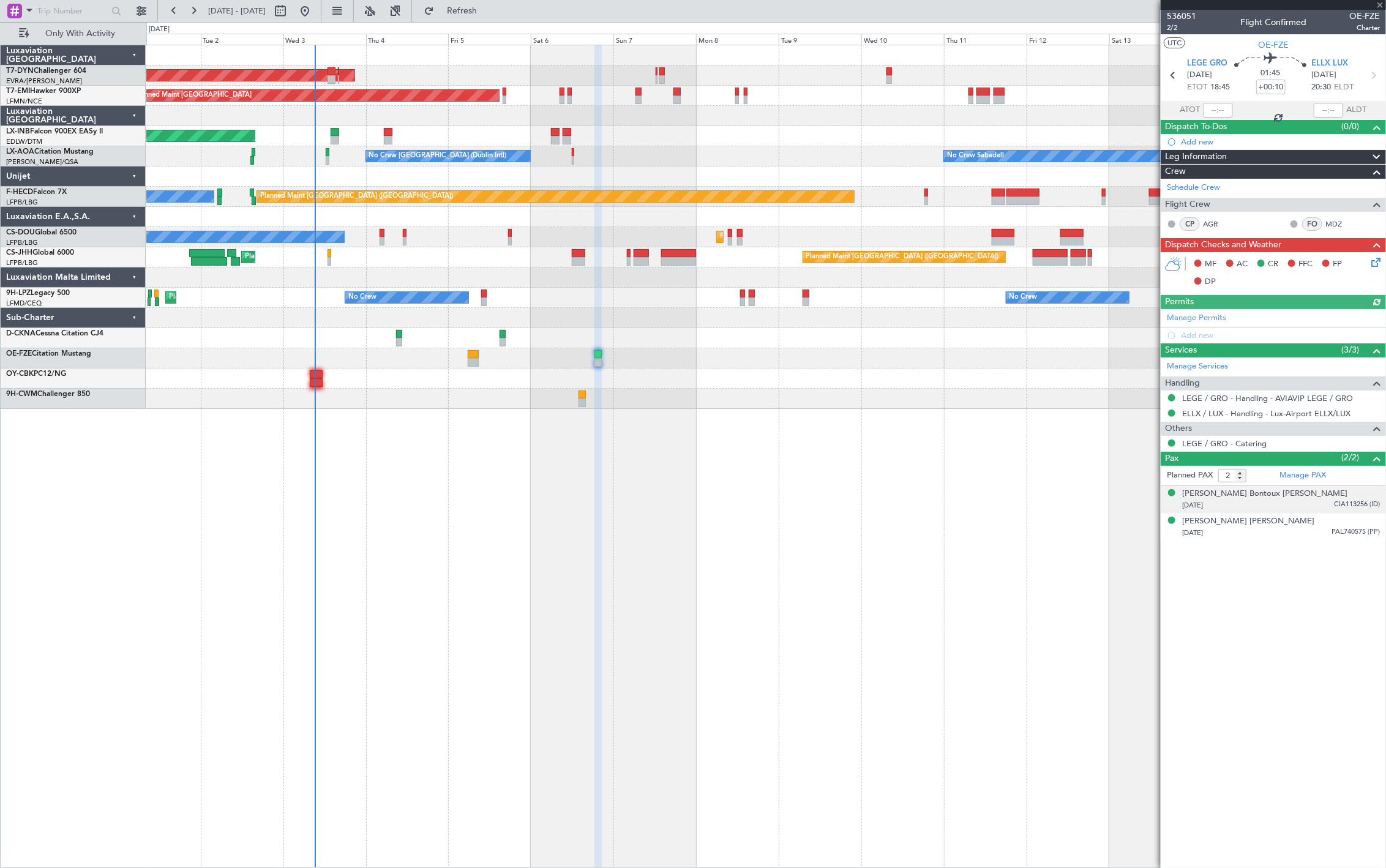
drag, startPoint x: 1331, startPoint y: 519, endPoint x: 1342, endPoint y: 494, distance: 27.3
click at [1119, 513] on li "[PERSON_NAME] [PERSON_NAME] [DATE] PAL740575 (PP)" at bounding box center [1274, 527] width 226 height 28
click at [1119, 493] on div "[PERSON_NAME] Bontoux [PERSON_NAME] [DATE] CIA113256 (ID)" at bounding box center [1280, 500] width 198 height 23
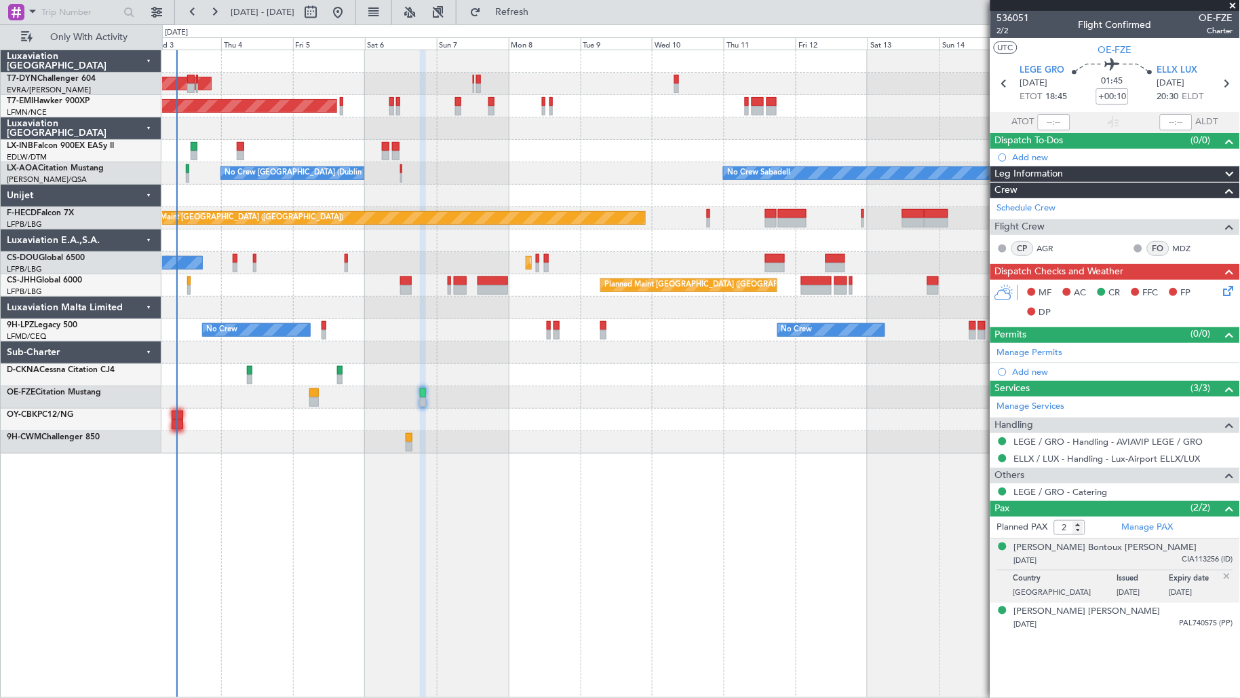
click at [493, 260] on div "AOG Maint Riga (Riga Intl) Planned Maint [GEOGRAPHIC_DATA] Unplanned Maint [GEO…" at bounding box center [701, 251] width 1078 height 403
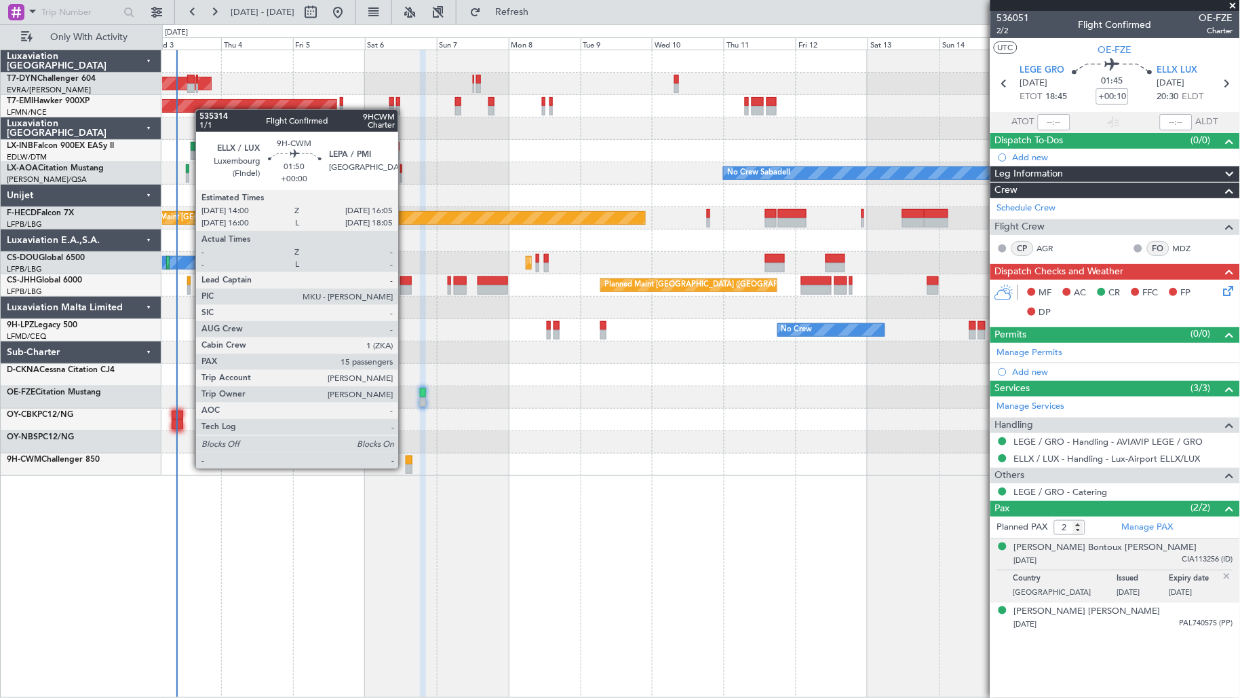
click at [406, 467] on div at bounding box center [409, 469] width 7 height 10
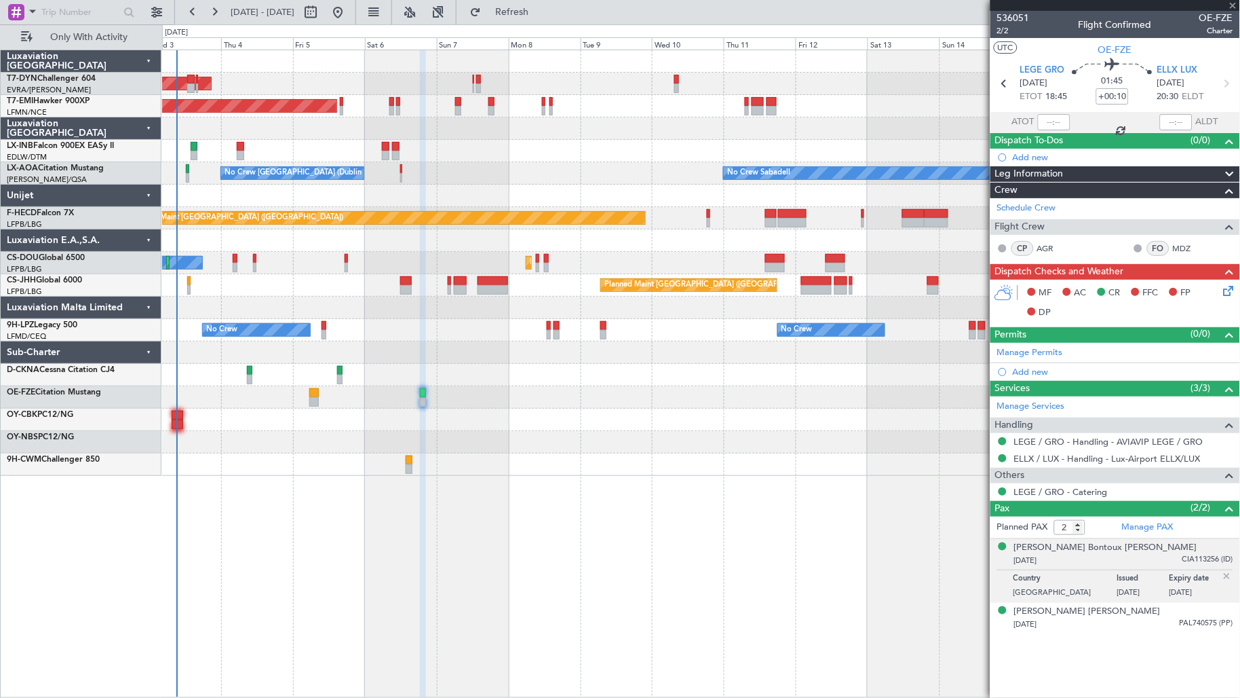
type input "15"
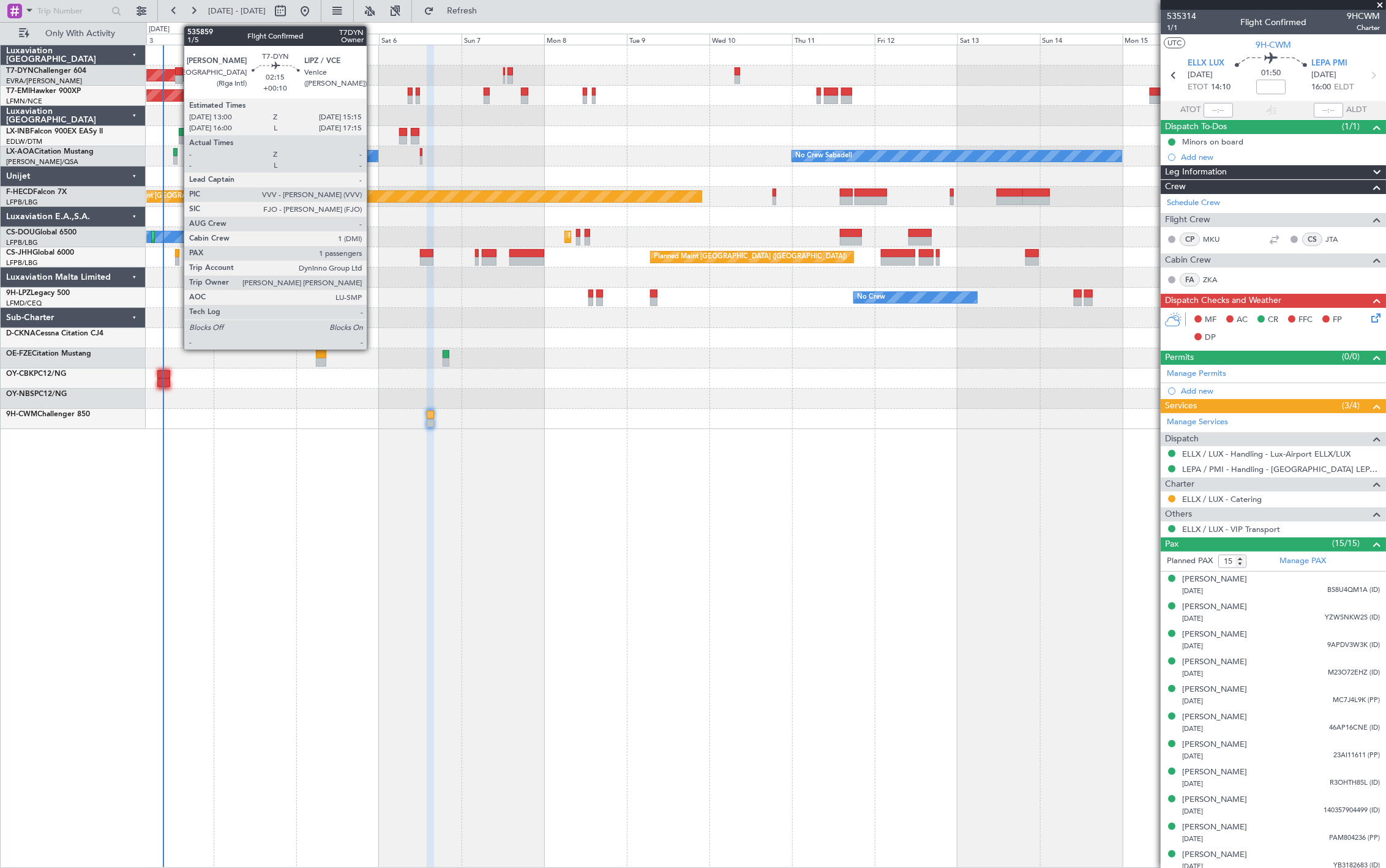
click at [178, 78] on div at bounding box center [179, 79] width 8 height 9
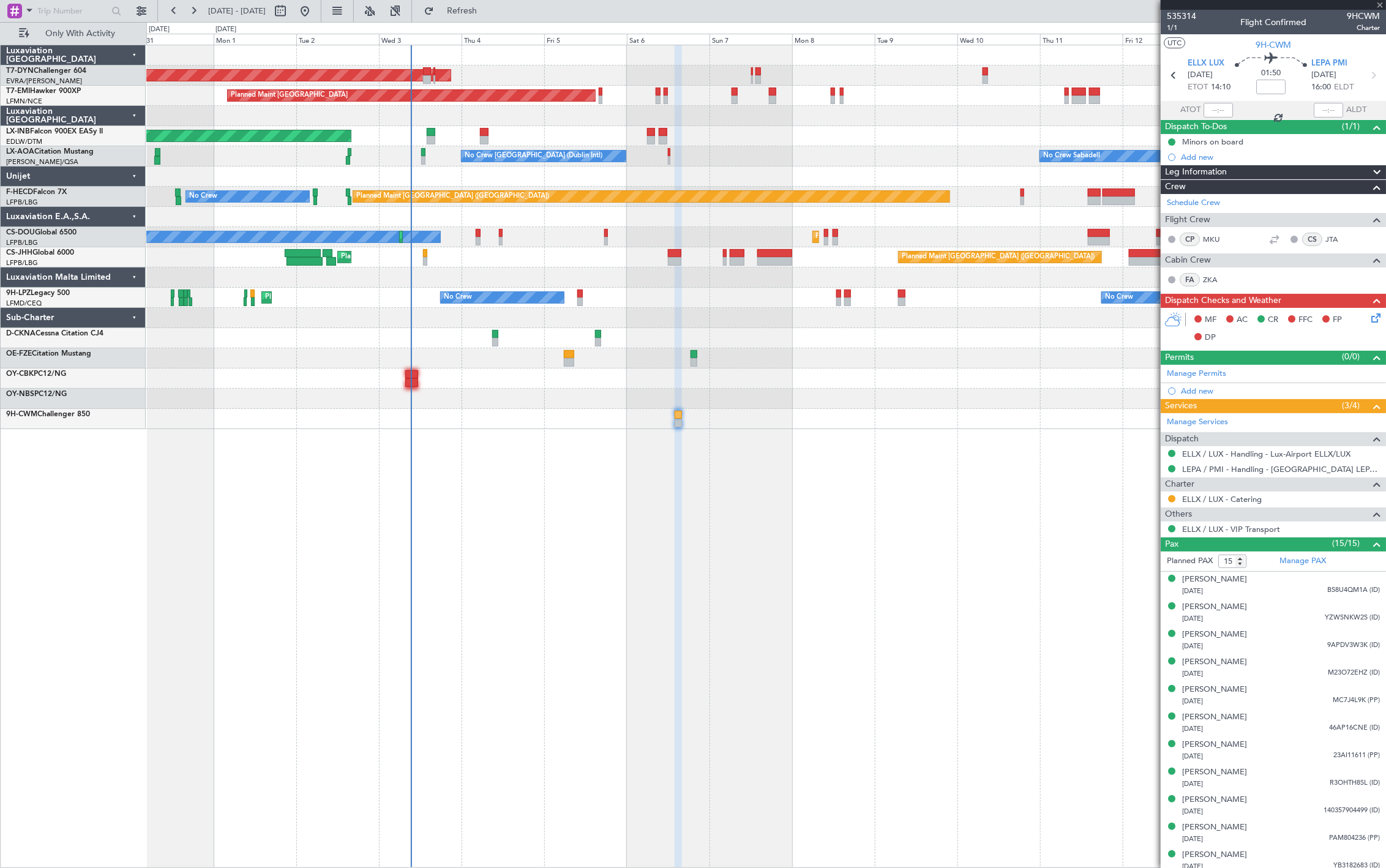
click at [570, 232] on div "AOG Maint Riga (Riga Intl) Planned Maint [GEOGRAPHIC_DATA] Unplanned Maint [GEO…" at bounding box center [765, 236] width 1239 height 383
type input "+00:10"
type input "1"
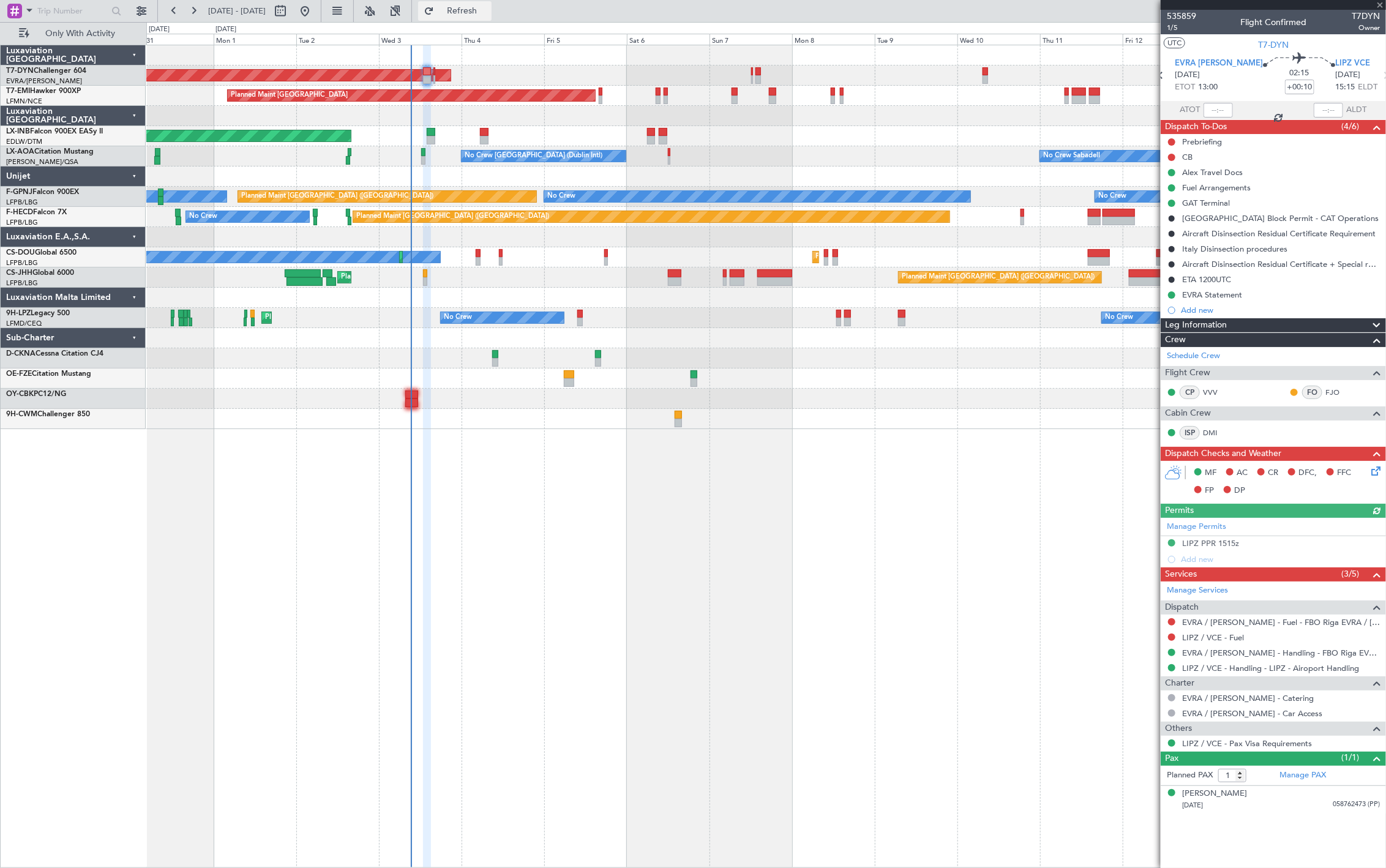
click at [488, 9] on span "Refresh" at bounding box center [462, 11] width 51 height 9
click at [1119, 187] on button at bounding box center [1172, 188] width 7 height 7
click at [1119, 254] on span "Cancelled" at bounding box center [1174, 261] width 35 height 13
click at [1119, 188] on div "Fuel Arrangements" at bounding box center [1216, 188] width 69 height 11
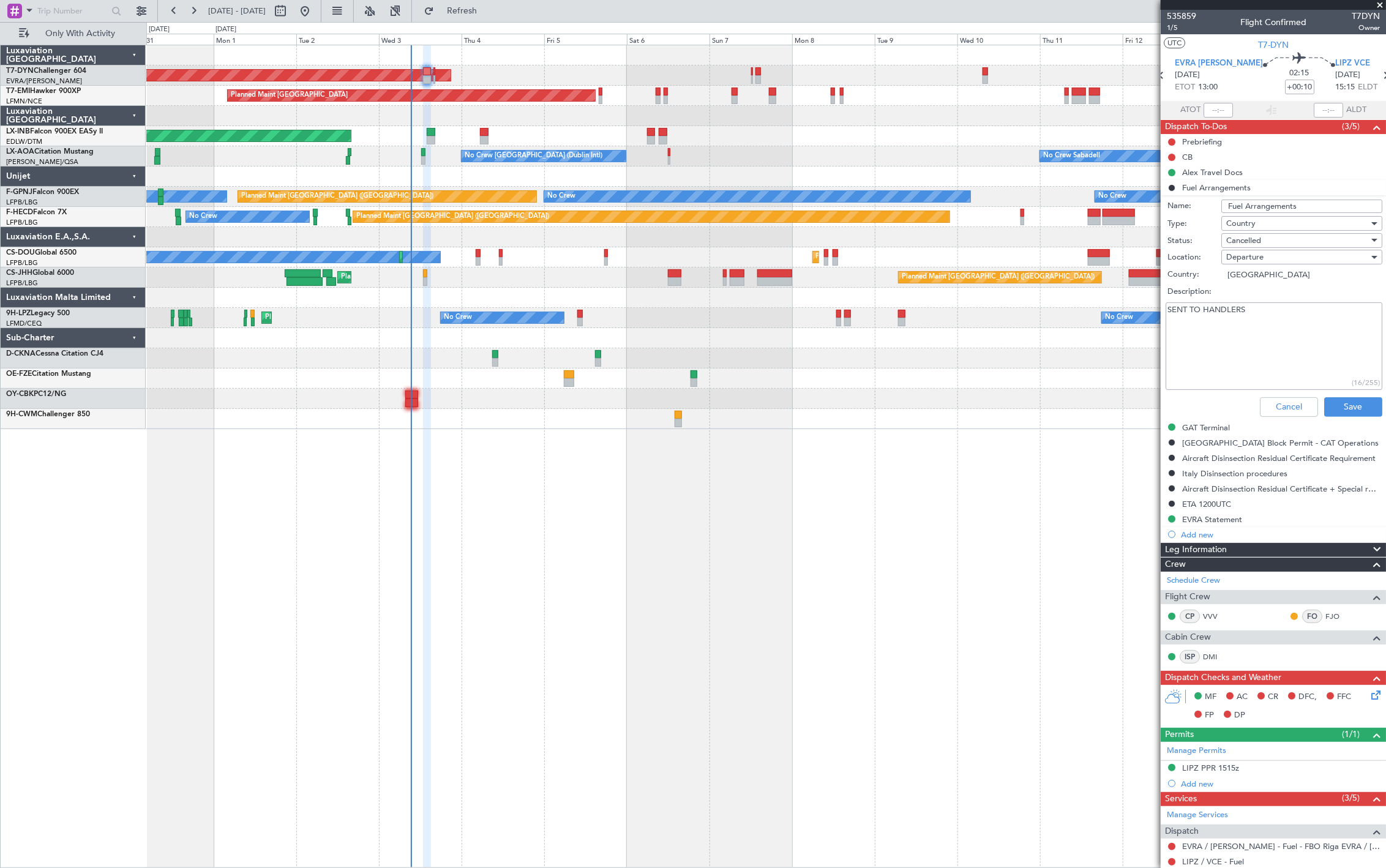
drag, startPoint x: 1255, startPoint y: 321, endPoint x: 1108, endPoint y: 325, distance: 147.1
click at [1108, 325] on fb-app "[DATE] - [DATE] Refresh Quick Links Only With Activity AOG Maint Riga (Riga Int…" at bounding box center [693, 439] width 1386 height 859
type textarea "NOT REQUIRED"
click at [1119, 398] on button "Save" at bounding box center [1354, 407] width 58 height 20
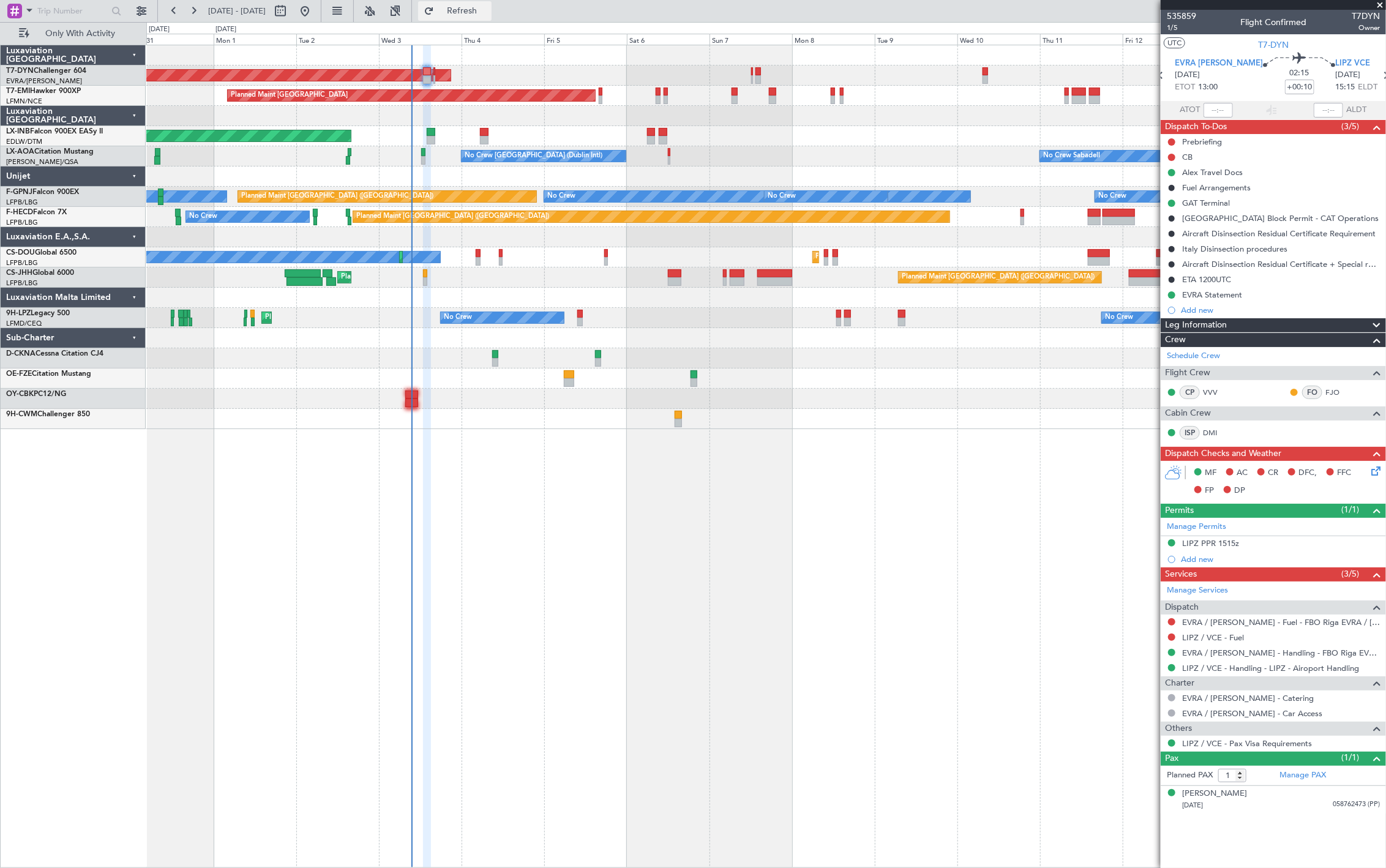
click at [476, 10] on button "Refresh" at bounding box center [454, 11] width 73 height 20
click at [666, 276] on div "Planned Maint [GEOGRAPHIC_DATA] ([GEOGRAPHIC_DATA]) Planned Maint [GEOGRAPHIC_D…" at bounding box center [765, 278] width 1239 height 20
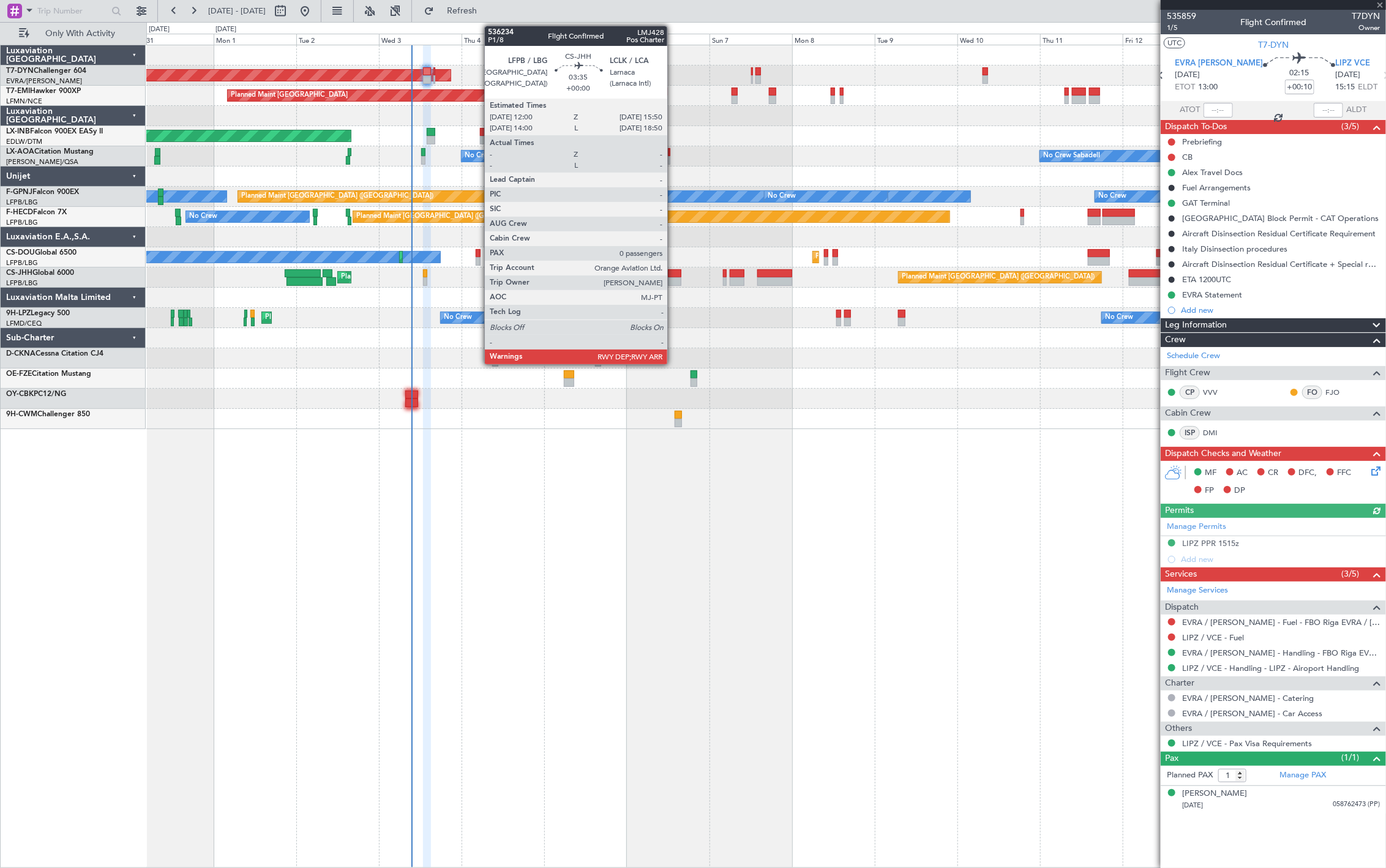
click at [673, 279] on div at bounding box center [674, 282] width 14 height 9
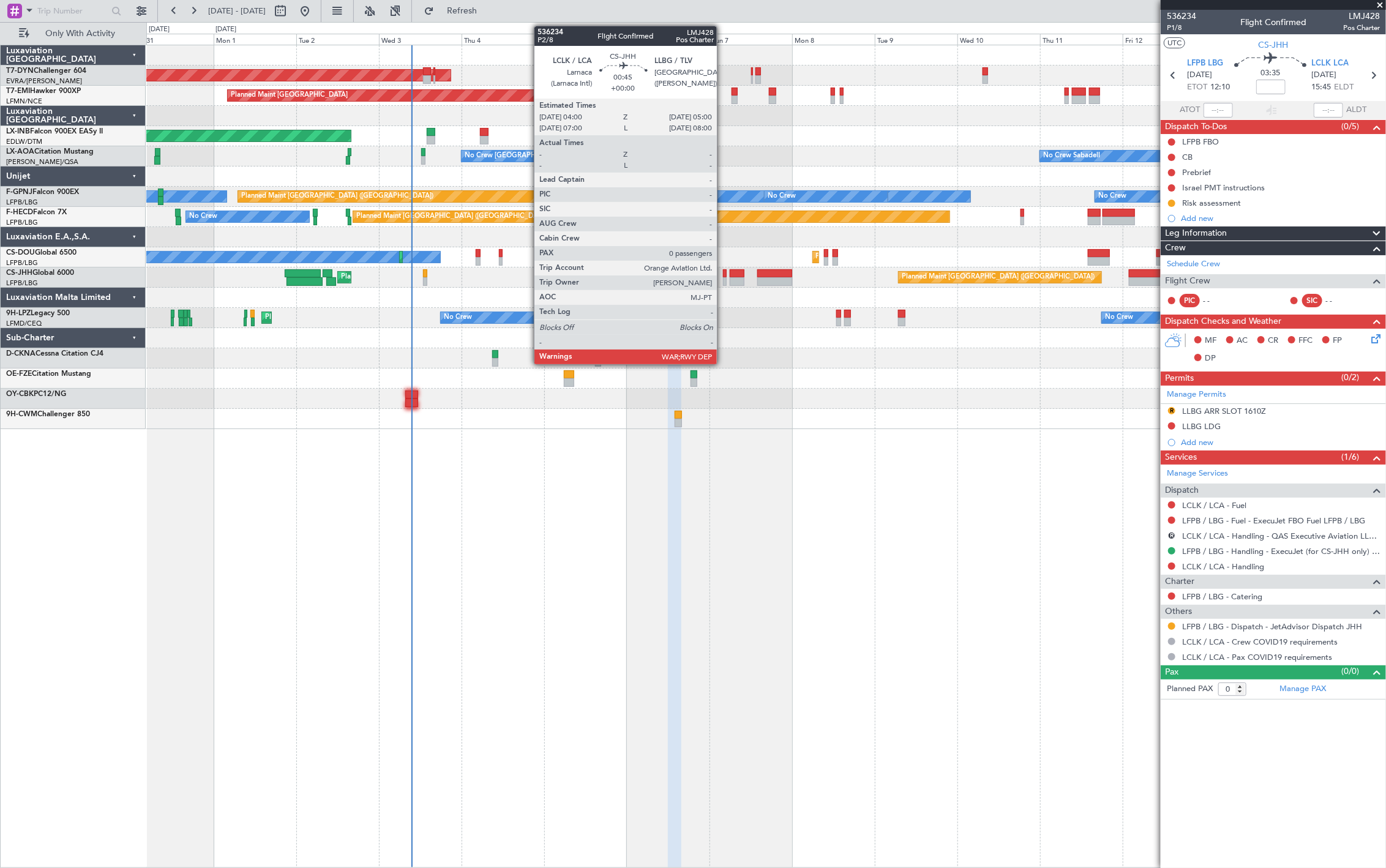
click at [723, 280] on div at bounding box center [725, 282] width 4 height 9
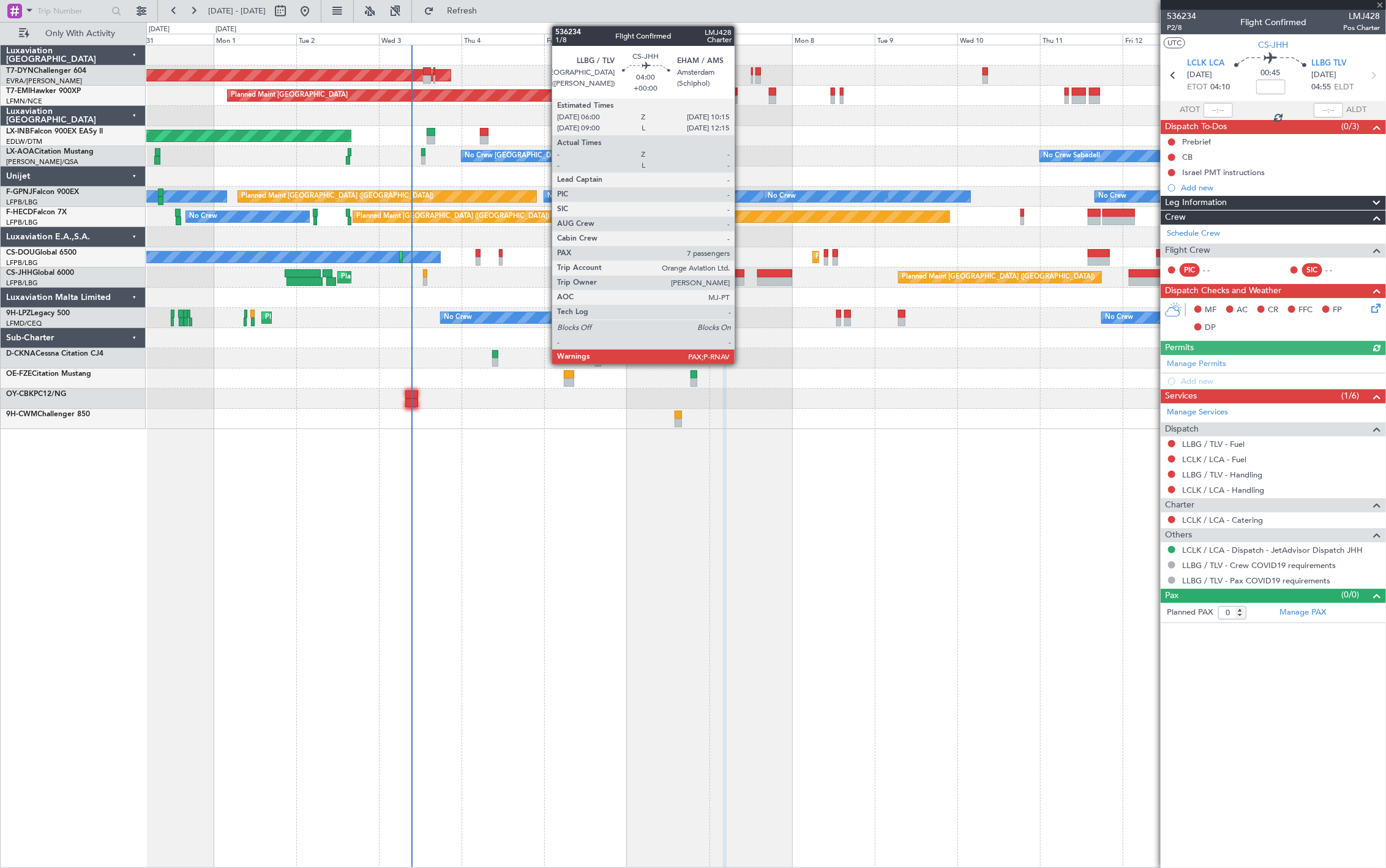
click at [741, 277] on div at bounding box center [737, 282] width 14 height 9
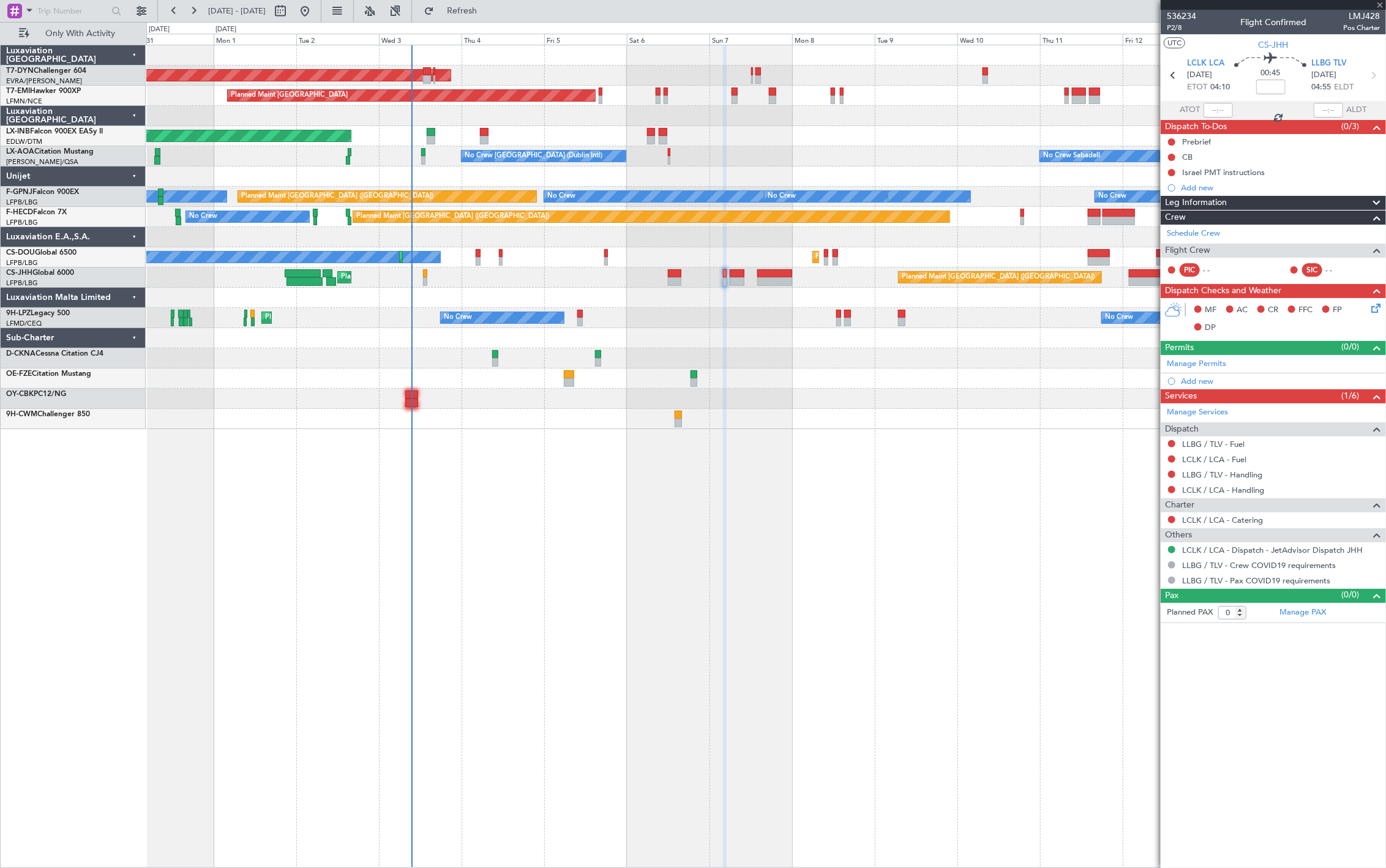
type input "7"
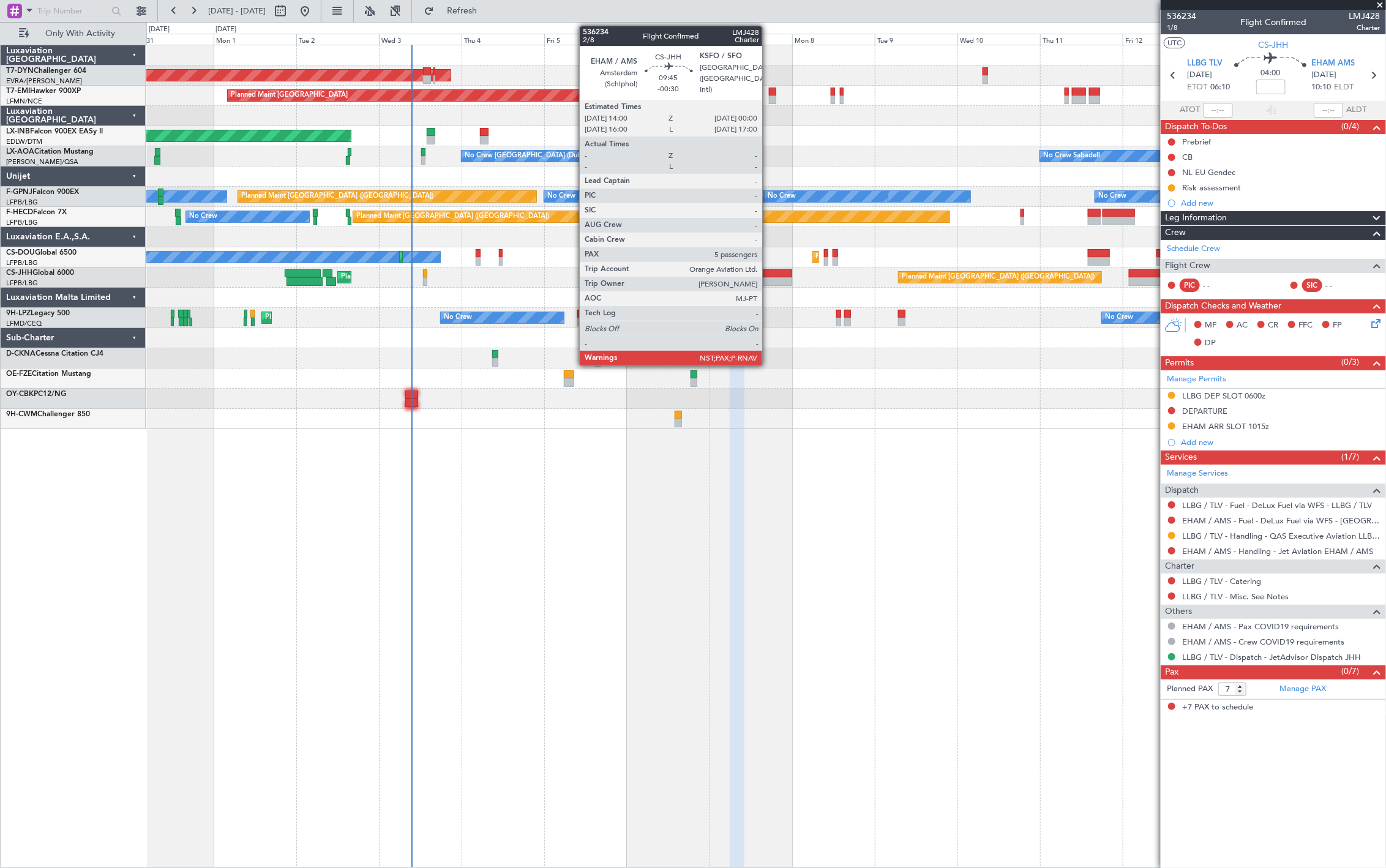
click at [769, 279] on div at bounding box center [774, 282] width 35 height 9
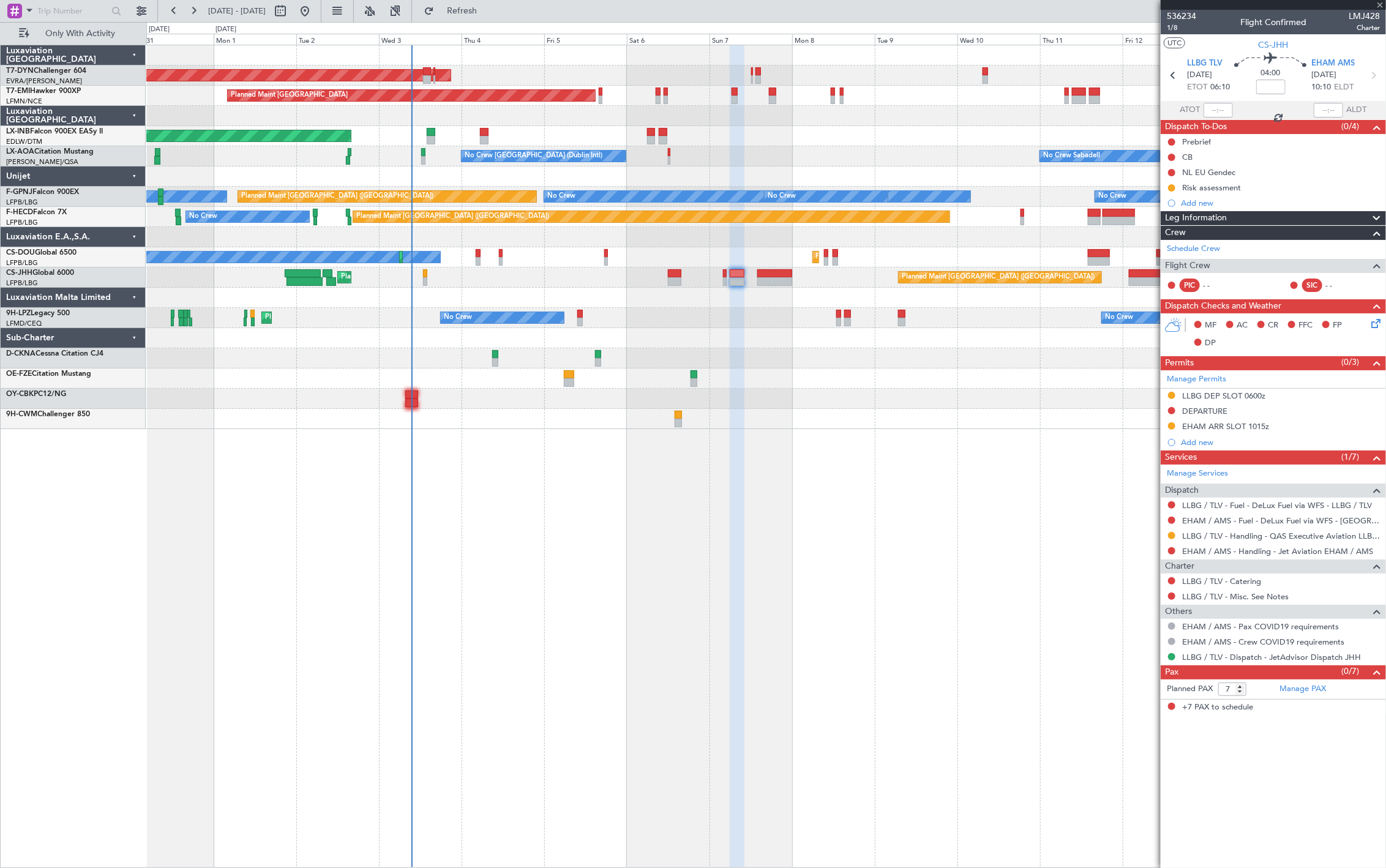
type input "-00:30"
type input "5"
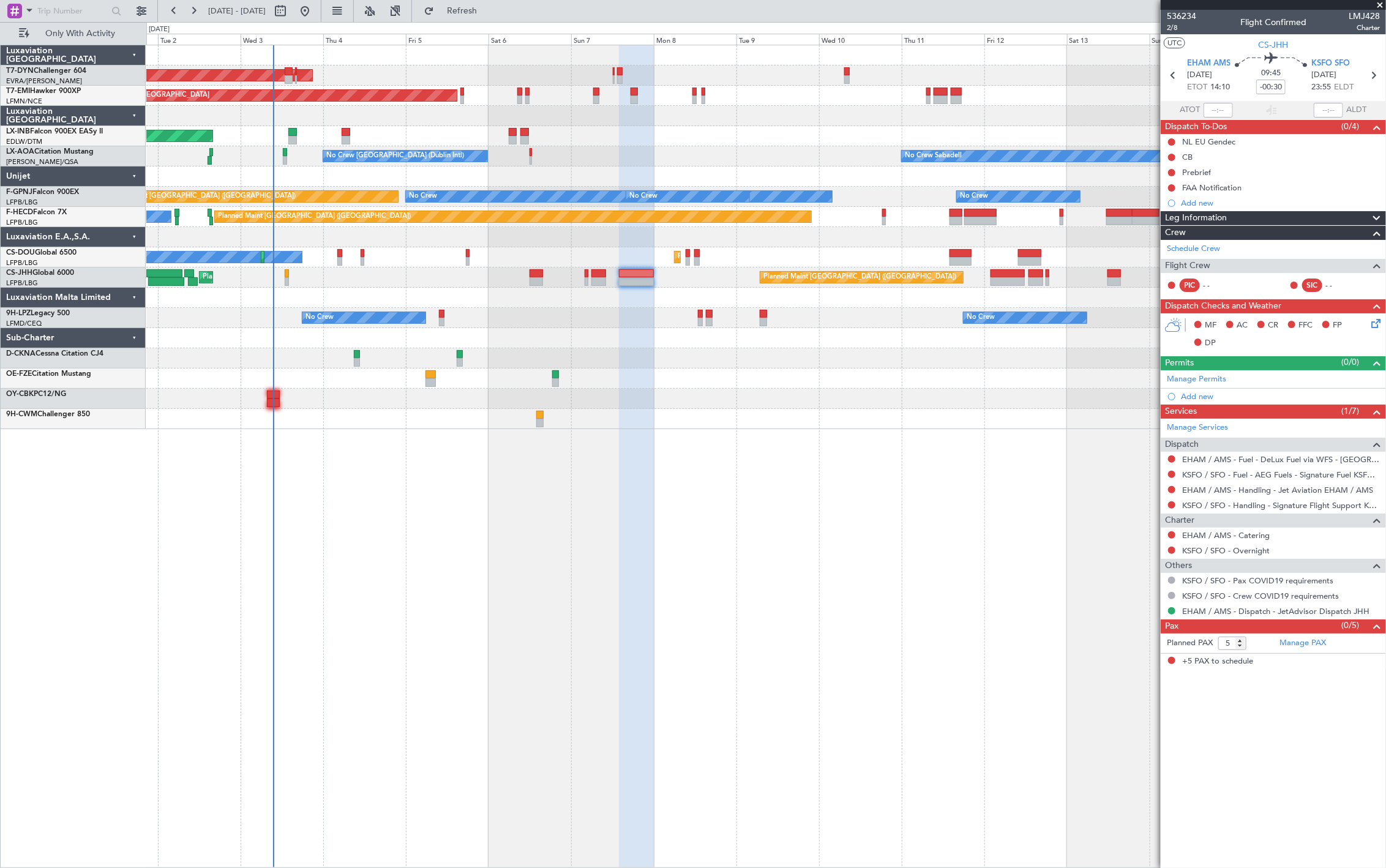
click at [725, 304] on div "AOG Maint Riga (Riga Intl) Planned Maint [GEOGRAPHIC_DATA] Unplanned Maint [GEO…" at bounding box center [765, 236] width 1239 height 383
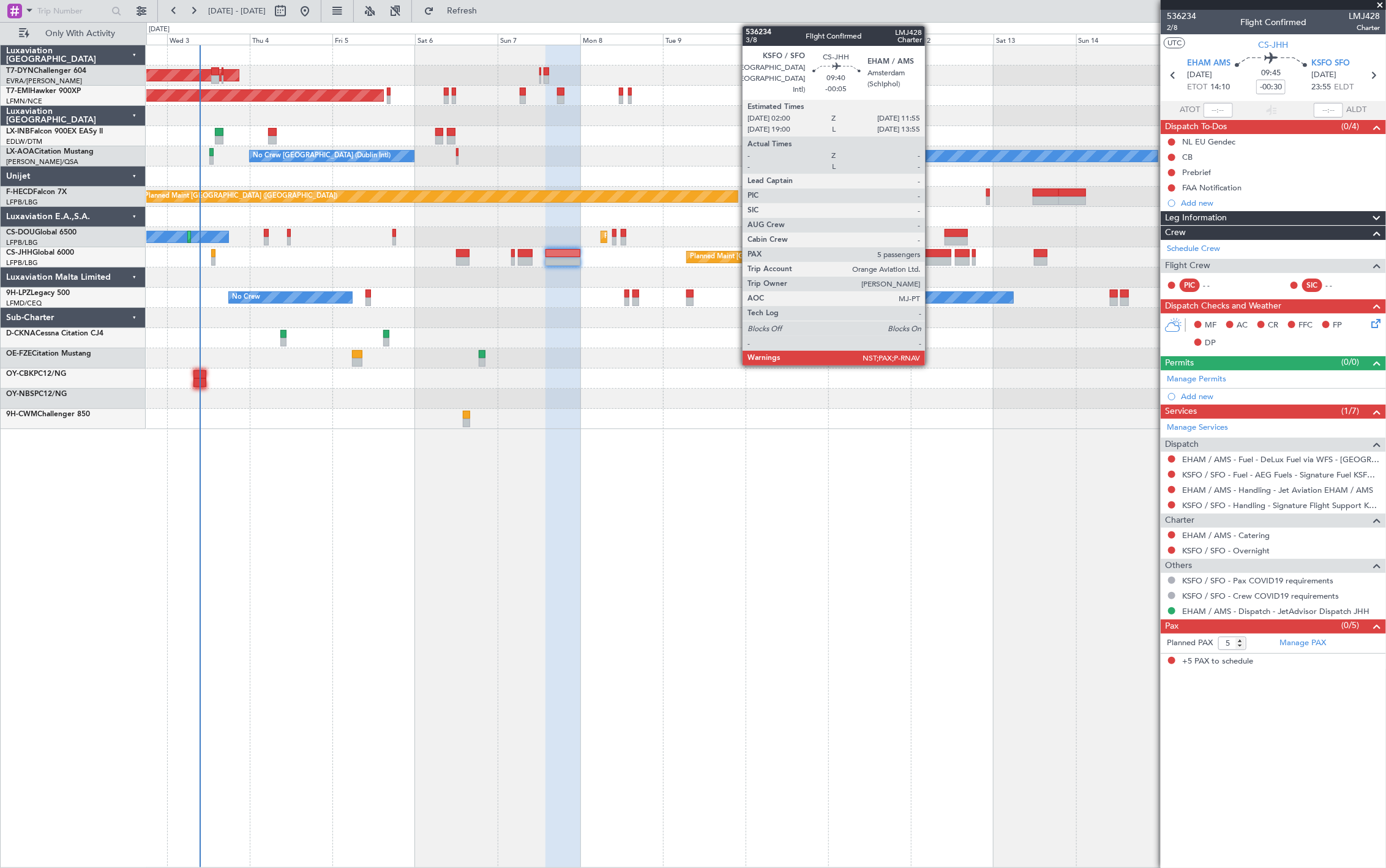
click at [931, 257] on div at bounding box center [935, 262] width 34 height 9
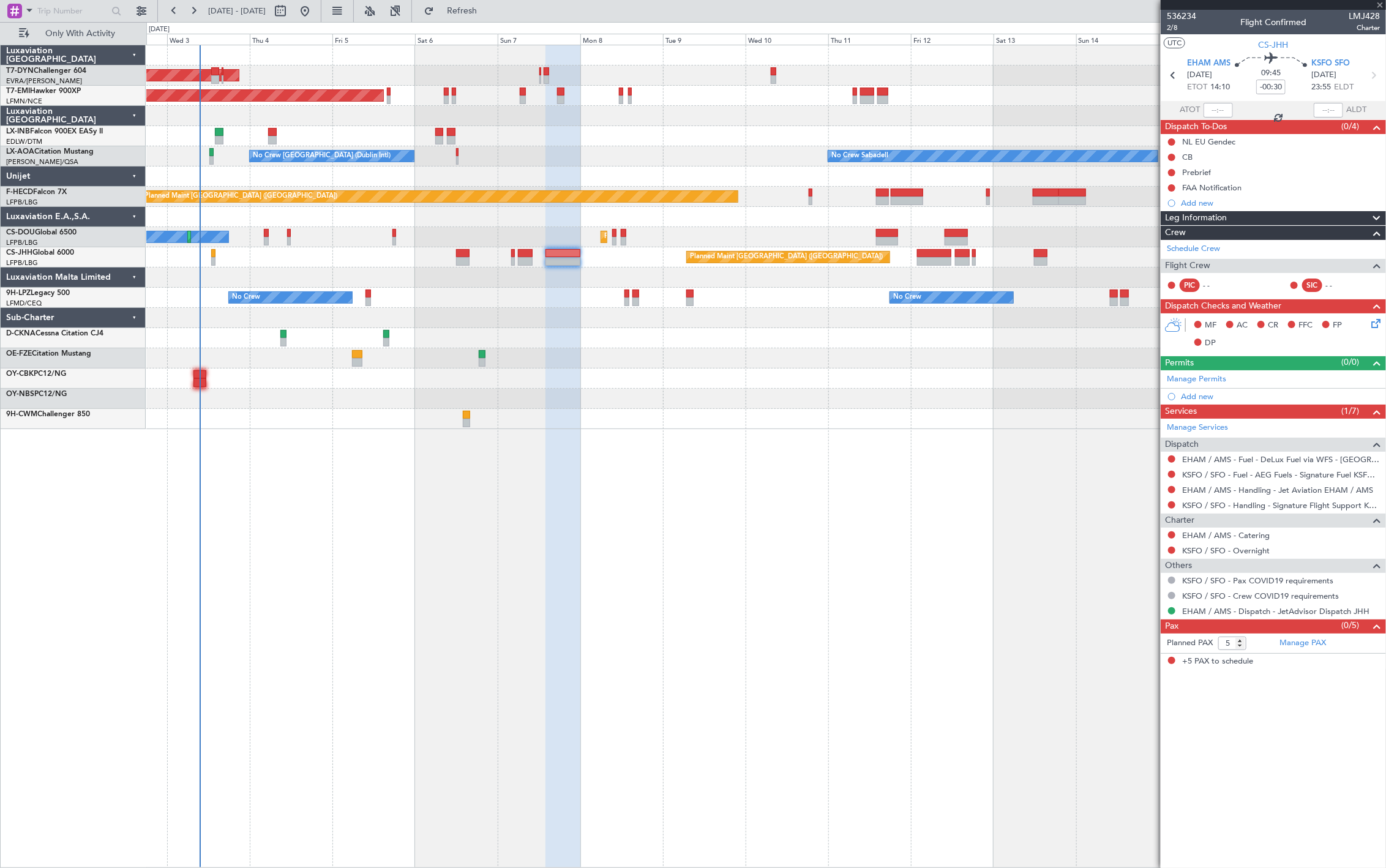
type input "-00:05"
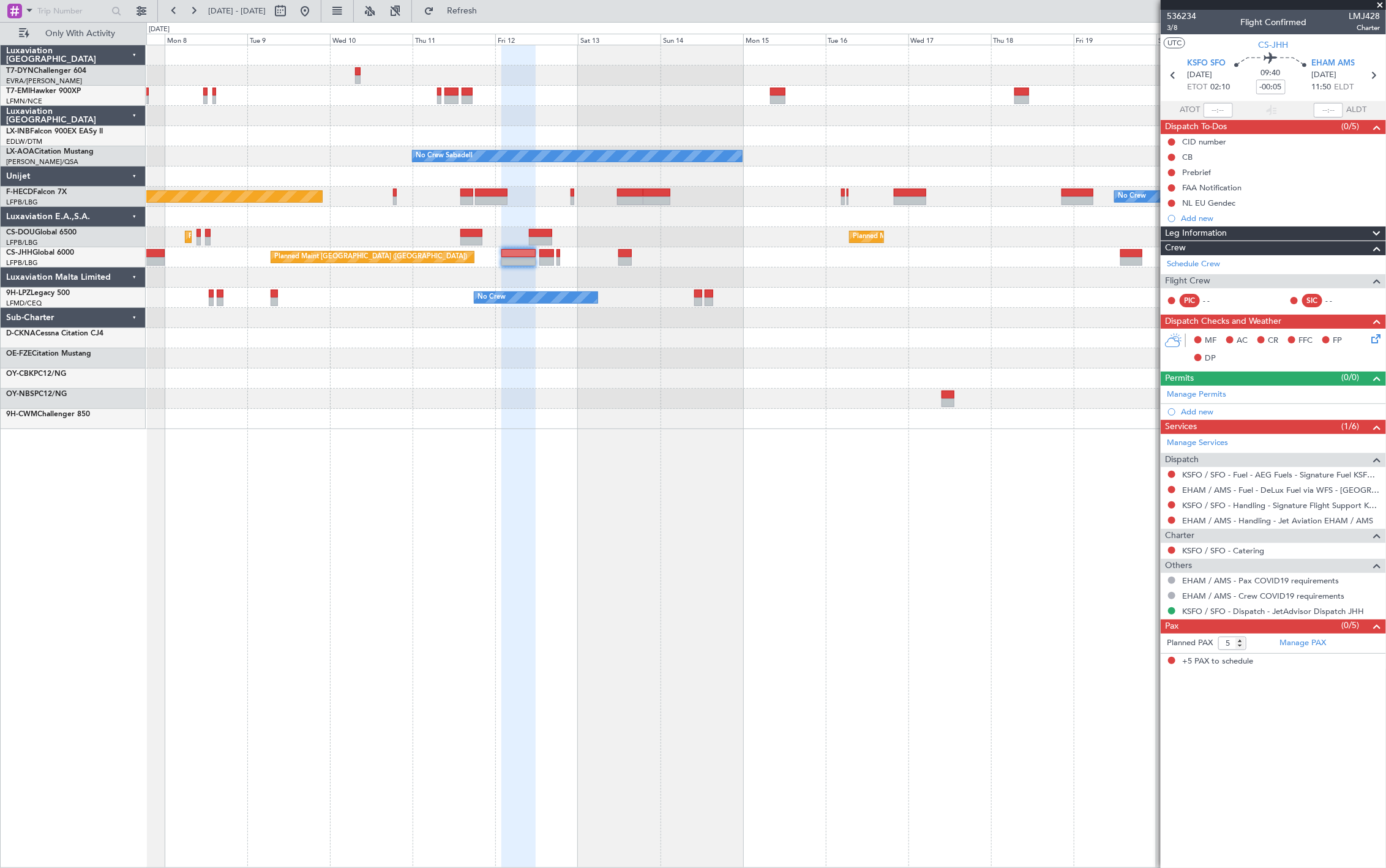
click at [620, 289] on div "Planned Maint [GEOGRAPHIC_DATA] No Crew Sabadell No Crew Sabadell No Crew [GEOG…" at bounding box center [765, 236] width 1239 height 383
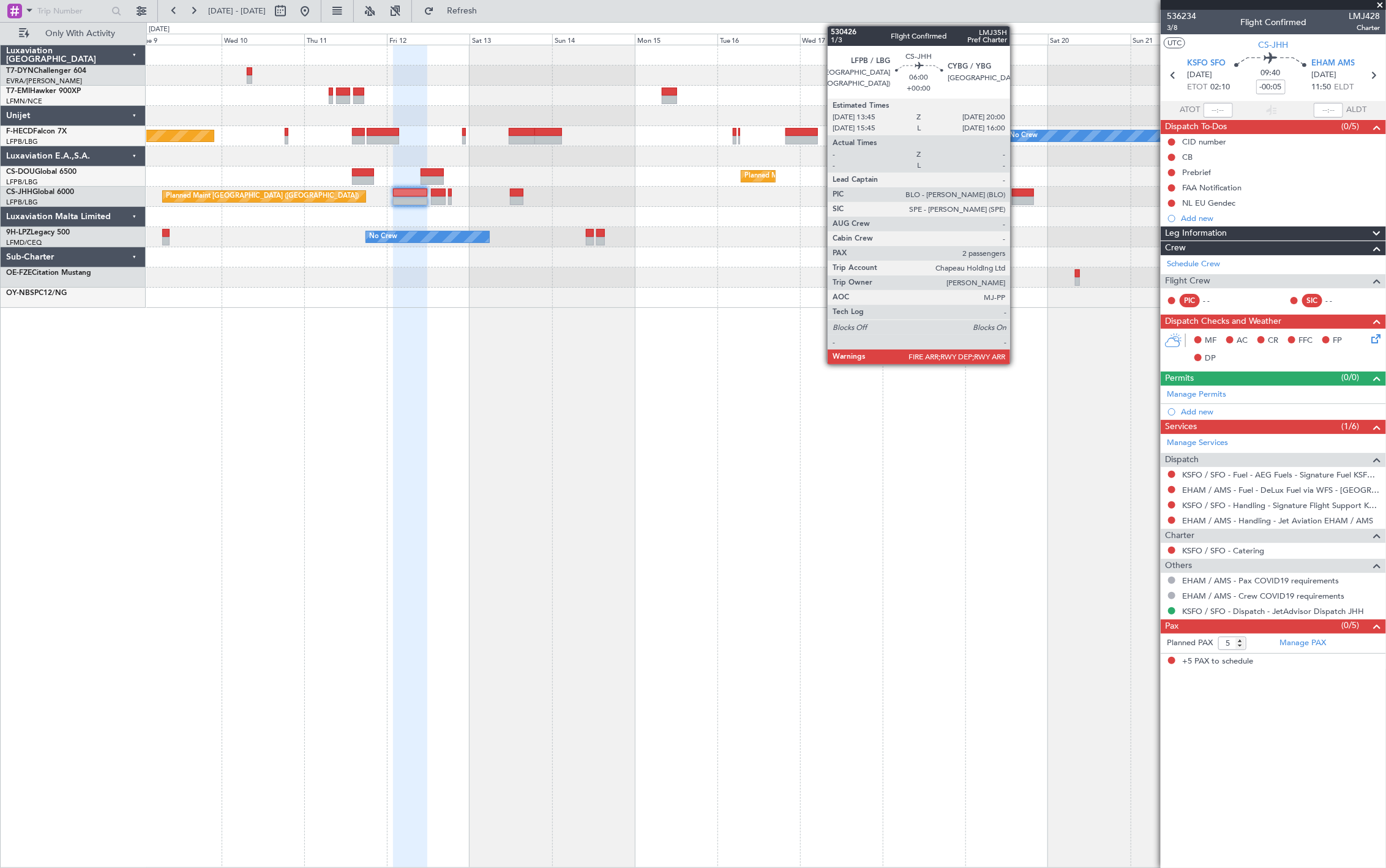
click at [1016, 192] on div at bounding box center [1023, 193] width 22 height 9
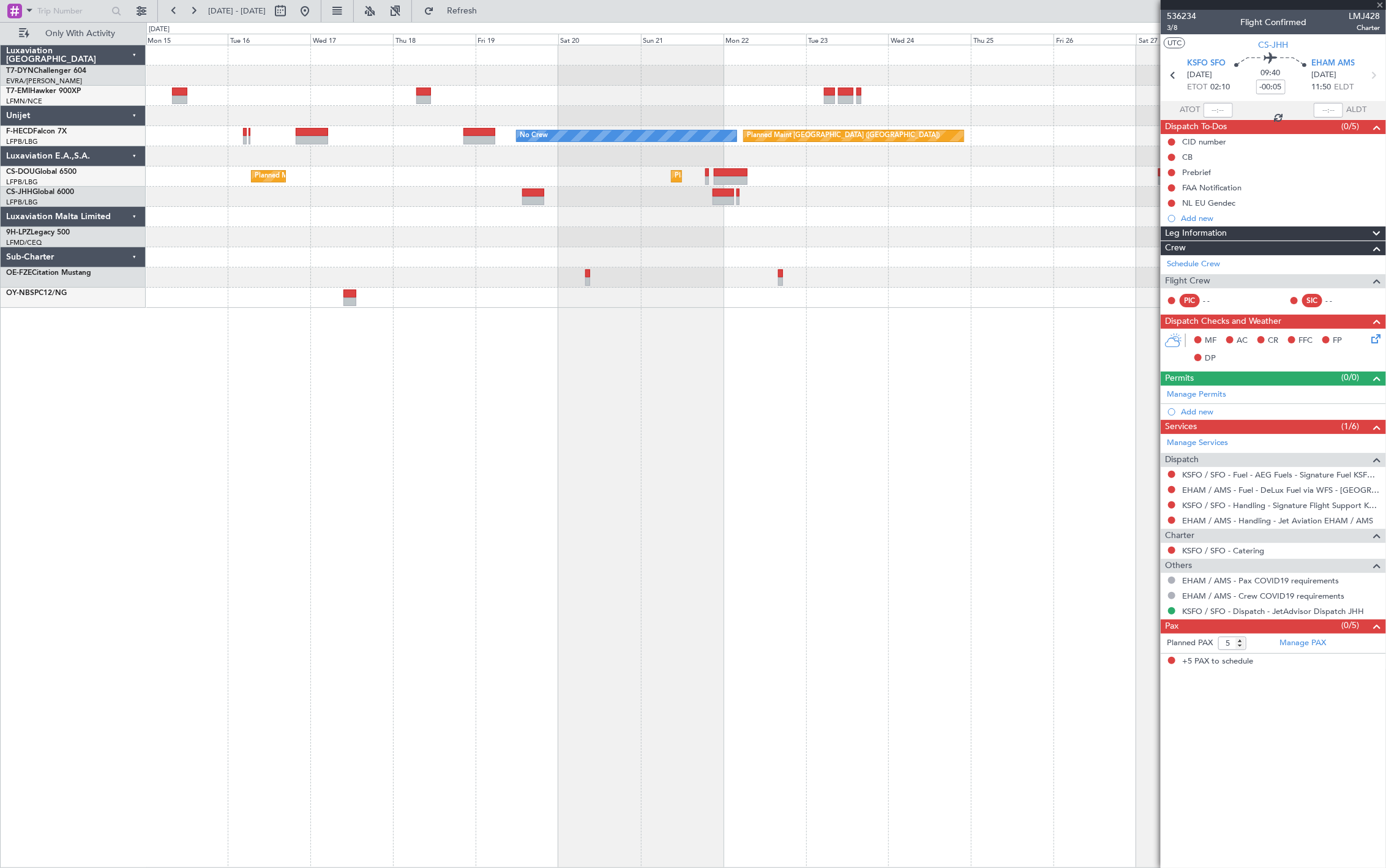
click at [433, 338] on div "No Crew Planned Maint [GEOGRAPHIC_DATA] ([GEOGRAPHIC_DATA]) Planned Maint [GEOG…" at bounding box center [766, 457] width 1240 height 824
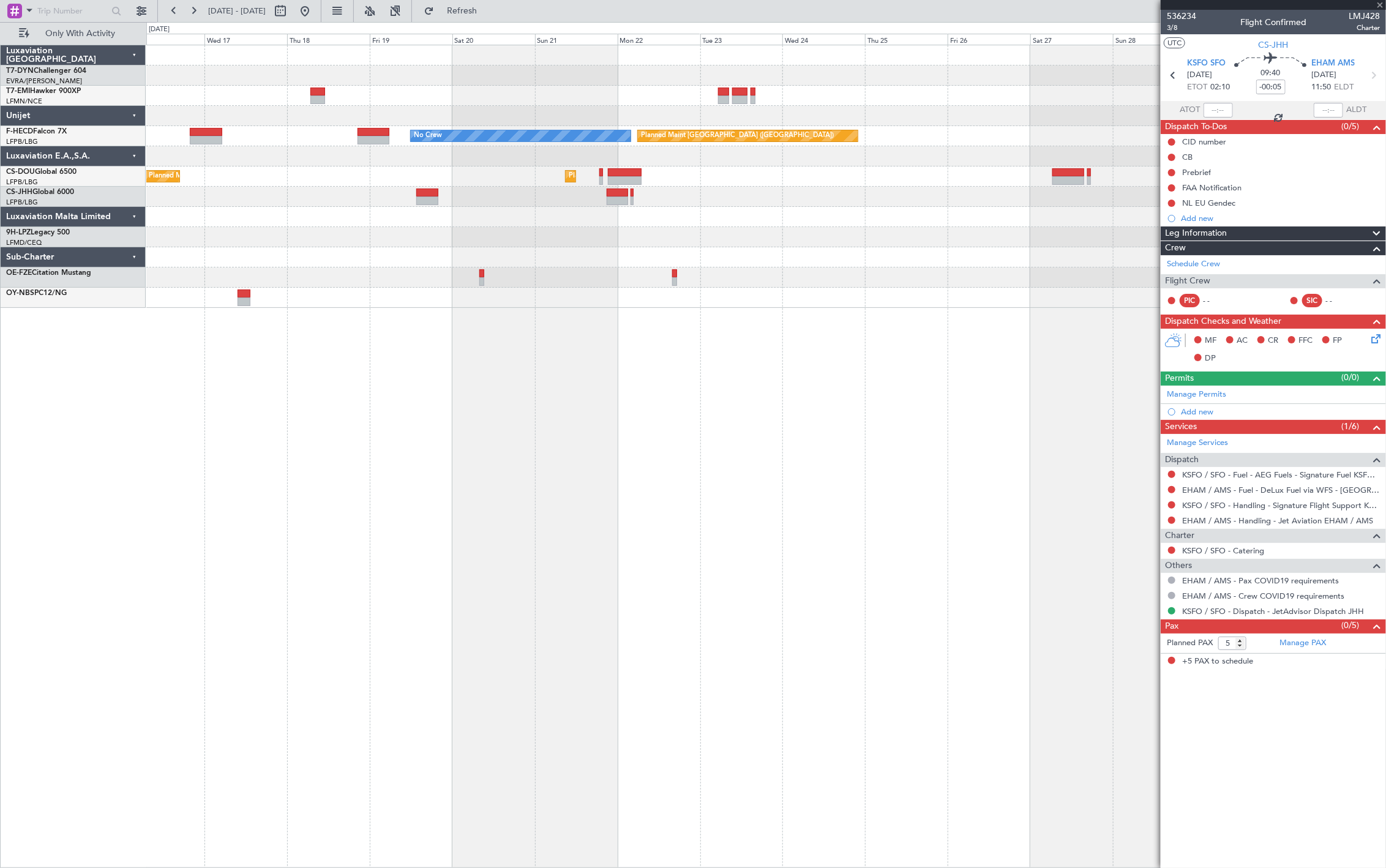
type input "2"
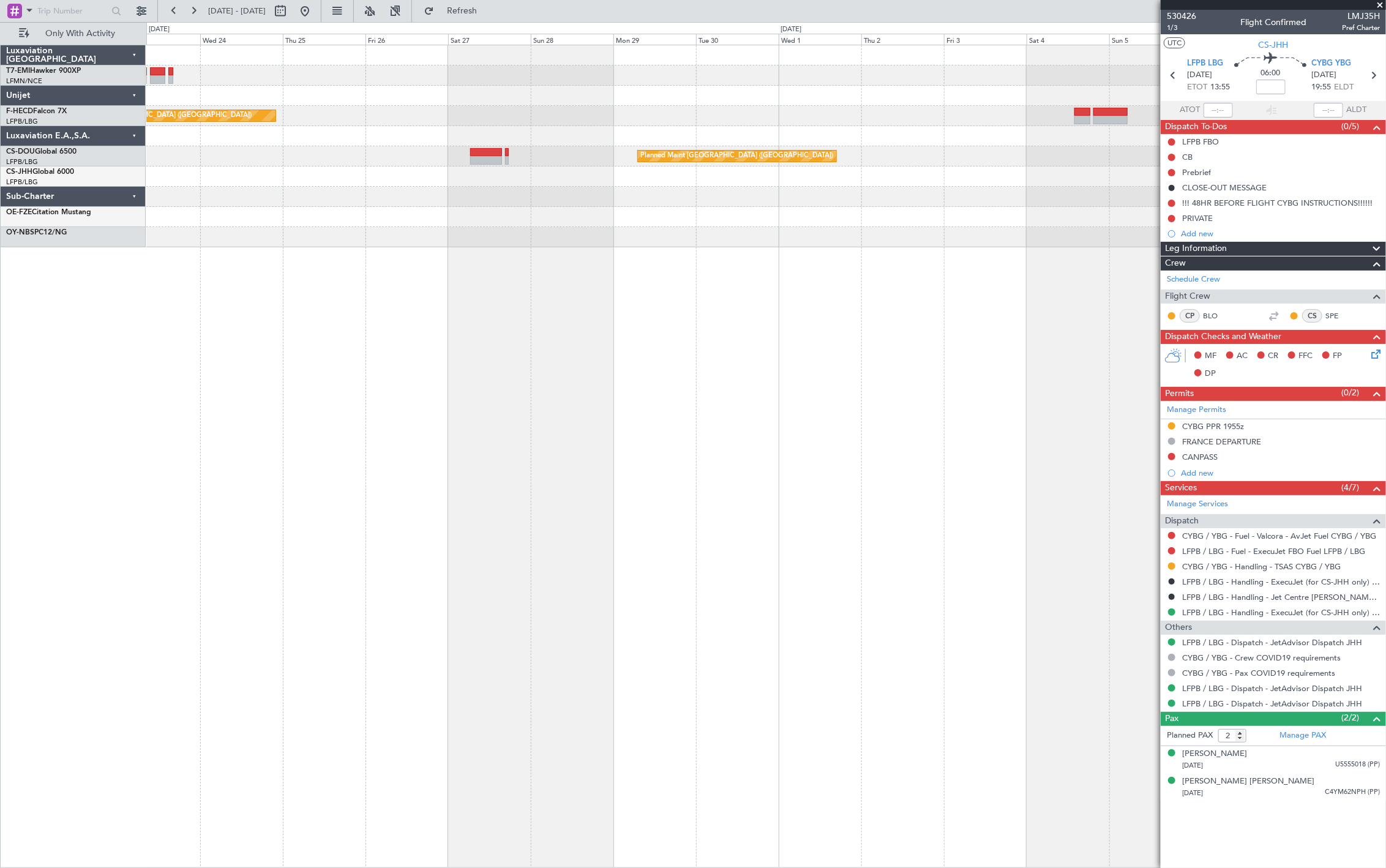
click at [131, 204] on div "Planned Maint [GEOGRAPHIC_DATA] ([GEOGRAPHIC_DATA]) No Crew Planned Maint [GEOG…" at bounding box center [693, 445] width 1386 height 846
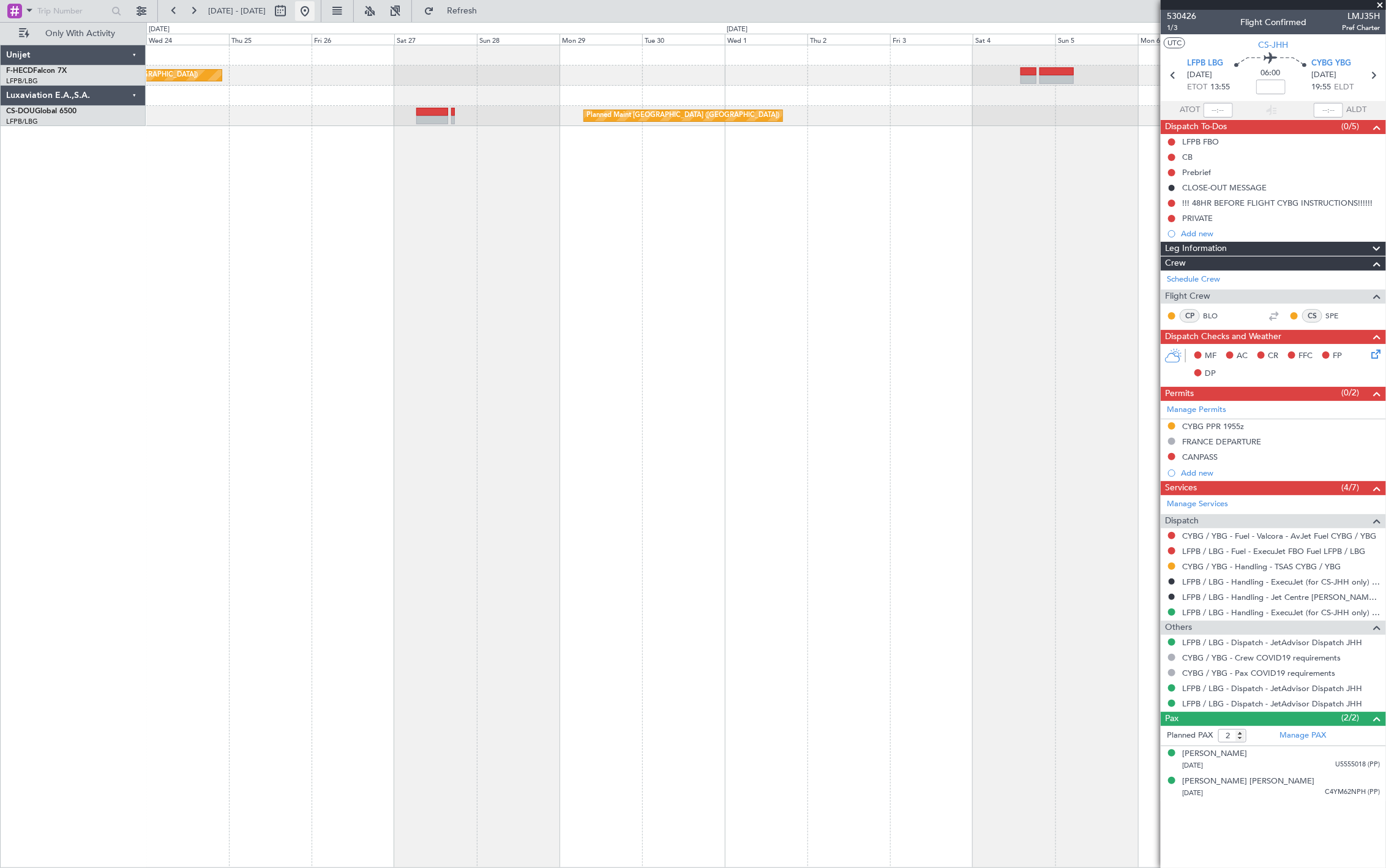
click at [315, 16] on button at bounding box center [305, 11] width 20 height 20
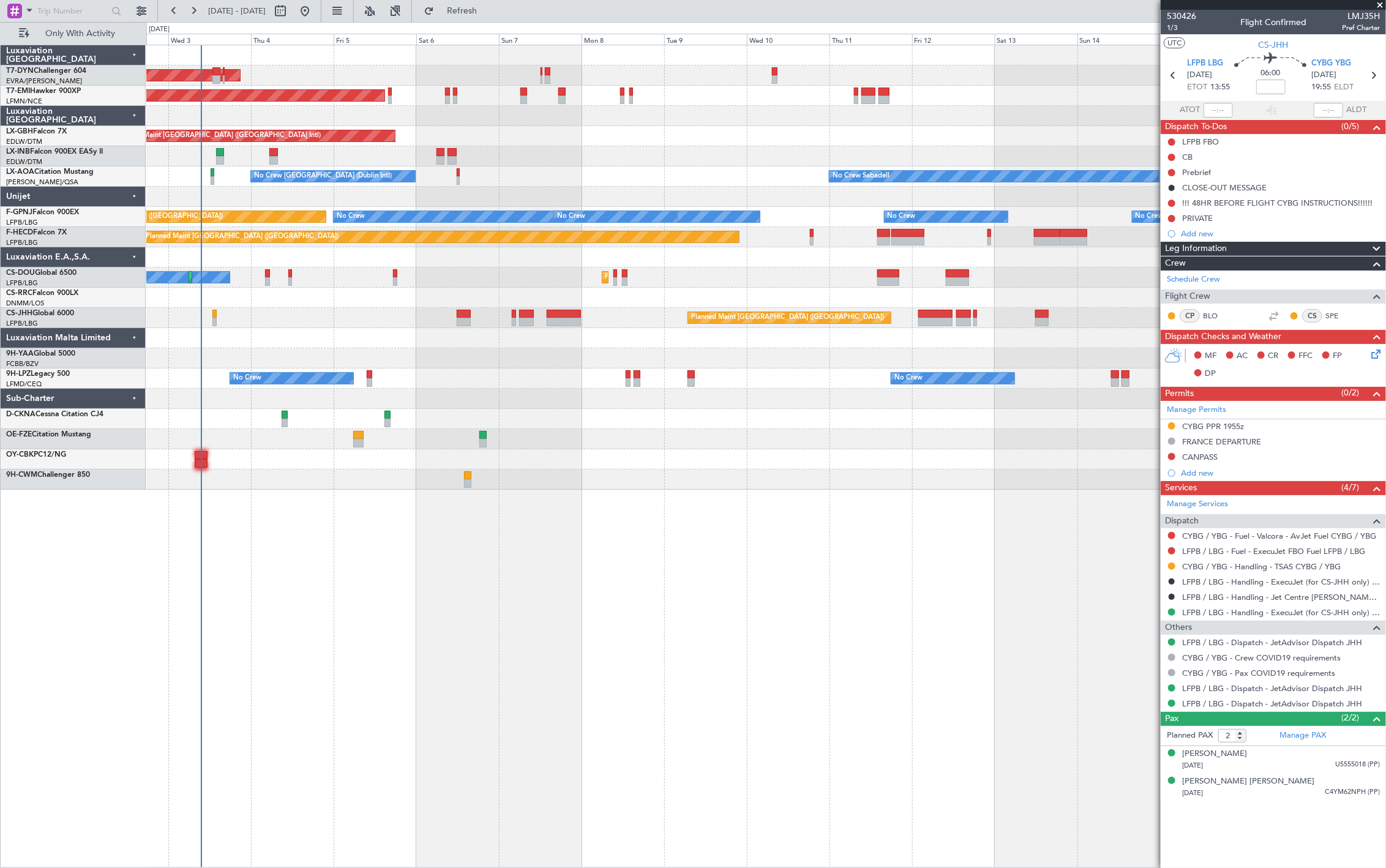
click at [310, 289] on div "AOG Maint Riga (Riga Intl) Planned Maint [GEOGRAPHIC_DATA] Planned Maint [GEOGR…" at bounding box center [765, 267] width 1239 height 445
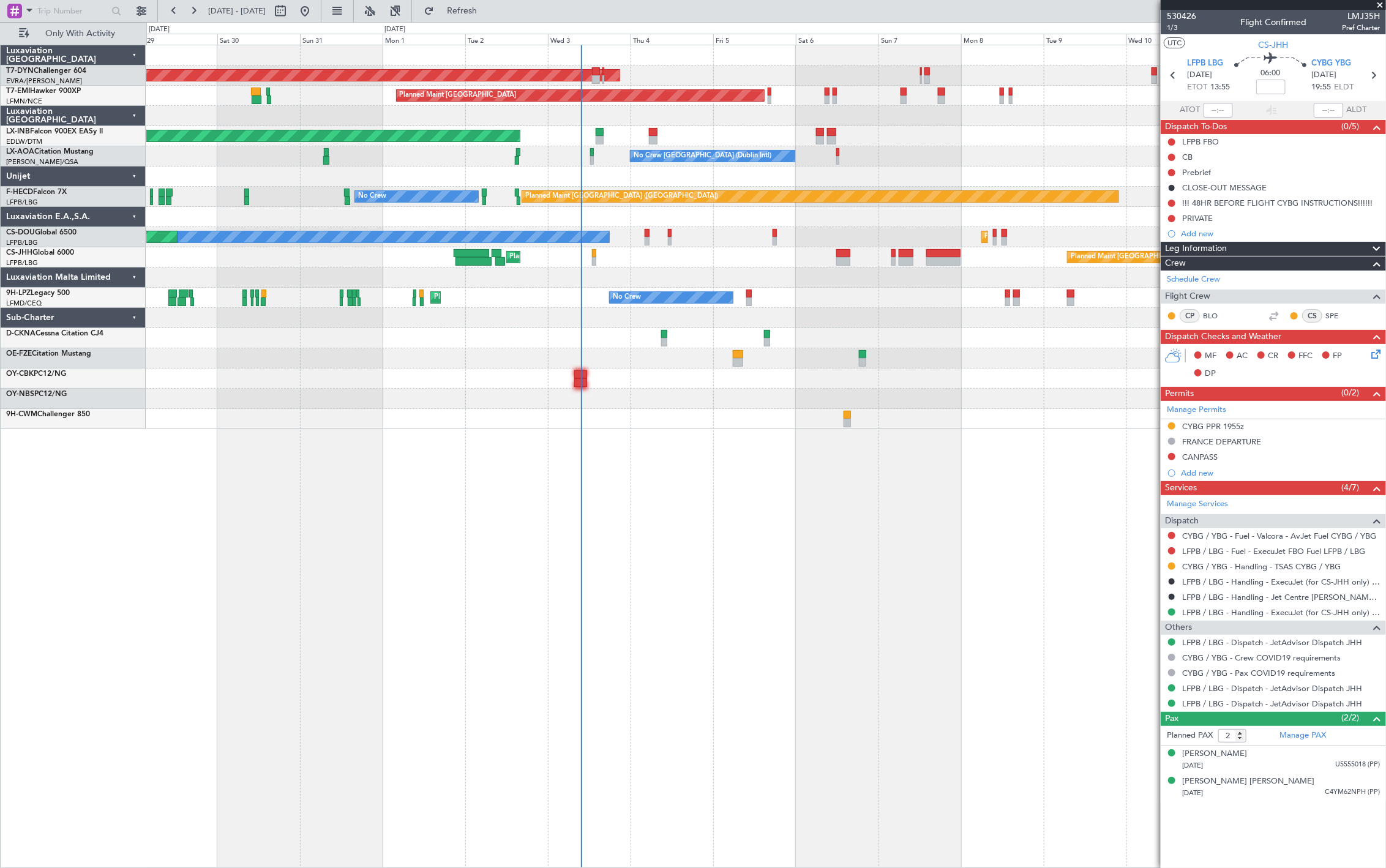
click at [791, 170] on div at bounding box center [765, 177] width 1239 height 20
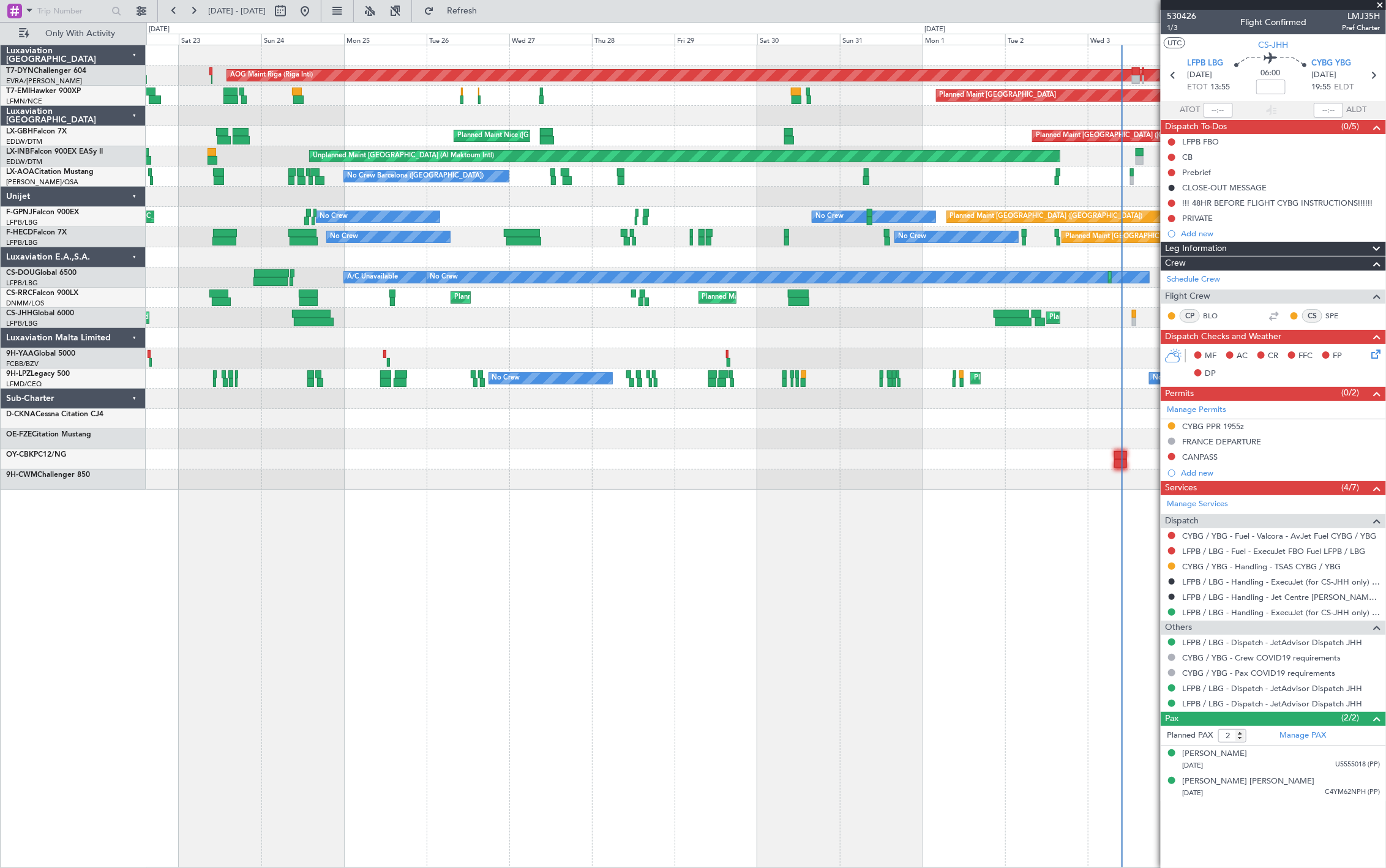
click at [913, 317] on div "Planned Maint [GEOGRAPHIC_DATA] ([GEOGRAPHIC_DATA]) Planned Maint [GEOGRAPHIC_D…" at bounding box center [765, 318] width 1239 height 20
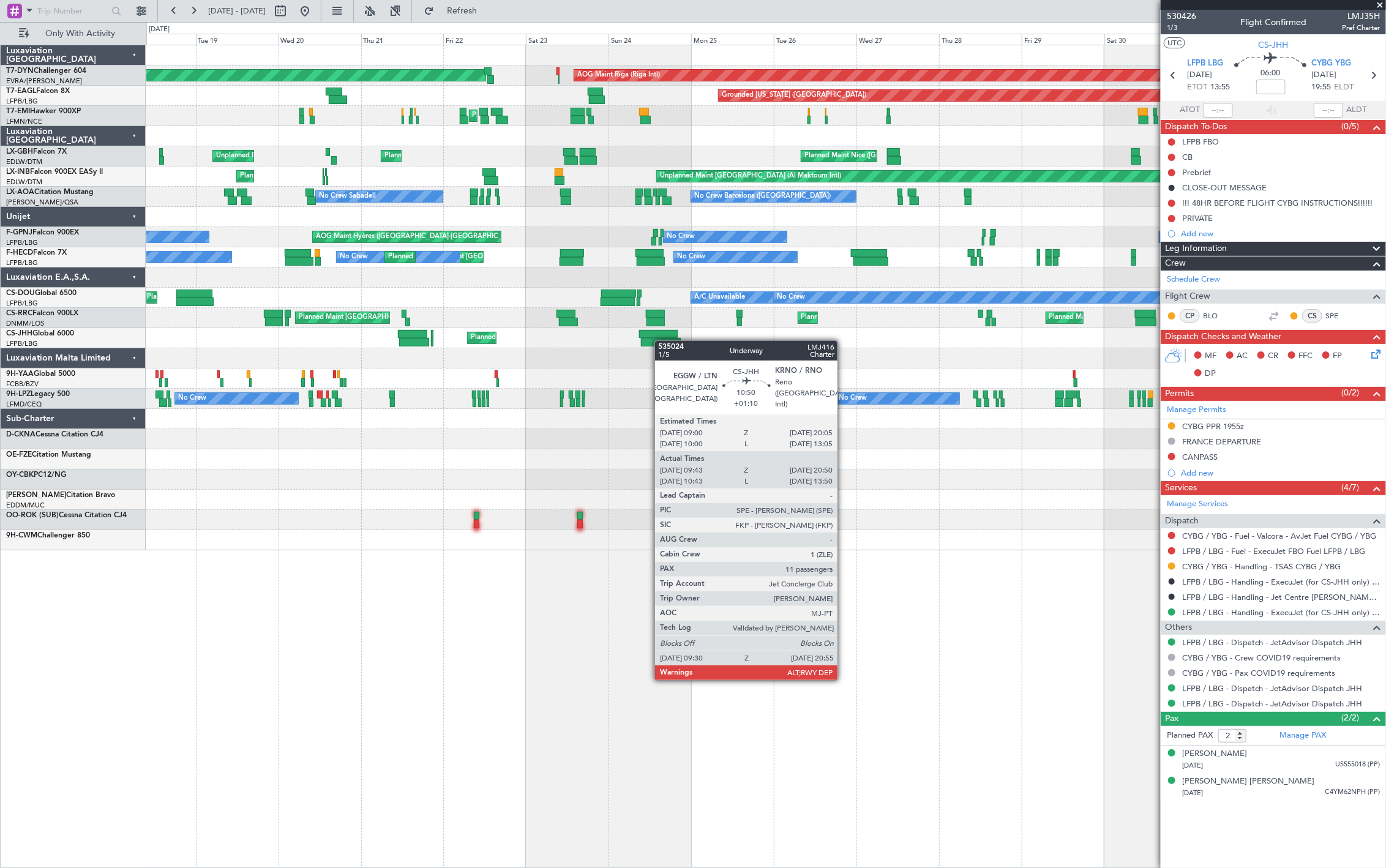
click at [661, 341] on div at bounding box center [661, 343] width 40 height 9
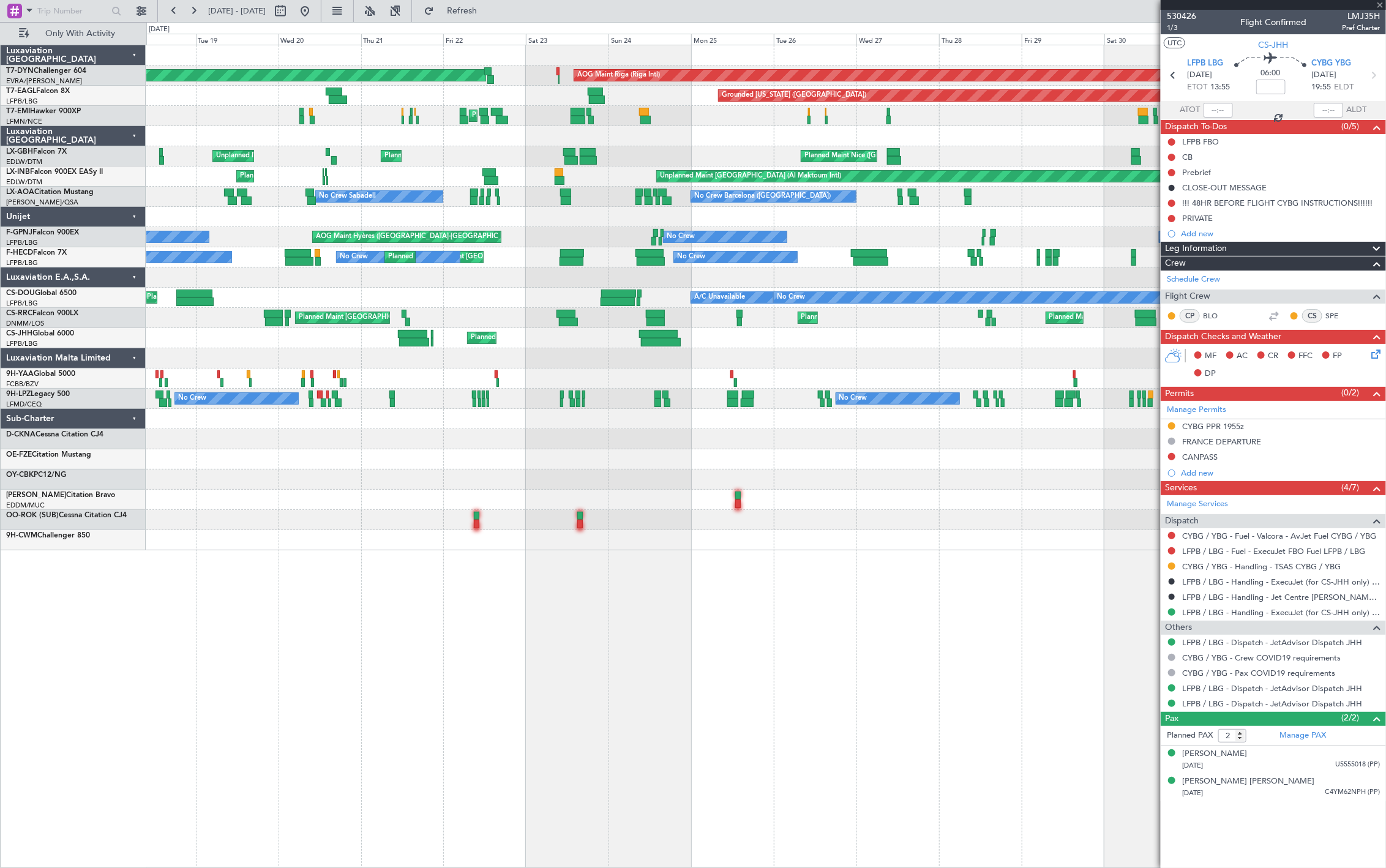
click at [661, 341] on div at bounding box center [661, 343] width 40 height 9
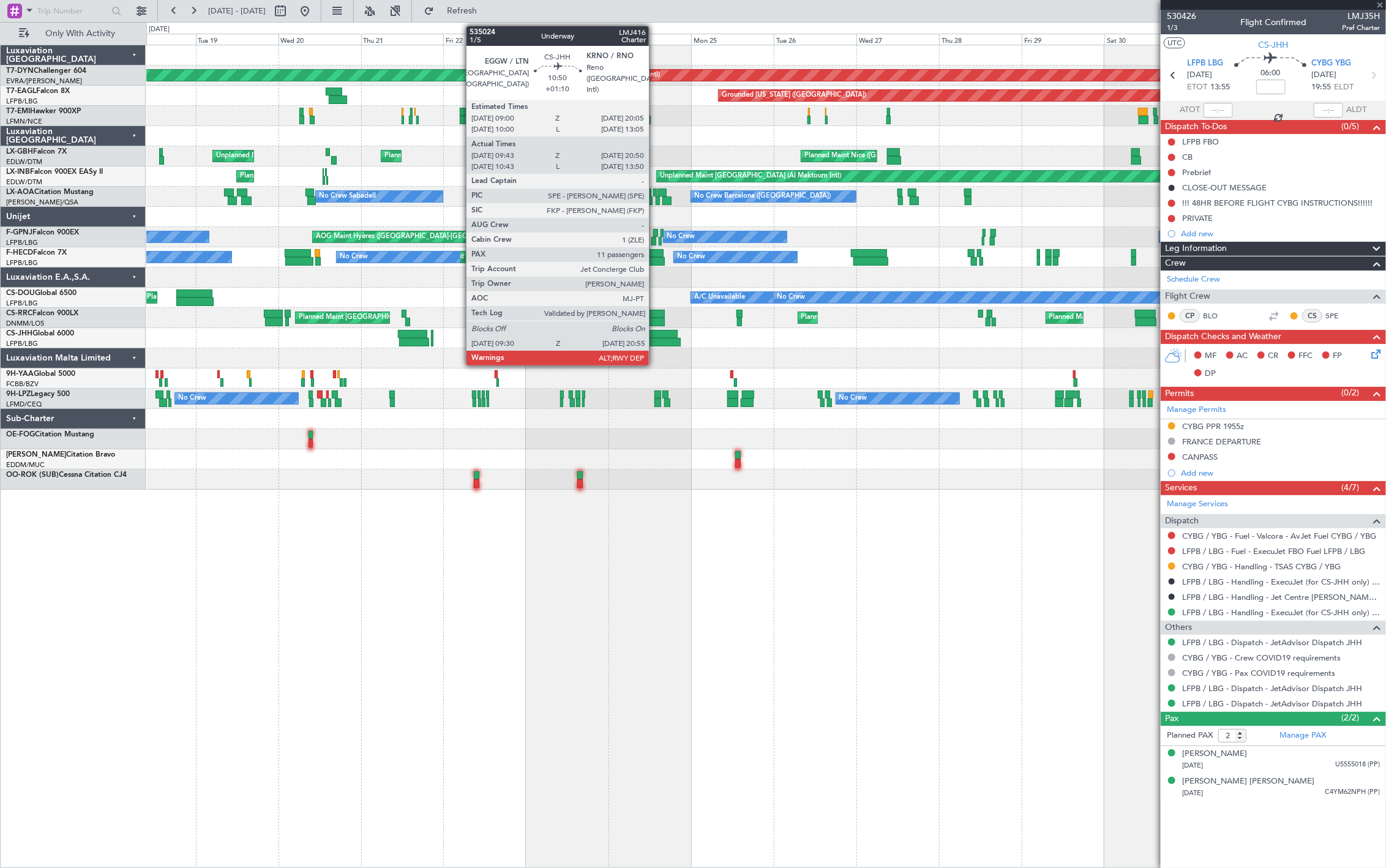
type input "+01:10"
type input "09:53"
type input "20:45"
type input "11"
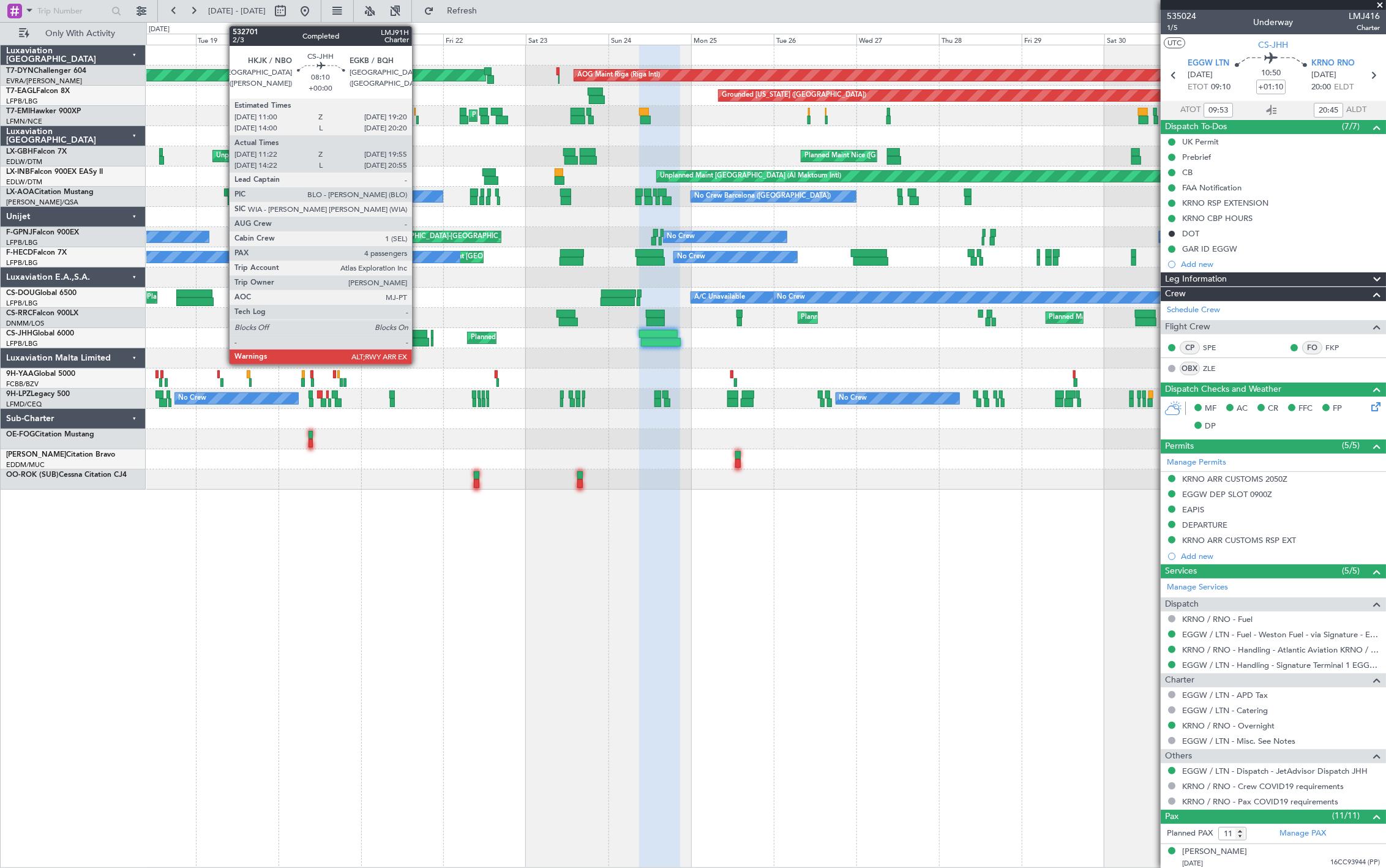
click at [418, 337] on div at bounding box center [412, 335] width 29 height 9
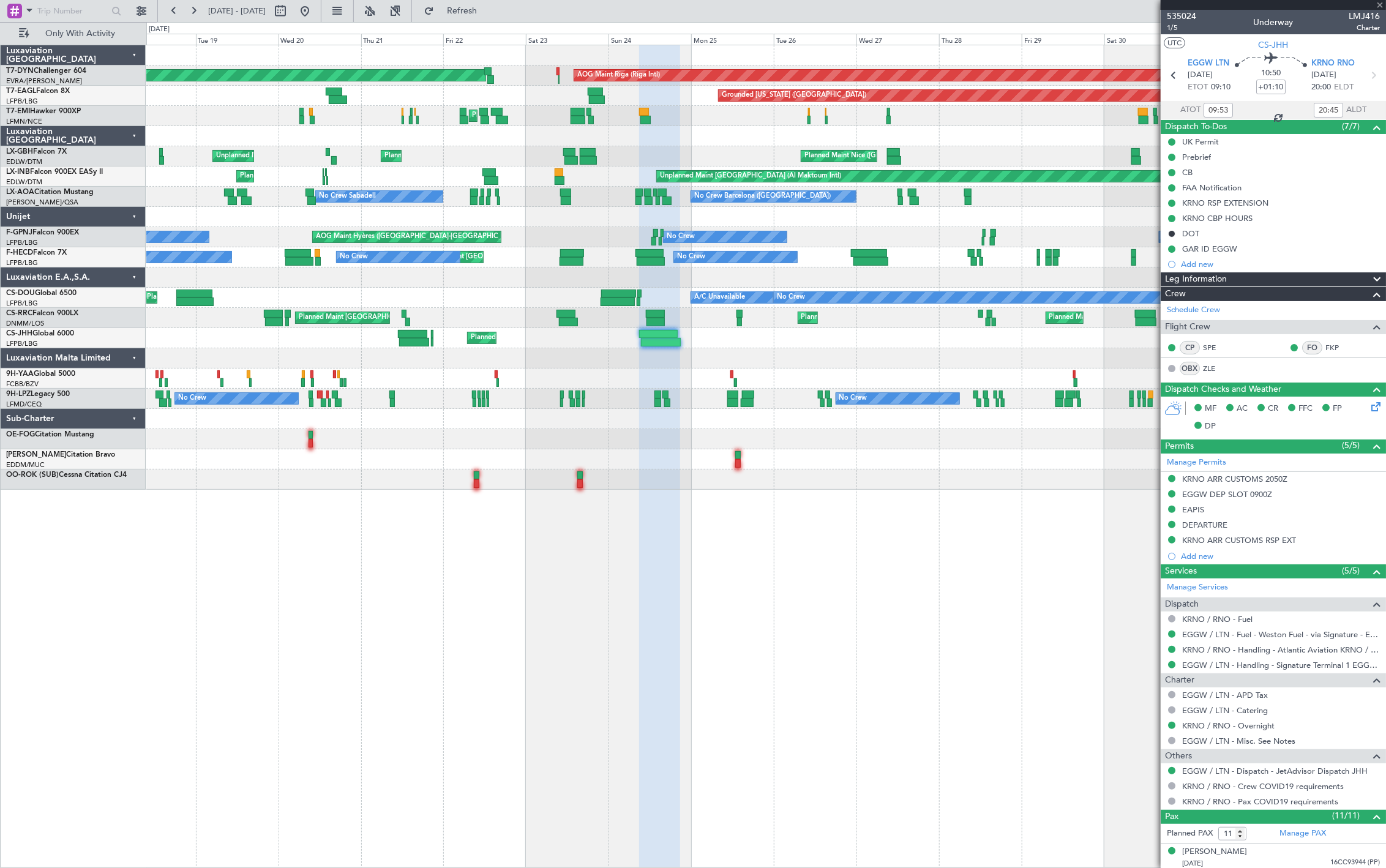
type input "11:32"
type input "19:55"
type input "4"
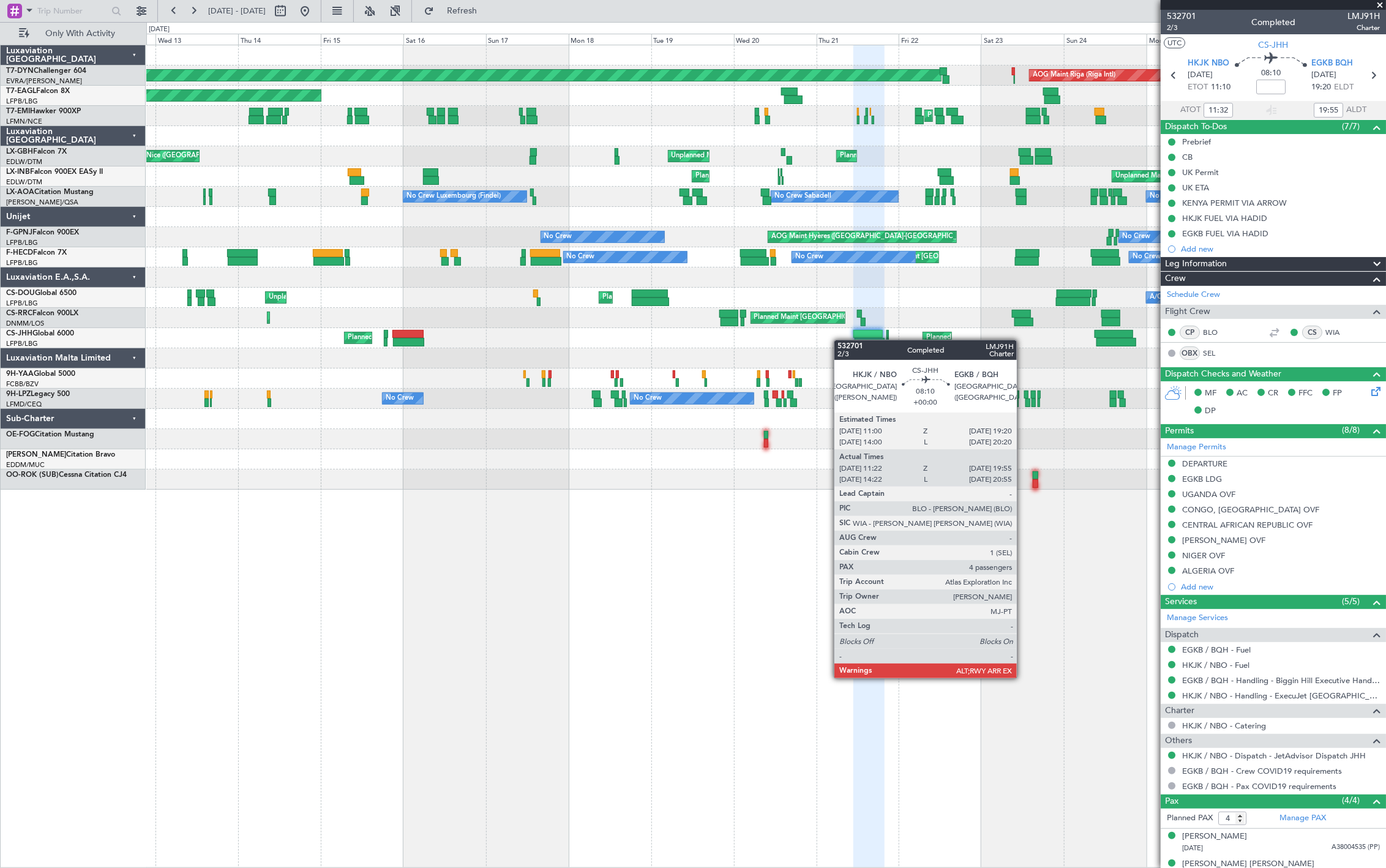
click at [855, 340] on div "Planned Maint [GEOGRAPHIC_DATA] ([GEOGRAPHIC_DATA]) Planned Maint [GEOGRAPHIC_D…" at bounding box center [765, 338] width 1239 height 20
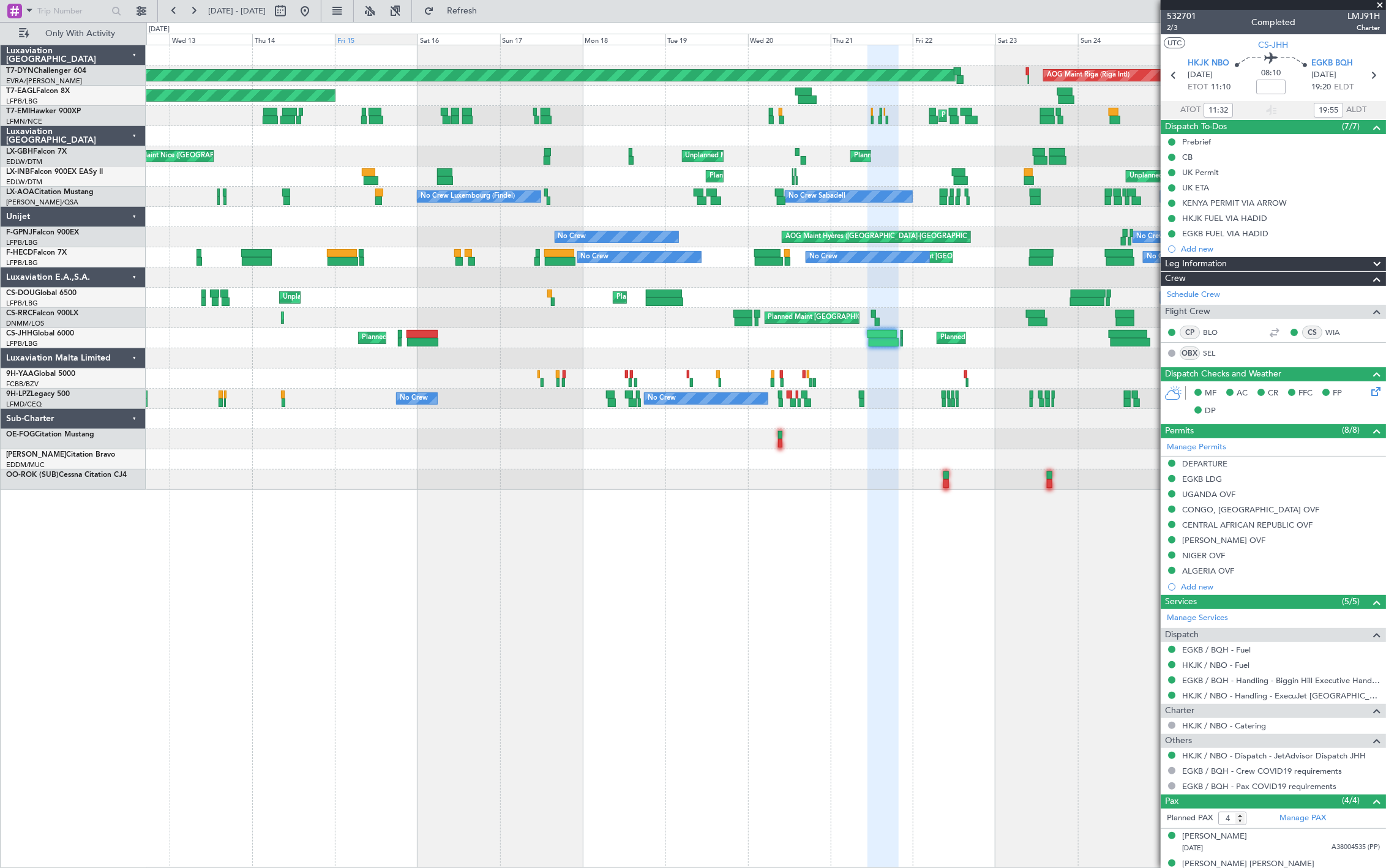
drag, startPoint x: 343, startPoint y: 14, endPoint x: 383, endPoint y: 39, distance: 47.2
click at [315, 14] on button at bounding box center [305, 11] width 20 height 20
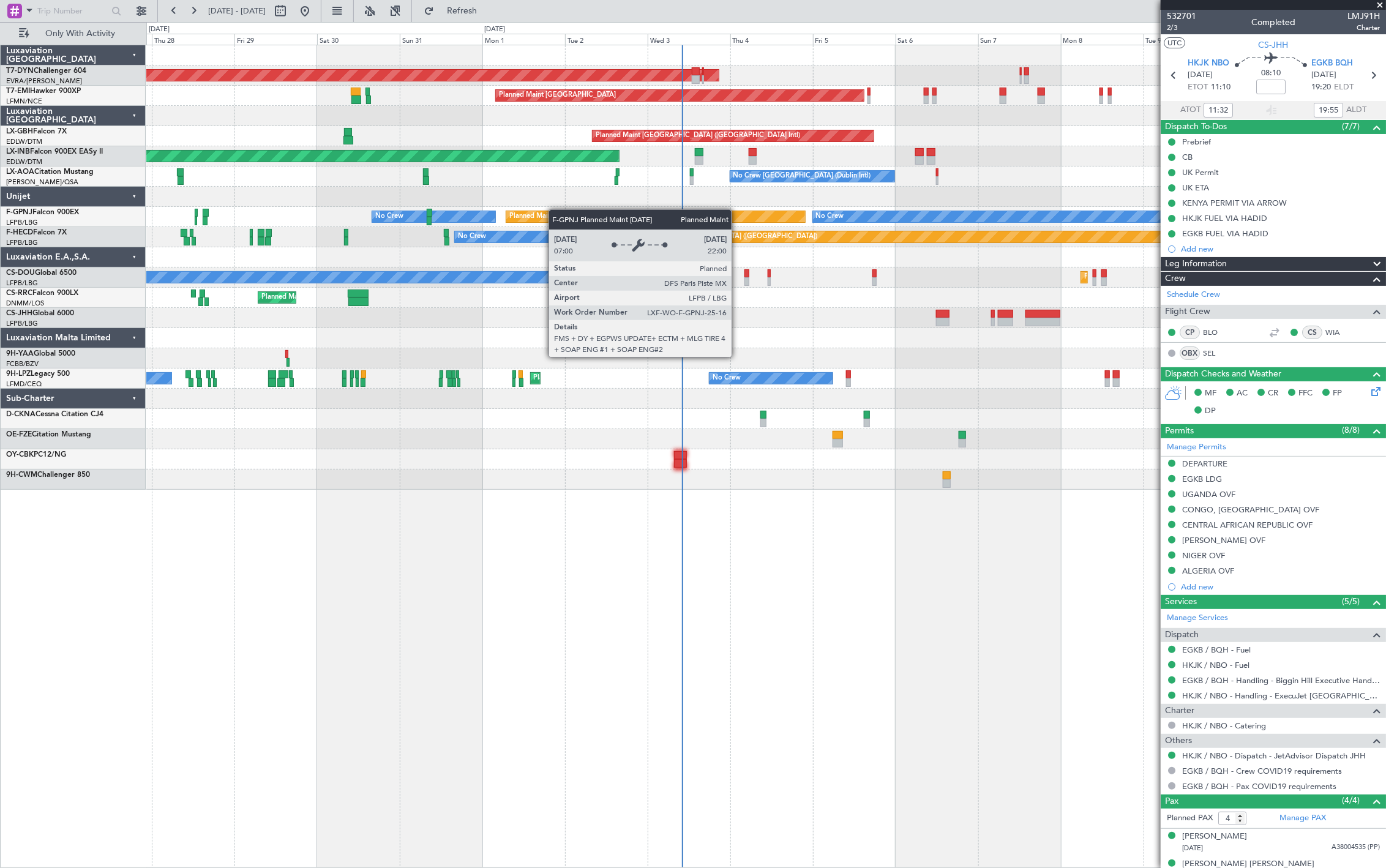
click at [531, 217] on div "AOG Maint Riga (Riga Intl) Planned Maint Zurich Planned Maint Dubai (Dubai Intl…" at bounding box center [765, 267] width 1239 height 445
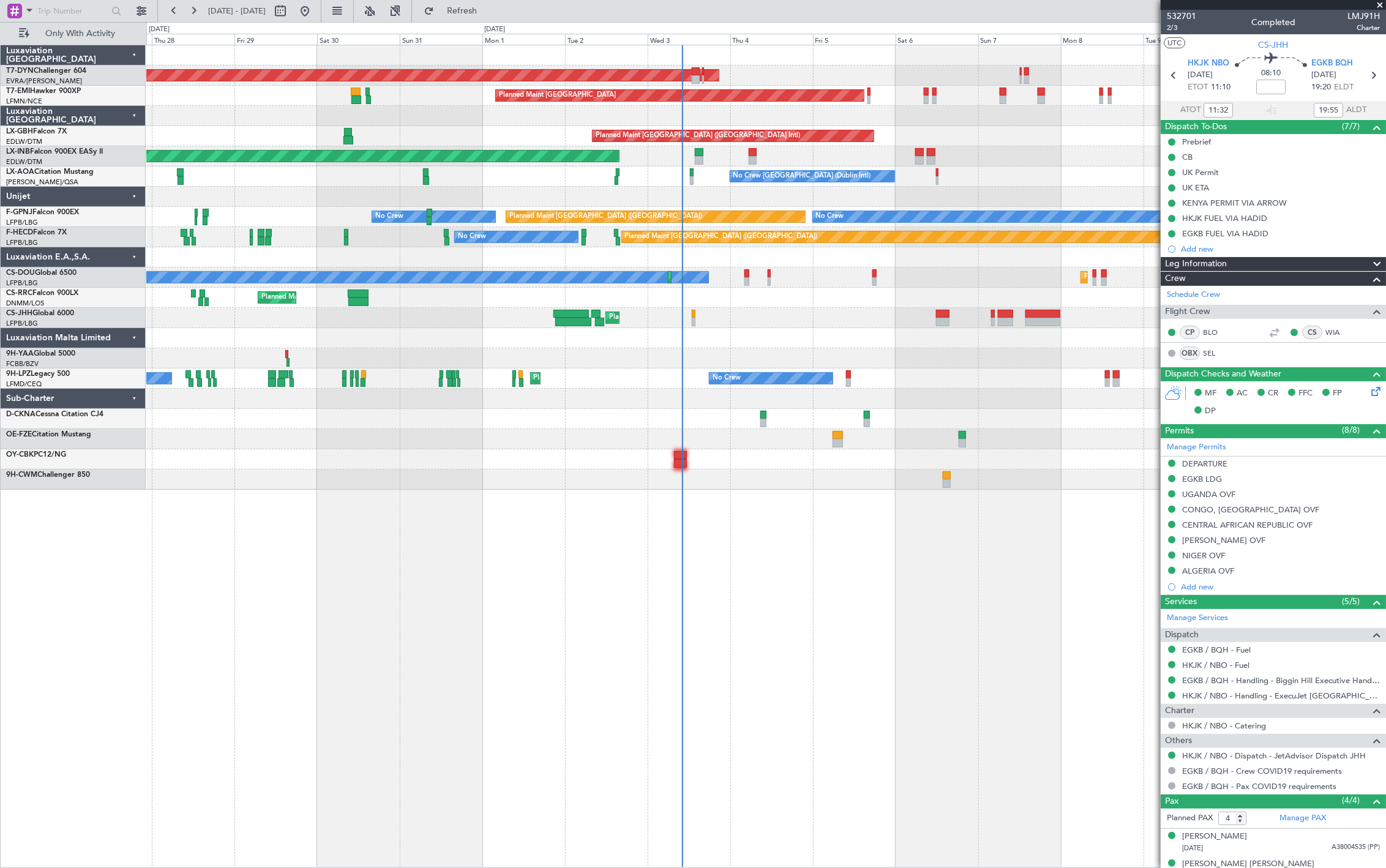
click at [680, 457] on div at bounding box center [680, 456] width 13 height 9
type input "+00:10"
type input "2"
